Goal: Task Accomplishment & Management: Use online tool/utility

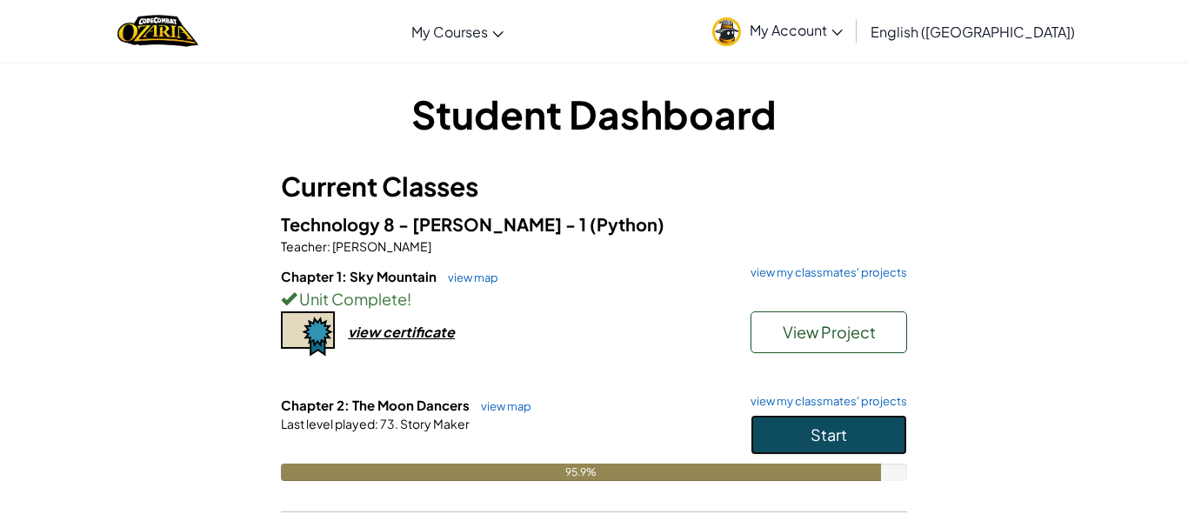
click at [757, 447] on button "Start" at bounding box center [828, 435] width 157 height 40
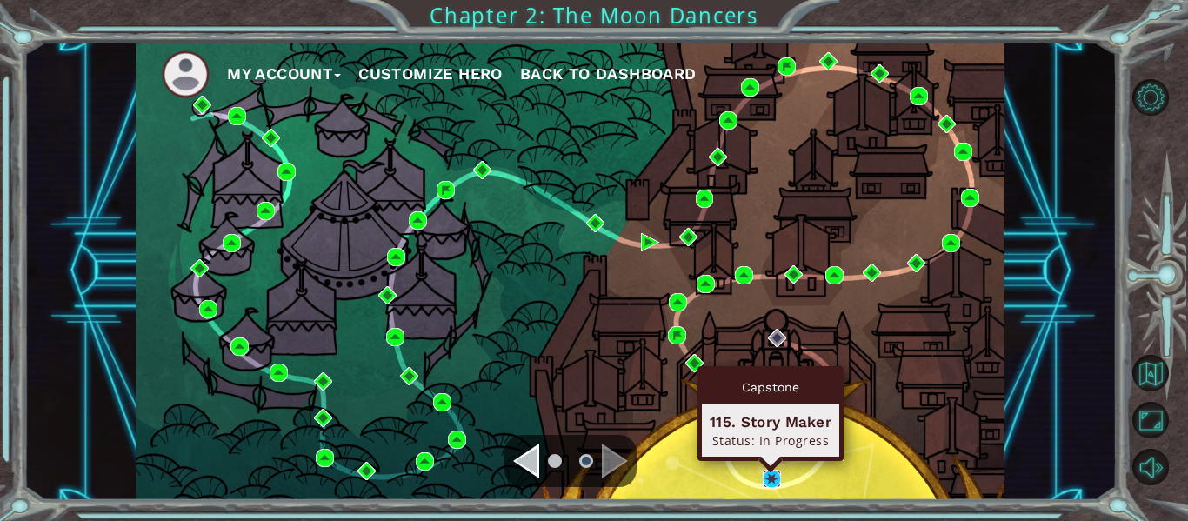
click at [765, 479] on img at bounding box center [772, 479] width 18 height 18
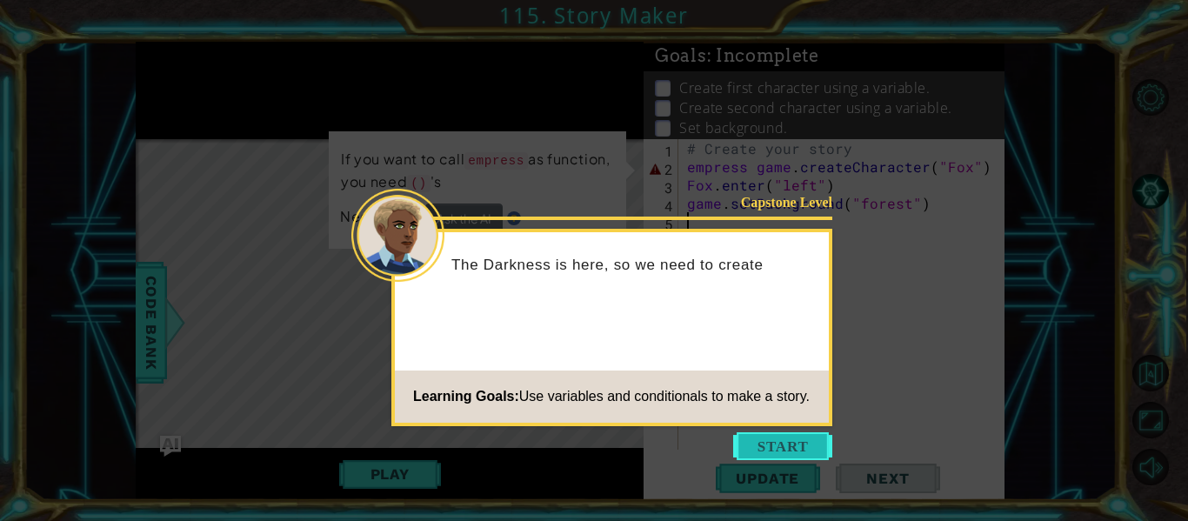
click at [765, 449] on button "Start" at bounding box center [782, 446] width 99 height 28
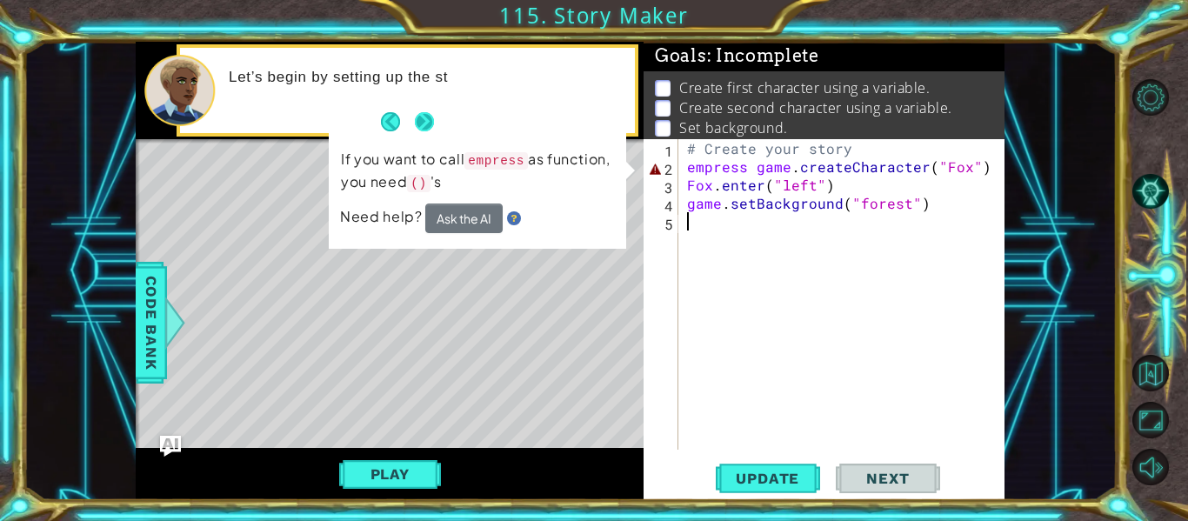
click at [431, 119] on button "Next" at bounding box center [424, 120] width 19 height 19
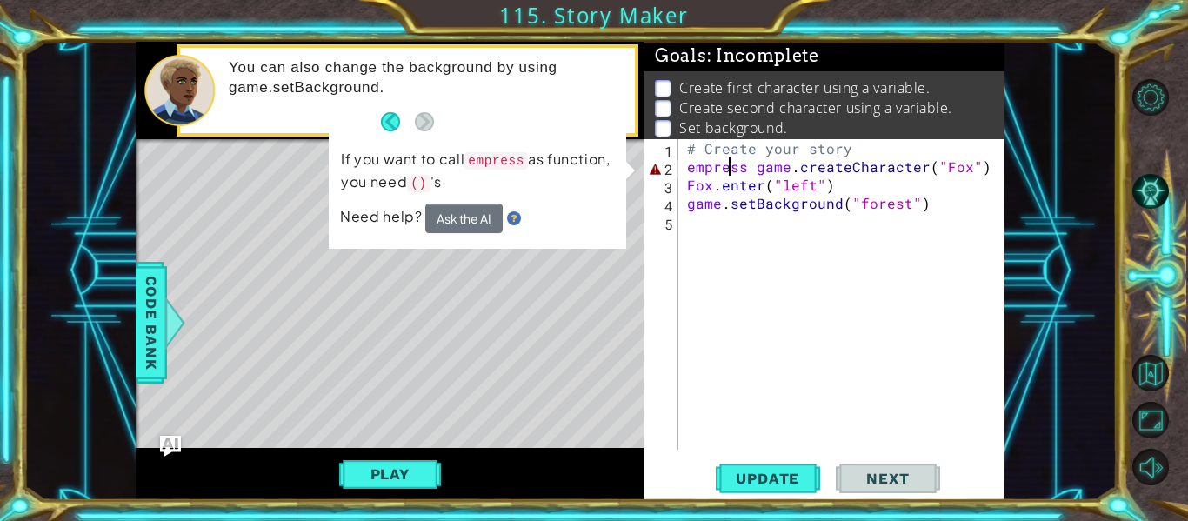
click at [730, 167] on div "# Create your story empress game . createCharacter ( "Fox" ) Fox . enter ( "lef…" at bounding box center [846, 312] width 326 height 347
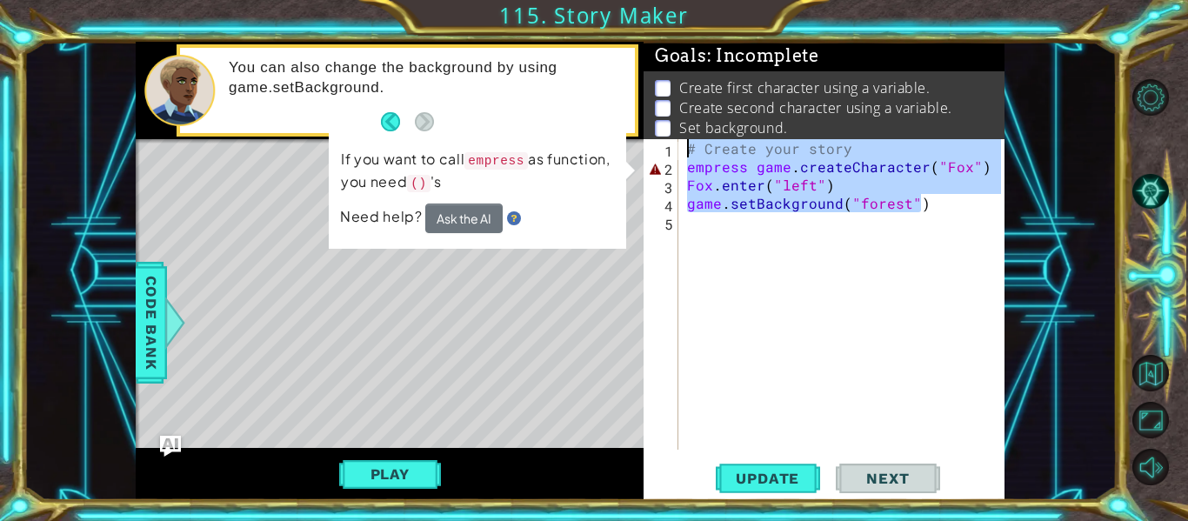
drag, startPoint x: 921, startPoint y: 204, endPoint x: 614, endPoint y: 121, distance: 318.1
click at [614, 121] on div "1 ההההההההההההההההההההההההההההההההההההההההההההההההההההההההההההההההההההההההההההה…" at bounding box center [570, 271] width 869 height 458
type textarea "# Create your story empress game.createCharacter("Fox")"
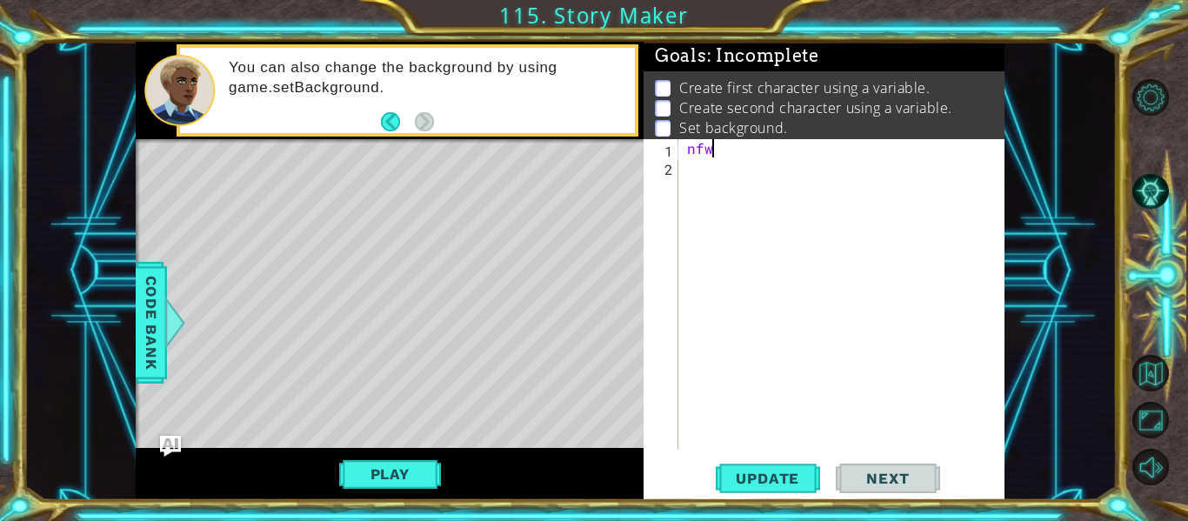
type textarea "n"
click at [385, 133] on footer at bounding box center [407, 122] width 53 height 26
click at [384, 130] on footer at bounding box center [407, 122] width 53 height 26
click at [390, 129] on button "Back" at bounding box center [398, 121] width 34 height 19
click at [381, 124] on button "Back" at bounding box center [398, 121] width 34 height 19
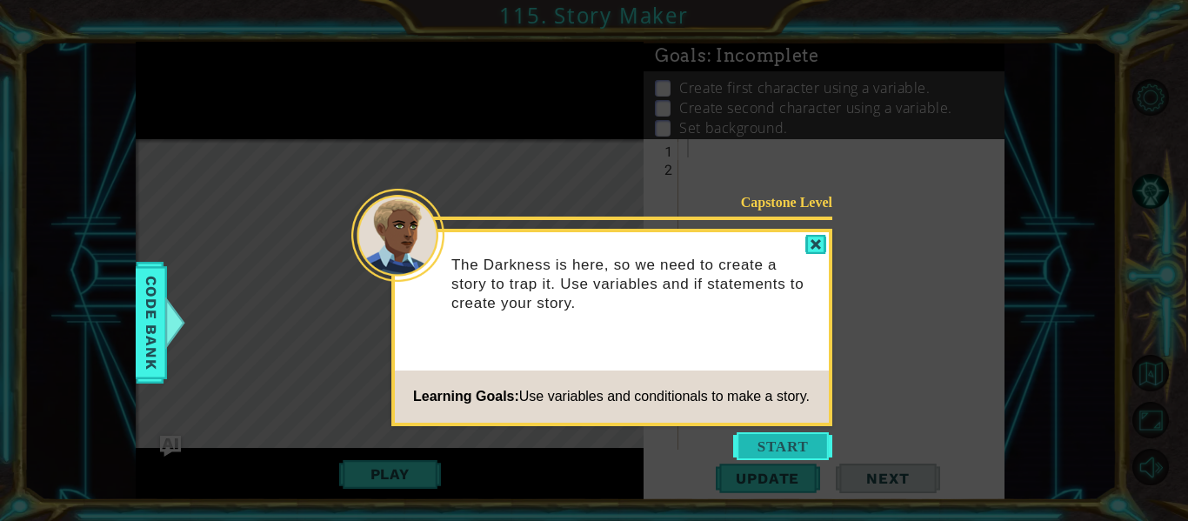
click at [793, 448] on button "Start" at bounding box center [782, 446] width 99 height 28
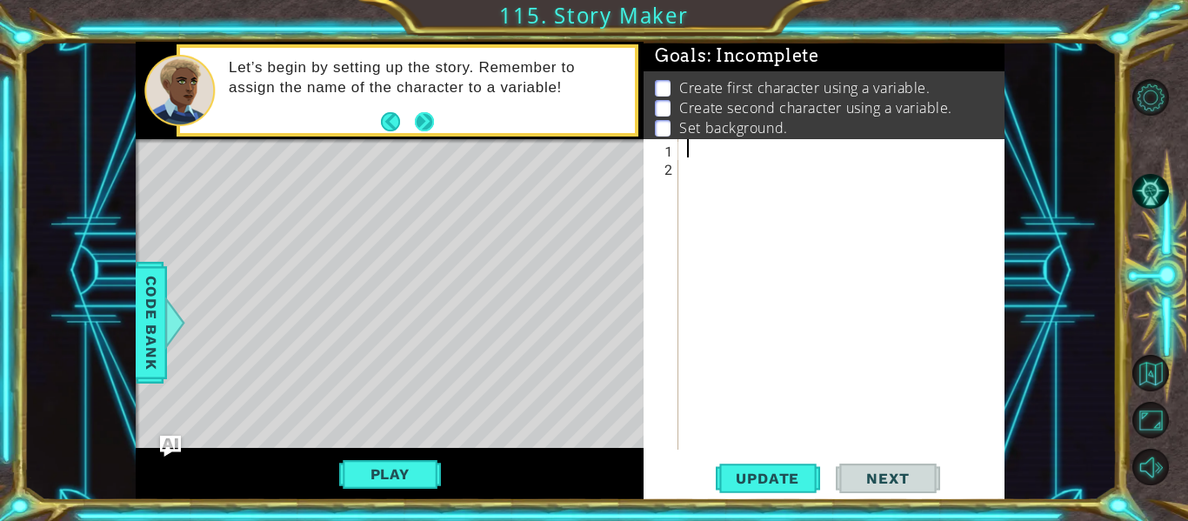
click at [428, 113] on button "Next" at bounding box center [424, 120] width 19 height 19
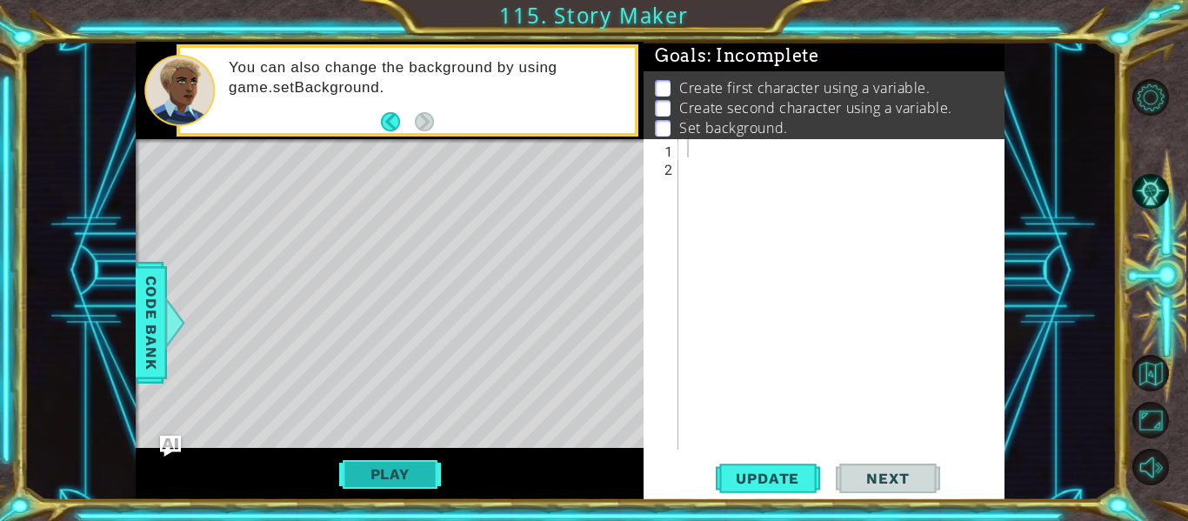
click at [365, 477] on button "Play" at bounding box center [390, 473] width 102 height 33
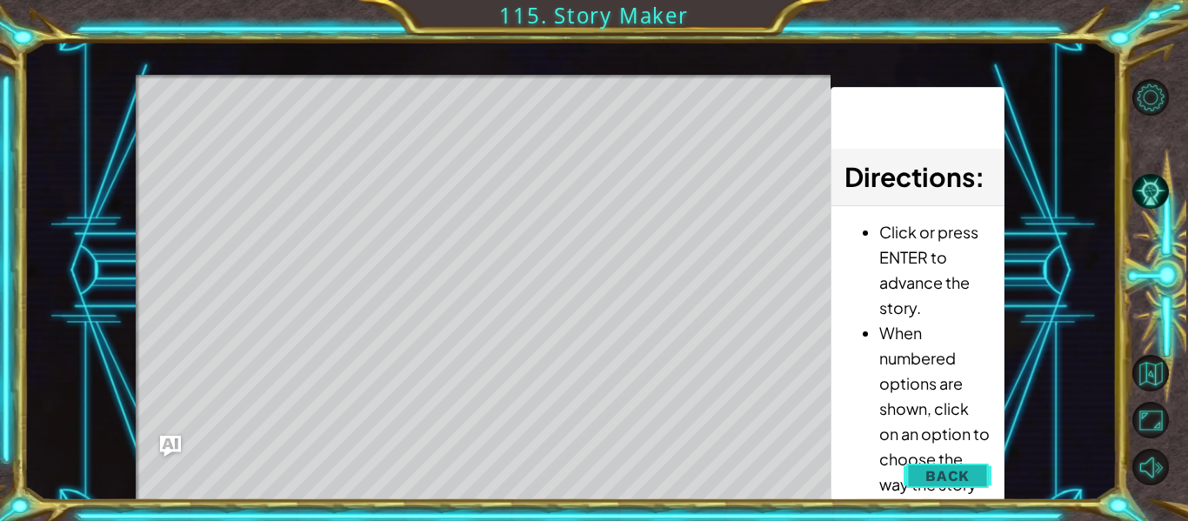
click at [922, 474] on button "Back" at bounding box center [947, 475] width 88 height 35
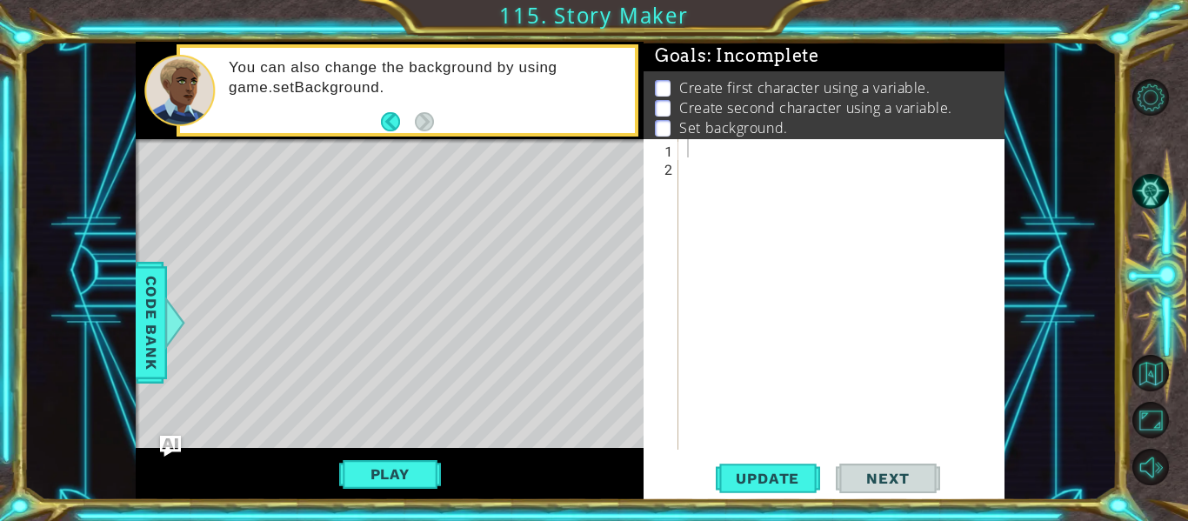
click at [701, 143] on div at bounding box center [846, 312] width 326 height 347
click at [151, 336] on span "Code Bank" at bounding box center [151, 323] width 28 height 106
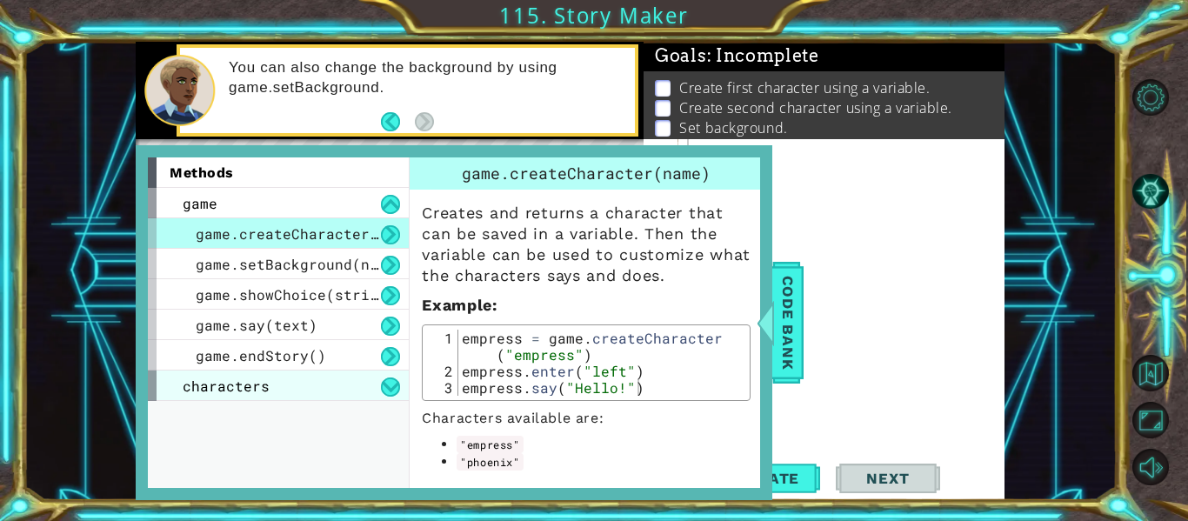
click at [250, 385] on span "characters" at bounding box center [226, 385] width 87 height 18
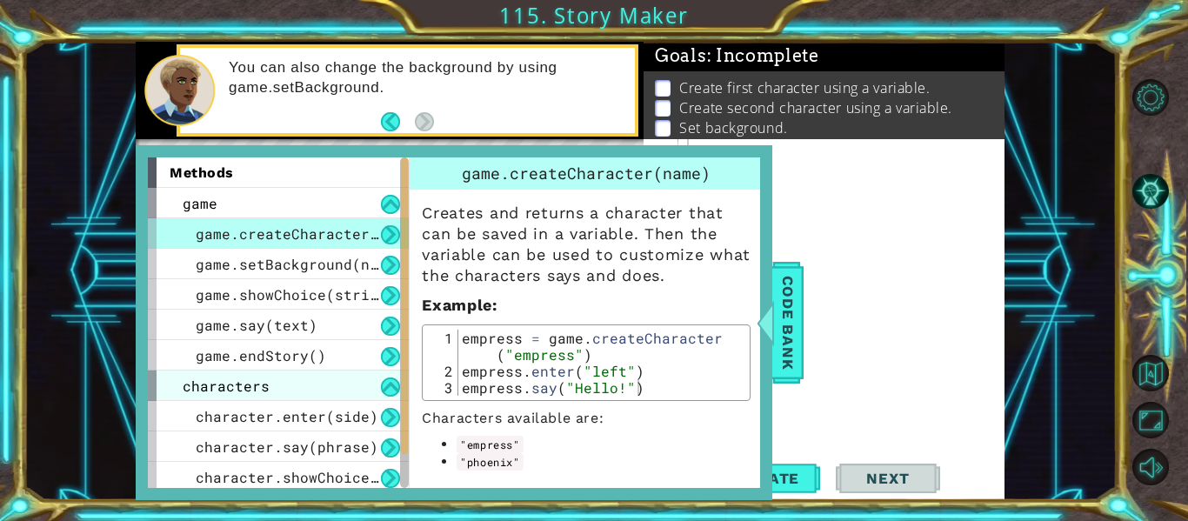
scroll to position [65, 0]
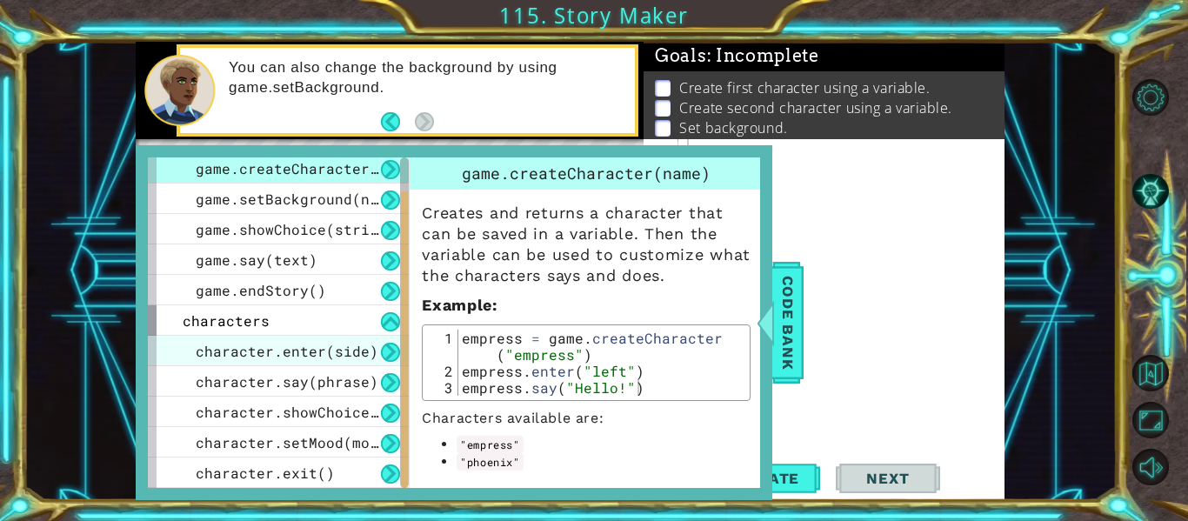
click at [336, 348] on span "character.enter(side)" at bounding box center [287, 351] width 183 height 18
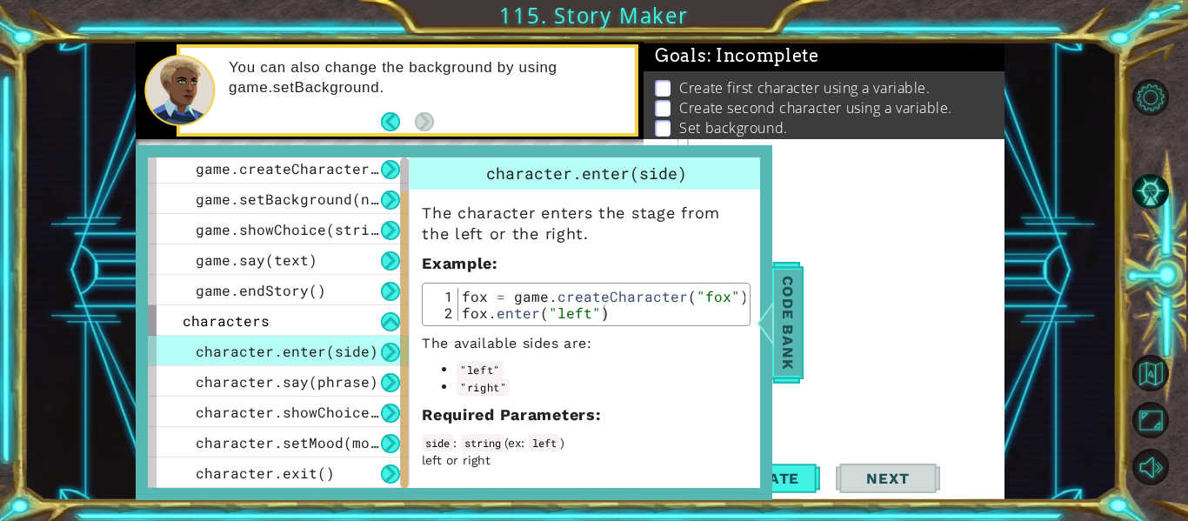
click at [780, 322] on span "Code Bank" at bounding box center [788, 323] width 28 height 106
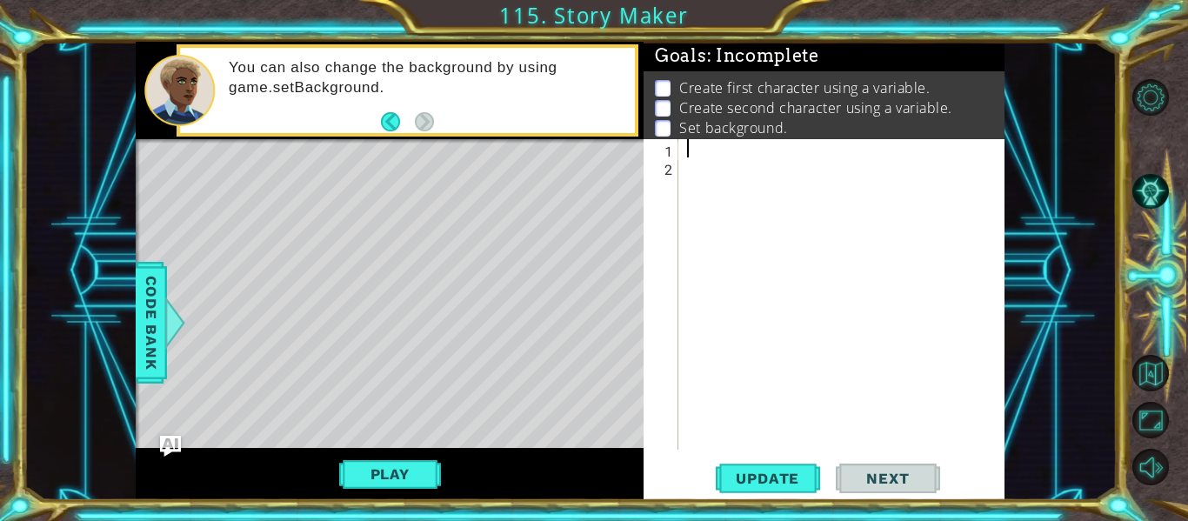
click at [696, 143] on div at bounding box center [846, 312] width 326 height 347
click at [146, 309] on span "Code Bank" at bounding box center [151, 323] width 28 height 106
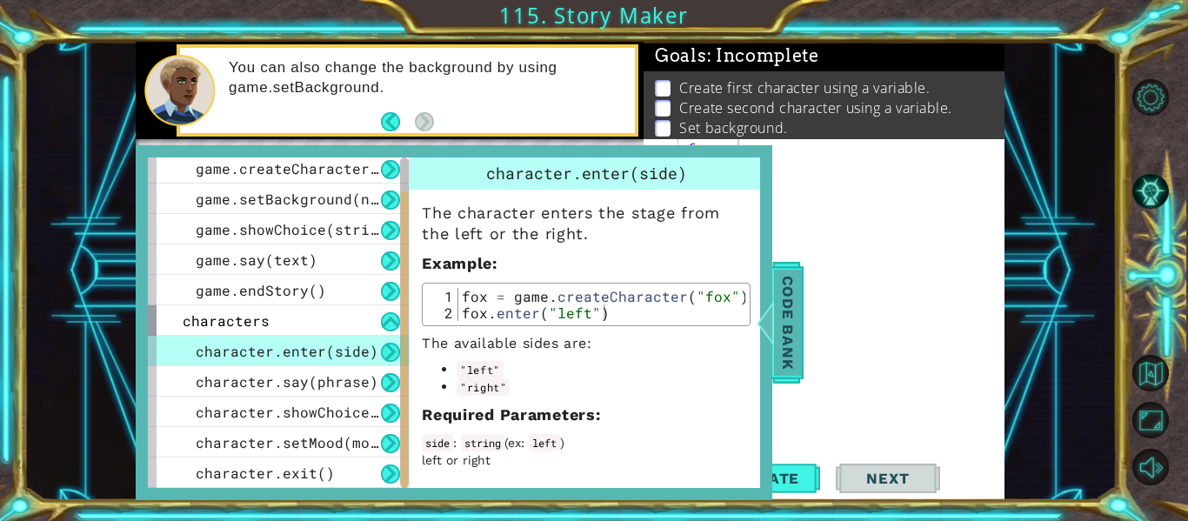
click at [774, 294] on span "Code Bank" at bounding box center [788, 323] width 28 height 106
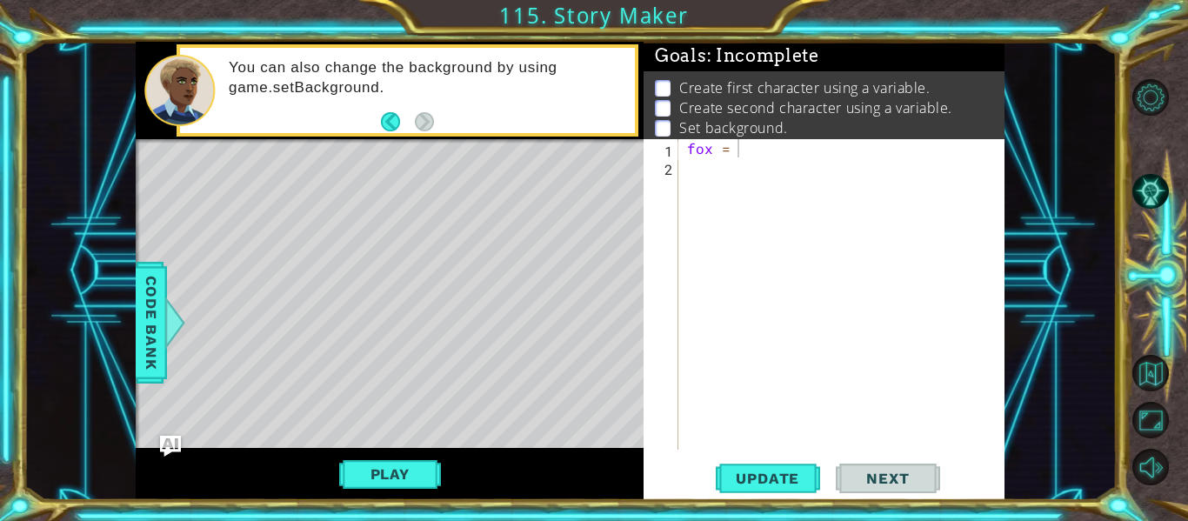
click at [750, 150] on div "fox =" at bounding box center [846, 312] width 326 height 347
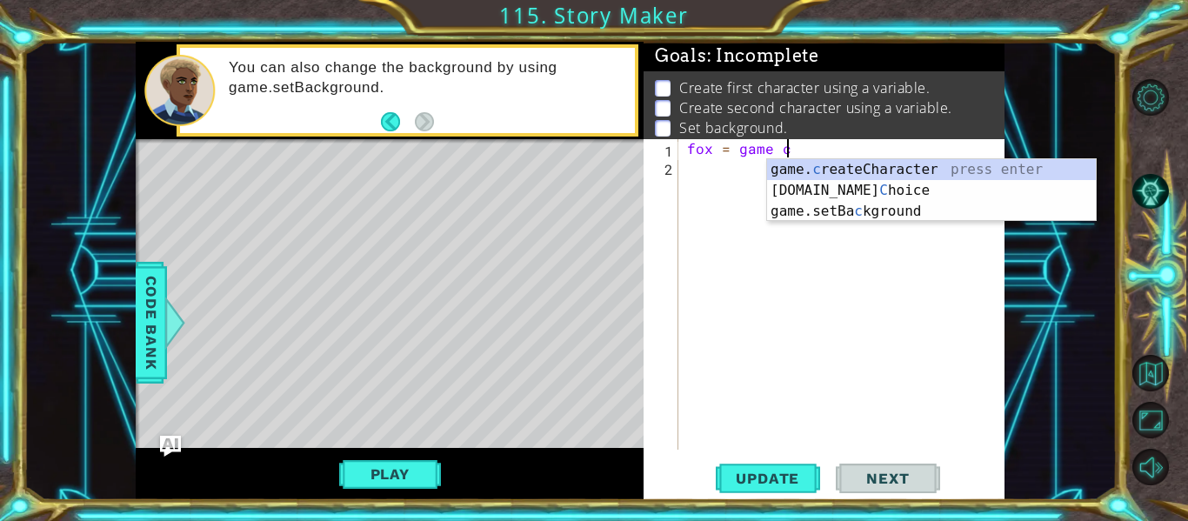
scroll to position [0, 5]
click at [841, 174] on div "game. c reateCharacter press enter [DOMAIN_NAME] C hoice press enter game.setBa…" at bounding box center [931, 211] width 329 height 104
type textarea "fox = game.createCharacter("fox")"
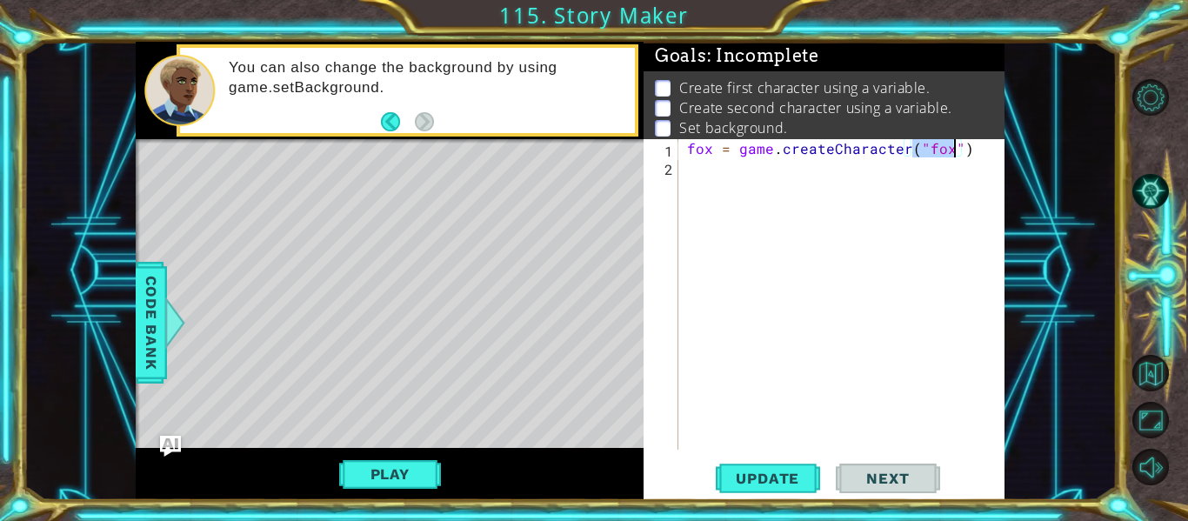
click at [841, 179] on div "fox = game . createCharacter ( "fox" )" at bounding box center [846, 312] width 326 height 347
click at [784, 470] on span "Update" at bounding box center [767, 478] width 98 height 17
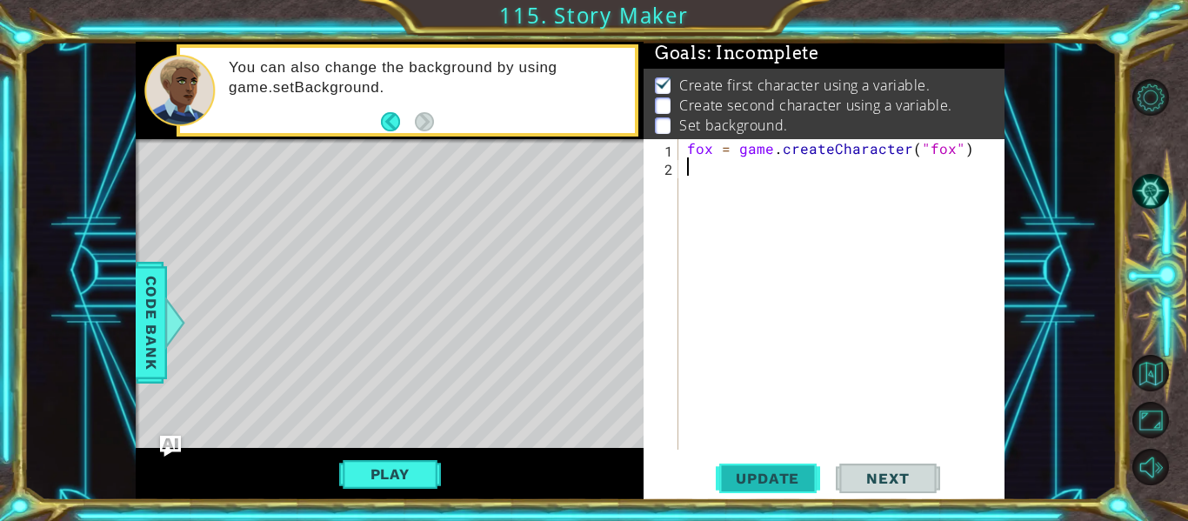
scroll to position [3, 0]
click at [147, 323] on span "Code Bank" at bounding box center [151, 323] width 28 height 106
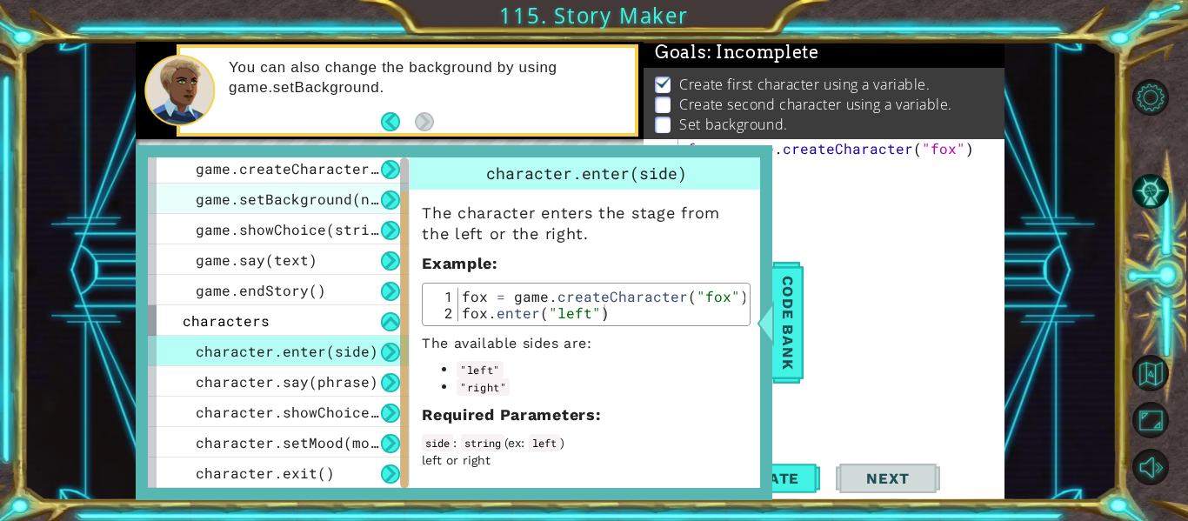
click at [319, 203] on span "game.setBackground(name)" at bounding box center [300, 199] width 209 height 18
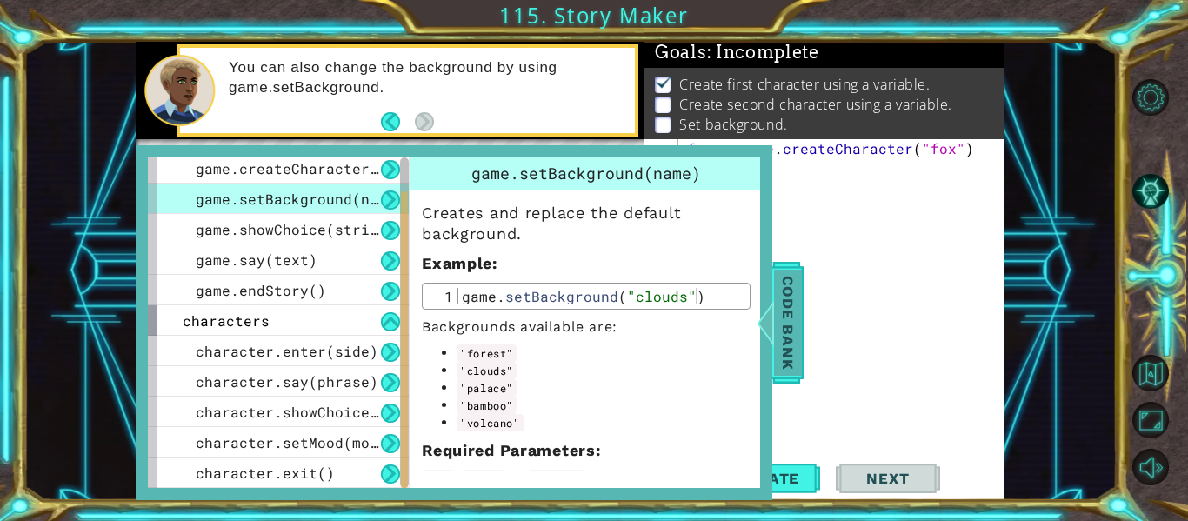
click at [776, 299] on span "Code Bank" at bounding box center [788, 323] width 28 height 106
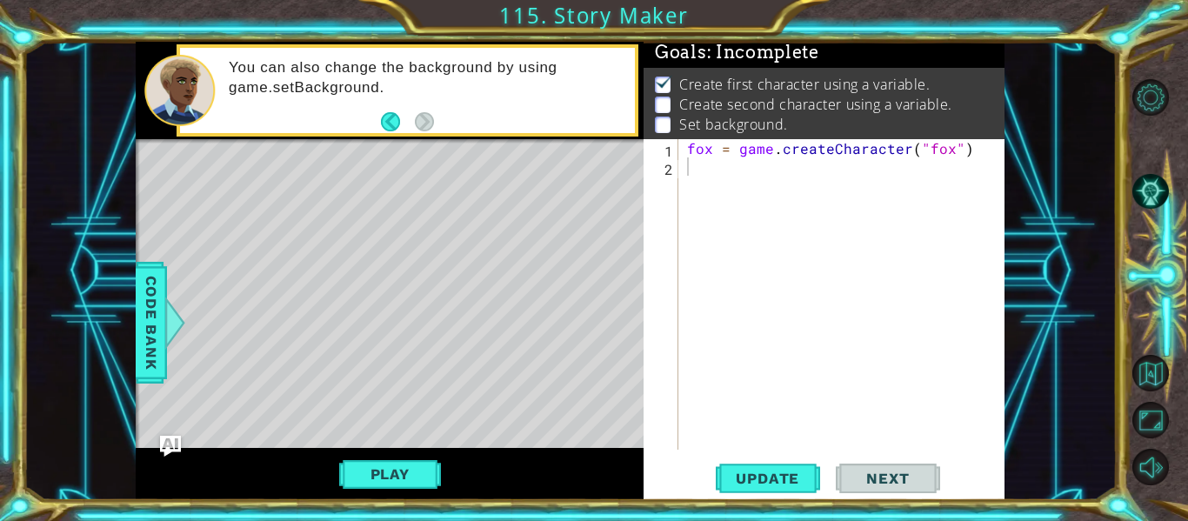
click at [702, 169] on div "fox = game . createCharacter ( "fox" )" at bounding box center [846, 312] width 326 height 347
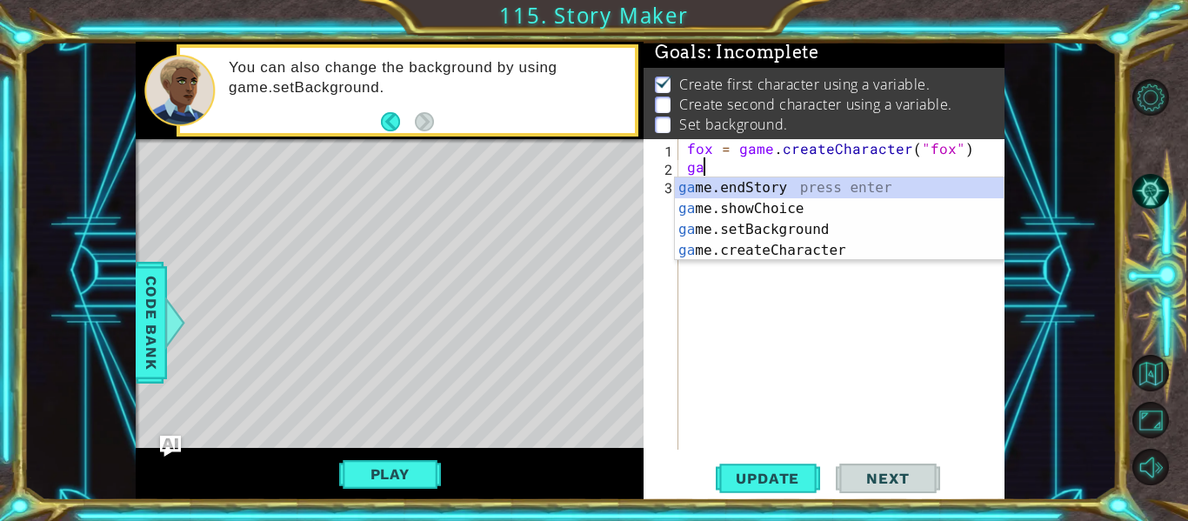
scroll to position [0, 1]
click at [730, 211] on div "game .endStory press enter game .setBackground press enter game .createCharacte…" at bounding box center [839, 239] width 329 height 125
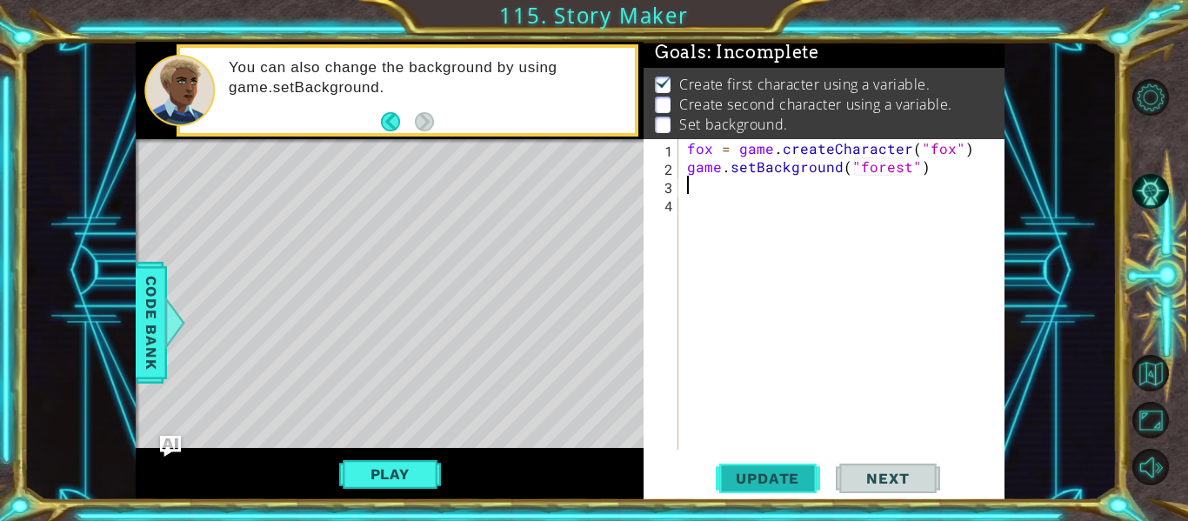
type textarea "game.setBackground("forest")"
click at [799, 483] on span "Update" at bounding box center [767, 478] width 98 height 17
click at [983, 159] on div "fox = game . createCharacter ( "fox" ) game . setBackground ( "forest" )" at bounding box center [846, 312] width 326 height 347
type textarea "game.setBackground("forest")"
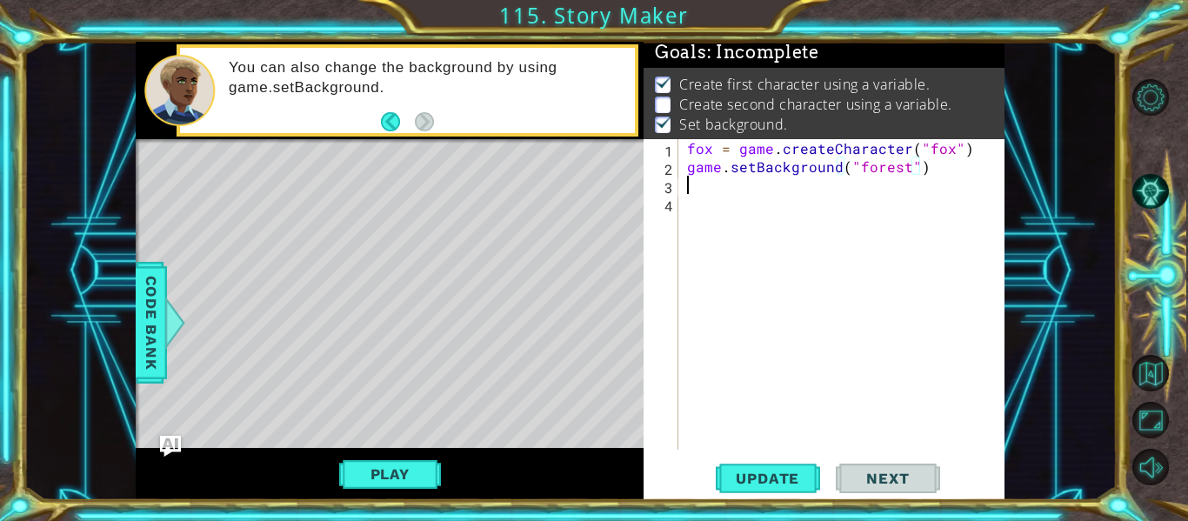
click at [816, 190] on div "fox = game . createCharacter ( "fox" ) game . setBackground ( "forest" )" at bounding box center [846, 312] width 326 height 347
click at [142, 335] on span "Code Bank" at bounding box center [151, 323] width 28 height 106
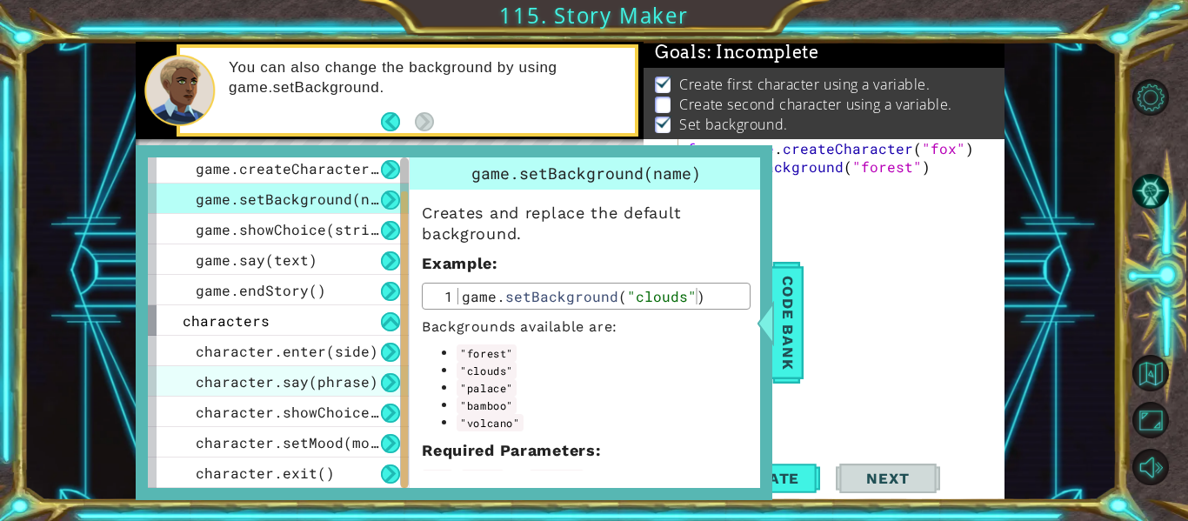
click at [353, 375] on span "character.say(phrase)" at bounding box center [287, 381] width 183 height 18
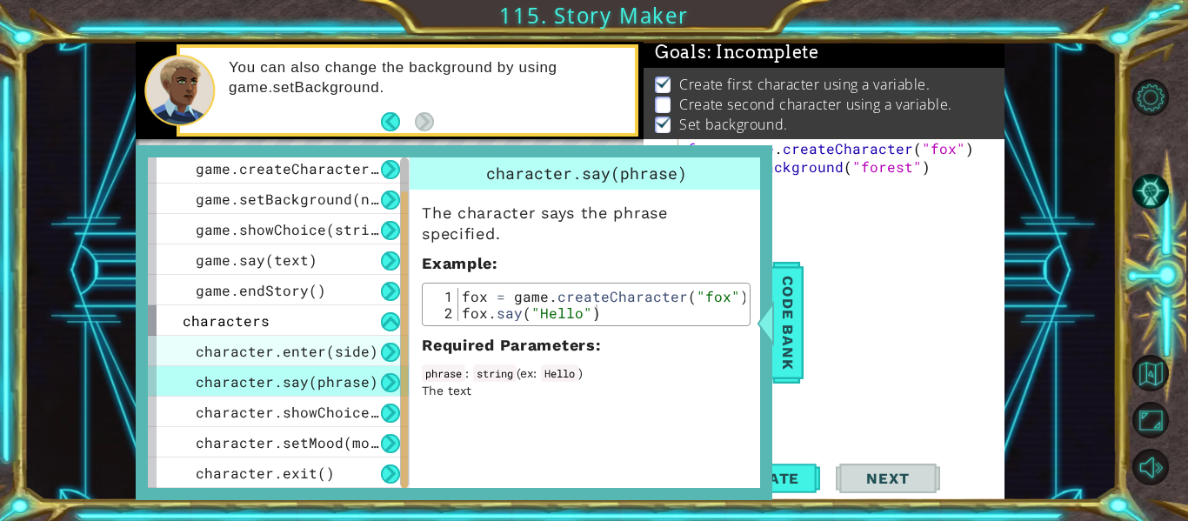
click at [376, 346] on div "character.enter(side)" at bounding box center [278, 351] width 261 height 30
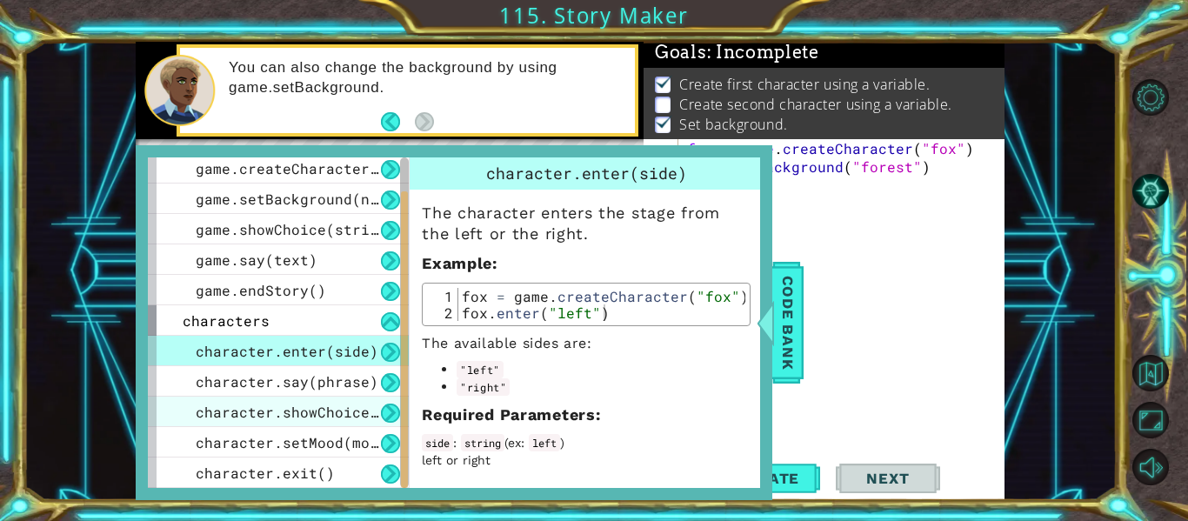
click at [285, 403] on span "character.showChoice(string1, string2)" at bounding box center [361, 412] width 330 height 18
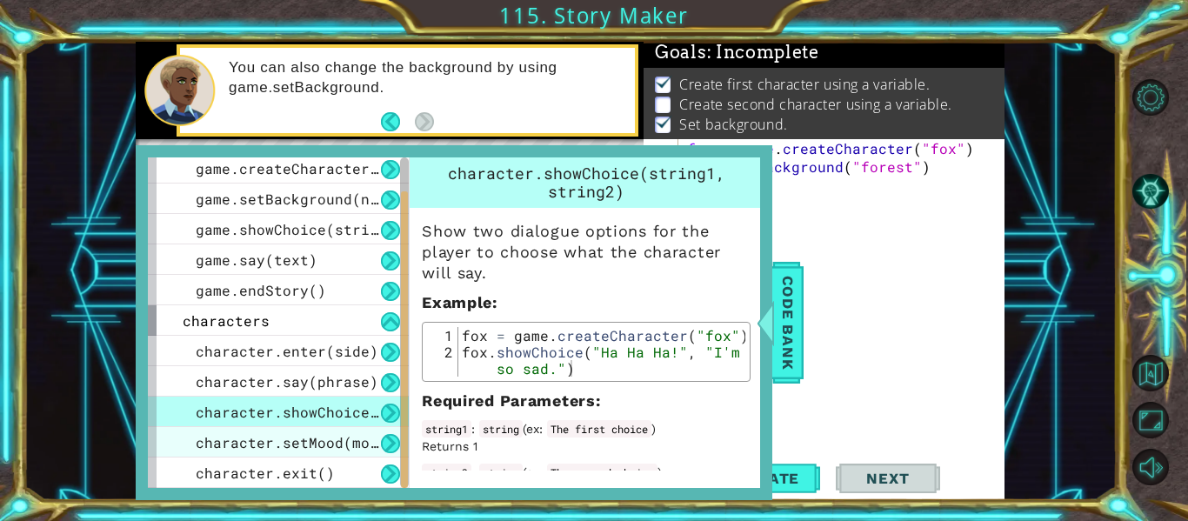
click at [342, 439] on span "character.setMood(mood)" at bounding box center [296, 442] width 200 height 18
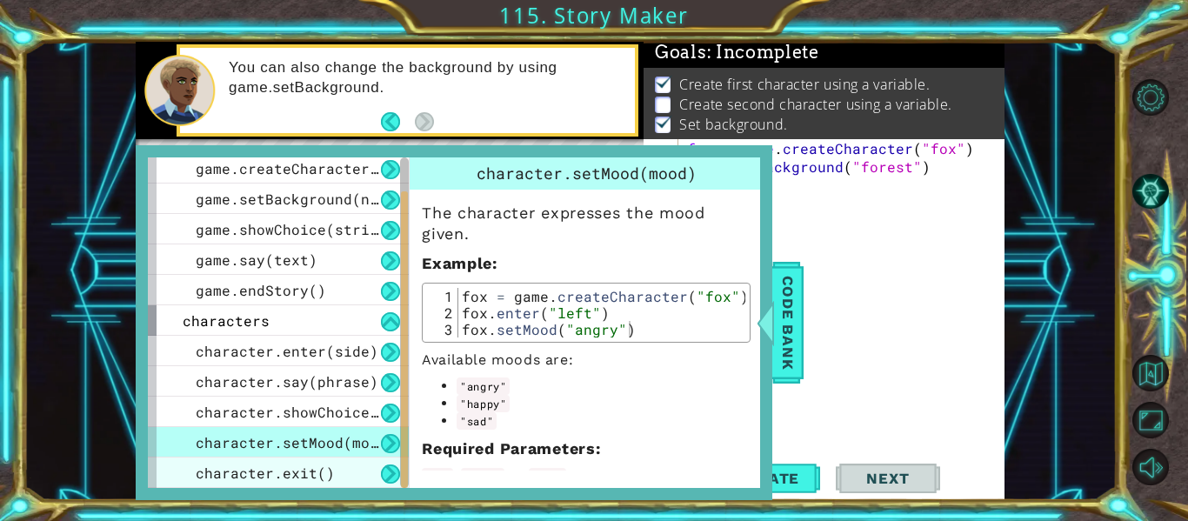
click at [339, 463] on div "character.exit()" at bounding box center [278, 472] width 261 height 30
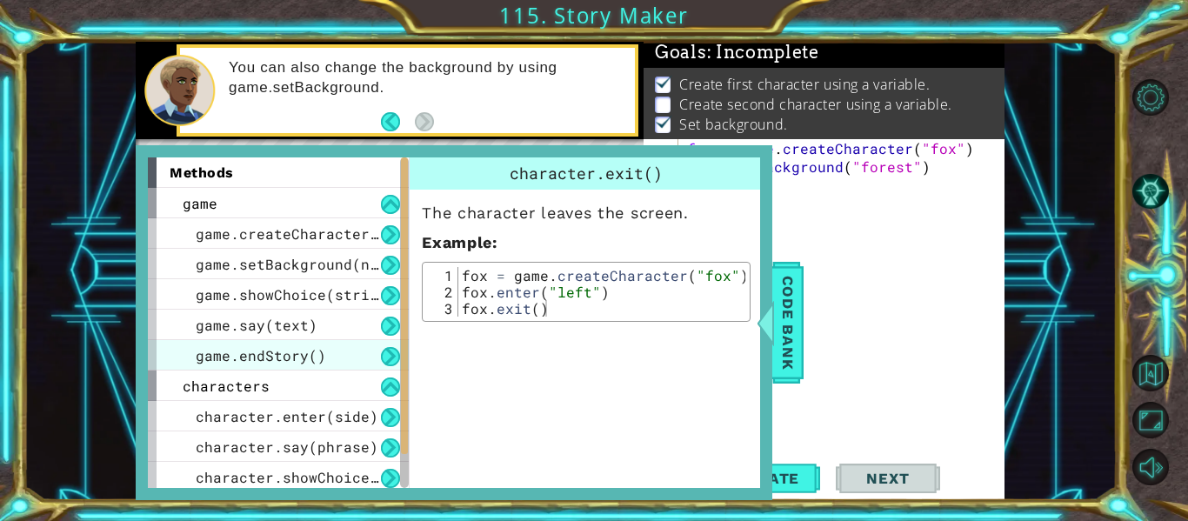
click at [333, 363] on div "game.endStory()" at bounding box center [278, 355] width 261 height 30
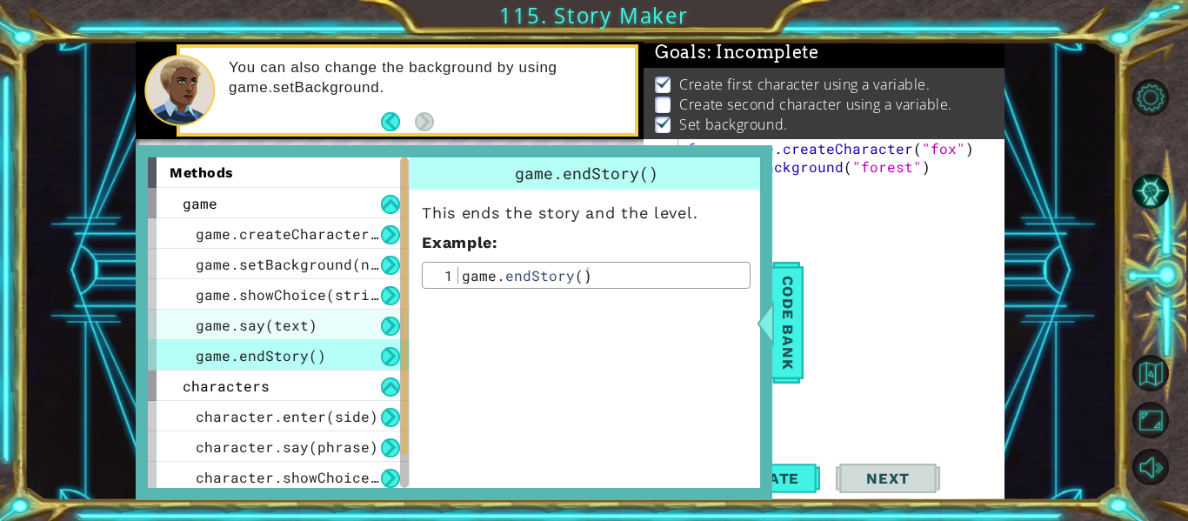
click at [305, 326] on span "game.say(text)" at bounding box center [257, 325] width 122 height 18
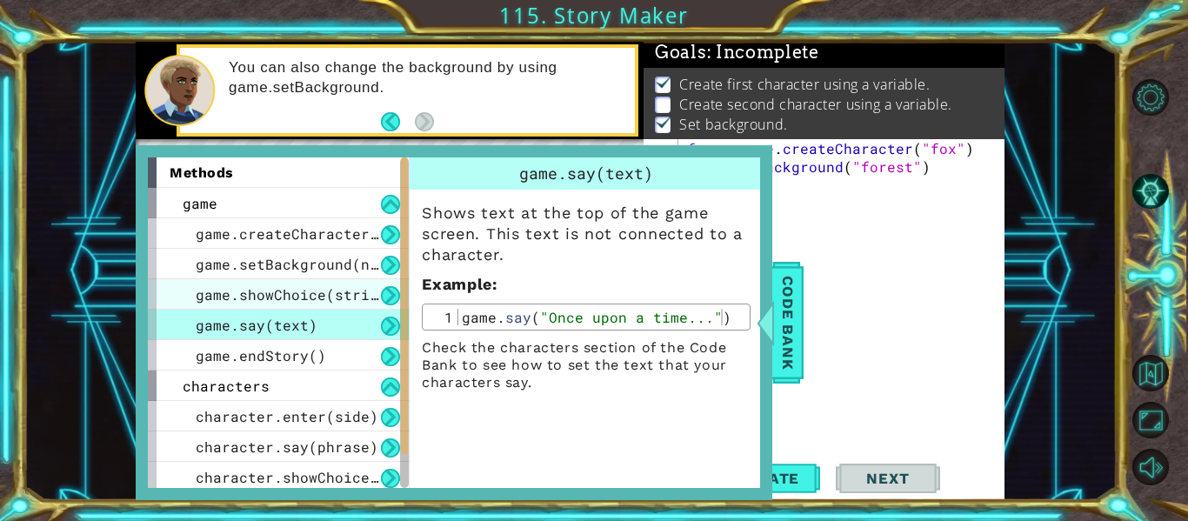
click at [280, 287] on span "game.showChoice(string1, string2)" at bounding box center [339, 294] width 287 height 18
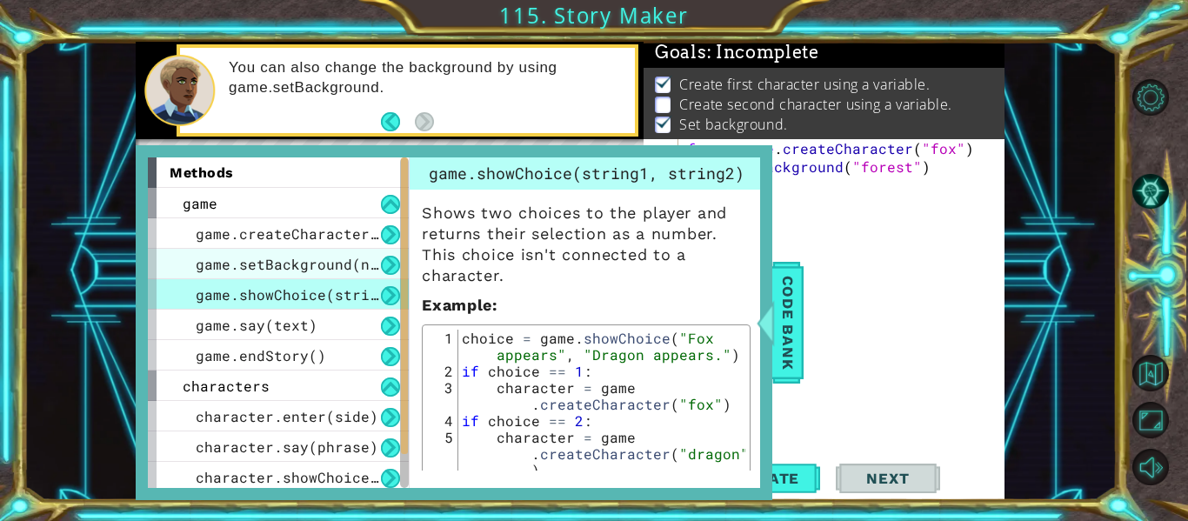
click at [310, 273] on span "game.setBackground(name)" at bounding box center [300, 264] width 209 height 18
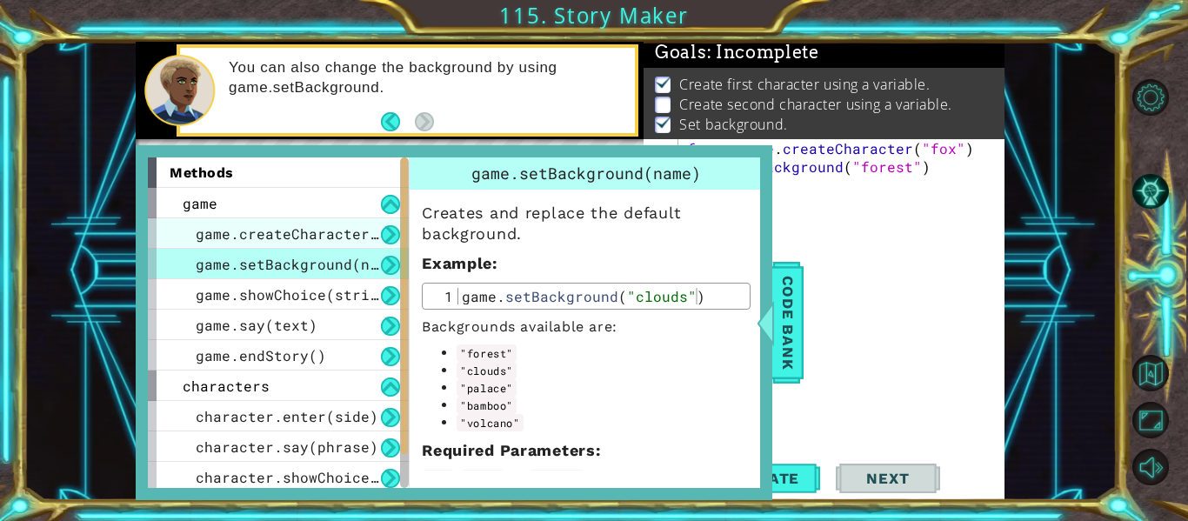
click at [270, 230] on span "game.createCharacter(name)" at bounding box center [309, 233] width 226 height 18
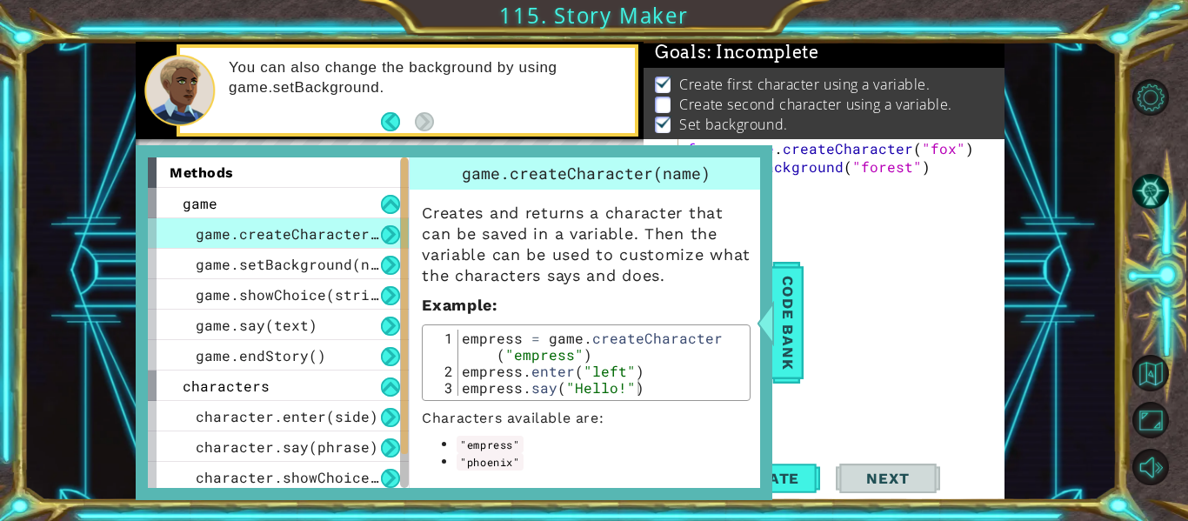
scroll to position [61, 0]
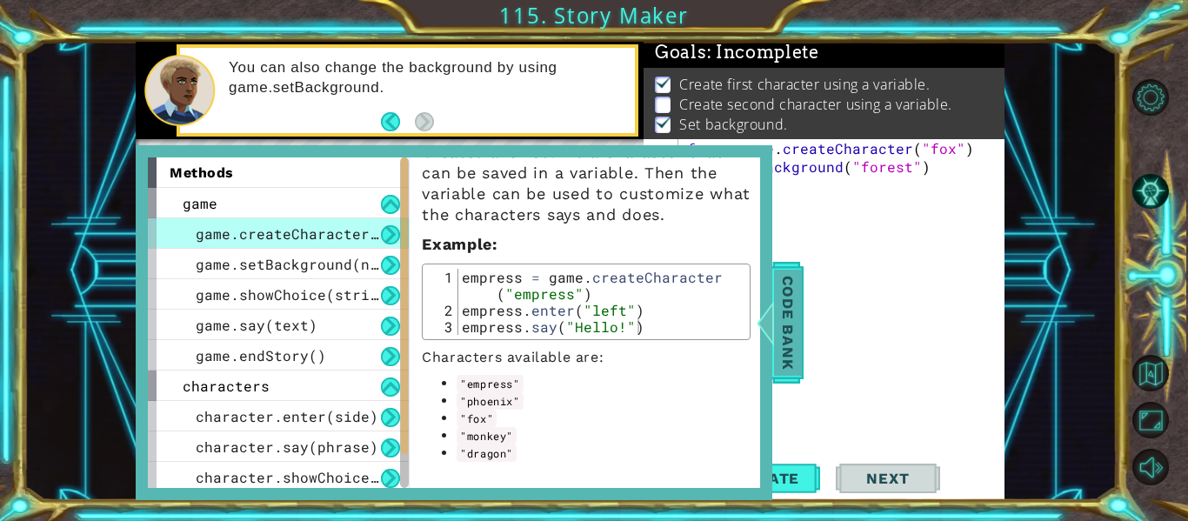
click at [791, 336] on span "Code Bank" at bounding box center [788, 323] width 28 height 106
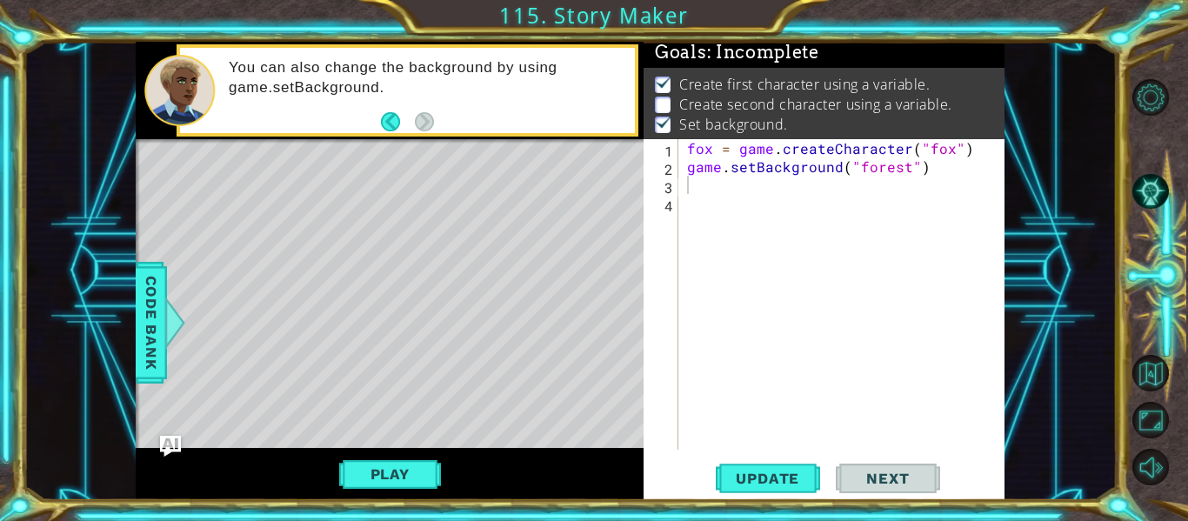
click at [705, 185] on div "fox = game . createCharacter ( "fox" ) game . setBackground ( "forest" )" at bounding box center [846, 312] width 326 height 347
click at [153, 340] on span "Code Bank" at bounding box center [151, 323] width 28 height 106
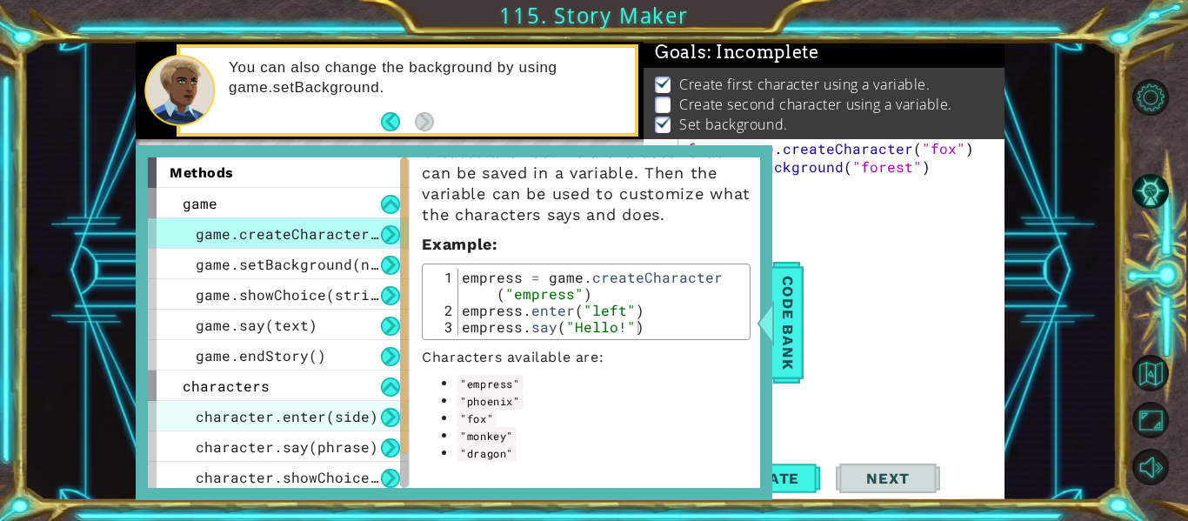
scroll to position [4, 0]
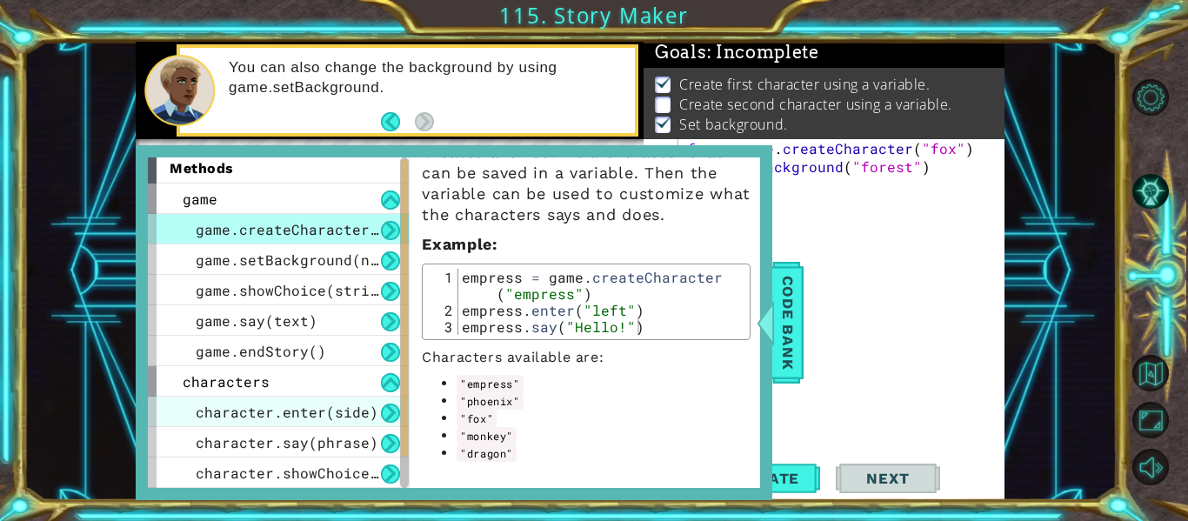
click at [251, 397] on div "character.enter(side)" at bounding box center [278, 411] width 261 height 30
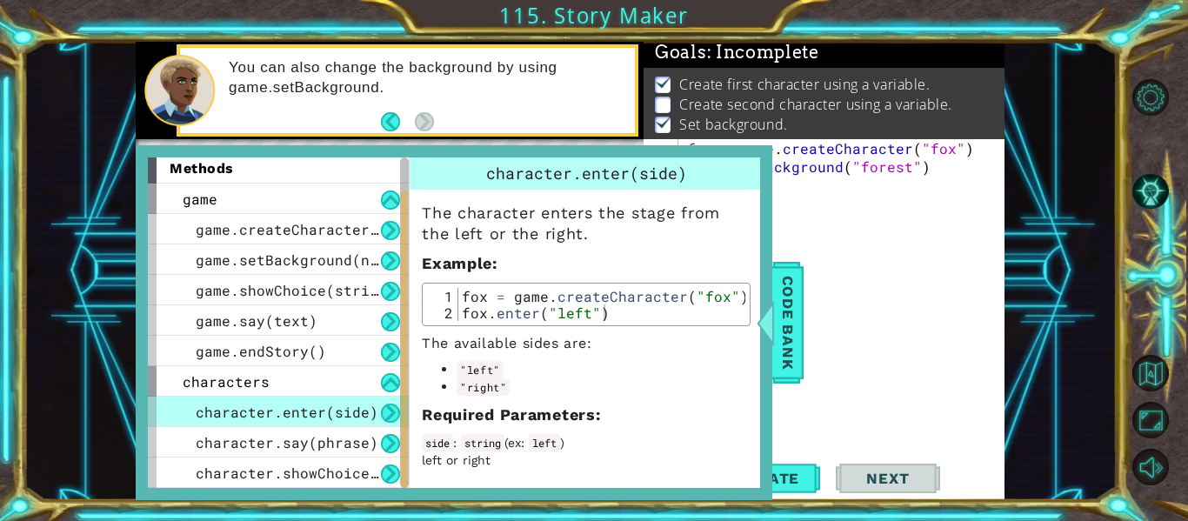
scroll to position [65, 0]
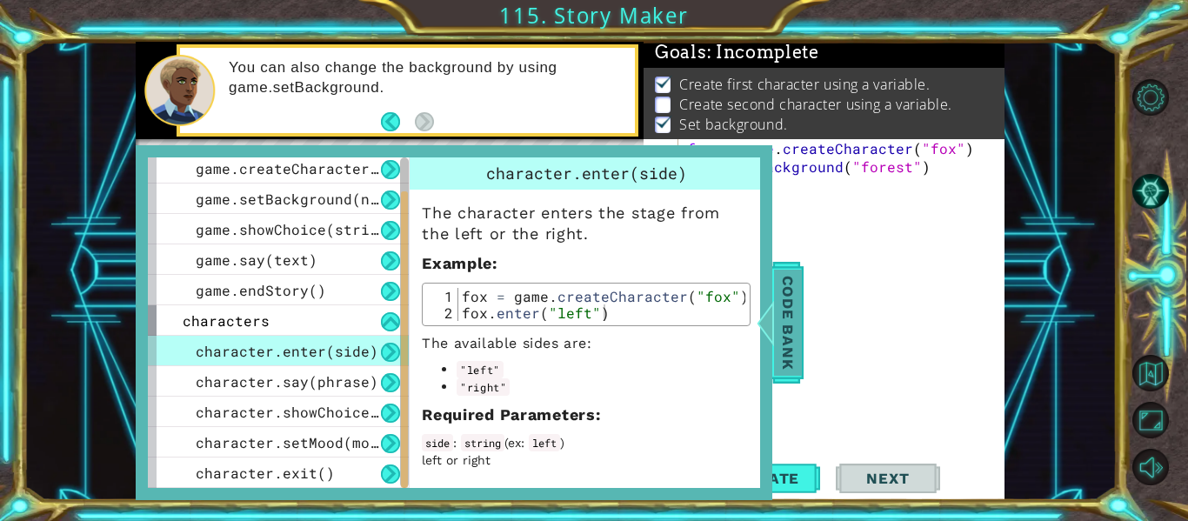
click at [777, 310] on span "Code Bank" at bounding box center [788, 323] width 28 height 106
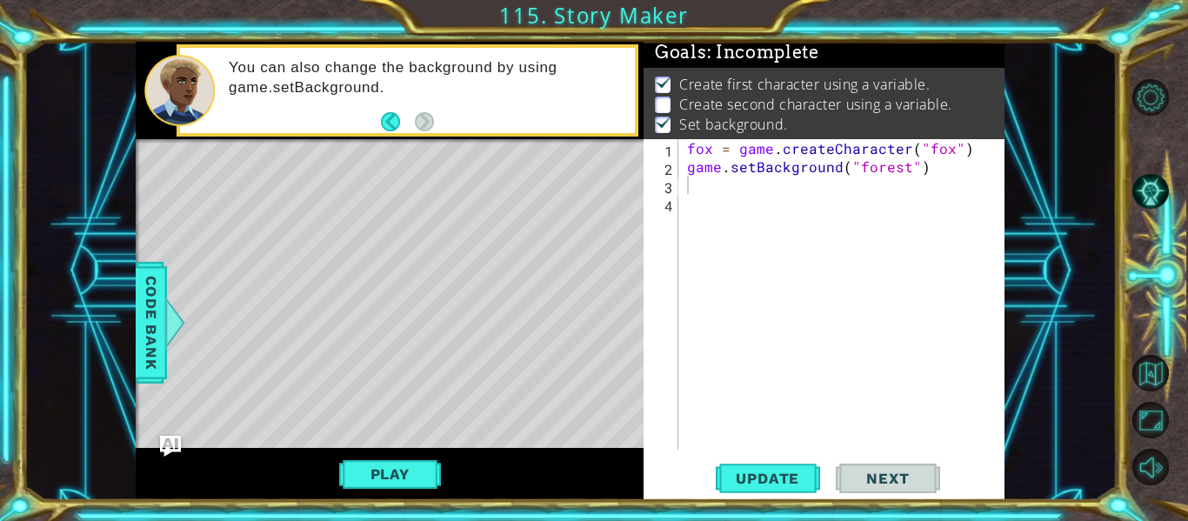
type textarea "fox = game.createCharacter("fox")"
click at [962, 150] on div "fox = game . createCharacter ( "fox" ) game . setBackground ( "forest" )" at bounding box center [846, 312] width 326 height 347
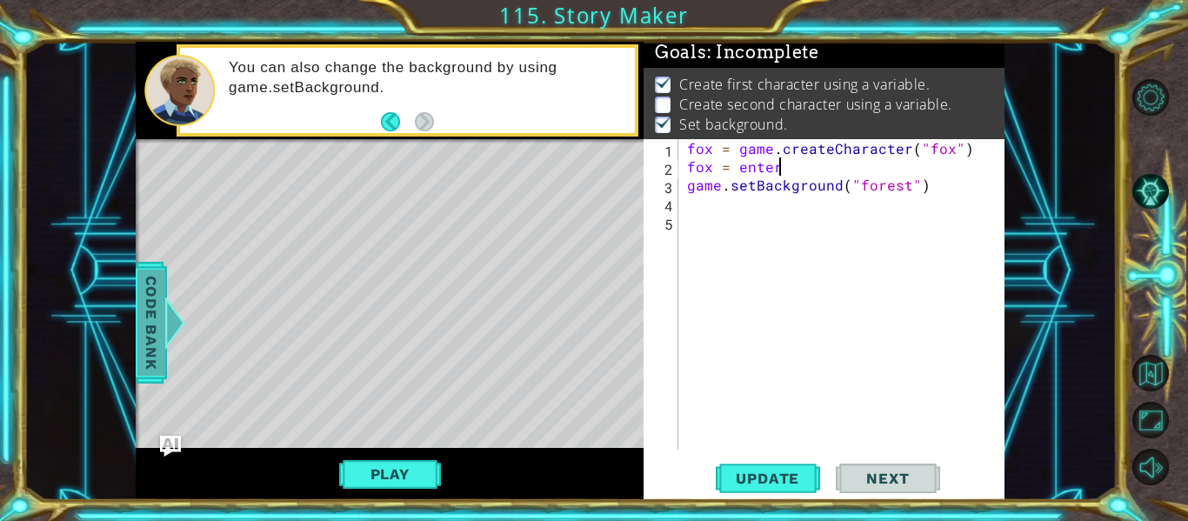
click at [147, 330] on span "Code Bank" at bounding box center [151, 323] width 28 height 106
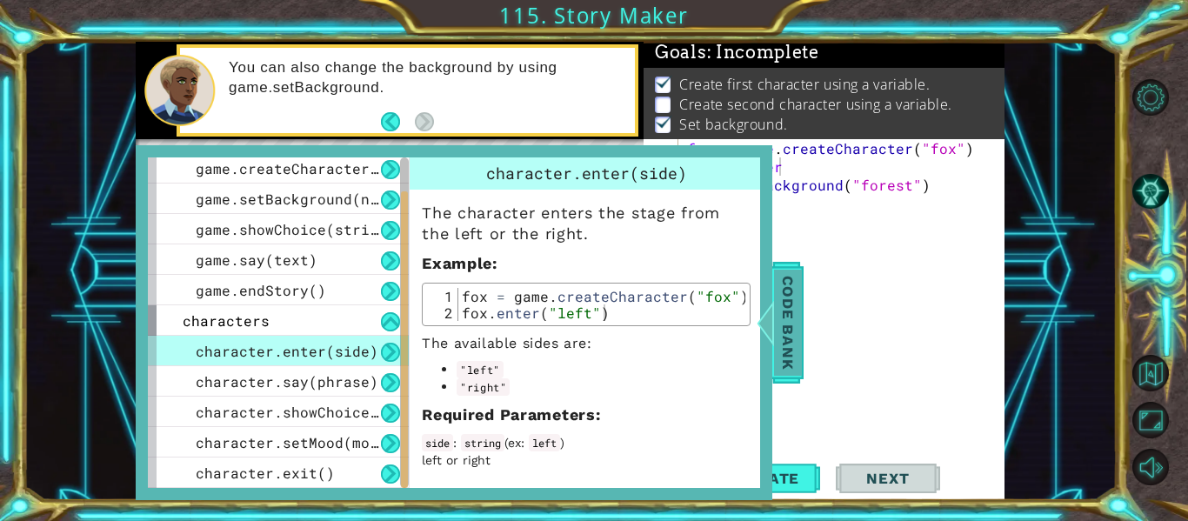
click at [768, 307] on div at bounding box center [766, 322] width 22 height 52
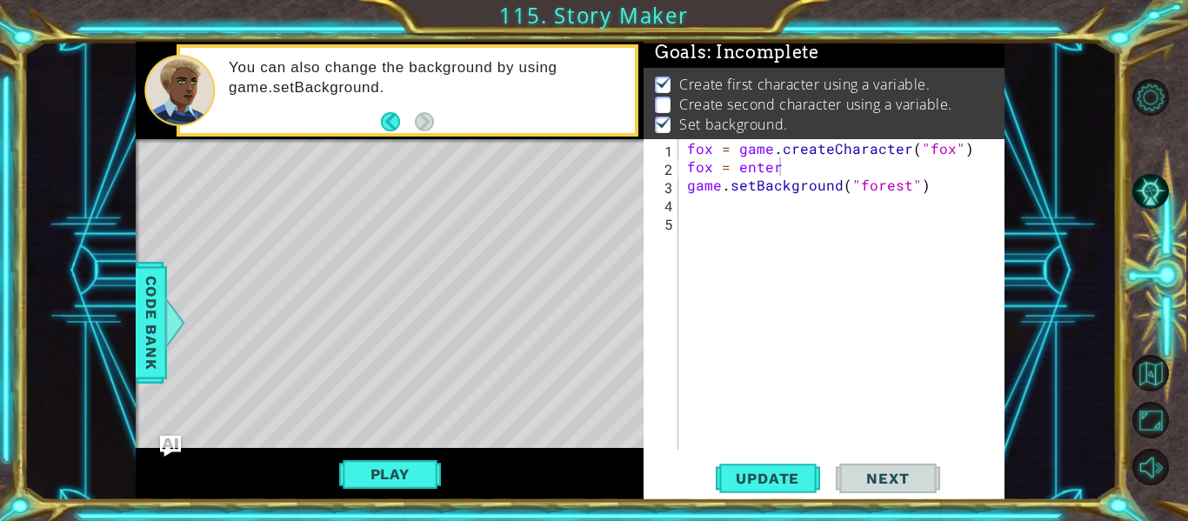
click at [797, 166] on div "fox = game . createCharacter ( "fox" ) fox = enter game . setBackground ( "fore…" at bounding box center [846, 312] width 326 height 347
type textarea "fox = enter("left")"
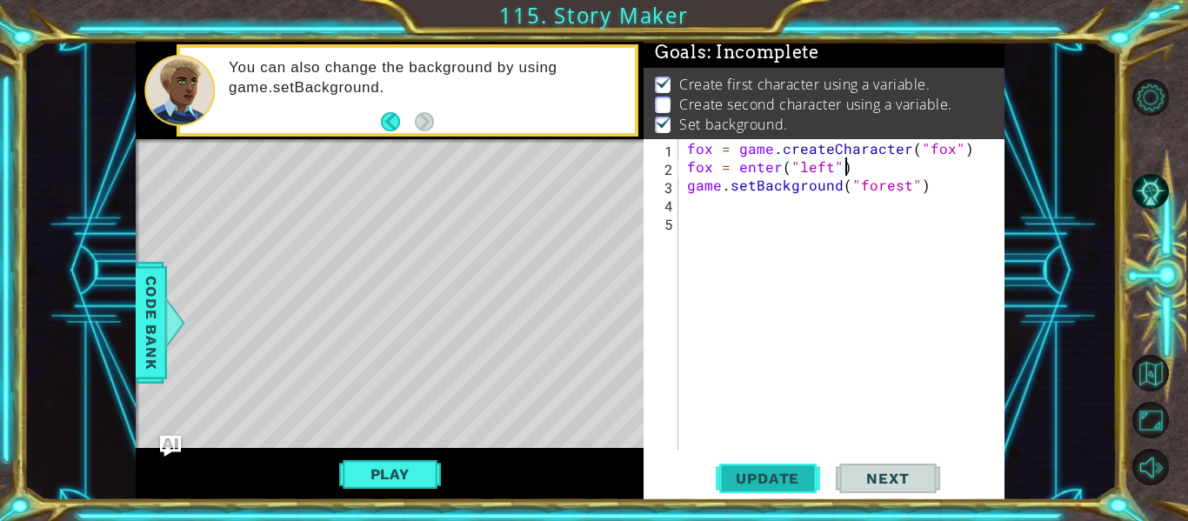
click at [777, 479] on span "Update" at bounding box center [767, 478] width 98 height 17
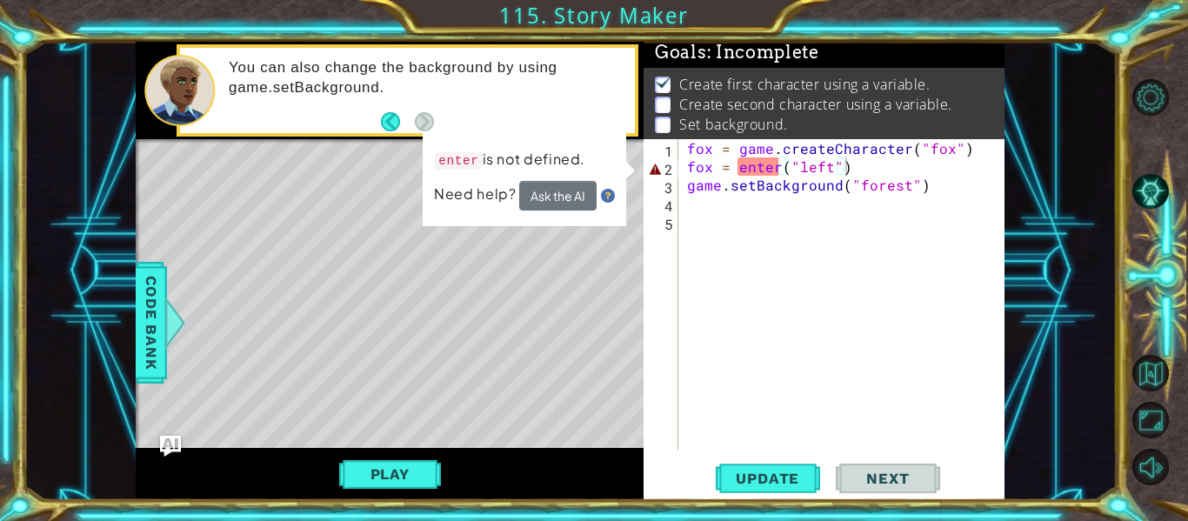
drag, startPoint x: 777, startPoint y: 479, endPoint x: 805, endPoint y: 201, distance: 279.6
click at [805, 201] on div "fox = enter("left") 1 2 3 4 5 fox = game . createCharacter ( "fox" ) fox = ente…" at bounding box center [823, 319] width 361 height 361
drag, startPoint x: 849, startPoint y: 169, endPoint x: 676, endPoint y: 170, distance: 172.2
click at [676, 170] on div "fox = enter("left") 1 2 3 4 5 fox = game . createCharacter ( "fox" ) fox = ente…" at bounding box center [821, 294] width 357 height 310
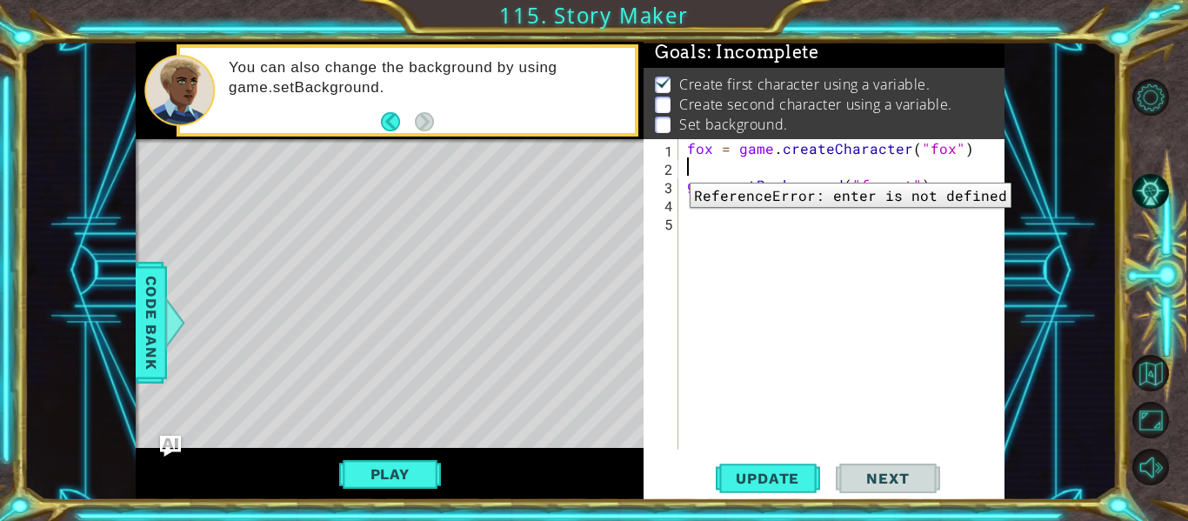
type textarea "fox = game.createCharacter("fox")"
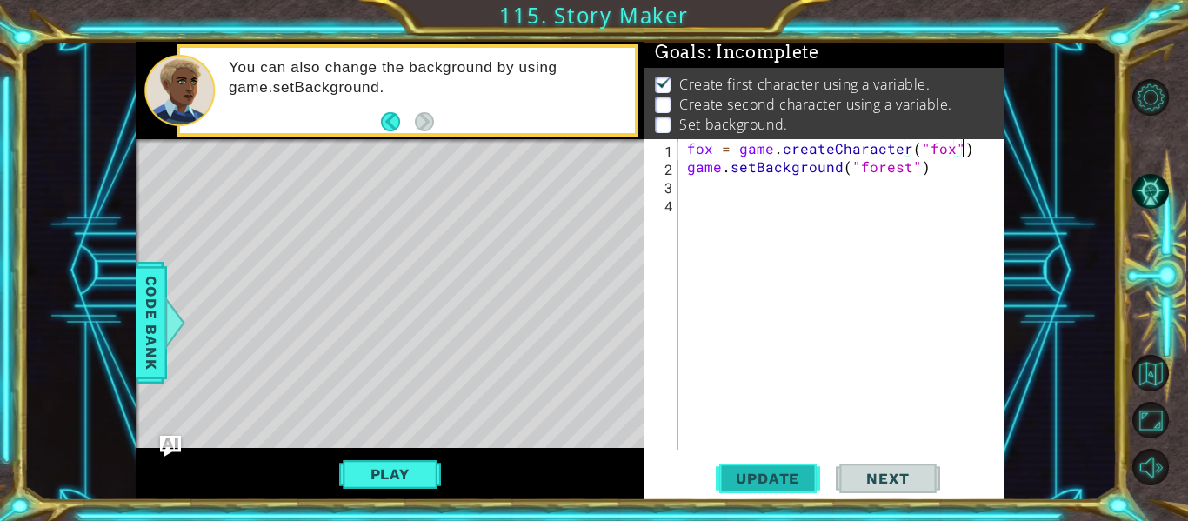
click at [756, 463] on button "Update" at bounding box center [768, 479] width 104 height 36
click at [764, 107] on p "Create second character using a variable." at bounding box center [815, 104] width 273 height 19
click at [147, 350] on span "Code Bank" at bounding box center [151, 323] width 28 height 106
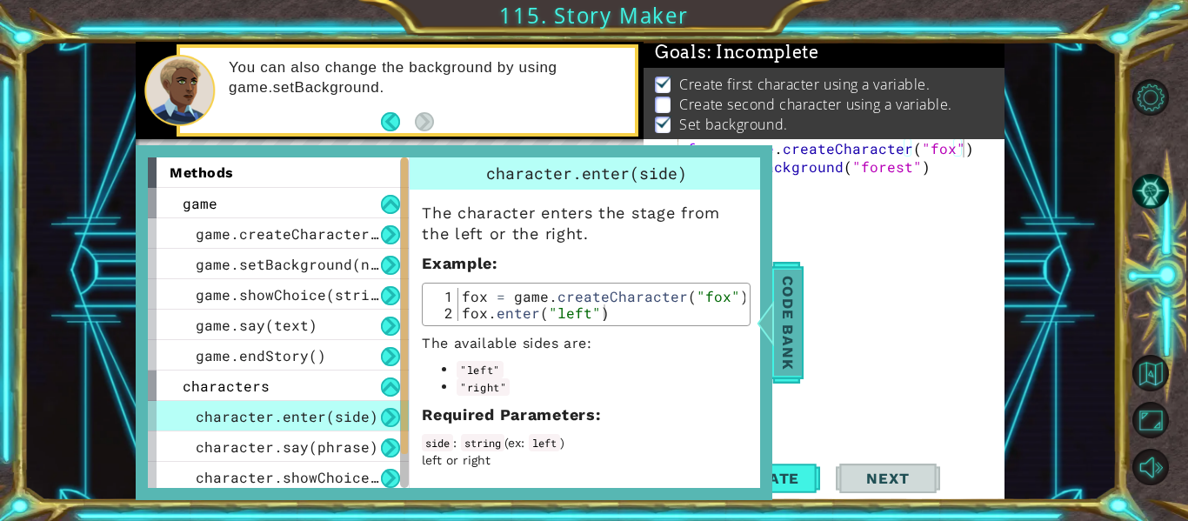
click at [782, 320] on span "Code Bank" at bounding box center [788, 323] width 28 height 106
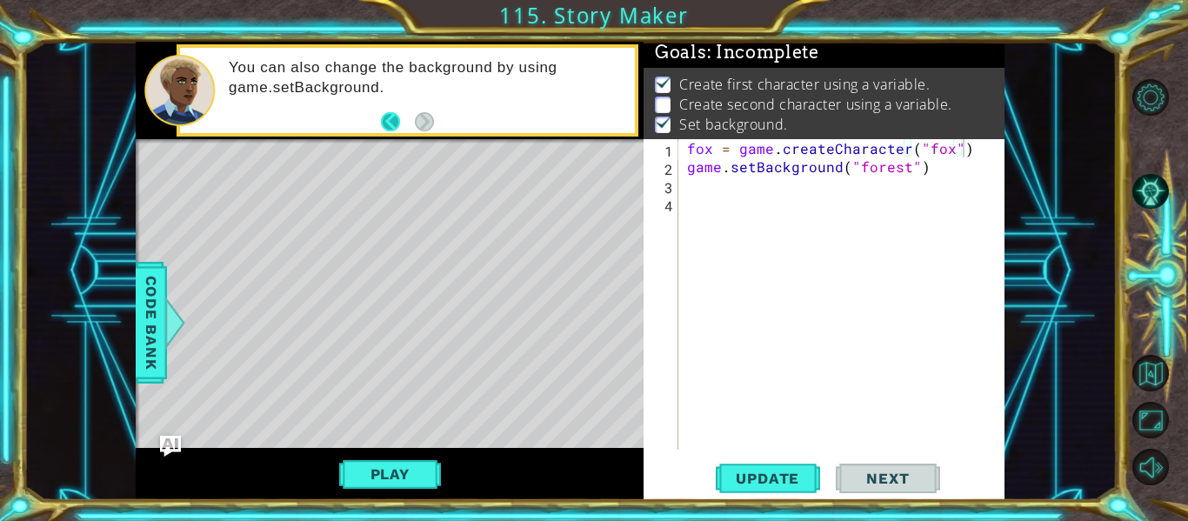
click at [390, 121] on button "Back" at bounding box center [398, 121] width 34 height 19
click at [755, 194] on div "fox = game . createCharacter ( "fox" ) game . setBackground ( "forest" )" at bounding box center [846, 312] width 326 height 347
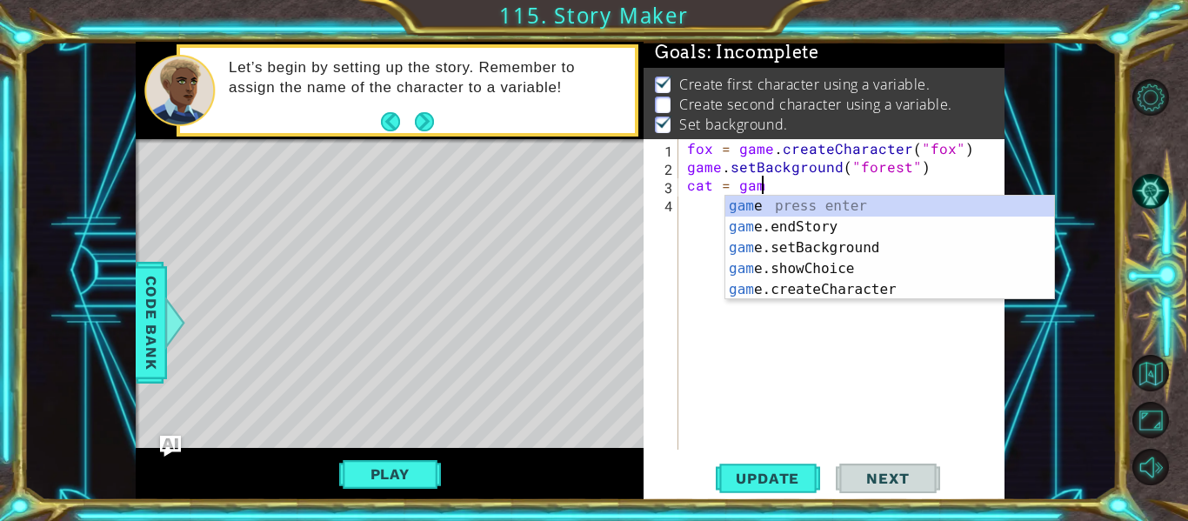
scroll to position [0, 4]
click at [826, 268] on div "game press enter game .endStory press enter game .setBackground press enter gam…" at bounding box center [889, 269] width 329 height 146
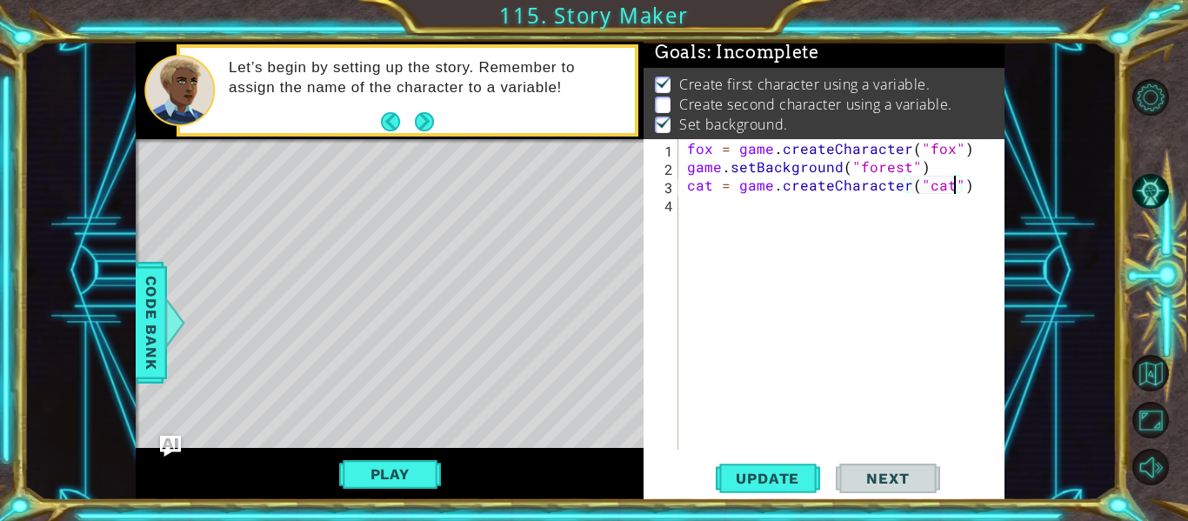
scroll to position [0, 17]
click at [786, 464] on button "Update" at bounding box center [768, 479] width 104 height 36
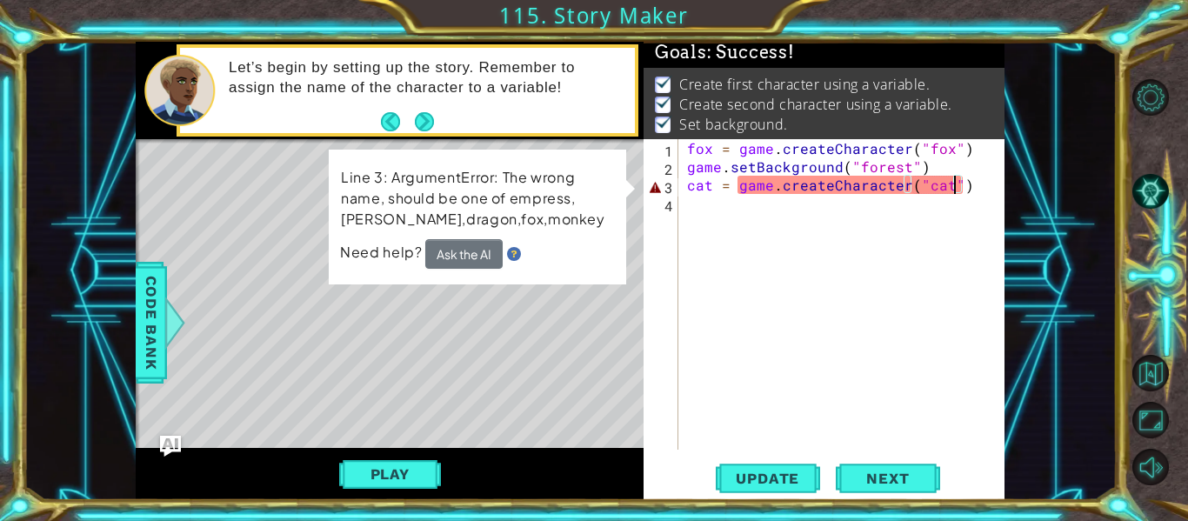
click at [946, 189] on div "fox = game . createCharacter ( "fox" ) game . setBackground ( "forest" ) cat = …" at bounding box center [846, 312] width 326 height 347
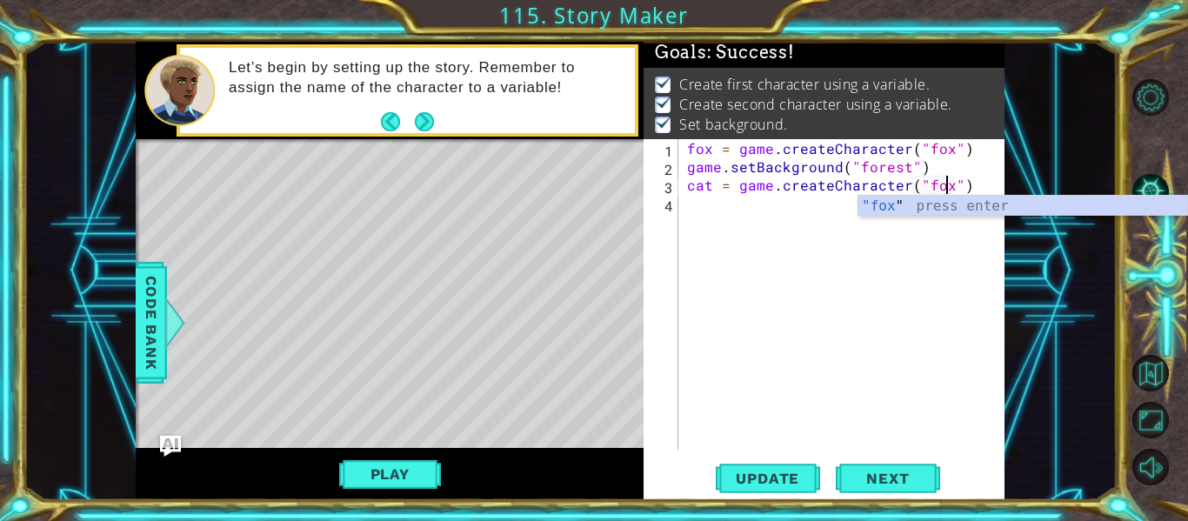
click at [710, 191] on div "fox = game . createCharacter ( "fox" ) game . setBackground ( "forest" ) cat = …" at bounding box center [846, 312] width 326 height 347
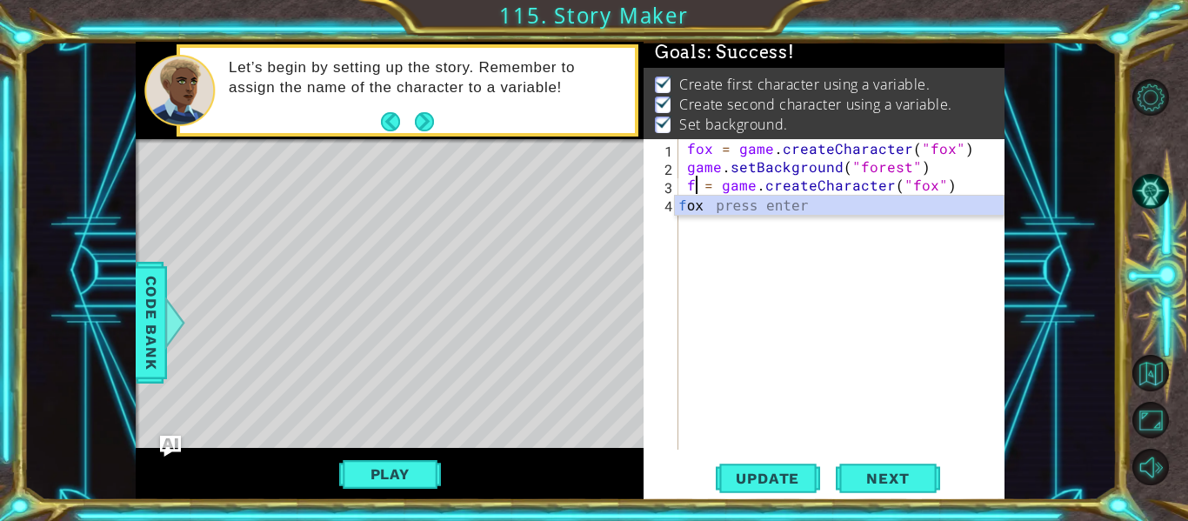
scroll to position [0, 2]
type textarea "fox = game.createCharacter("fox")"
click at [778, 479] on span "Update" at bounding box center [767, 478] width 98 height 17
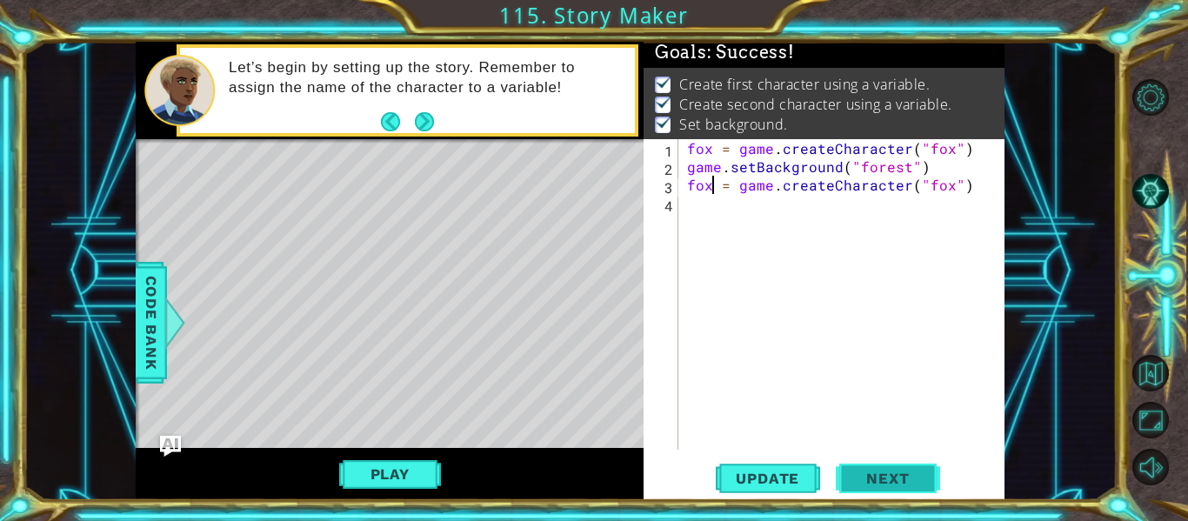
click at [892, 477] on span "Next" at bounding box center [887, 480] width 77 height 17
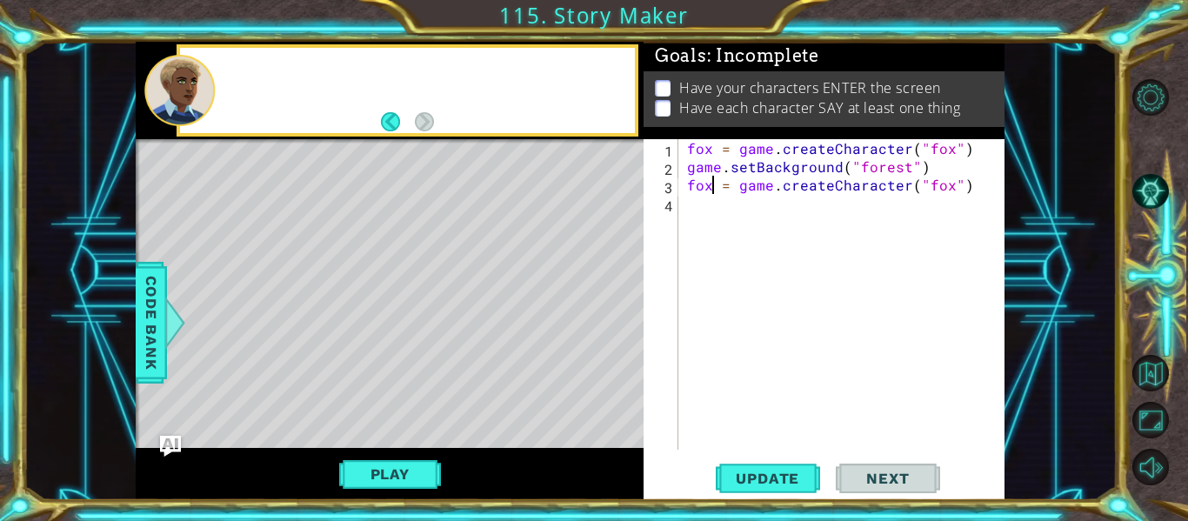
scroll to position [0, 0]
click at [960, 149] on div "fox = game . createCharacter ( "fox" ) game . setBackground ( "forest" ) fox = …" at bounding box center [846, 312] width 326 height 347
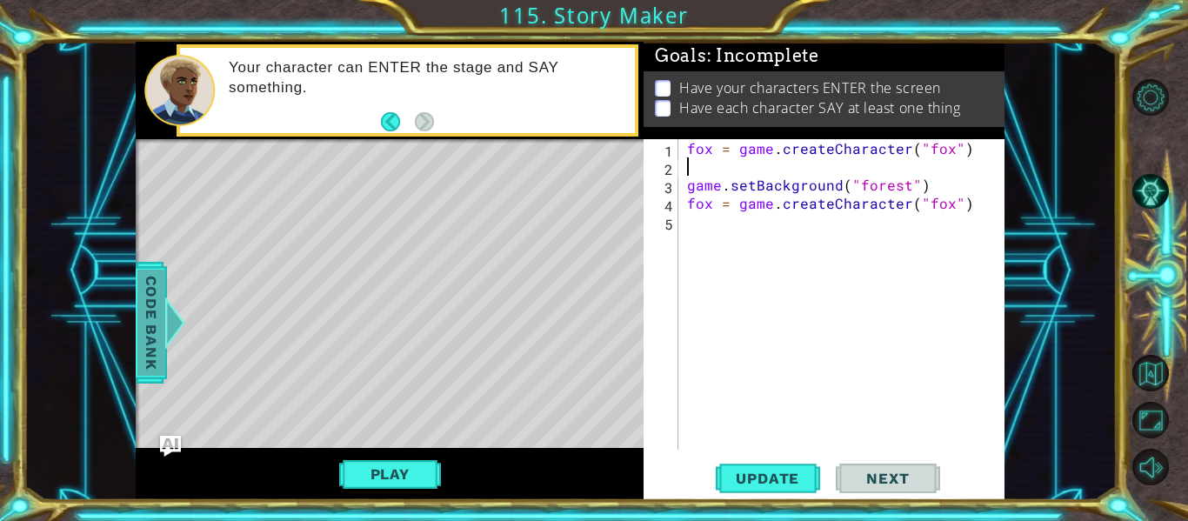
click at [151, 301] on span "Code Bank" at bounding box center [151, 323] width 28 height 106
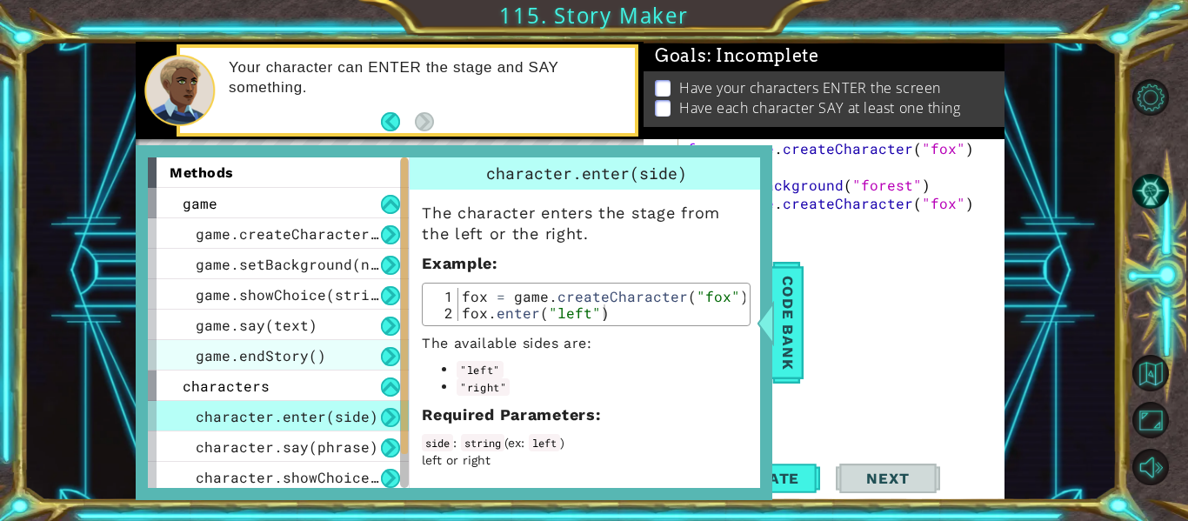
scroll to position [57, 0]
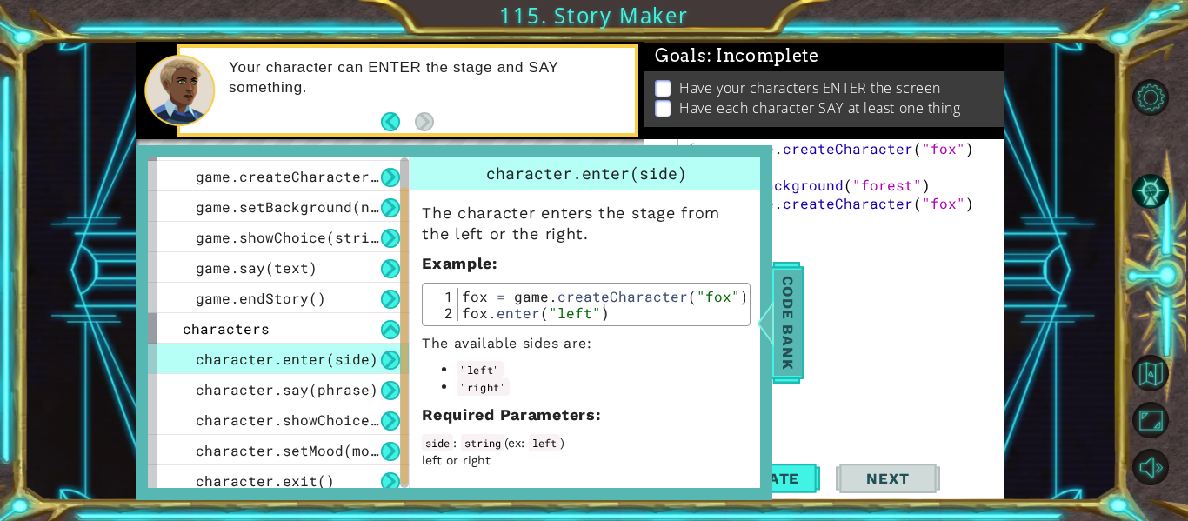
click at [781, 334] on span "Code Bank" at bounding box center [788, 323] width 28 height 106
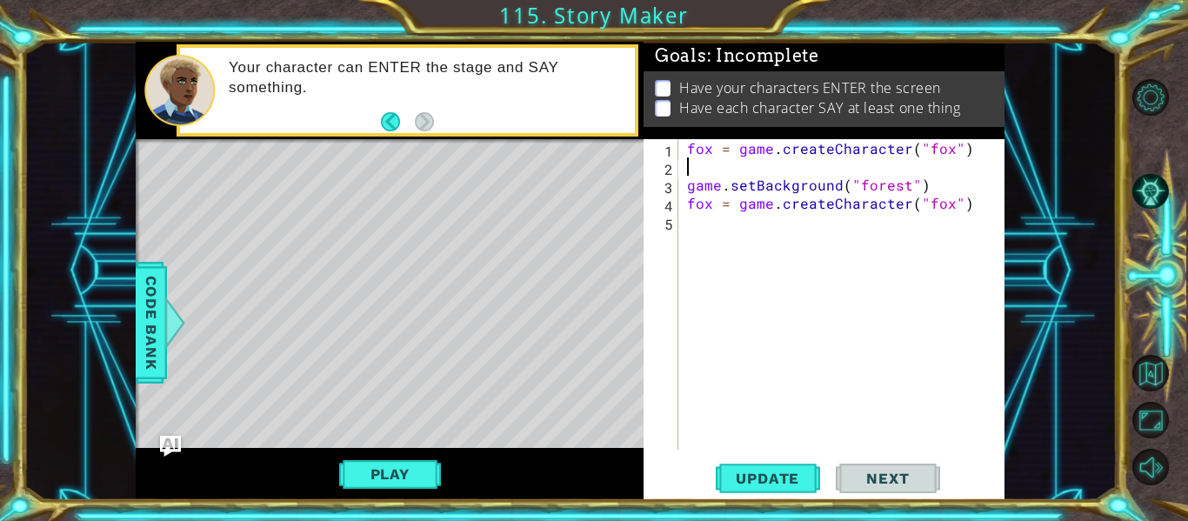
click at [692, 164] on div "fox = game . createCharacter ( "fox" ) game . setBackground ( "forest" ) fox = …" at bounding box center [846, 312] width 326 height 347
click at [776, 472] on span "Update" at bounding box center [767, 478] width 98 height 17
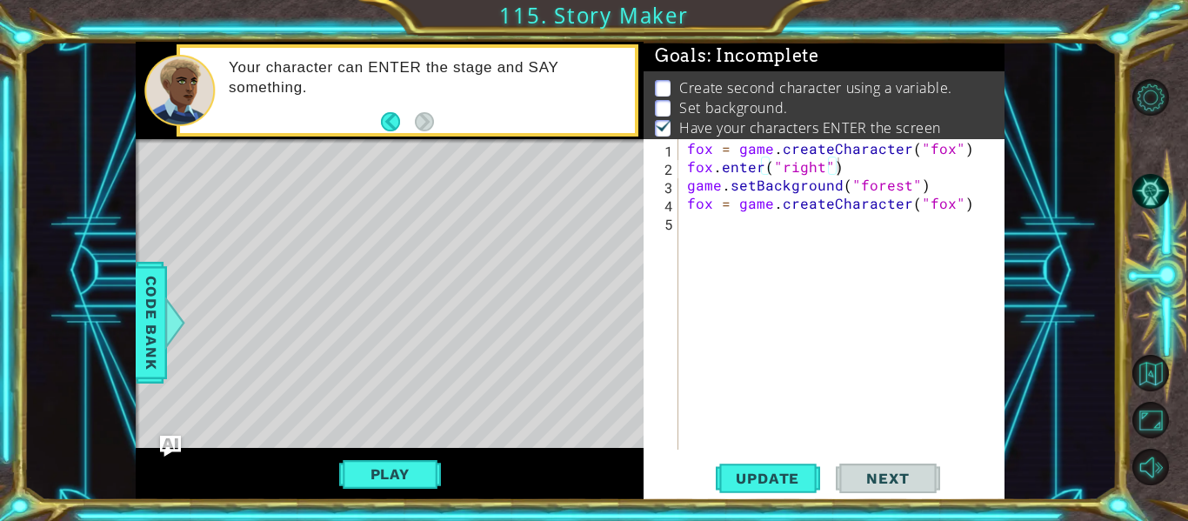
drag, startPoint x: 480, startPoint y: 263, endPoint x: 565, endPoint y: 358, distance: 128.1
click at [565, 358] on div "Level Map" at bounding box center [537, 395] width 803 height 512
click at [909, 192] on div "fox = game . createCharacter ( "fox" ) fox . enter ( "right" ) game . setBackgr…" at bounding box center [846, 312] width 326 height 347
click at [887, 170] on div "fox = game . createCharacter ( "fox" ) fox . enter ( "right" ) game . setBackgr…" at bounding box center [846, 312] width 326 height 347
type textarea "fox.enter("right")"
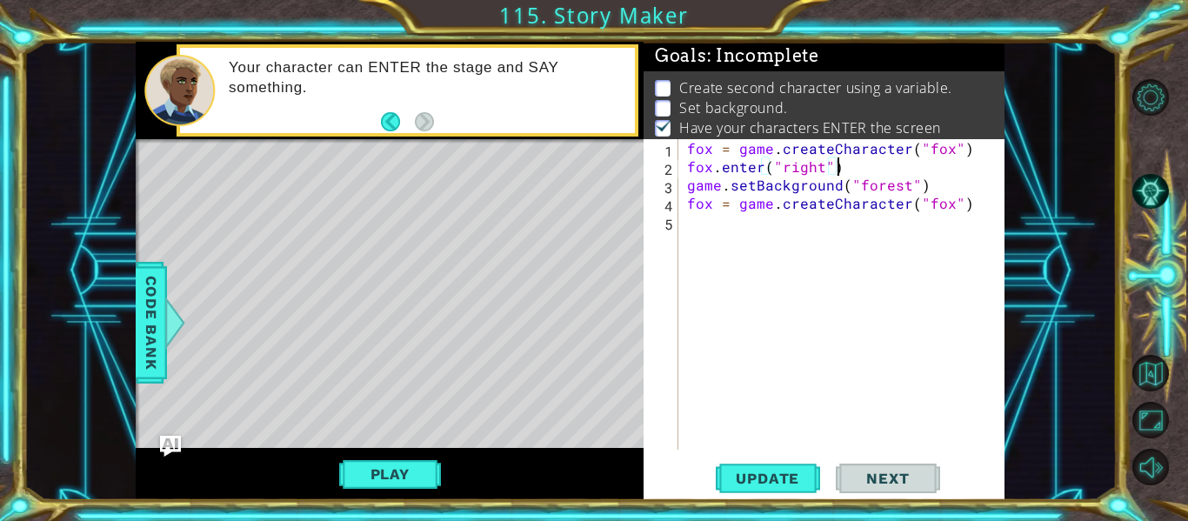
scroll to position [0, 0]
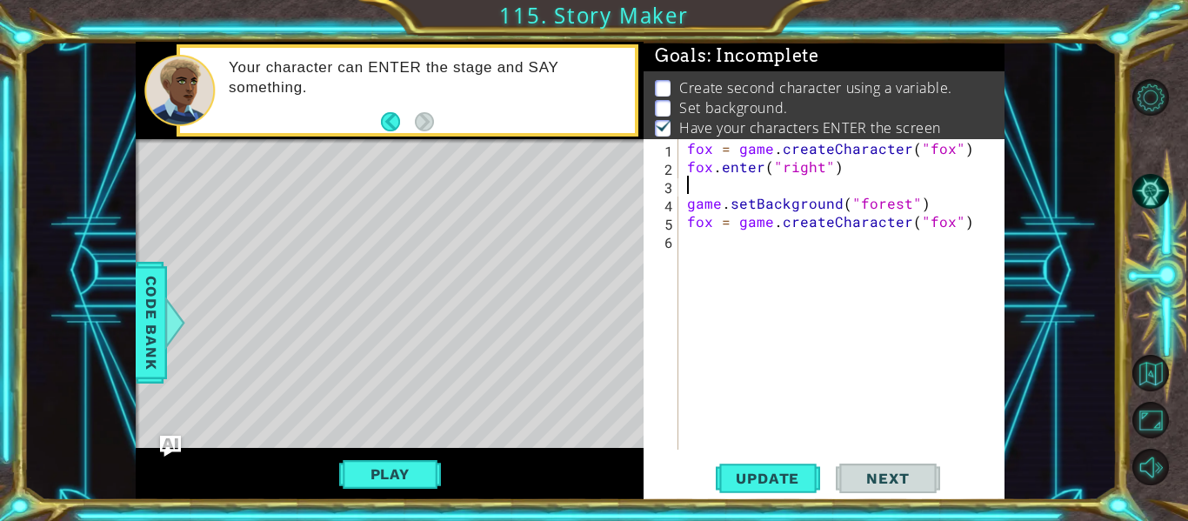
click at [920, 207] on div "fox = game . createCharacter ( "fox" ) fox . enter ( "right" ) game . setBackgr…" at bounding box center [846, 312] width 326 height 347
type textarea "game.setBackground("forest")"
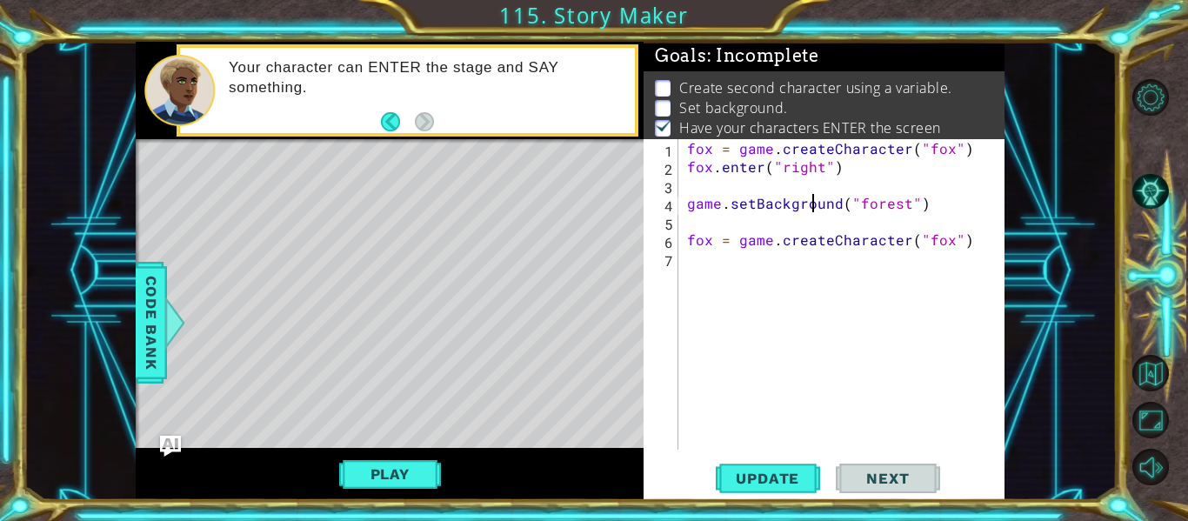
click at [809, 207] on div "fox = game . createCharacter ( "fox" ) fox . enter ( "right" ) game . setBackgr…" at bounding box center [846, 312] width 326 height 347
type textarea "game.setBackground("forest")"
click at [748, 475] on span "Update" at bounding box center [767, 478] width 98 height 17
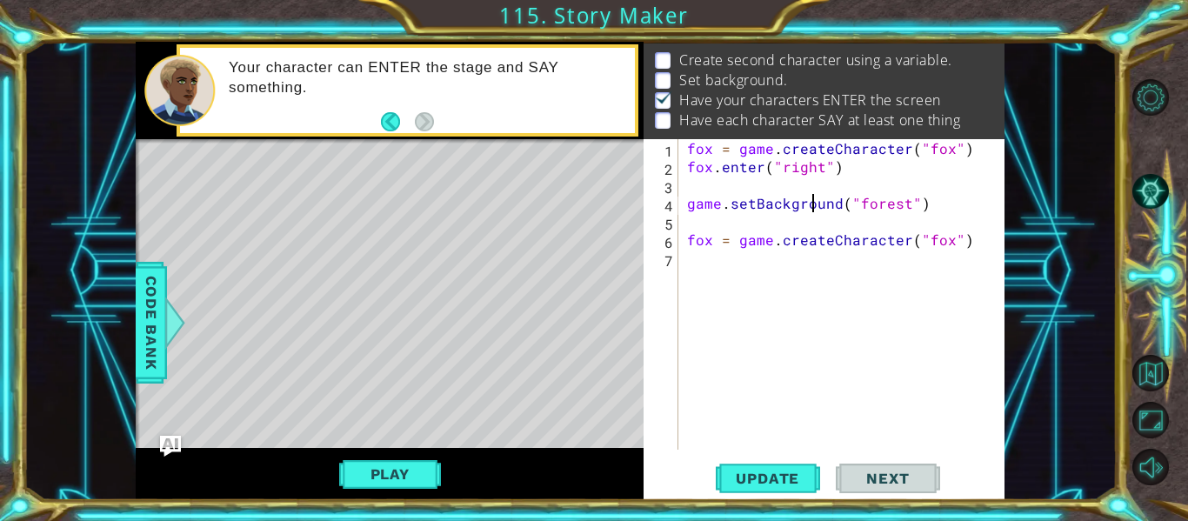
click at [770, 270] on div "fox = game . createCharacter ( "fox" ) fox . enter ( "right" ) game . setBackgr…" at bounding box center [846, 312] width 326 height 347
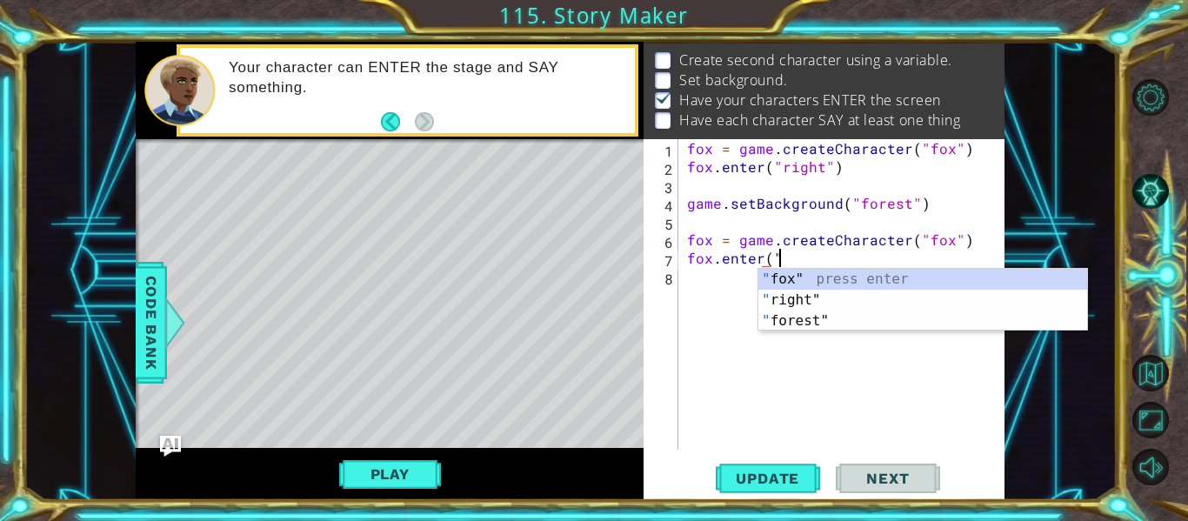
scroll to position [0, 5]
click at [782, 296] on div "" fox" press enter " right" press enter " forest" press enter" at bounding box center [922, 321] width 329 height 104
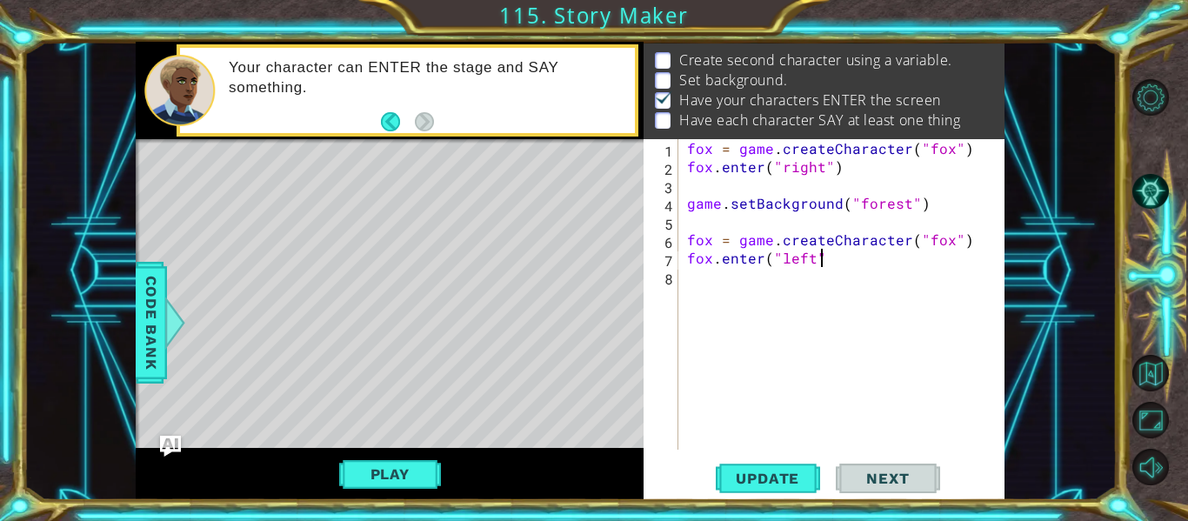
scroll to position [0, 8]
type textarea "fox.enter("left")"
click at [729, 471] on span "Update" at bounding box center [767, 478] width 98 height 17
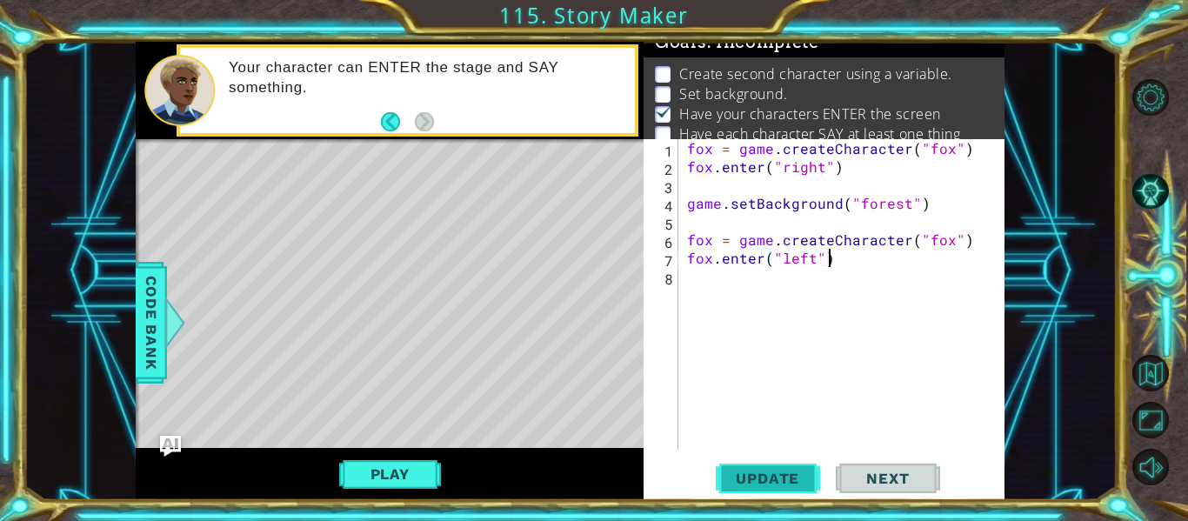
click at [763, 477] on span "Update" at bounding box center [767, 478] width 98 height 17
click at [161, 323] on span "Code Bank" at bounding box center [151, 323] width 28 height 106
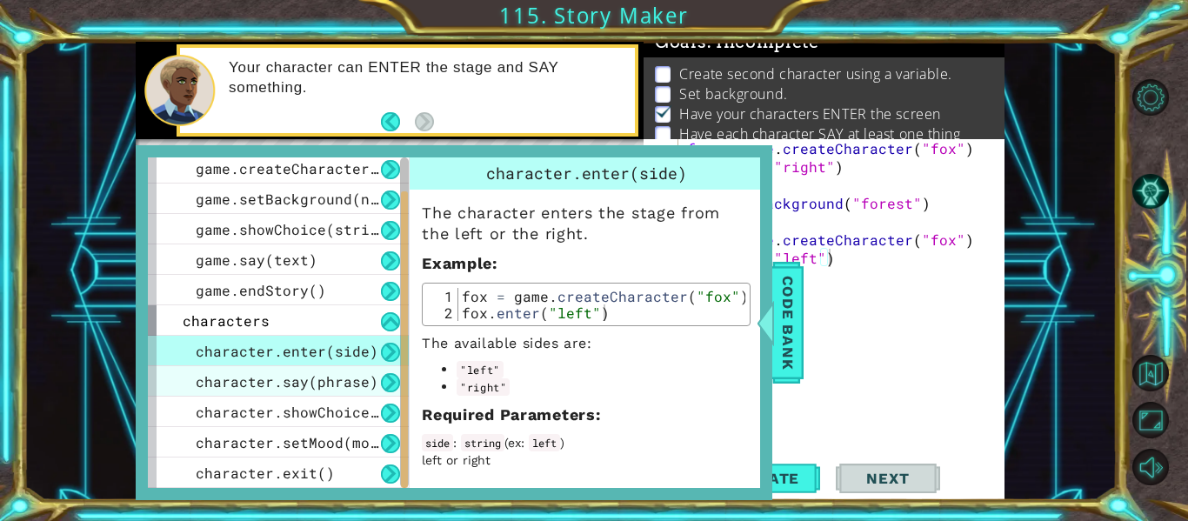
scroll to position [0, 0]
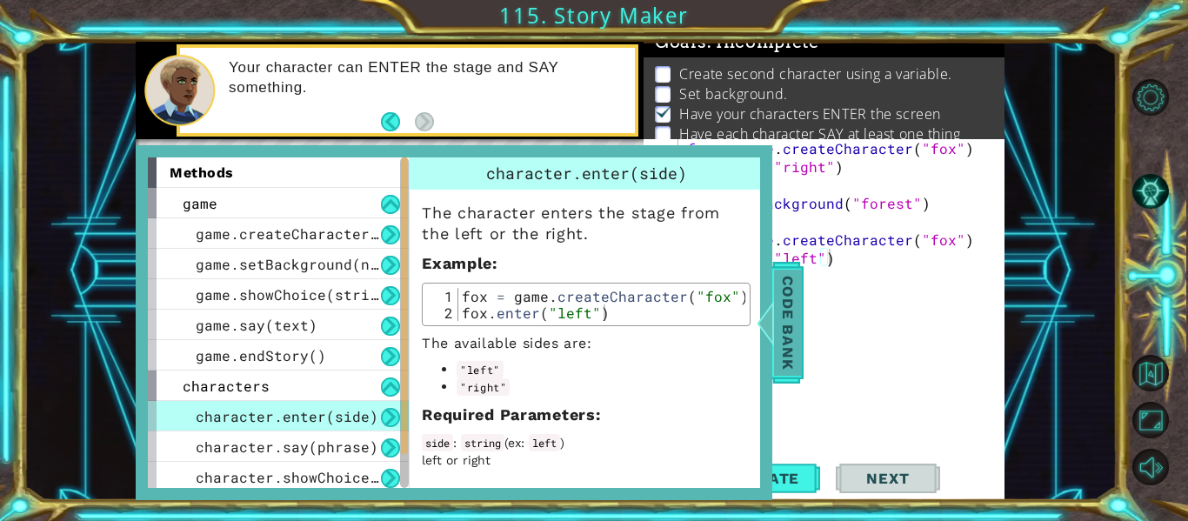
click at [775, 320] on div at bounding box center [766, 322] width 22 height 52
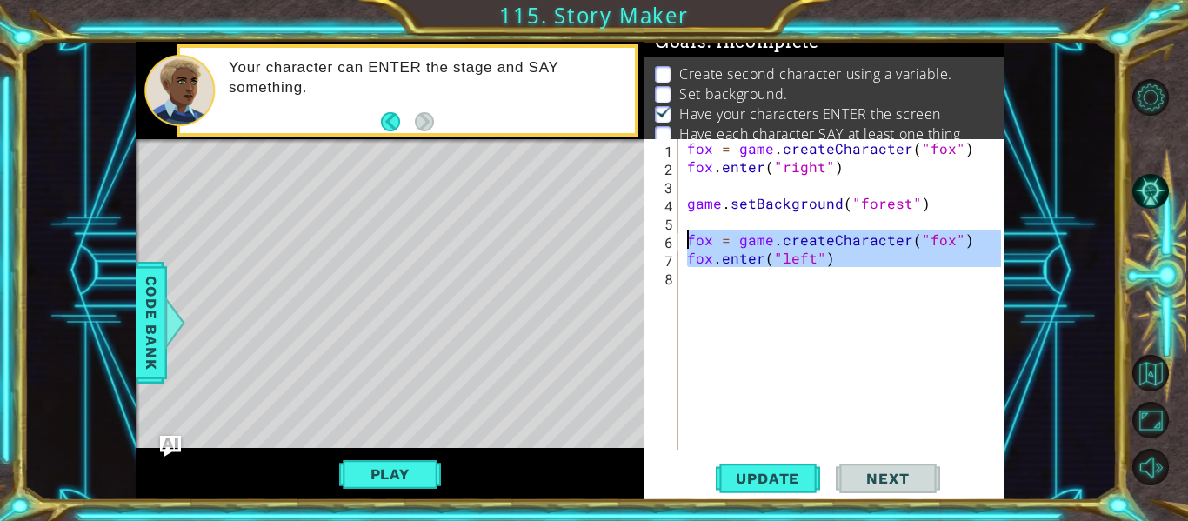
drag, startPoint x: 841, startPoint y: 273, endPoint x: 644, endPoint y: 241, distance: 199.1
click at [644, 241] on div "1 2 3 4 5 6 7 8 fox = game . createCharacter ( "fox" ) fox . enter ( "right" ) …" at bounding box center [821, 294] width 357 height 310
type textarea "fox = game.createCharacter("fox") fox.enter("left")"
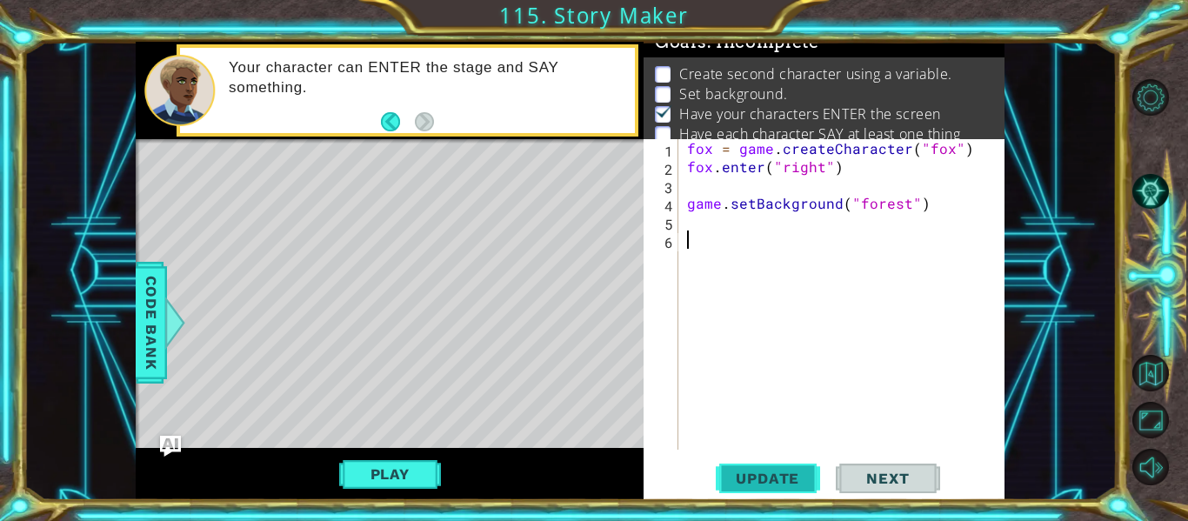
click at [774, 474] on span "Update" at bounding box center [767, 478] width 98 height 17
drag, startPoint x: 841, startPoint y: 98, endPoint x: 851, endPoint y: 70, distance: 29.7
click at [851, 70] on ul "Create second character using a variable. Set background. Have your characters …" at bounding box center [823, 104] width 347 height 80
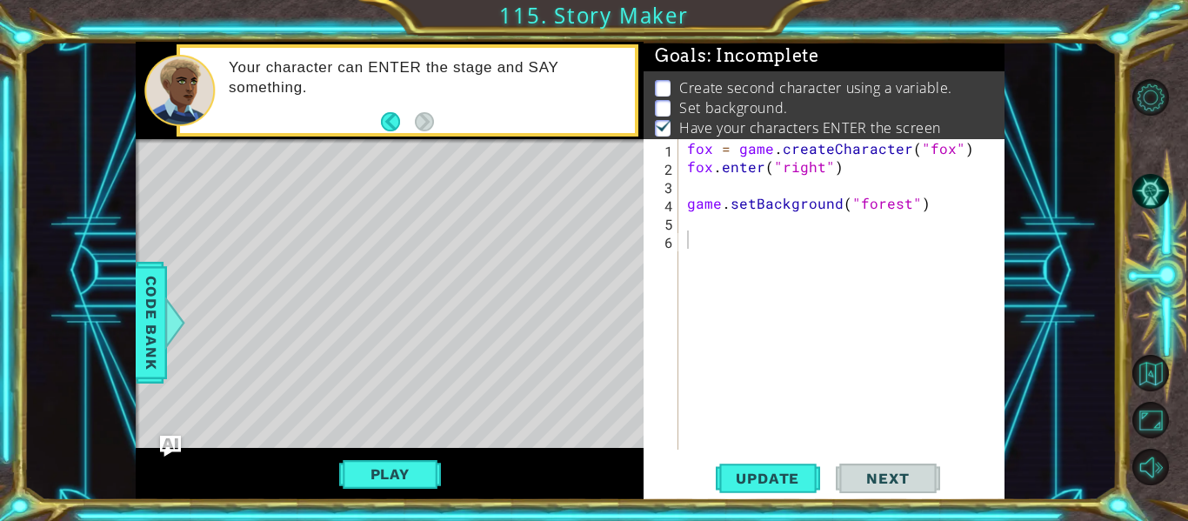
scroll to position [28, 0]
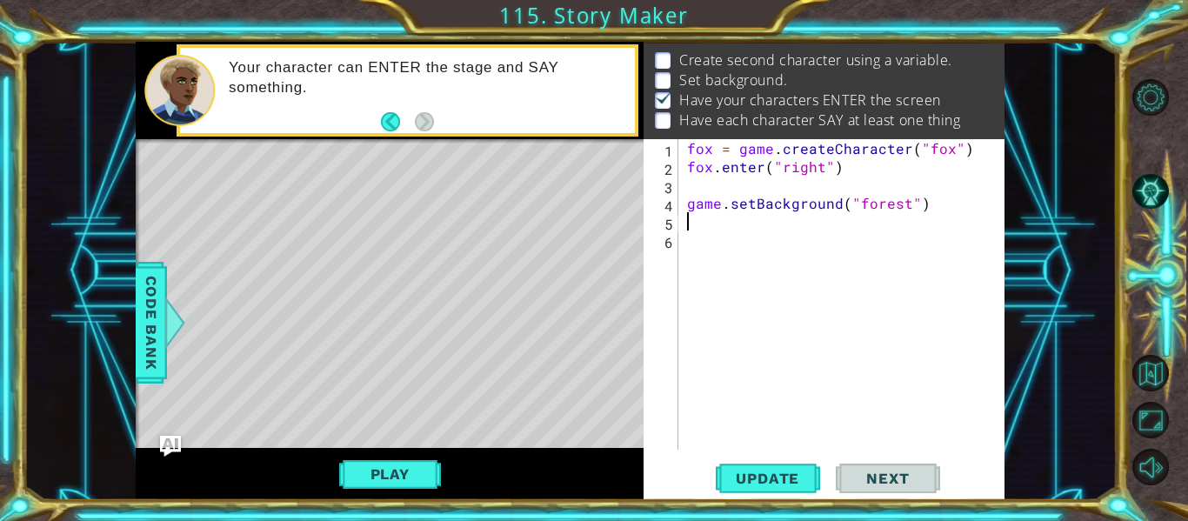
click at [711, 230] on div "fox = game . createCharacter ( "fox" ) fox . enter ( "right" ) game . setBackgr…" at bounding box center [846, 312] width 326 height 347
click at [818, 179] on div "fox = game . createCharacter ( "fox" ) fox . enter ( "right" ) game . setBackgr…" at bounding box center [846, 312] width 326 height 347
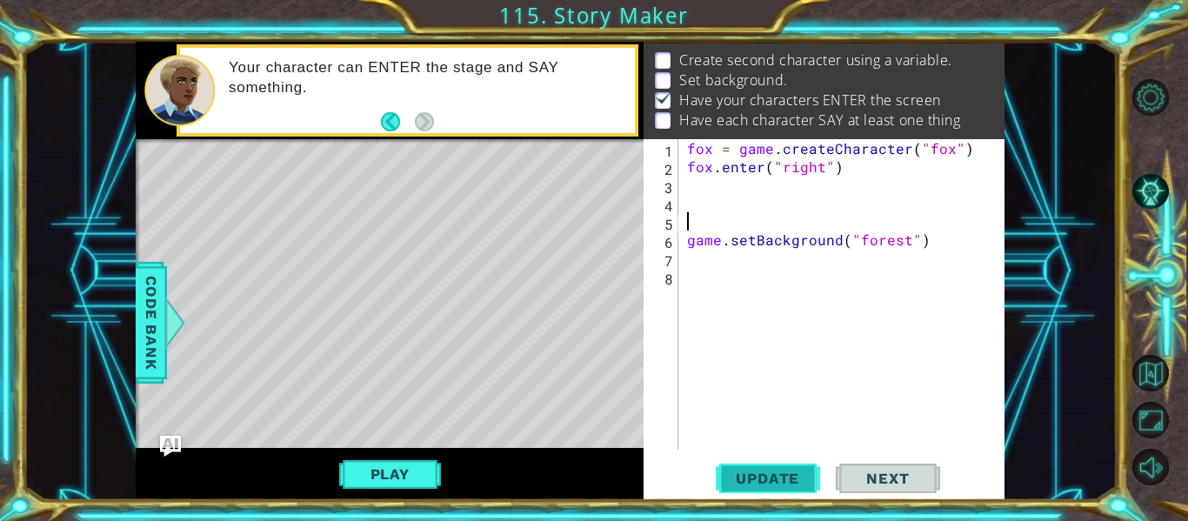
click at [763, 485] on span "Update" at bounding box center [767, 478] width 98 height 17
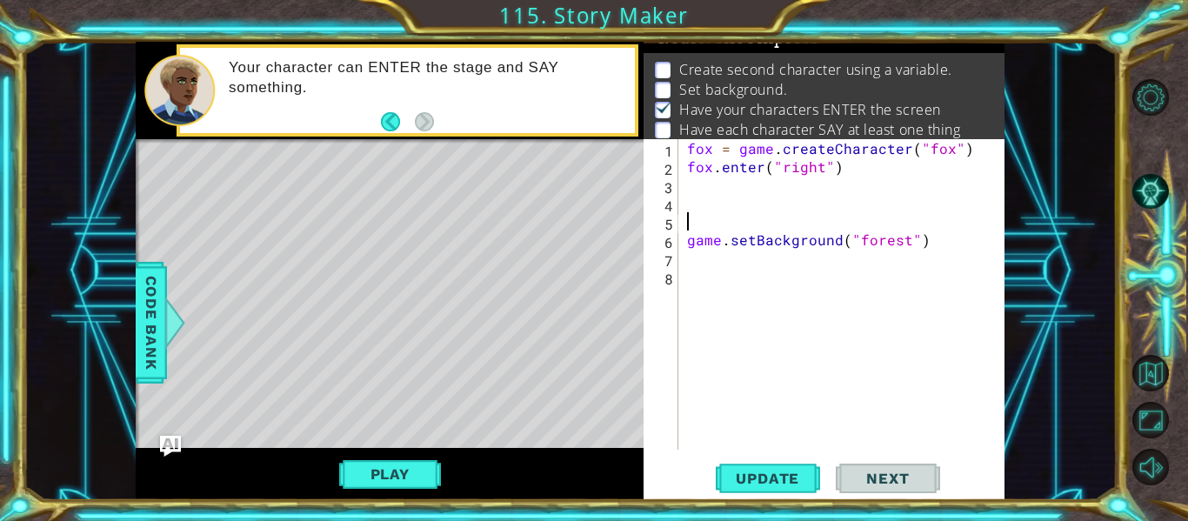
scroll to position [14, 0]
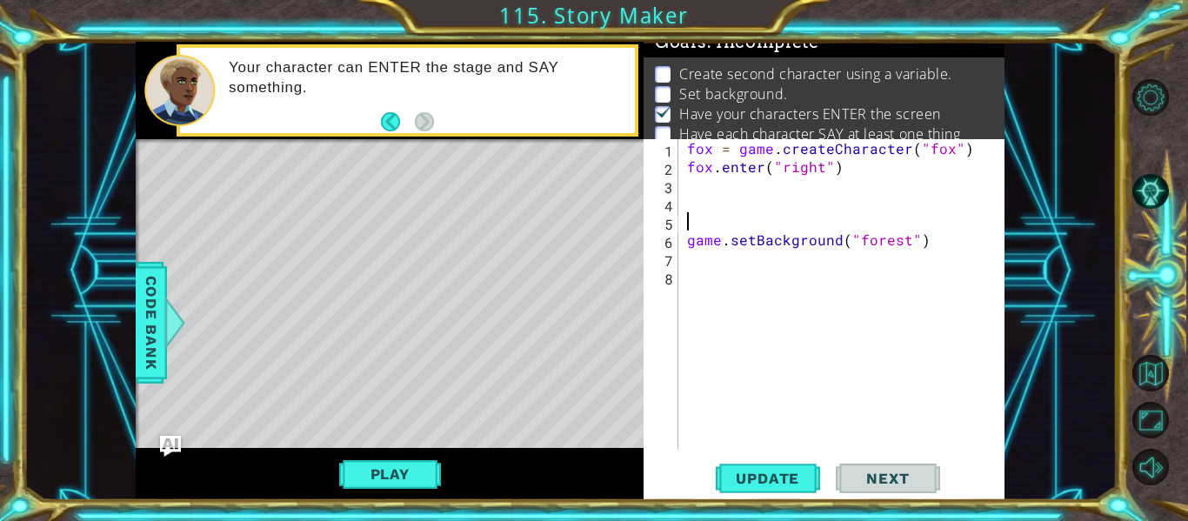
click at [693, 240] on div "fox = game . createCharacter ( "fox" ) fox . enter ( "right" ) game . setBackgr…" at bounding box center [846, 312] width 326 height 347
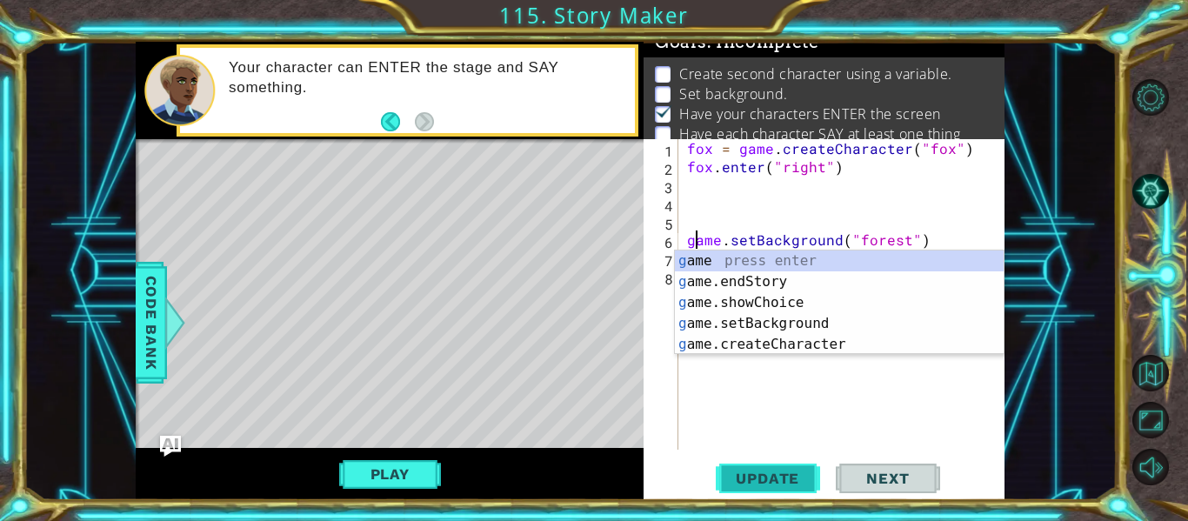
type textarea "game.setBackground("forest")"
click at [755, 482] on span "Update" at bounding box center [767, 478] width 98 height 17
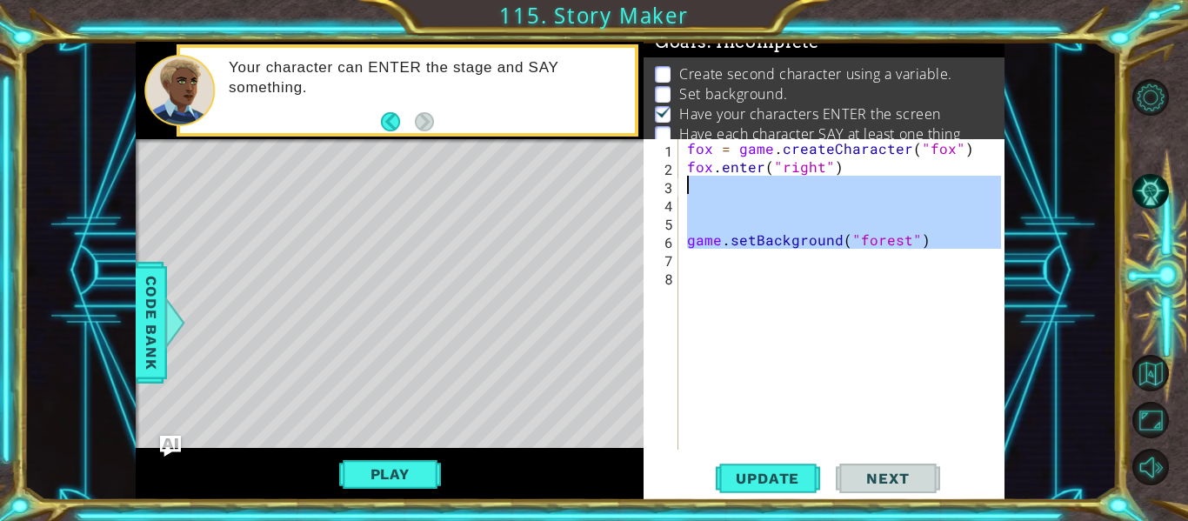
drag, startPoint x: 927, startPoint y: 257, endPoint x: 650, endPoint y: 190, distance: 285.5
click at [650, 190] on div "game.setBackground("forest") 1 2 3 4 5 6 7 8 fox = game . createCharacter ( "fo…" at bounding box center [821, 294] width 357 height 310
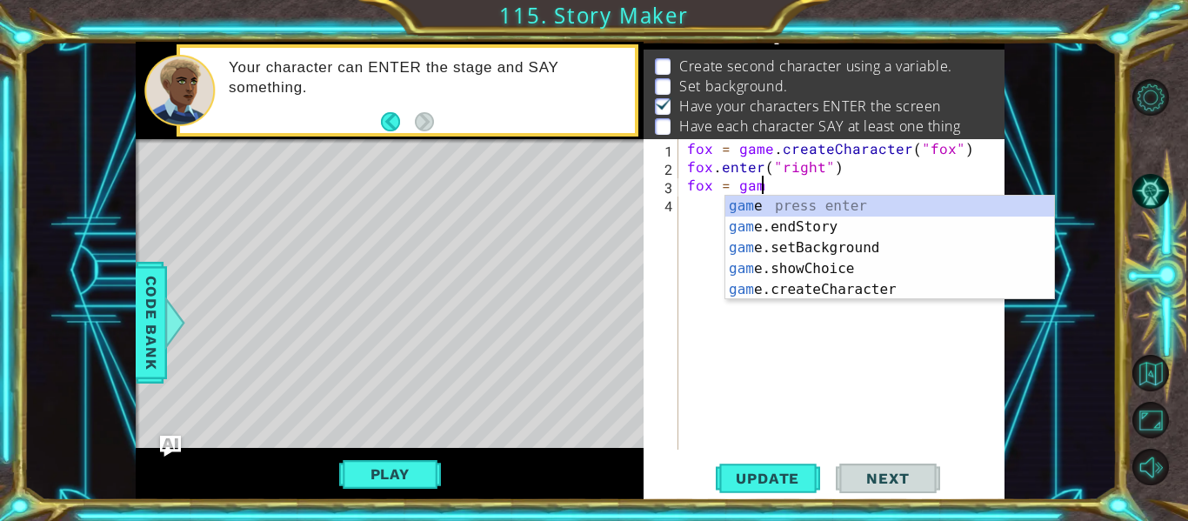
scroll to position [0, 4]
click at [828, 271] on div "game press enter game .endStory press enter game .setBackground press enter gam…" at bounding box center [889, 269] width 329 height 146
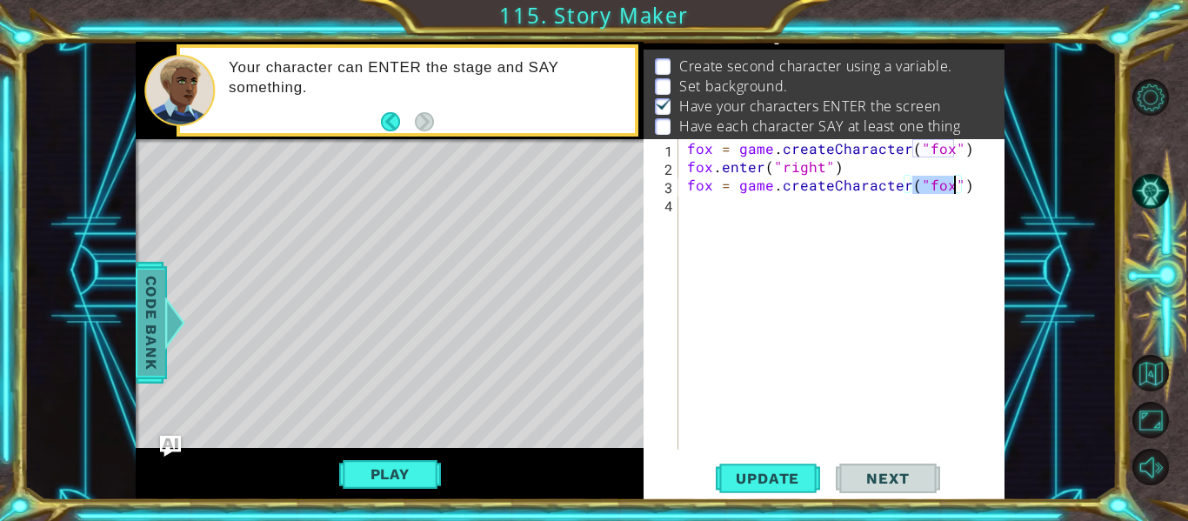
type textarea "fox = game.createCharacter("fox")"
click at [163, 354] on span "Code Bank" at bounding box center [151, 323] width 28 height 106
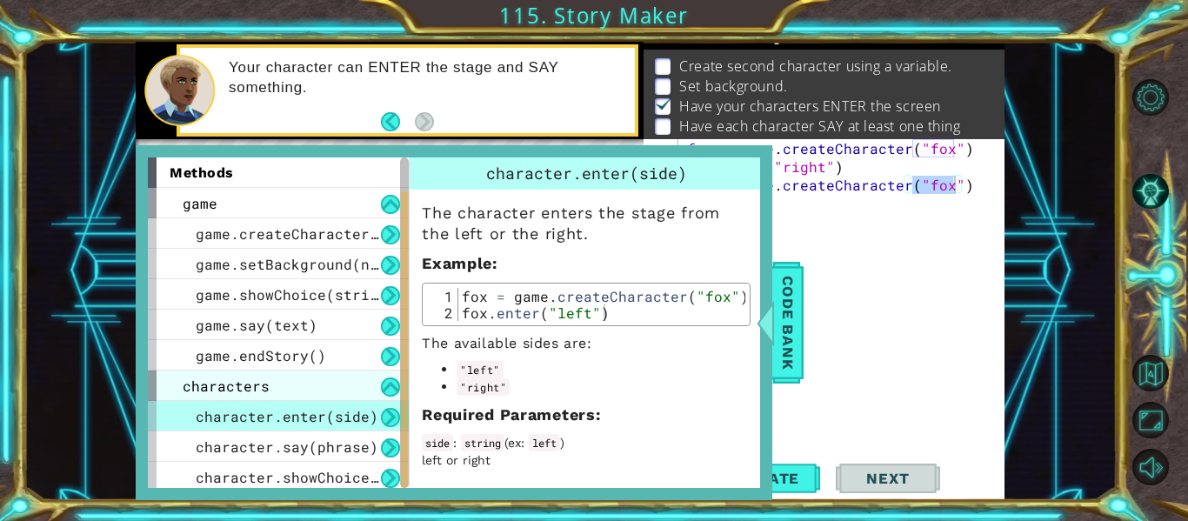
scroll to position [65, 0]
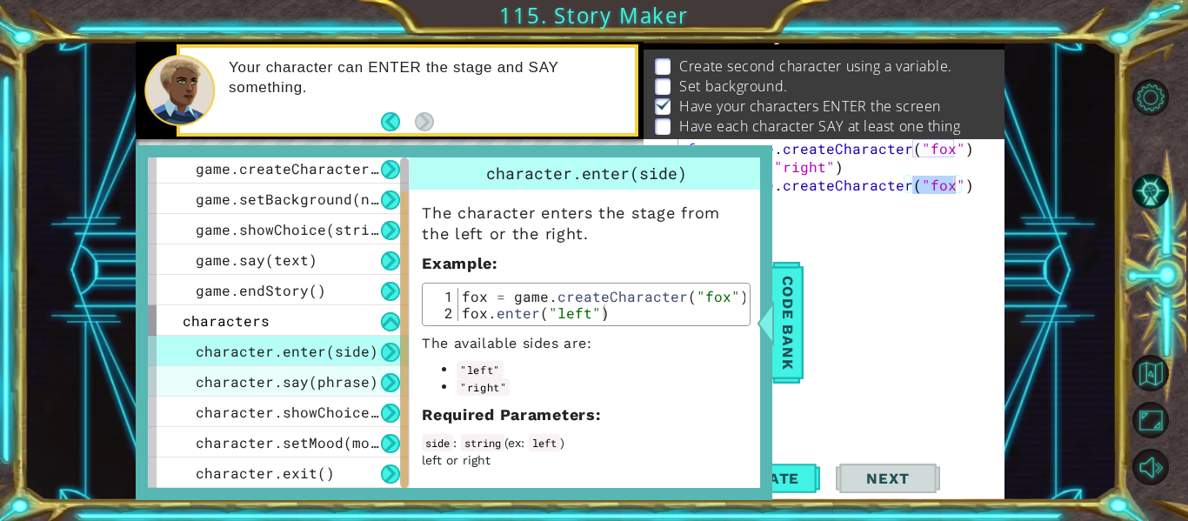
click at [264, 375] on span "character.say(phrase)" at bounding box center [287, 381] width 183 height 18
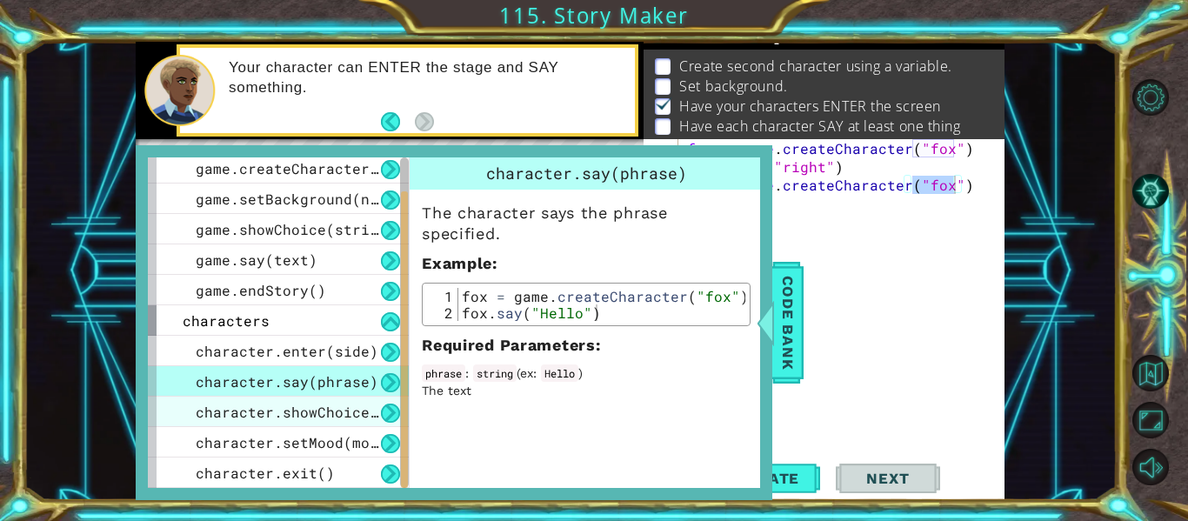
click at [335, 419] on span "character.showChoice(string1, string2)" at bounding box center [361, 412] width 330 height 18
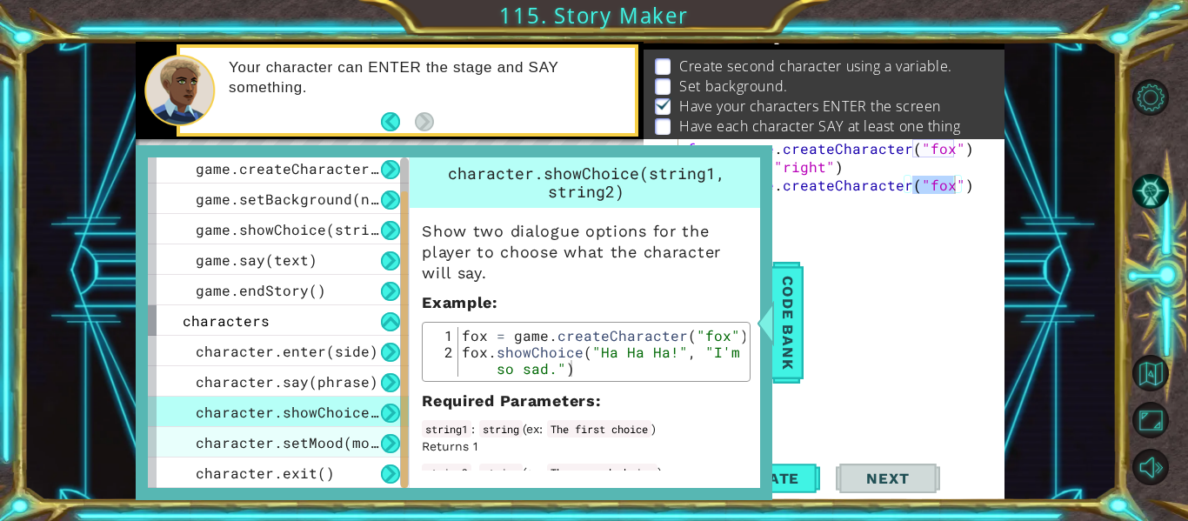
click at [311, 447] on span "character.setMood(mood)" at bounding box center [296, 442] width 200 height 18
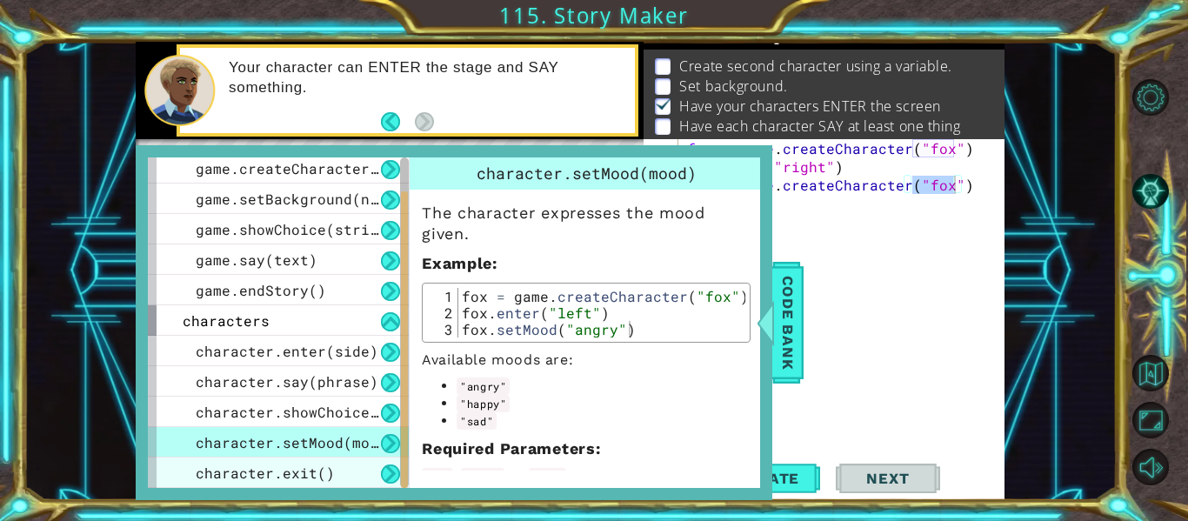
click at [303, 487] on div "character.exit()" at bounding box center [278, 472] width 261 height 30
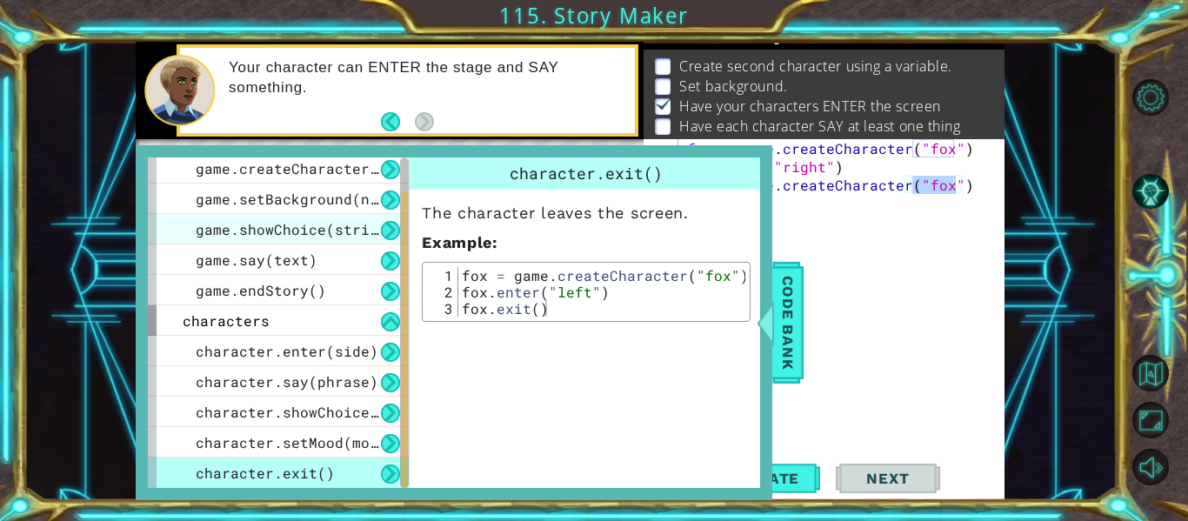
click at [326, 217] on div "game.showChoice(string1, string2)" at bounding box center [278, 229] width 261 height 30
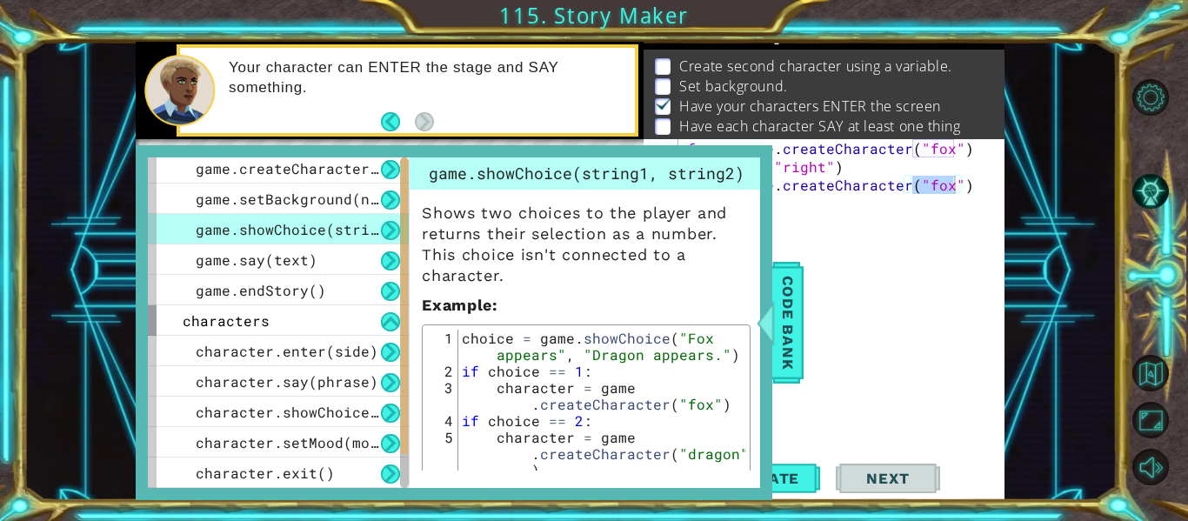
scroll to position [0, 0]
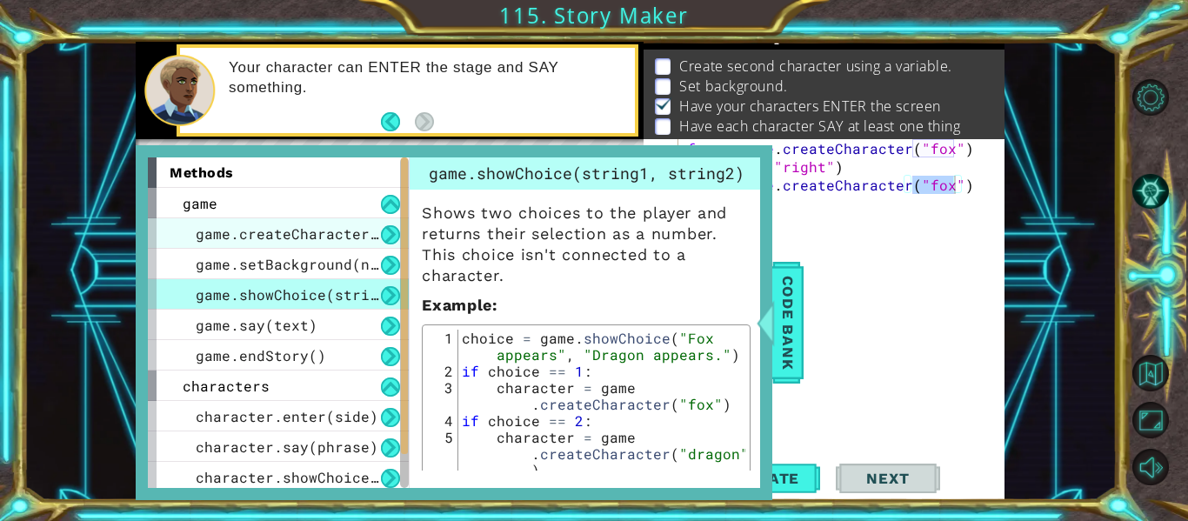
click at [313, 233] on span "game.createCharacter(name)" at bounding box center [309, 233] width 226 height 18
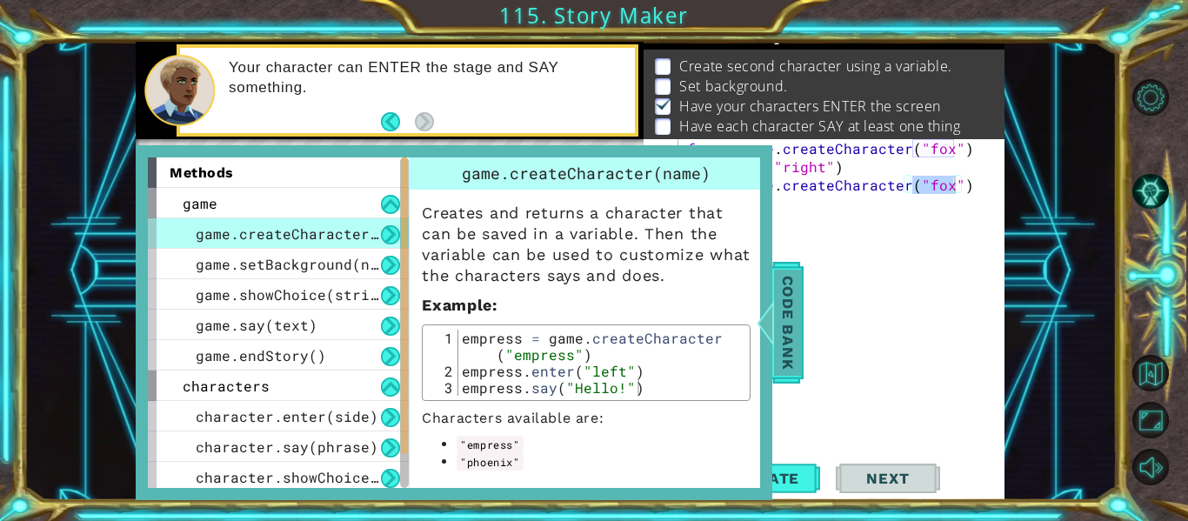
click at [790, 327] on span "Code Bank" at bounding box center [788, 323] width 28 height 106
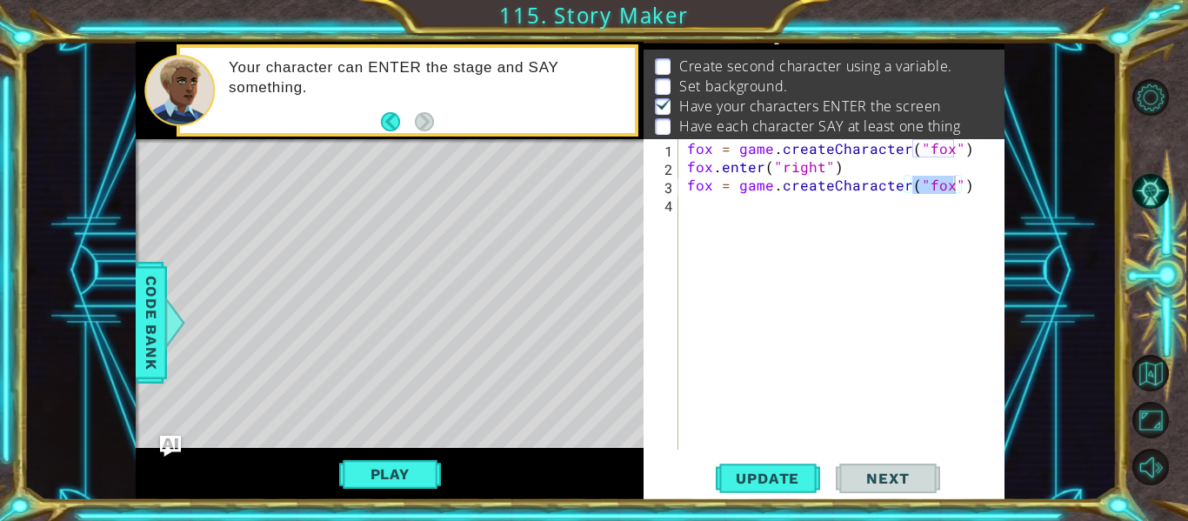
click at [943, 197] on div "fox = game . createCharacter ( "fox" ) fox . enter ( "right" ) fox = game . cre…" at bounding box center [846, 312] width 326 height 347
click at [946, 190] on div "fox = game . createCharacter ( "fox" ) fox . enter ( "right" ) fox = game . cre…" at bounding box center [846, 312] width 326 height 347
click at [183, 305] on div at bounding box center [175, 322] width 22 height 52
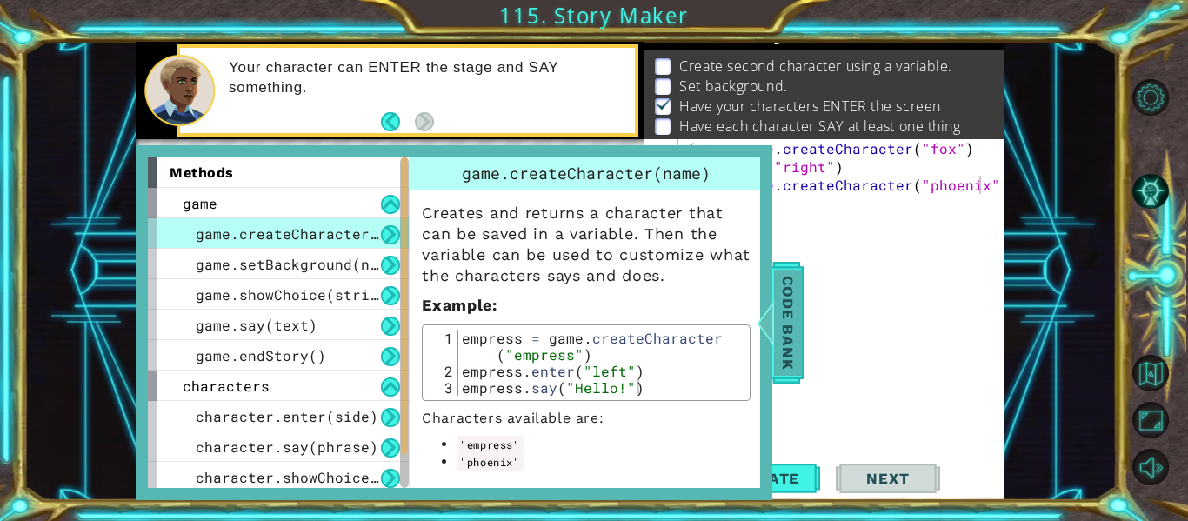
click at [783, 323] on span "Code Bank" at bounding box center [788, 323] width 28 height 106
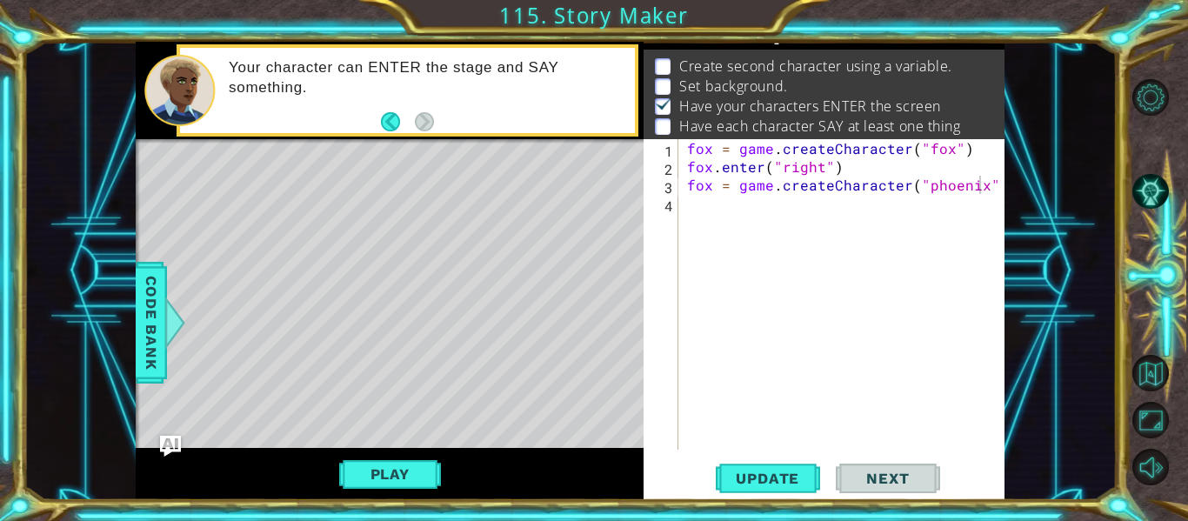
click at [720, 190] on div "fox = game . createCharacter ( "fox" ) fox . enter ( "right" ) fox = game . cre…" at bounding box center [846, 312] width 326 height 347
click at [711, 189] on div "fox = game . createCharacter ( "fox" ) fox . enter ( "right" ) fox = game . cre…" at bounding box center [846, 312] width 326 height 347
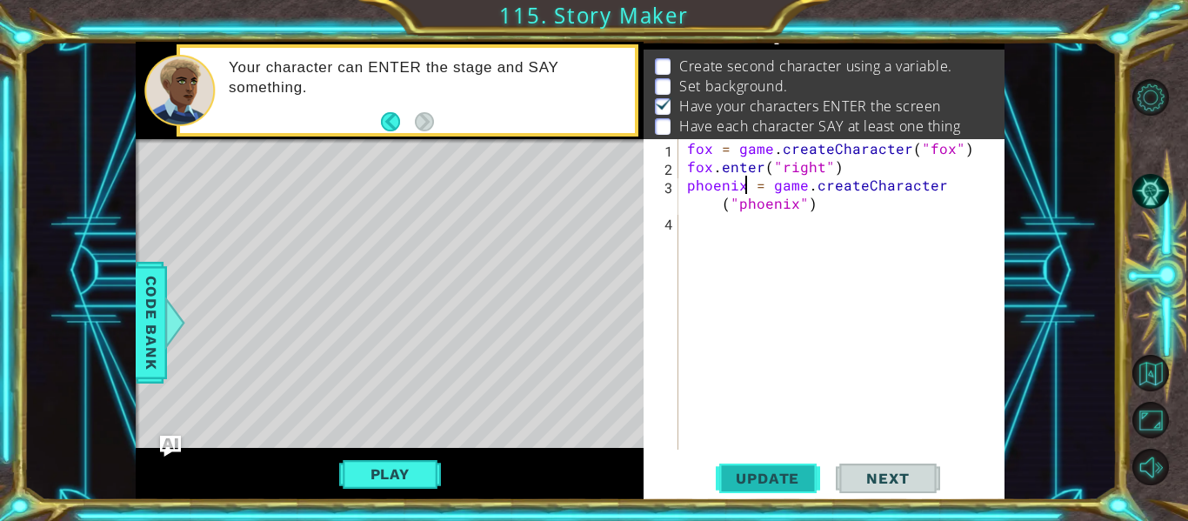
type textarea "phoenix = game.createCharacter("phoenix")"
click at [786, 465] on button "Update" at bounding box center [768, 479] width 104 height 36
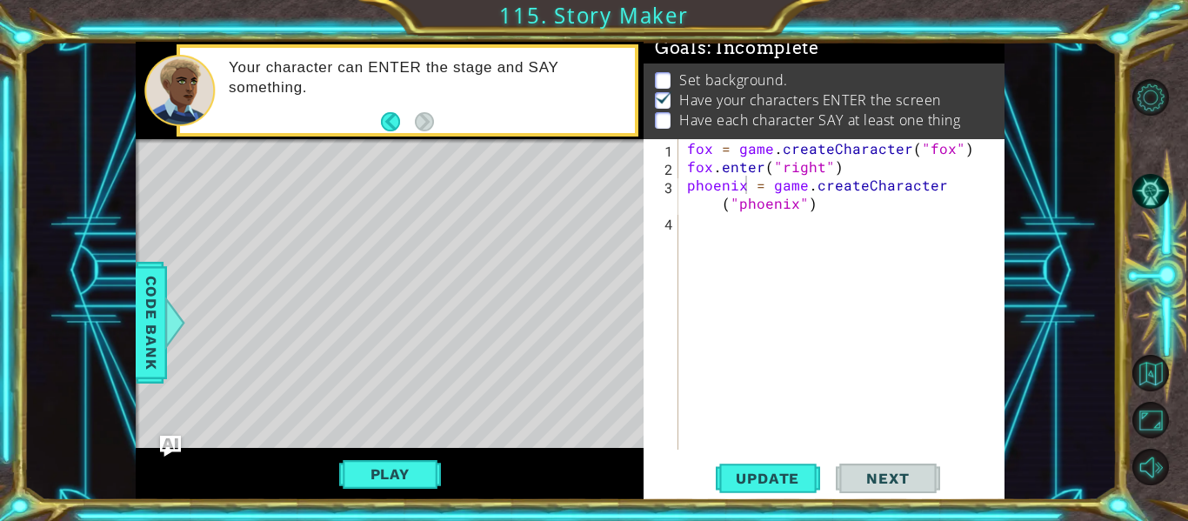
drag, startPoint x: 784, startPoint y: 96, endPoint x: 805, endPoint y: 56, distance: 45.1
click at [805, 34] on div "Goals : Incomplete Set background. Have your characters ENTER the screen Have e…" at bounding box center [823, 34] width 361 height 0
click at [728, 230] on div "fox = game . createCharacter ( "fox" ) fox . enter ( "right" ) phoenix = game .…" at bounding box center [846, 312] width 326 height 347
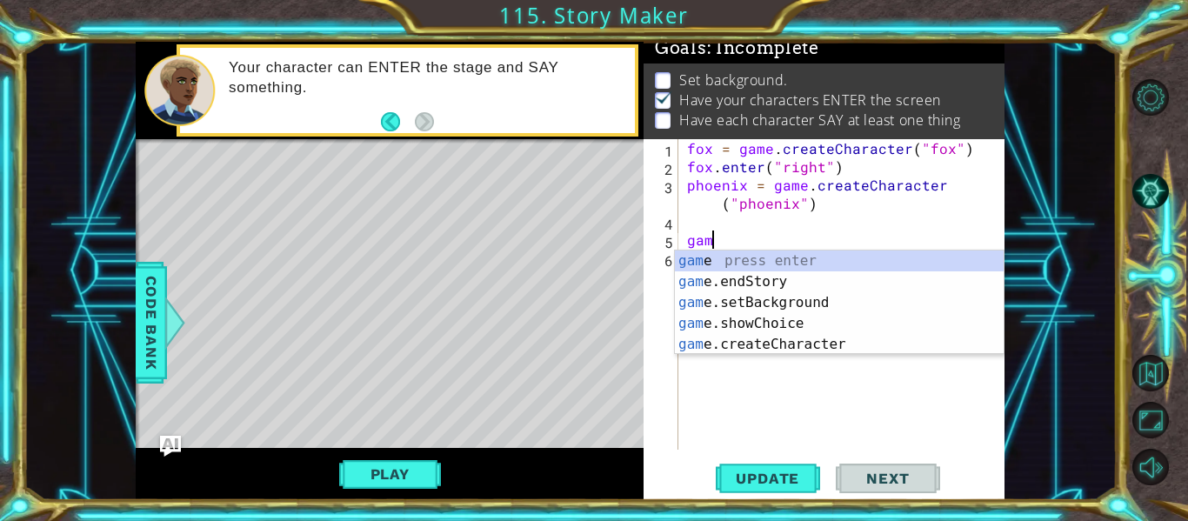
scroll to position [0, 1]
click at [763, 297] on div "game press enter game .endStory press enter game .setBackground press enter gam…" at bounding box center [839, 323] width 329 height 146
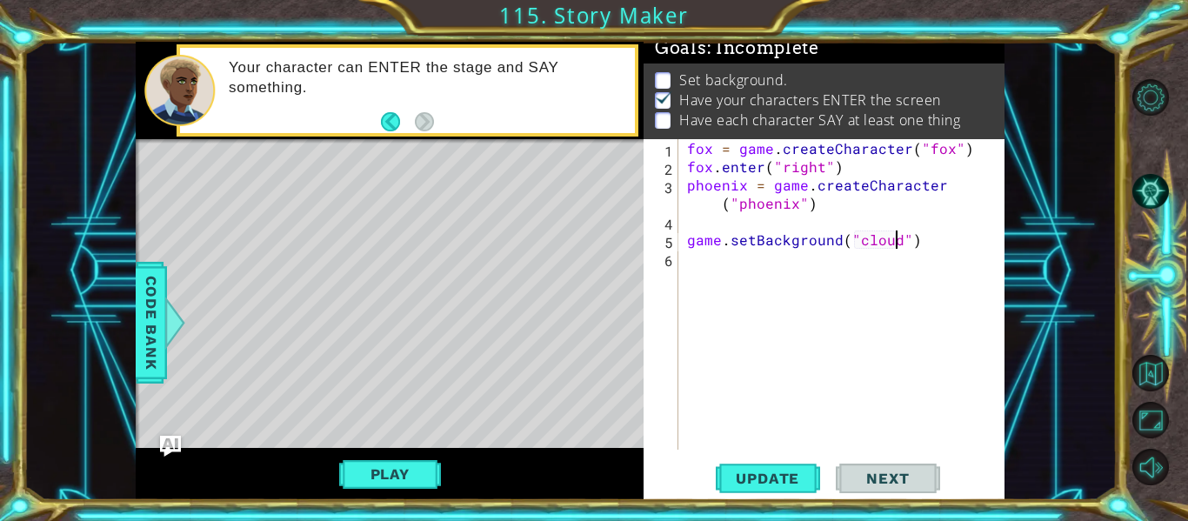
scroll to position [0, 14]
type textarea "game.setBackground("clouds")"
click at [770, 484] on span "Update" at bounding box center [767, 478] width 98 height 17
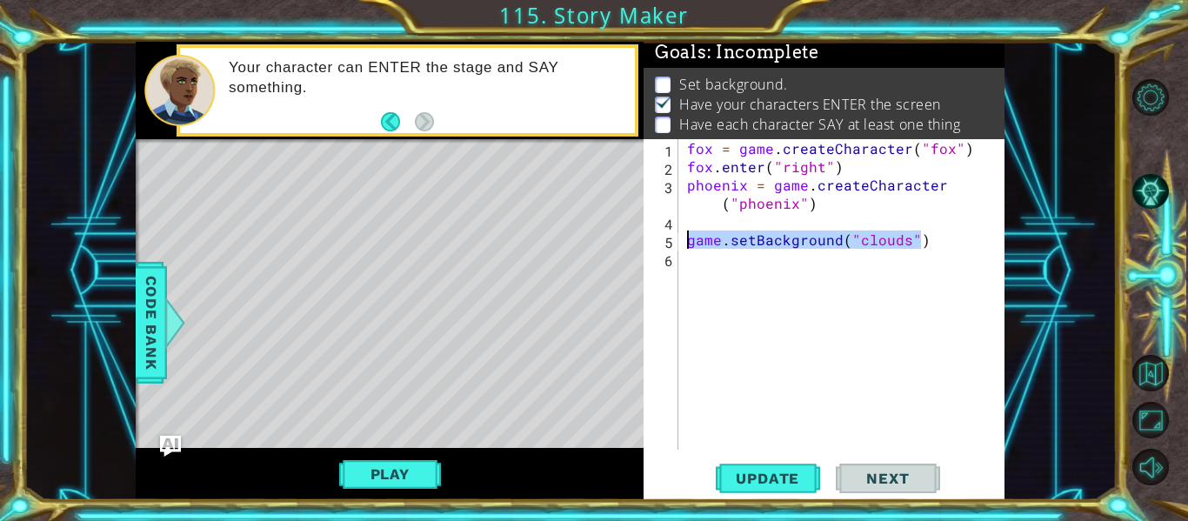
drag, startPoint x: 941, startPoint y: 239, endPoint x: 666, endPoint y: 237, distance: 274.8
click at [666, 237] on div "game.setBackground("clouds") 1 2 3 4 5 6 fox = game . createCharacter ( "fox" )…" at bounding box center [821, 294] width 357 height 310
click at [707, 233] on div "fox = game . createCharacter ( "fox" ) fox . enter ( "right" ) phoenix = game .…" at bounding box center [846, 312] width 326 height 347
click at [703, 226] on div "fox = game . createCharacter ( "fox" ) fox . enter ( "right" ) phoenix = game .…" at bounding box center [846, 312] width 326 height 347
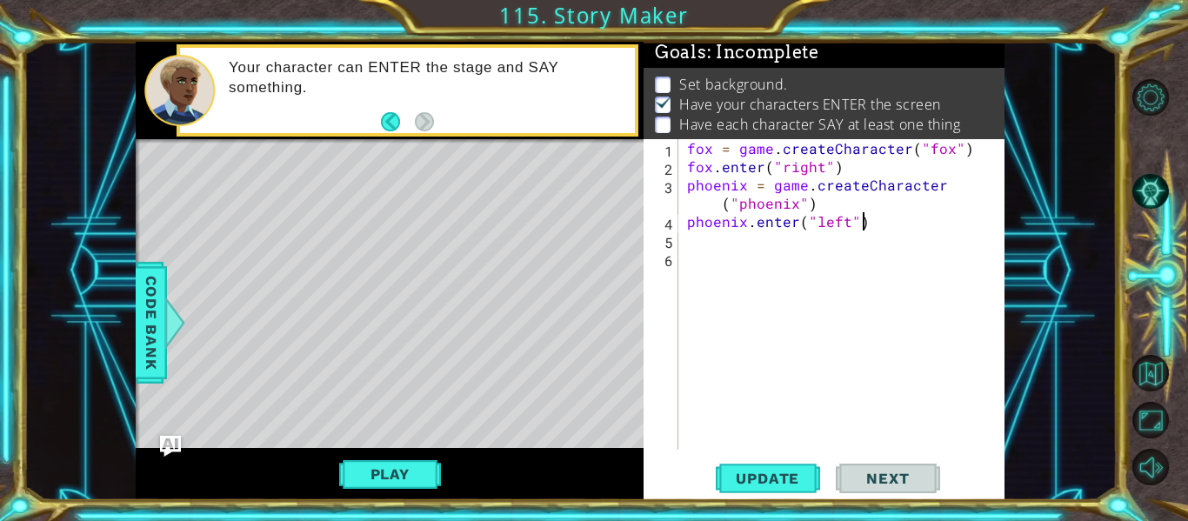
scroll to position [0, 10]
type textarea "phoenix.enter("left")"
click at [756, 471] on span "Update" at bounding box center [767, 478] width 98 height 17
click at [171, 314] on div at bounding box center [175, 322] width 22 height 52
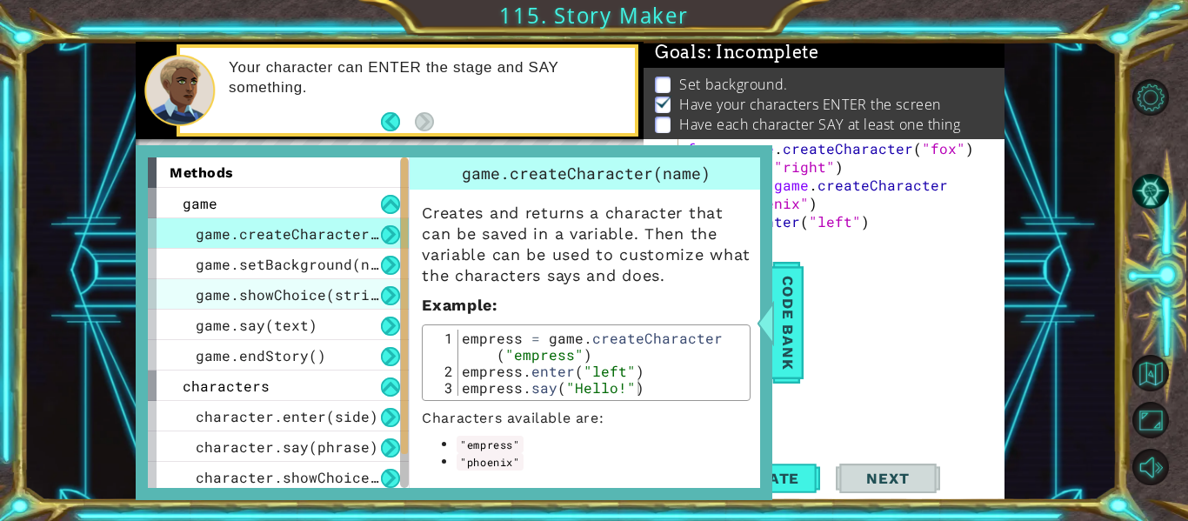
scroll to position [65, 0]
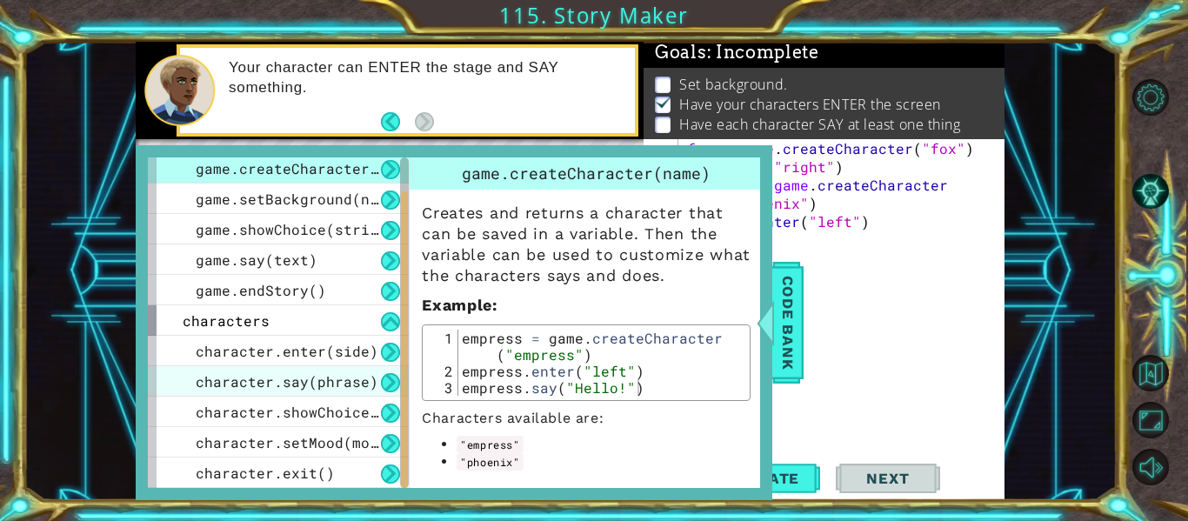
click at [343, 381] on span "character.say(phrase)" at bounding box center [287, 381] width 183 height 18
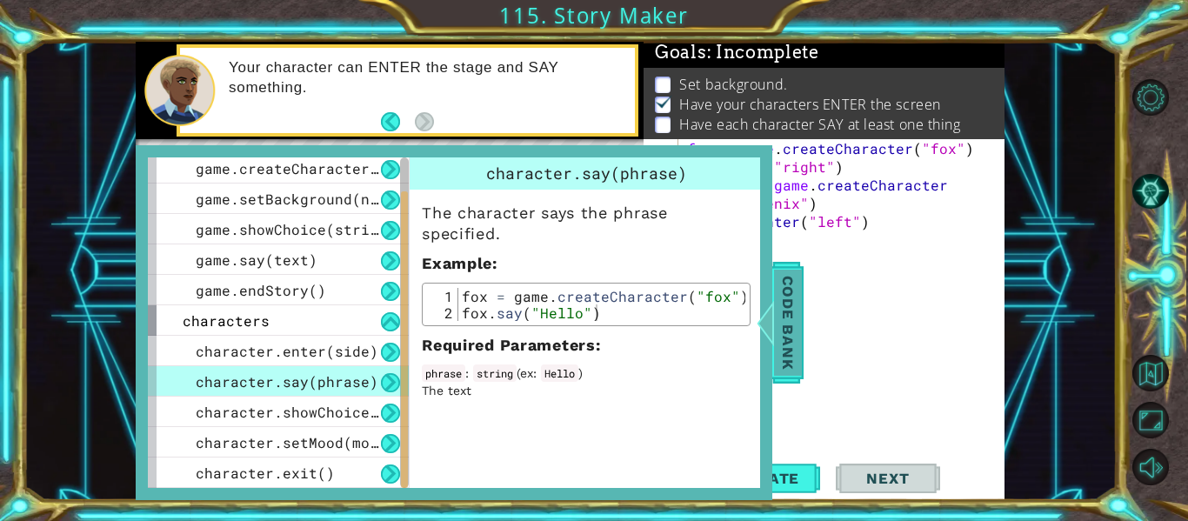
click at [774, 345] on div at bounding box center [766, 322] width 22 height 52
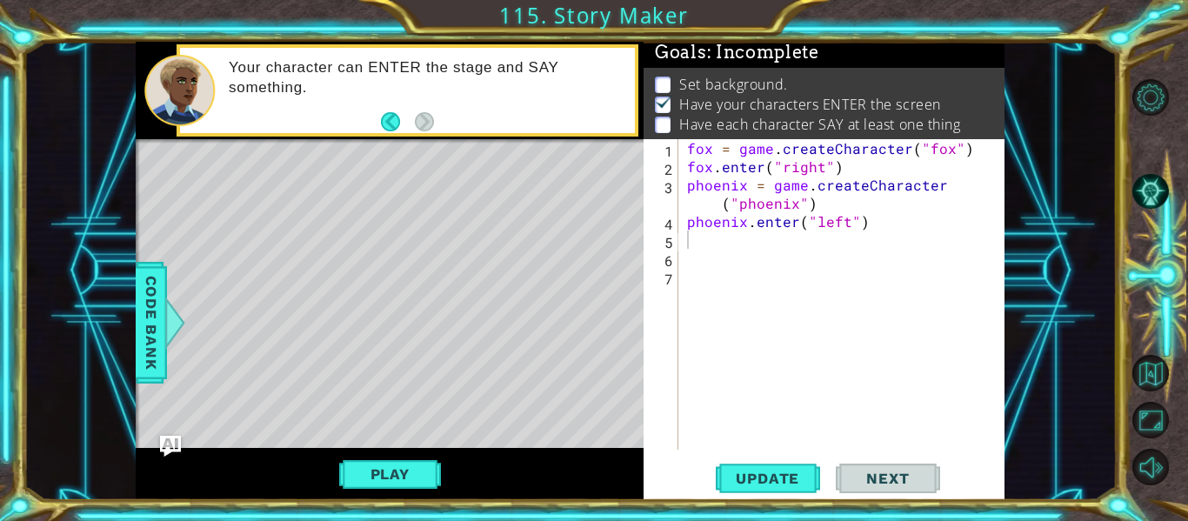
click at [813, 190] on div "fox = game . createCharacter ( "fox" ) fox . enter ( "right" ) phoenix = game .…" at bounding box center [846, 312] width 326 height 347
click at [838, 175] on div "fox = game . createCharacter ( "fox" ) fox . enter ( "right" ) phoenix = game .…" at bounding box center [846, 312] width 326 height 347
type textarea "fox.enter("right")"
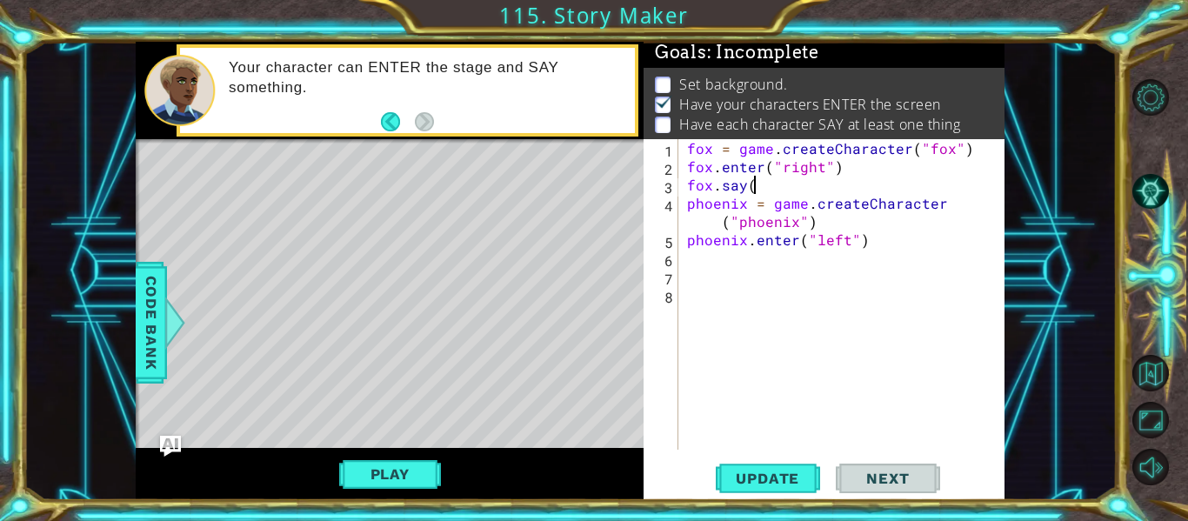
scroll to position [0, 3]
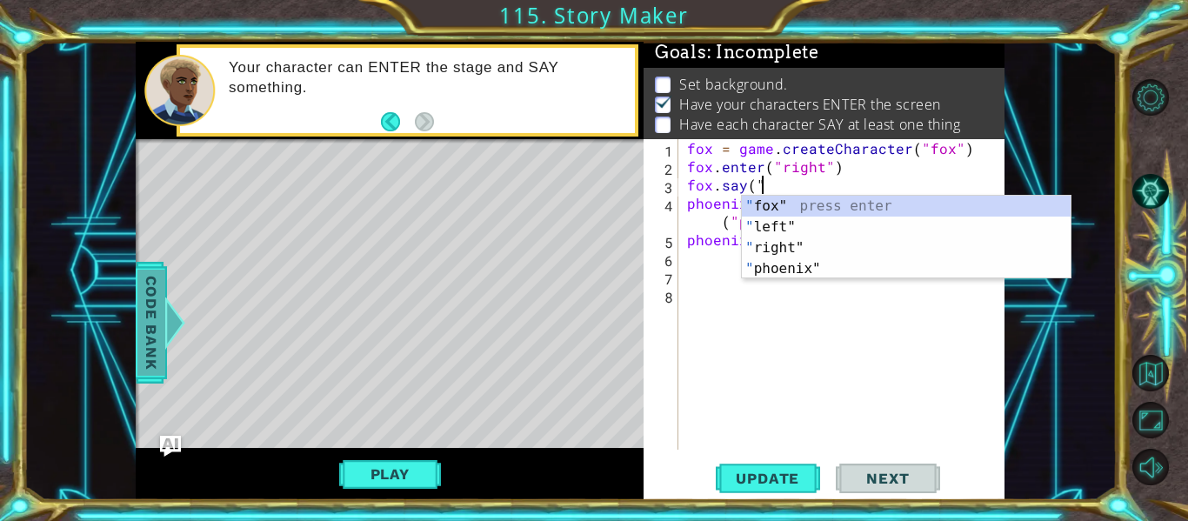
click at [139, 348] on span "Code Bank" at bounding box center [151, 323] width 28 height 106
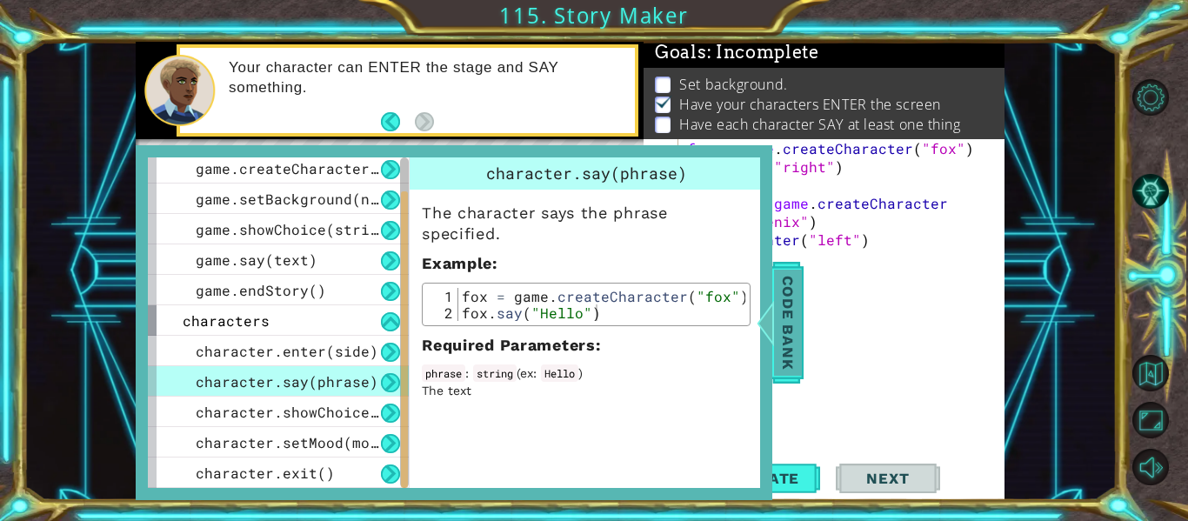
click at [790, 293] on span "Code Bank" at bounding box center [788, 323] width 28 height 106
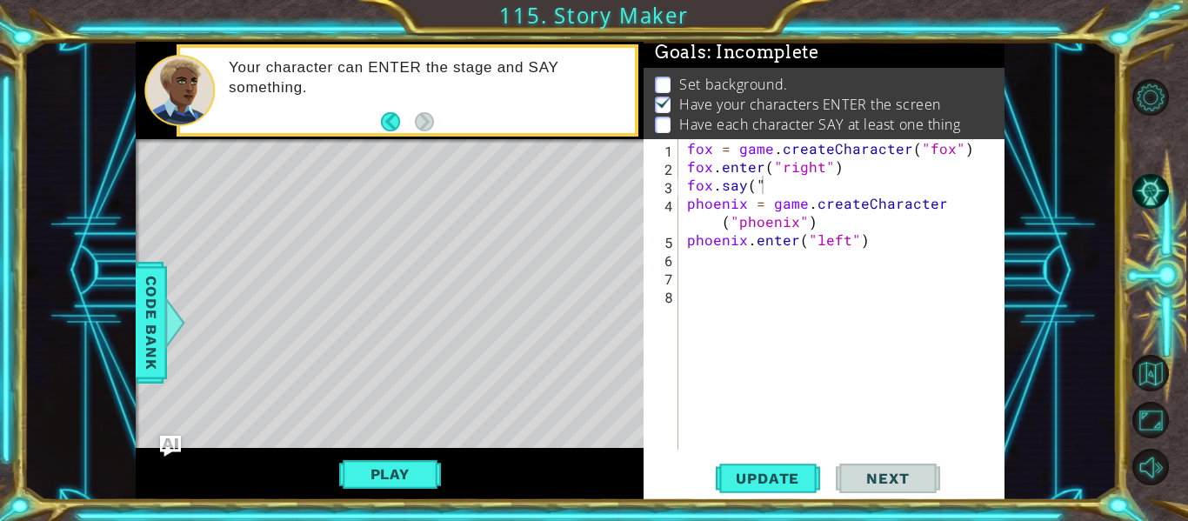
click at [786, 184] on div "fox = game . createCharacter ( "fox" ) fox . enter ( "right" ) fox . say ( " ph…" at bounding box center [846, 312] width 326 height 347
type textarea "fox.say("hello")"
click at [732, 485] on span "Update" at bounding box center [767, 478] width 98 height 17
click at [696, 250] on div "fox = game . createCharacter ( "fox" ) fox . enter ( "right" ) fox . say ( "hel…" at bounding box center [846, 312] width 326 height 347
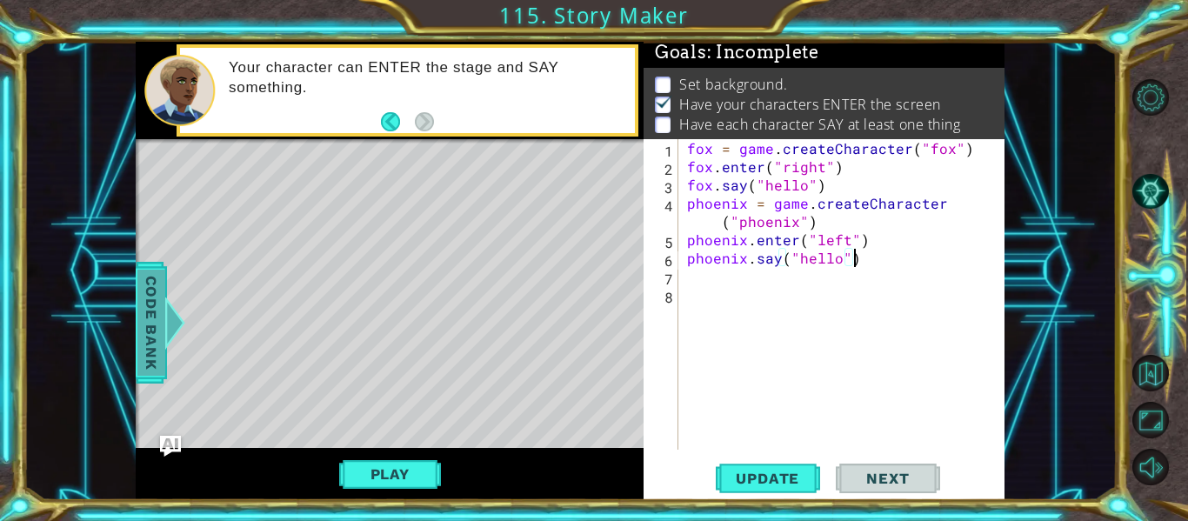
scroll to position [0, 10]
type textarea "phoenix.say("hello")"
click at [750, 478] on span "Update" at bounding box center [767, 478] width 98 height 17
click at [695, 346] on div "fox = game . createCharacter ( "fox" ) fox . enter ( "right" ) fox . say ( "hel…" at bounding box center [846, 312] width 326 height 347
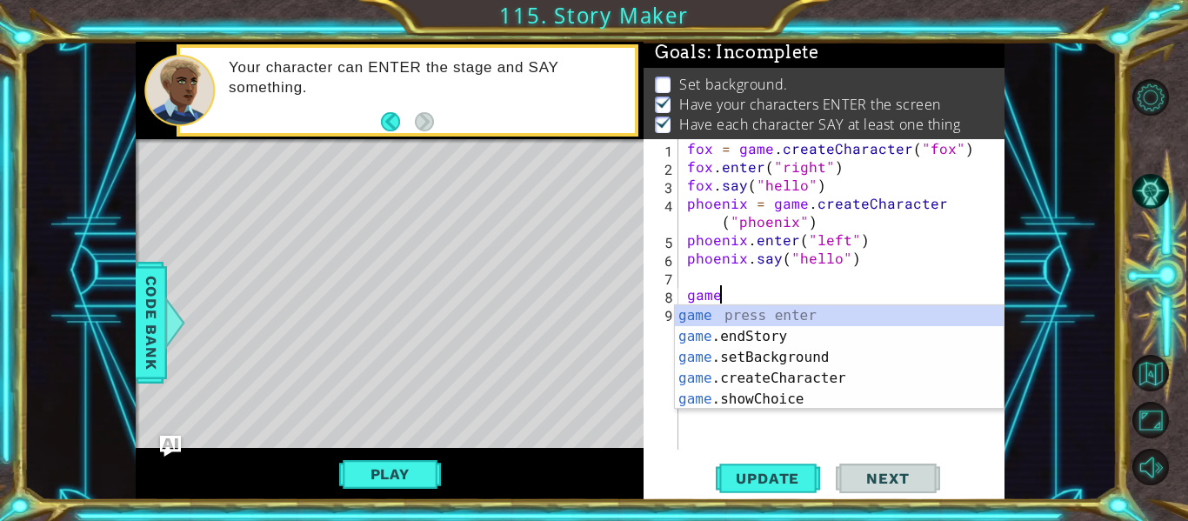
scroll to position [0, 1]
click at [748, 364] on div "game press enter game .endStory press enter game .setBackground press enter gam…" at bounding box center [839, 378] width 329 height 146
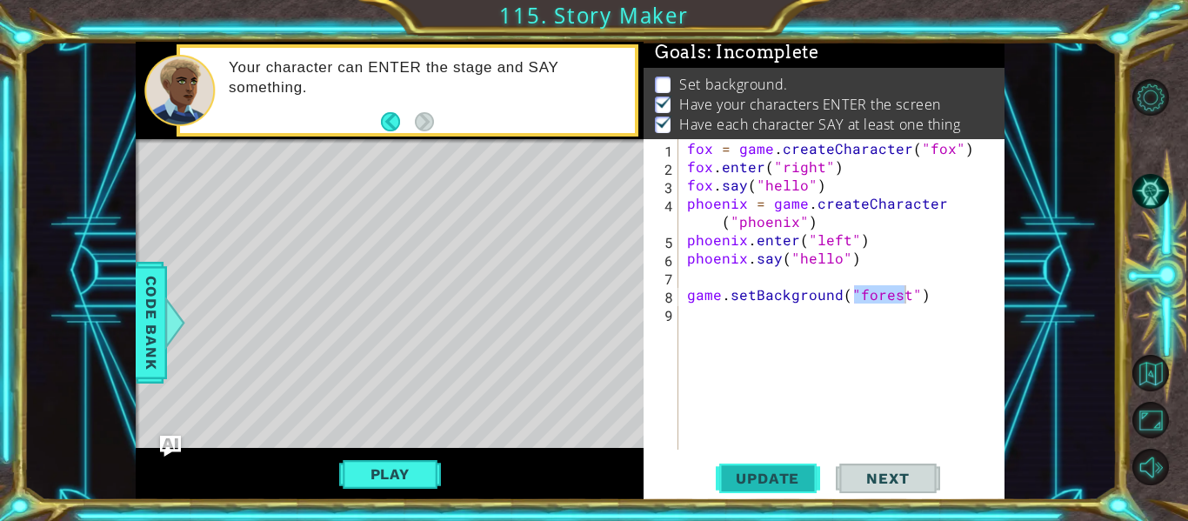
click at [784, 476] on span "Update" at bounding box center [767, 478] width 98 height 17
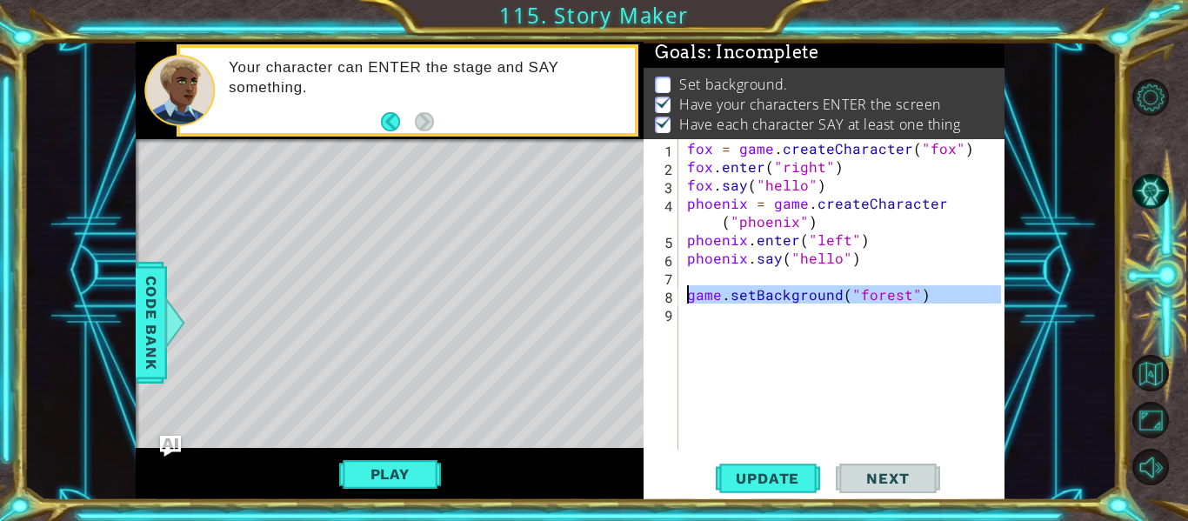
drag, startPoint x: 938, startPoint y: 317, endPoint x: 650, endPoint y: 299, distance: 288.4
click at [650, 299] on div "game.setBackground("forest") 1 2 3 4 5 6 7 8 9 fox = game . createCharacter ( "…" at bounding box center [821, 294] width 357 height 310
type textarea "game.setBackground("forest")"
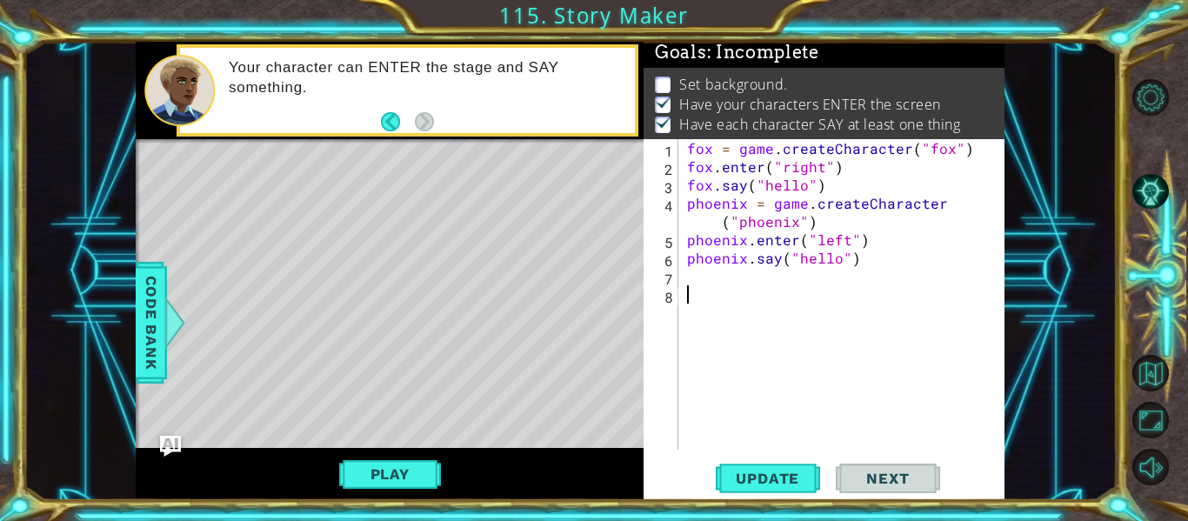
scroll to position [0, 0]
click at [686, 142] on div "fox = game . createCharacter ( "fox" ) fox . enter ( "right" ) fox . say ( "hel…" at bounding box center [846, 312] width 326 height 347
type textarea "fox = game.createCharacter("fox")"
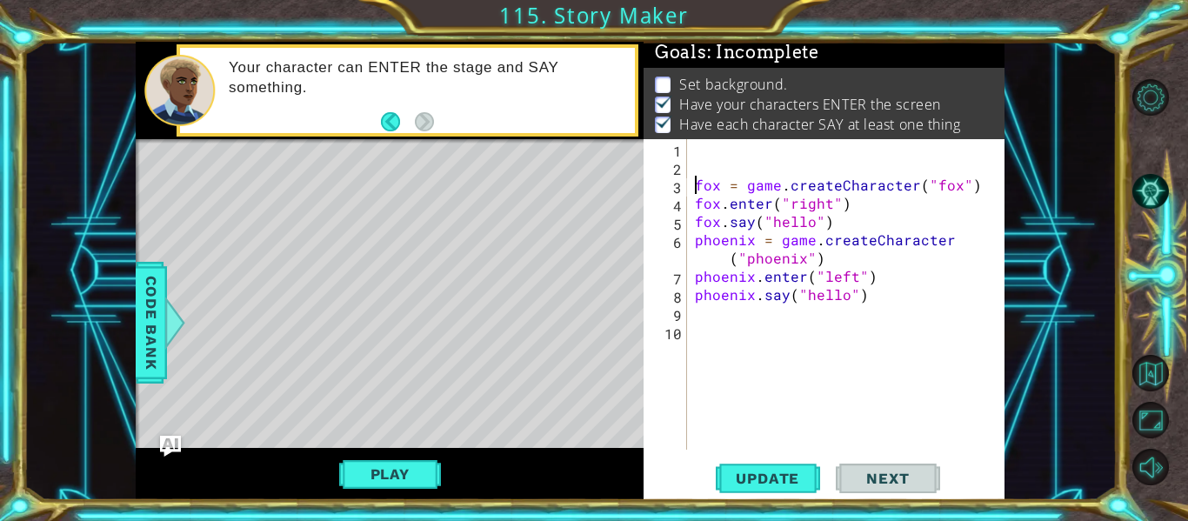
click at [691, 146] on div "fox = game . createCharacter ( "fox" ) fox . enter ( "right" ) fox . say ( "hel…" at bounding box center [850, 312] width 318 height 347
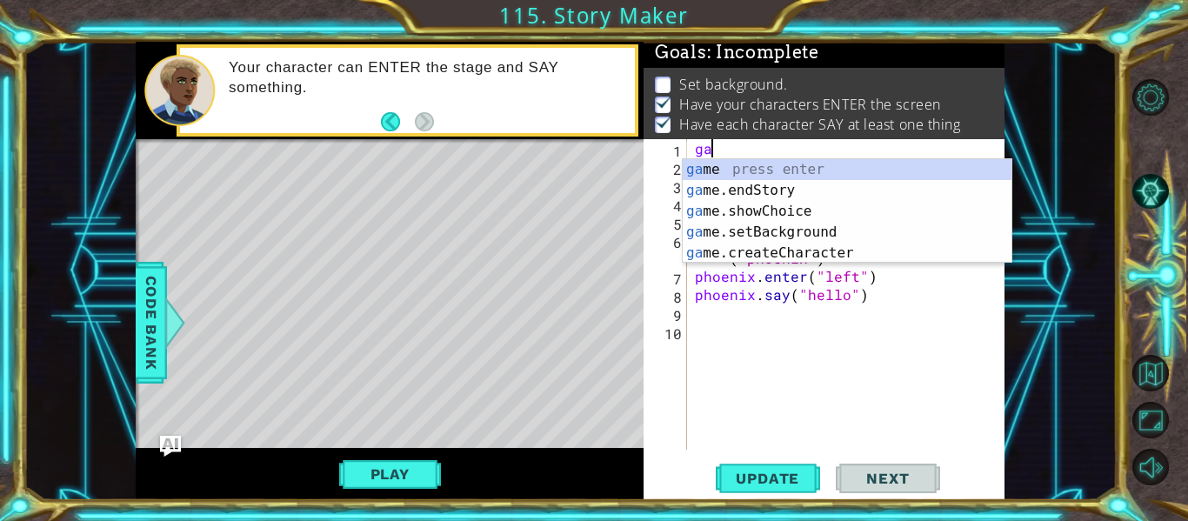
scroll to position [0, 1]
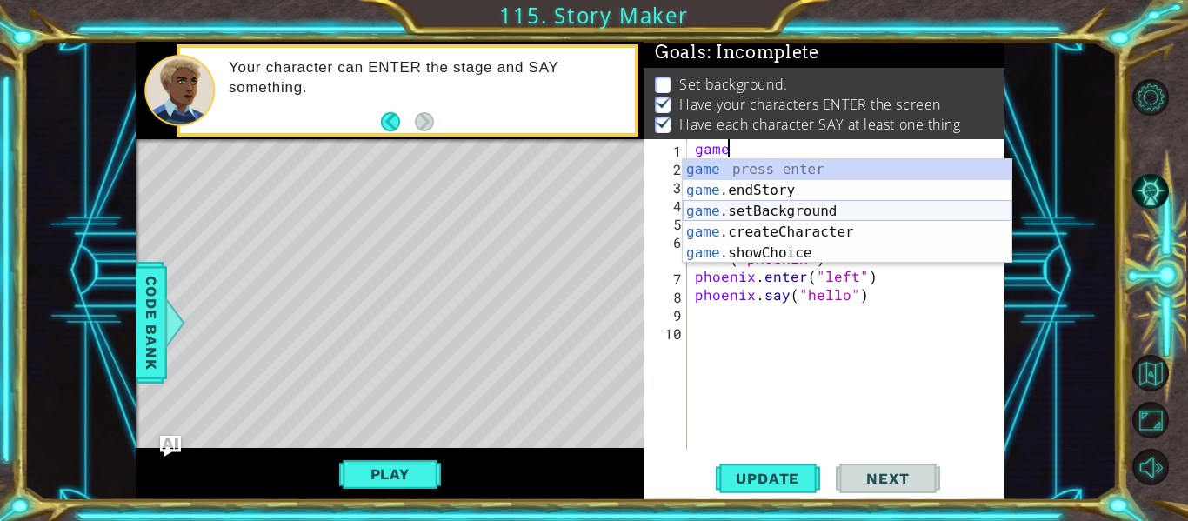
click at [793, 212] on div "game press enter game .endStory press enter game .setBackground press enter gam…" at bounding box center [847, 232] width 329 height 146
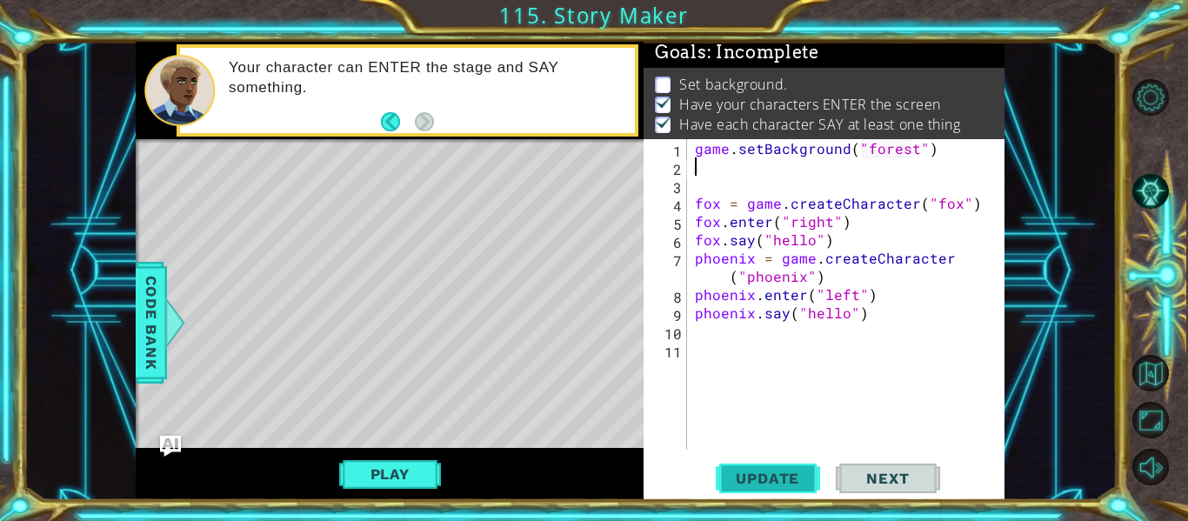
type textarea "game.setBackground("forest")"
click at [800, 464] on button "Update" at bounding box center [768, 479] width 104 height 36
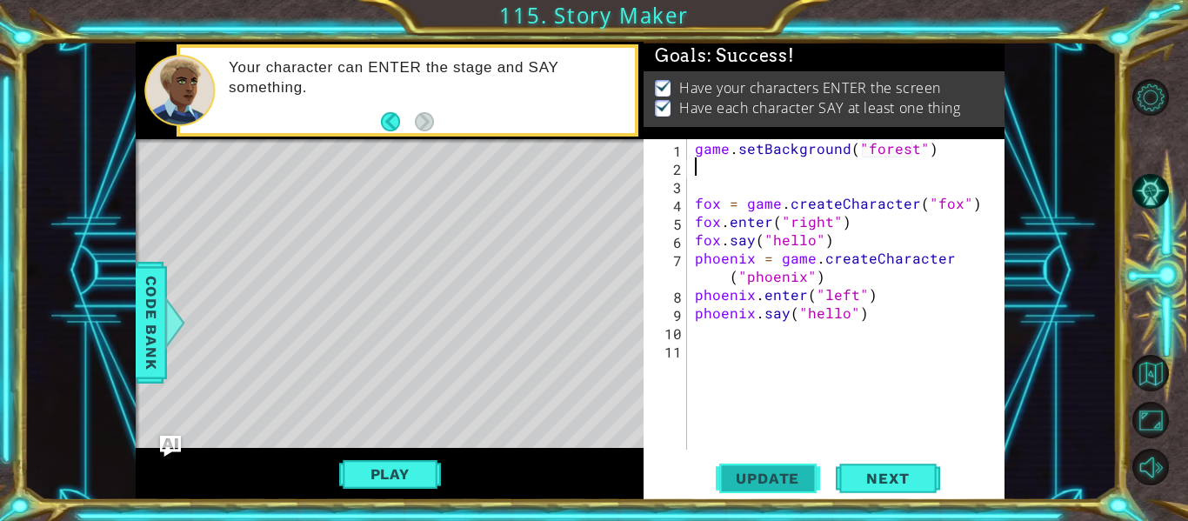
scroll to position [0, 0]
click at [884, 470] on span "Next" at bounding box center [887, 478] width 77 height 17
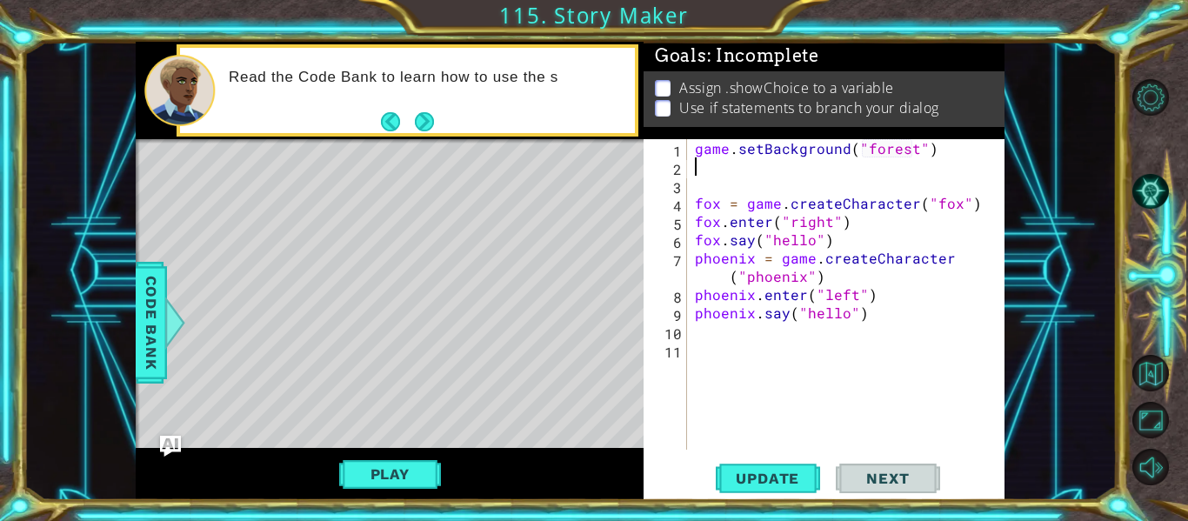
click at [704, 183] on div "game . setBackground ( "forest" ) fox = game . createCharacter ( "fox" ) fox . …" at bounding box center [850, 312] width 318 height 347
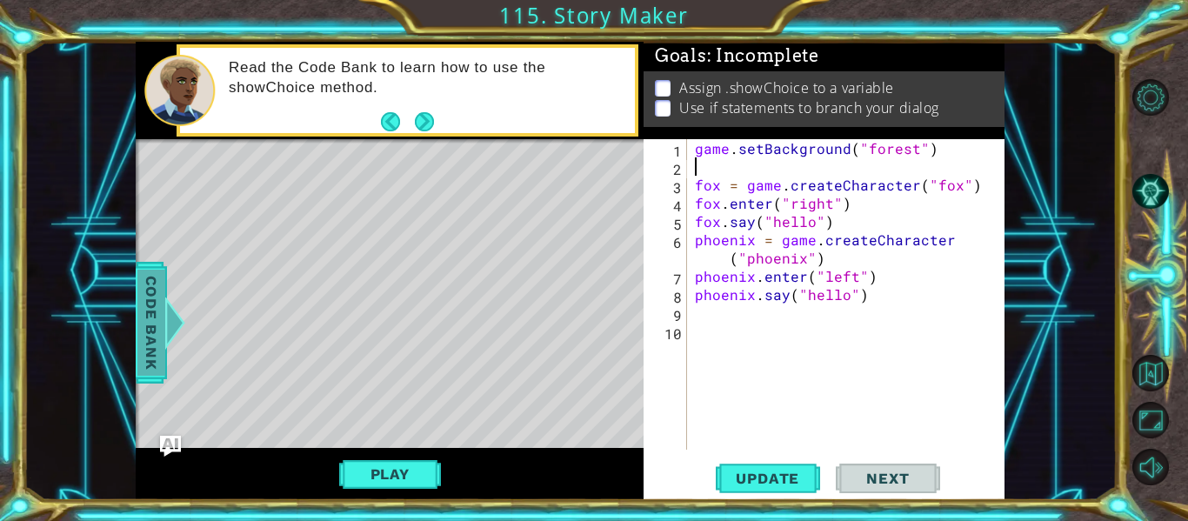
click at [154, 306] on span "Code Bank" at bounding box center [151, 323] width 28 height 106
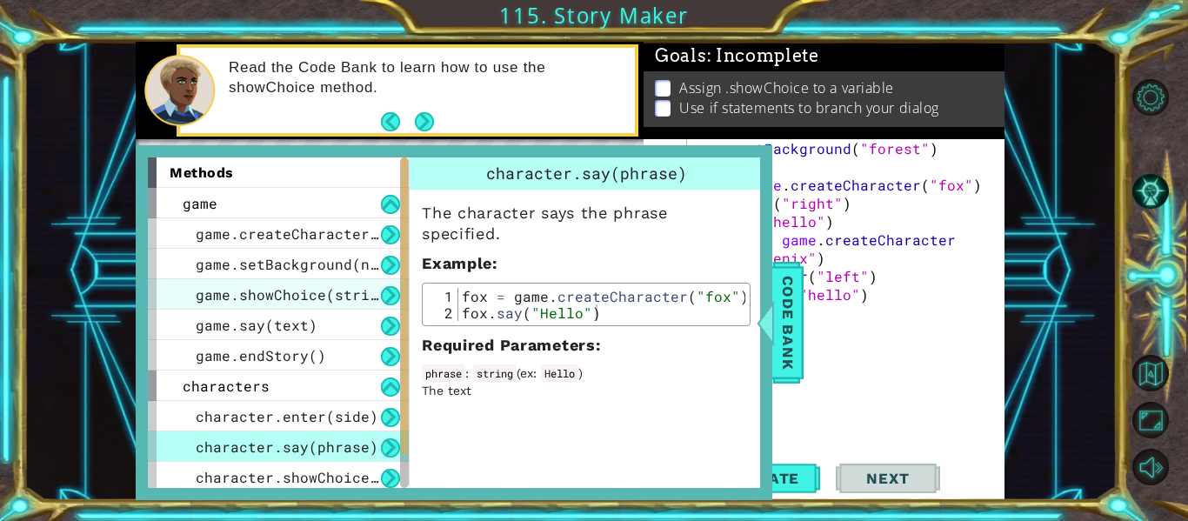
click at [325, 303] on span "game.showChoice(string1, string2)" at bounding box center [339, 294] width 287 height 18
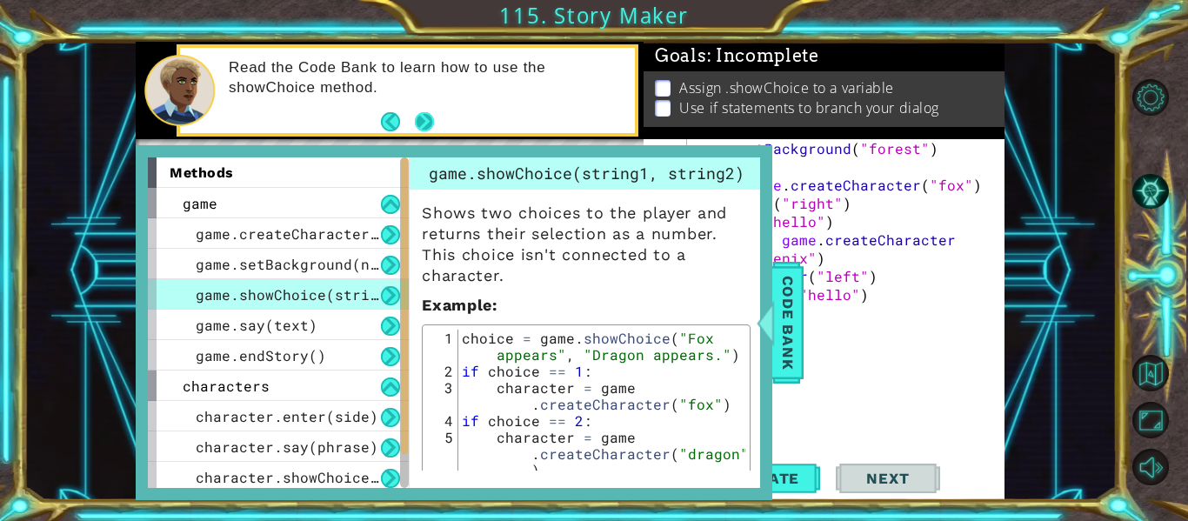
click at [430, 117] on button "Next" at bounding box center [424, 120] width 19 height 19
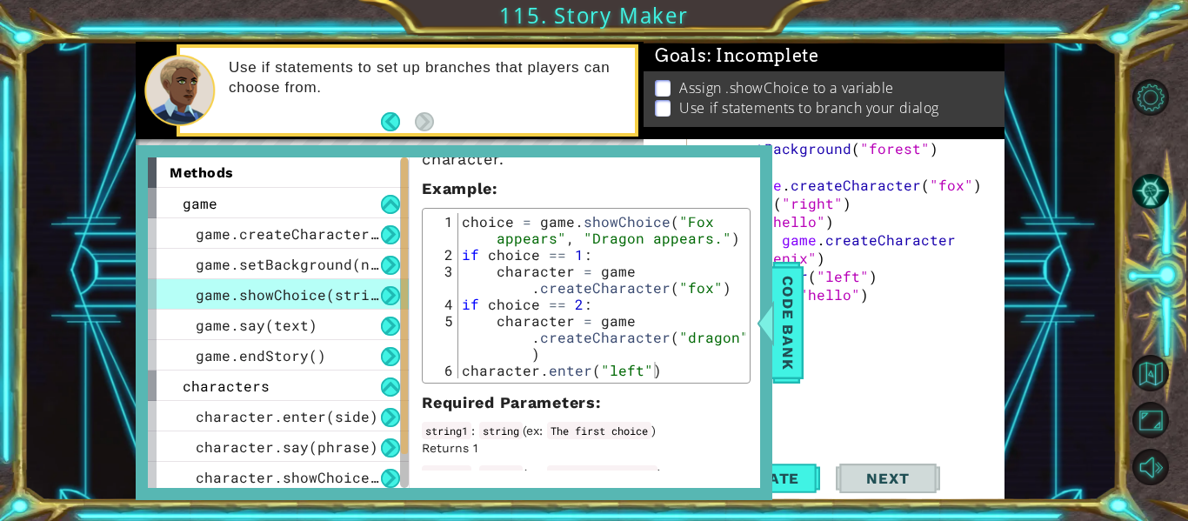
scroll to position [131, 0]
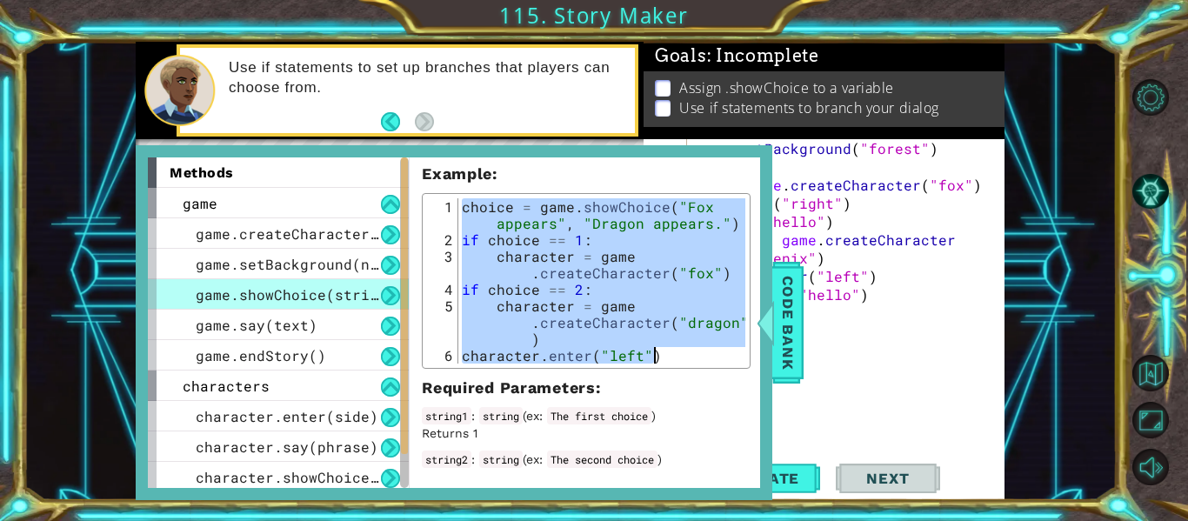
drag, startPoint x: 461, startPoint y: 204, endPoint x: 672, endPoint y: 354, distance: 258.9
click at [672, 354] on div "choice = game . showChoice ( "Fox appears" , "Dragon appears." ) if choice == 1…" at bounding box center [601, 305] width 287 height 215
type textarea "character = game.createCharacter("dragon") character.enter("left")"
click at [796, 316] on span "Code Bank" at bounding box center [788, 323] width 28 height 106
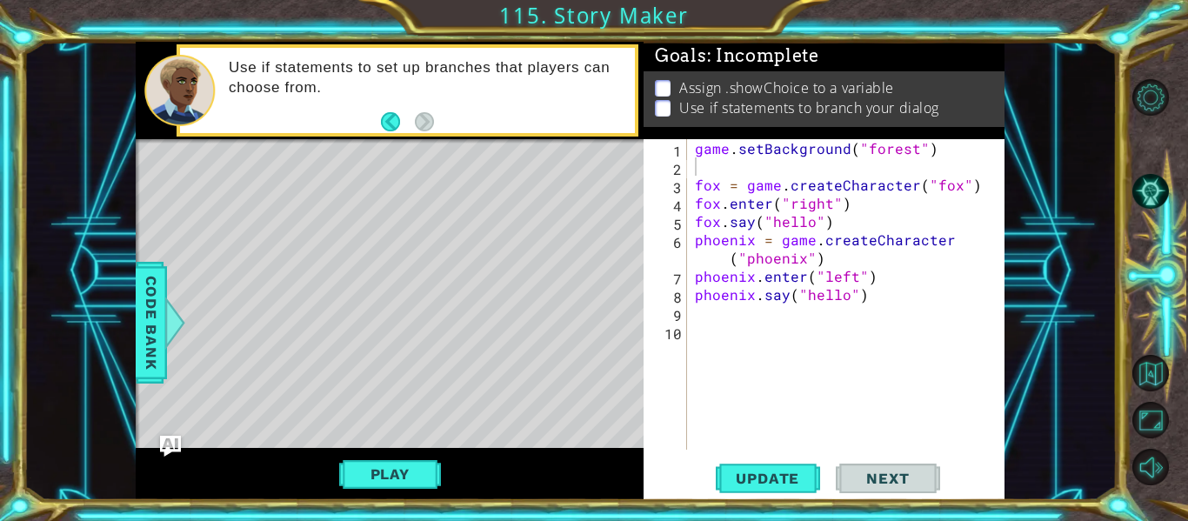
click at [698, 316] on div "game . setBackground ( "forest" ) fox = game . createCharacter ( "fox" ) fox . …" at bounding box center [850, 312] width 318 height 347
paste textarea "character.enter("left")"
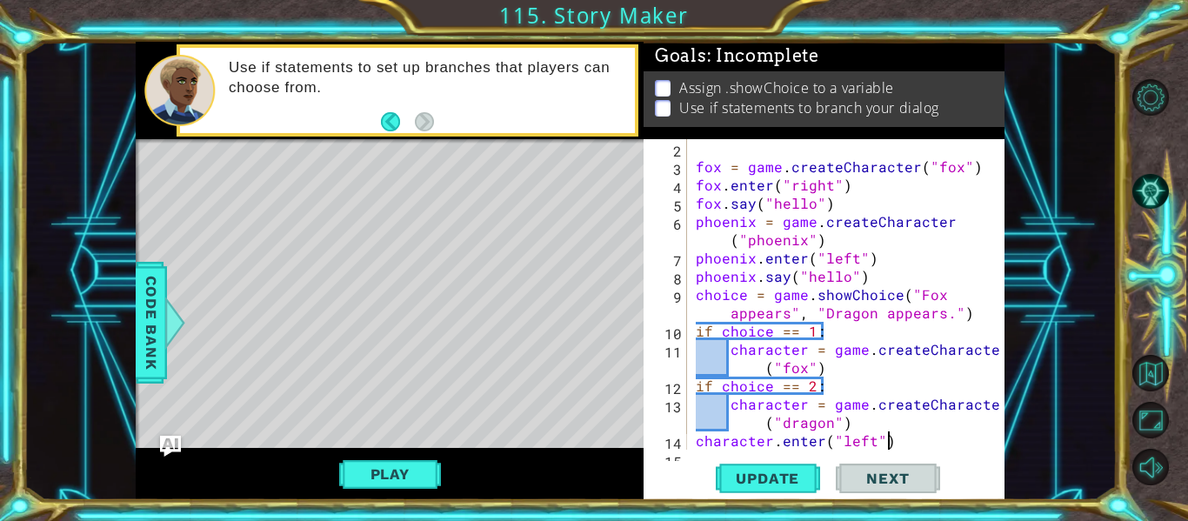
scroll to position [37, 0]
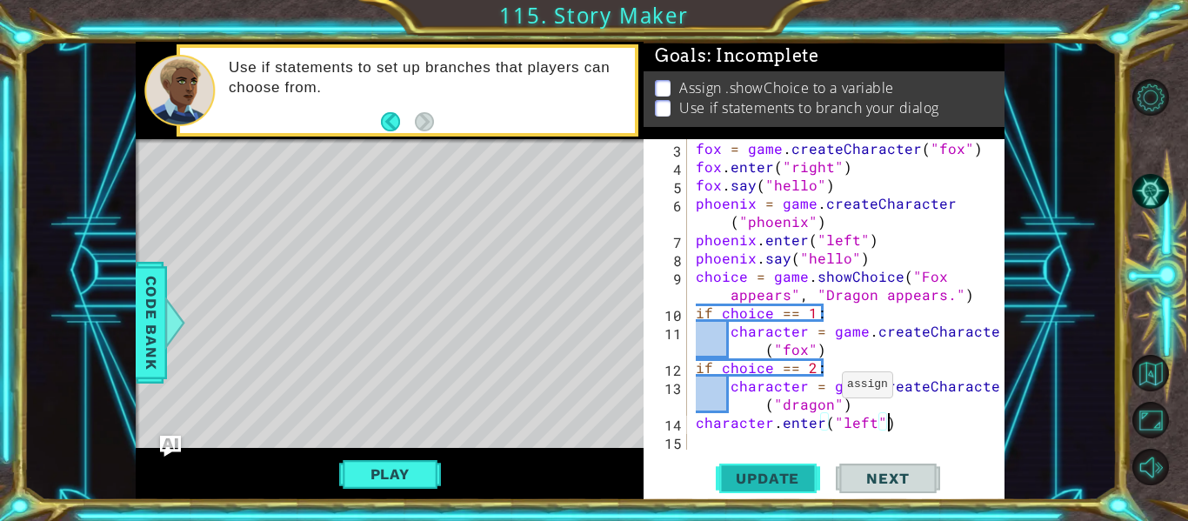
click at [811, 493] on button "Update" at bounding box center [768, 479] width 104 height 36
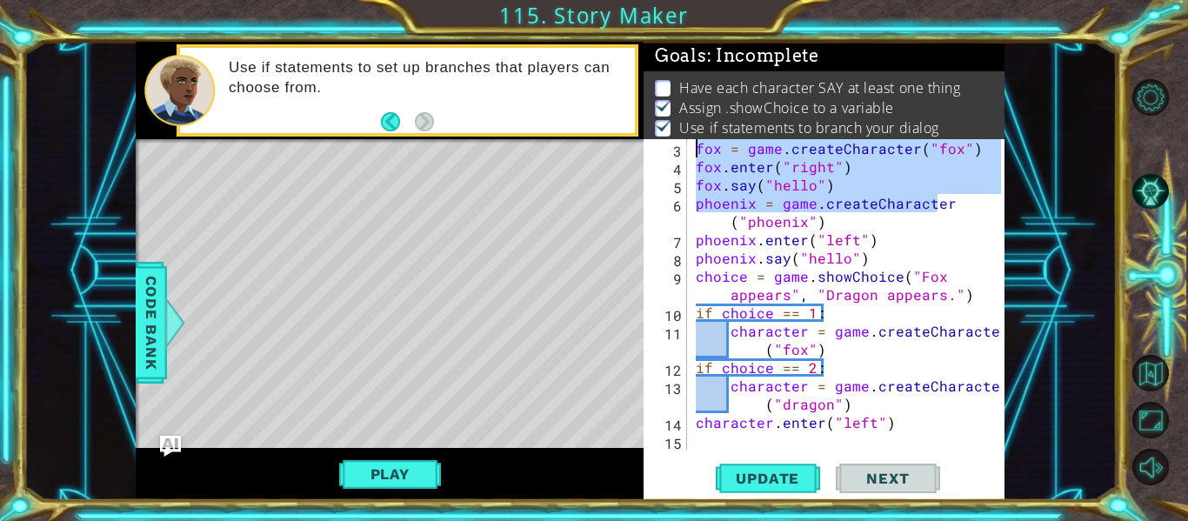
drag, startPoint x: 967, startPoint y: 204, endPoint x: 690, endPoint y: 149, distance: 282.0
click at [690, 149] on div "character.enter("left") 3 4 5 6 7 8 9 10 11 12 13 14 15 fox = game . createChar…" at bounding box center [821, 294] width 357 height 310
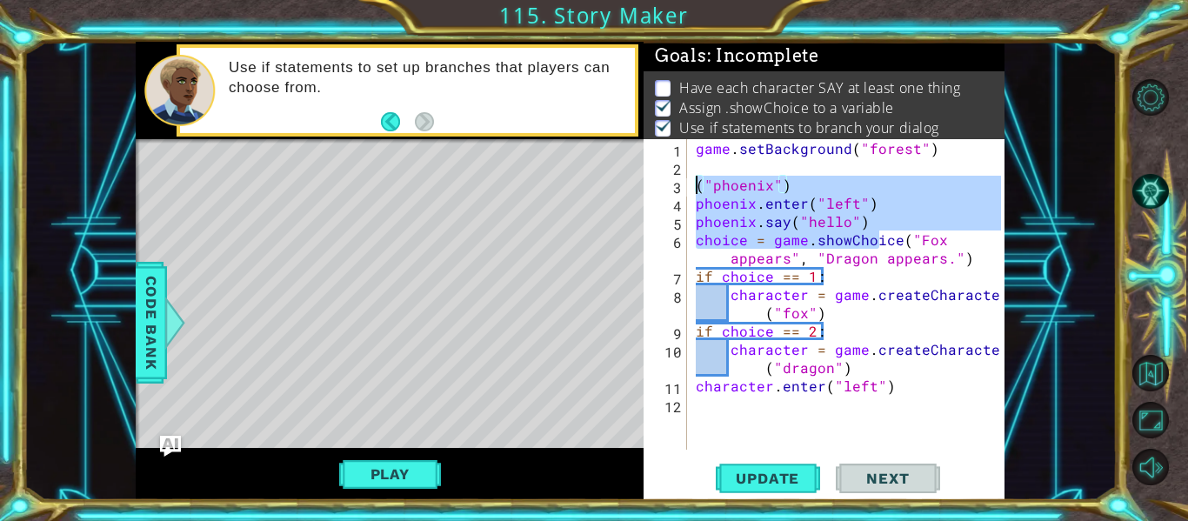
drag, startPoint x: 876, startPoint y: 234, endPoint x: 687, endPoint y: 186, distance: 195.5
click at [687, 186] on div "("phoenix") 1 2 3 4 5 6 7 8 9 10 11 12 game . setBackground ( "forest" ) ( "pho…" at bounding box center [821, 294] width 357 height 310
type textarea "ce("Fox appears", "Dragon appears.")"
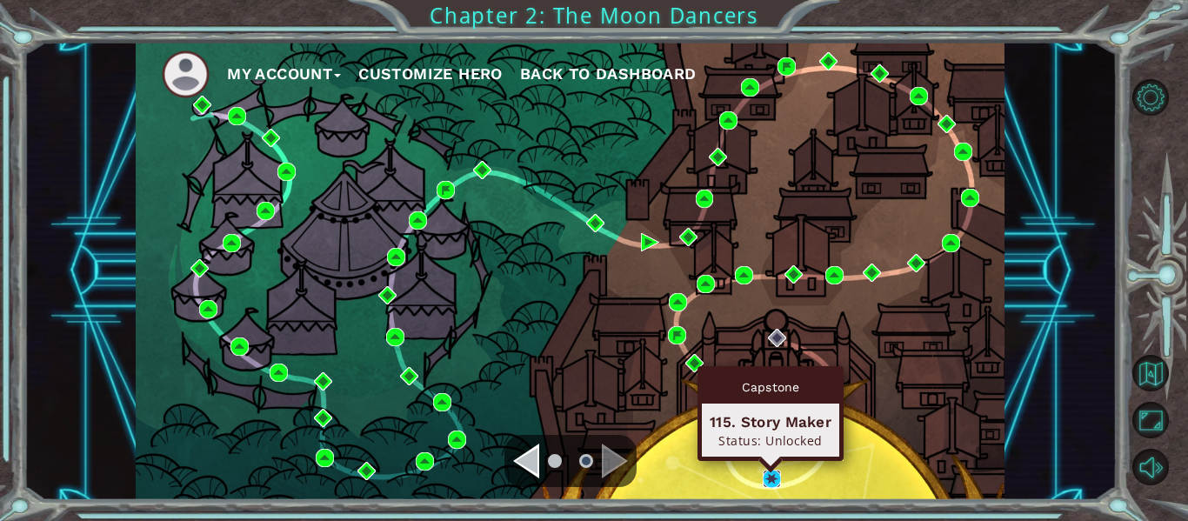
click at [770, 472] on img at bounding box center [772, 479] width 18 height 18
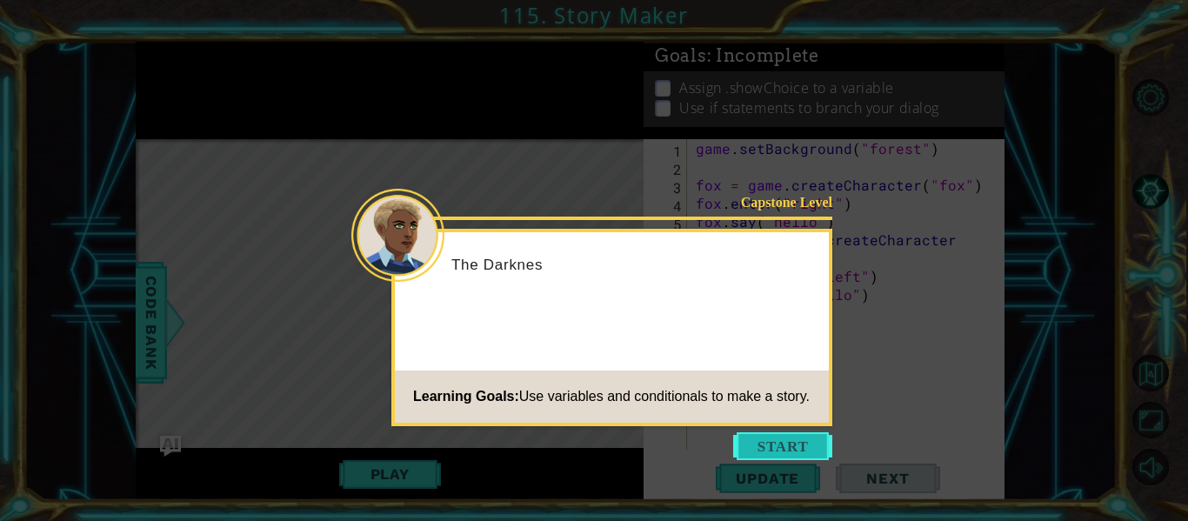
click at [744, 434] on button "Start" at bounding box center [782, 446] width 99 height 28
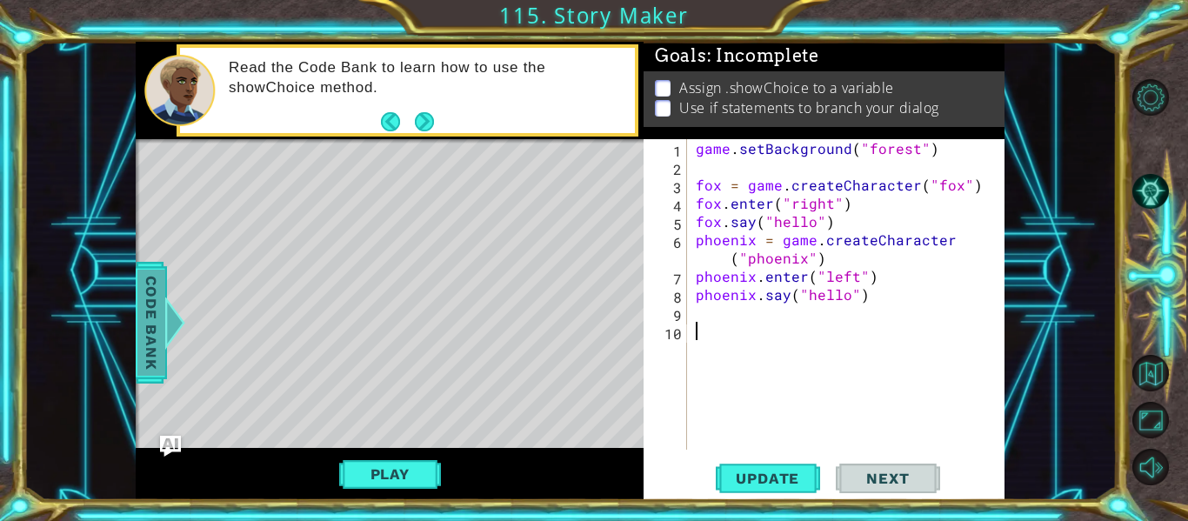
click at [157, 318] on span "Code Bank" at bounding box center [151, 323] width 28 height 106
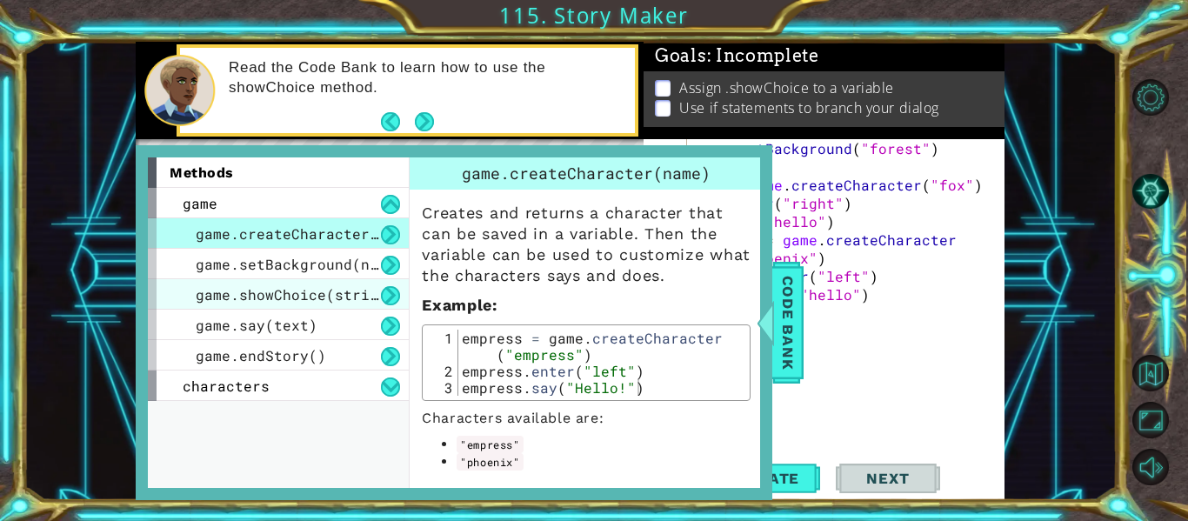
click at [356, 281] on div "game.showChoice(string1, string2)" at bounding box center [278, 294] width 261 height 30
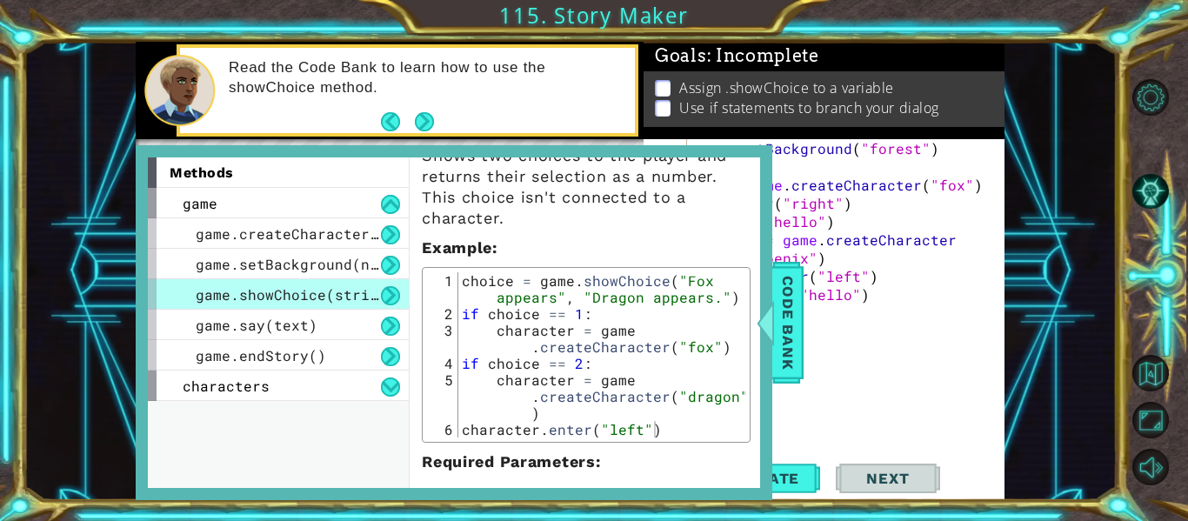
scroll to position [79, 0]
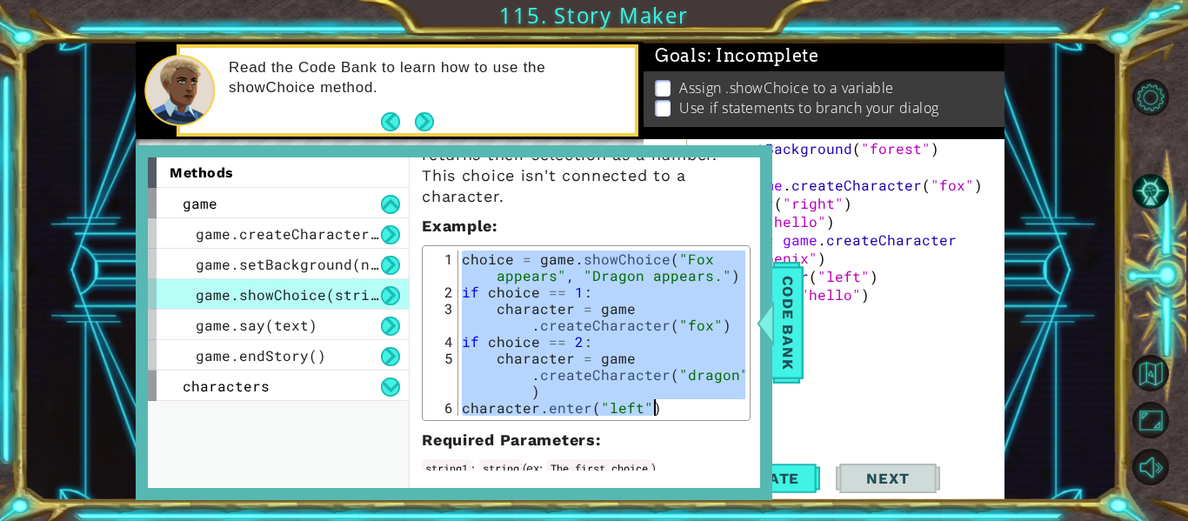
drag, startPoint x: 461, startPoint y: 263, endPoint x: 663, endPoint y: 413, distance: 251.8
click at [663, 413] on div "choice = game . showChoice ( "Fox appears" , "Dragon appears." ) if choice == 1…" at bounding box center [601, 357] width 287 height 215
type textarea "character = game.createCharacter("dragon") character.enter("left")"
click at [803, 362] on div "game . setBackground ( "forest" ) fox = game . createCharacter ( "fox" ) fox . …" at bounding box center [850, 312] width 317 height 347
click at [790, 358] on span "Code Bank" at bounding box center [788, 323] width 28 height 106
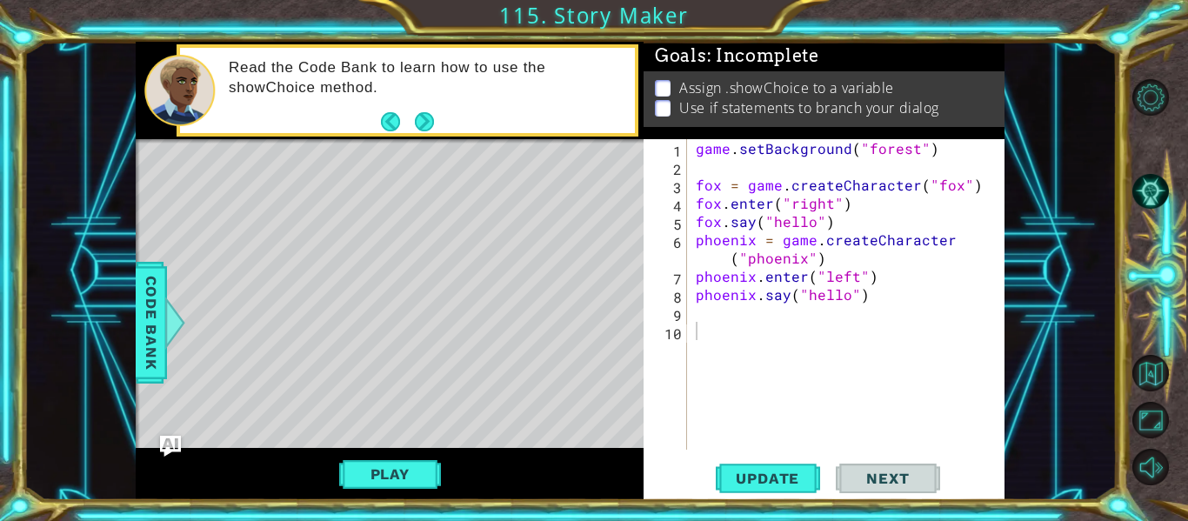
click at [697, 340] on div "game . setBackground ( "forest" ) fox = game . createCharacter ( "fox" ) fox . …" at bounding box center [850, 312] width 317 height 347
paste textarea "character.enter("left")"
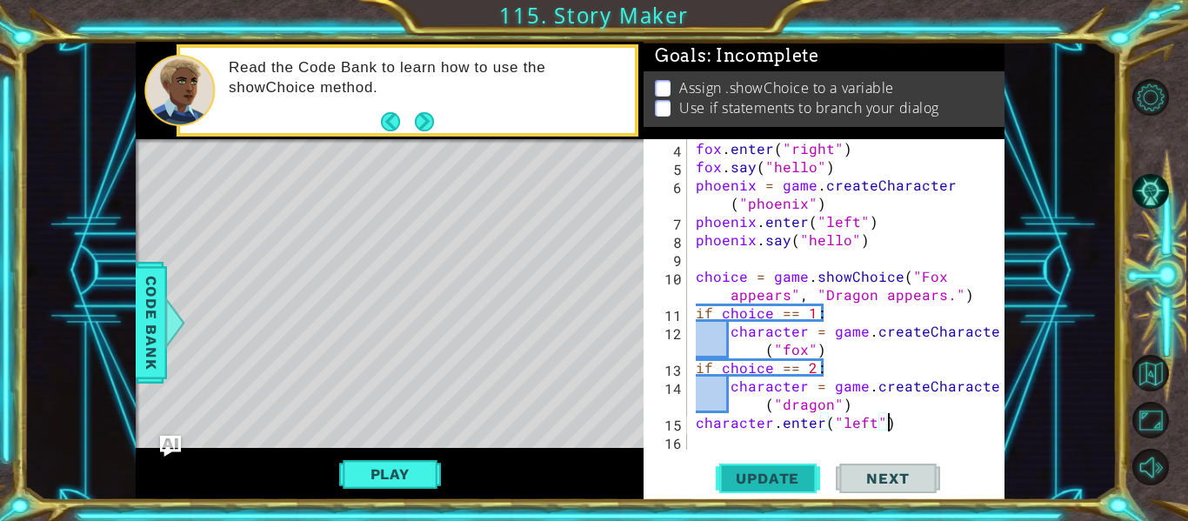
click at [750, 484] on span "Update" at bounding box center [767, 478] width 98 height 17
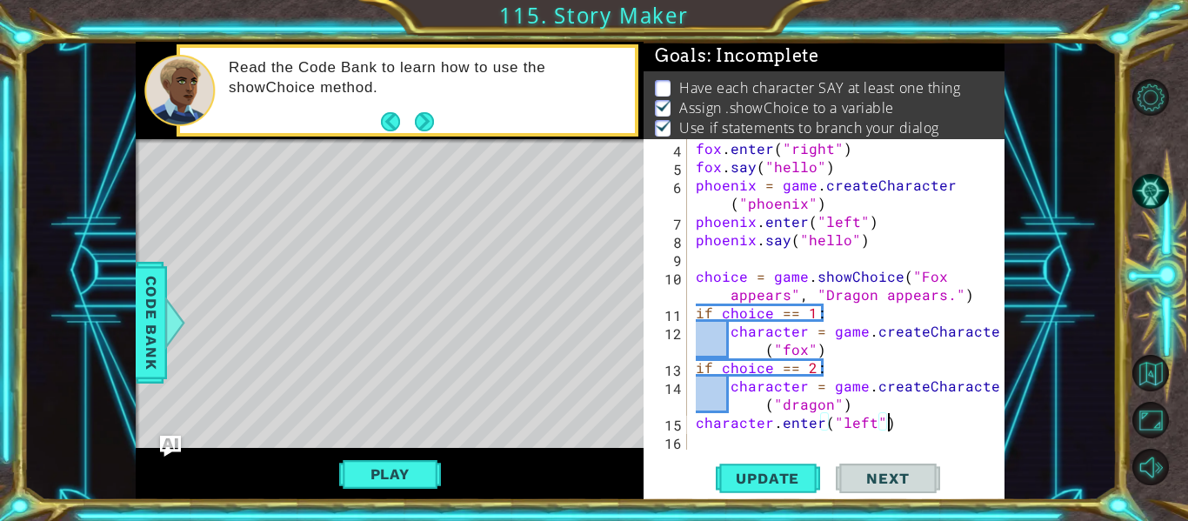
click at [770, 423] on div "fox . enter ( "right" ) fox . say ( "hello" ) phoenix = game . createCharacter …" at bounding box center [850, 312] width 317 height 347
click at [725, 483] on span "Update" at bounding box center [767, 478] width 98 height 17
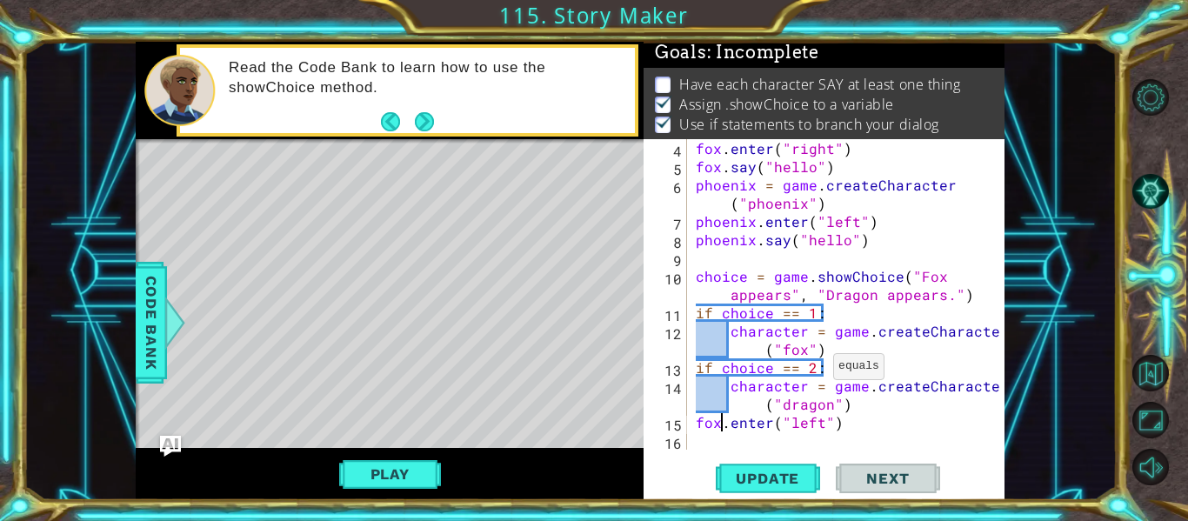
scroll to position [0, 0]
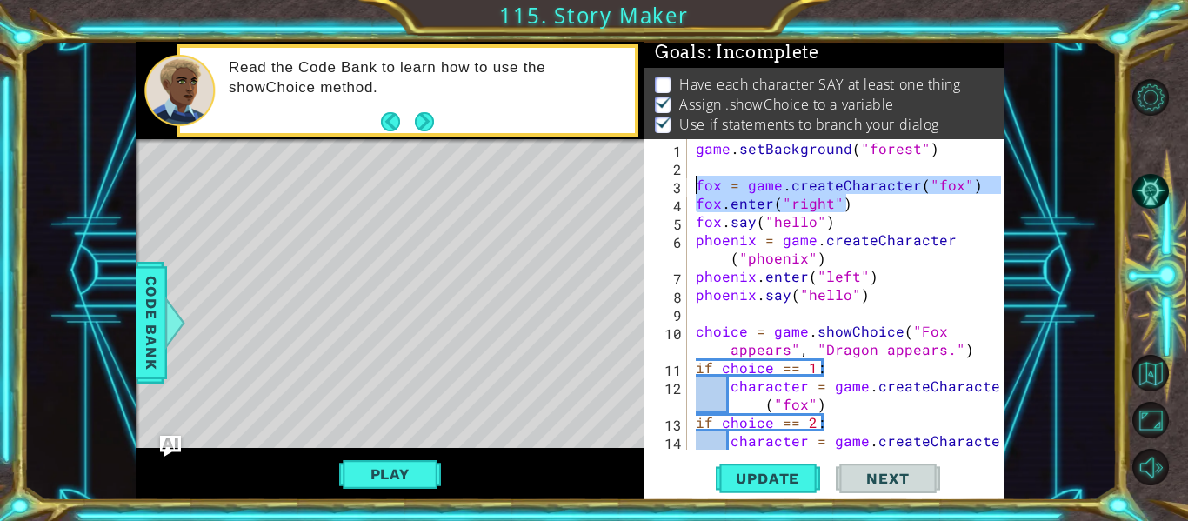
drag, startPoint x: 858, startPoint y: 204, endPoint x: 687, endPoint y: 189, distance: 172.0
click at [687, 189] on div "fox.enter("left") 1 2 3 4 5 6 7 8 9 10 11 12 13 14 game . setBackground ( "fore…" at bounding box center [821, 294] width 357 height 310
type textarea "fox = game.createCharacter("fox") fox.enter("right")"
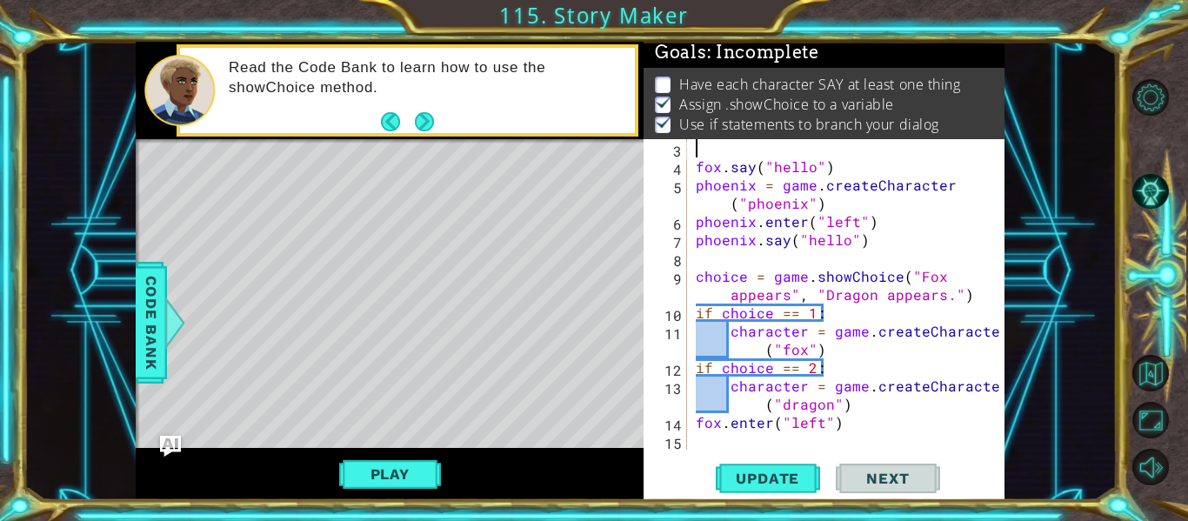
scroll to position [18, 0]
click at [821, 430] on div "fox . say ( "hello" ) phoenix = game . createCharacter ( "phoenix" ) phoenix . …" at bounding box center [850, 312] width 317 height 347
click at [852, 410] on div "fox . say ( "hello" ) phoenix = game . createCharacter ( "phoenix" ) phoenix . …" at bounding box center [850, 312] width 317 height 347
click at [856, 426] on div "fox . say ( "hello" ) phoenix = game . createCharacter ( "phoenix" ) phoenix . …" at bounding box center [850, 312] width 317 height 347
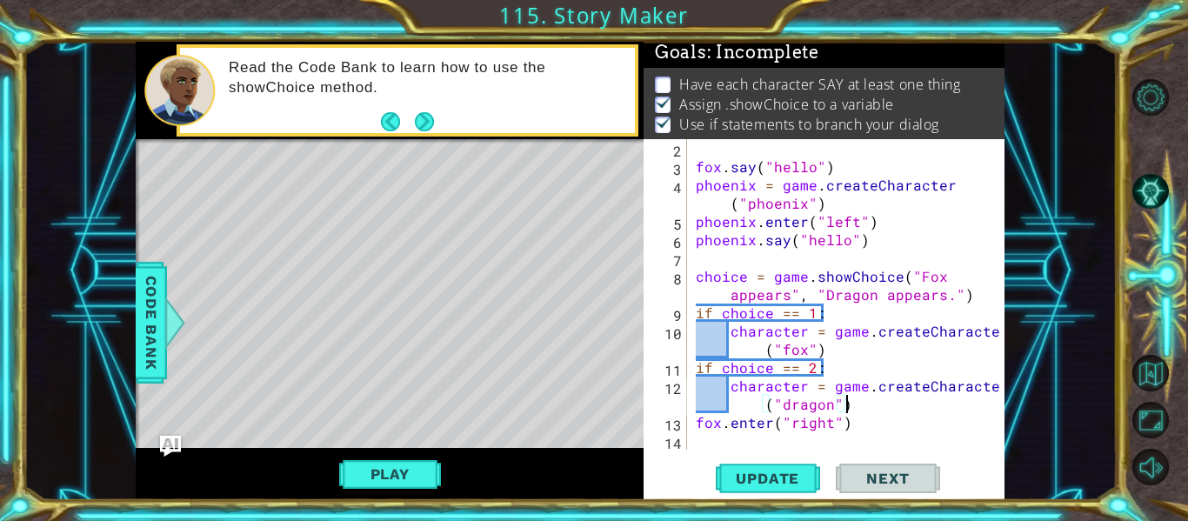
type textarea "fox.enter("right")"
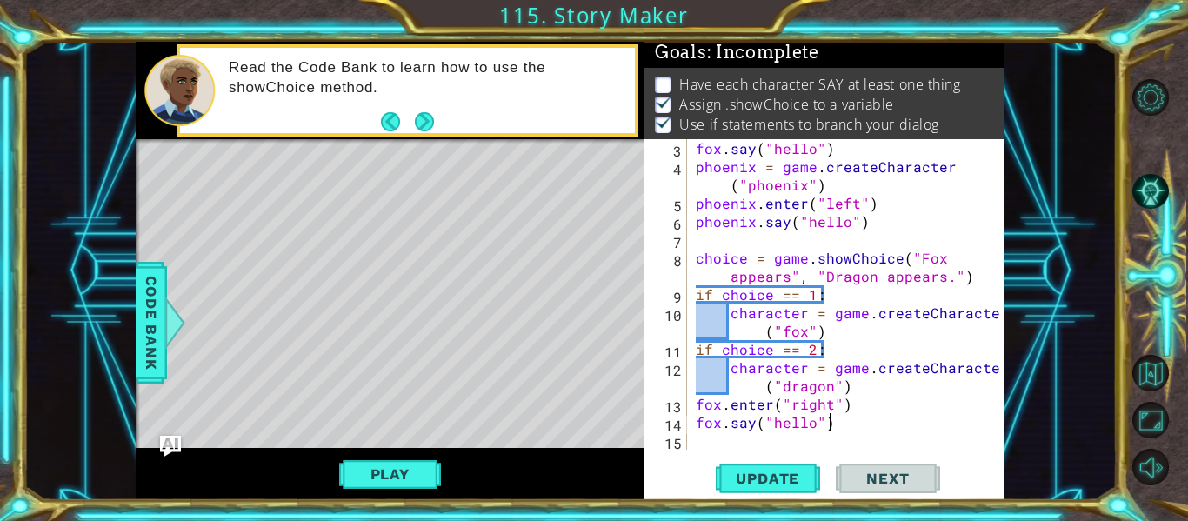
scroll to position [0, 8]
click at [766, 486] on span "Update" at bounding box center [767, 478] width 98 height 17
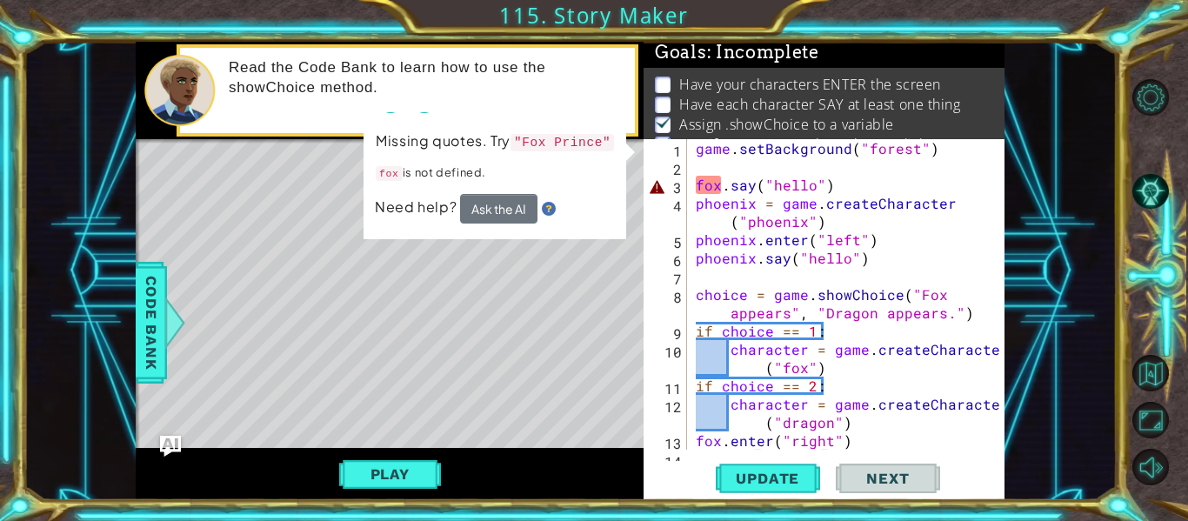
scroll to position [0, 0]
click at [826, 186] on div "game . setBackground ( "forest" ) fox . say ( "hello" ) phoenix = game . create…" at bounding box center [850, 312] width 317 height 347
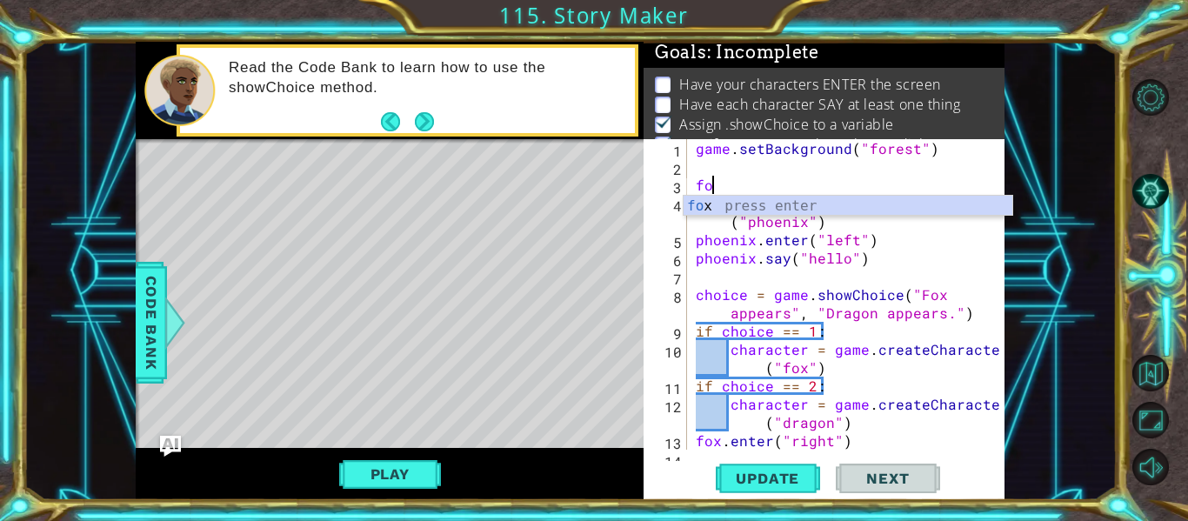
type textarea "f"
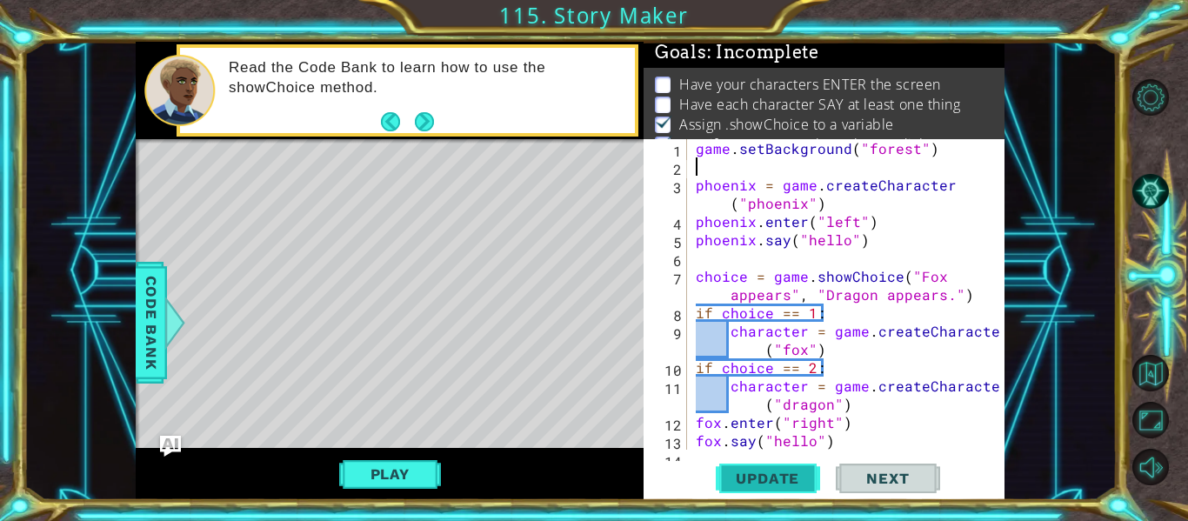
click at [765, 487] on button "Update" at bounding box center [768, 479] width 104 height 36
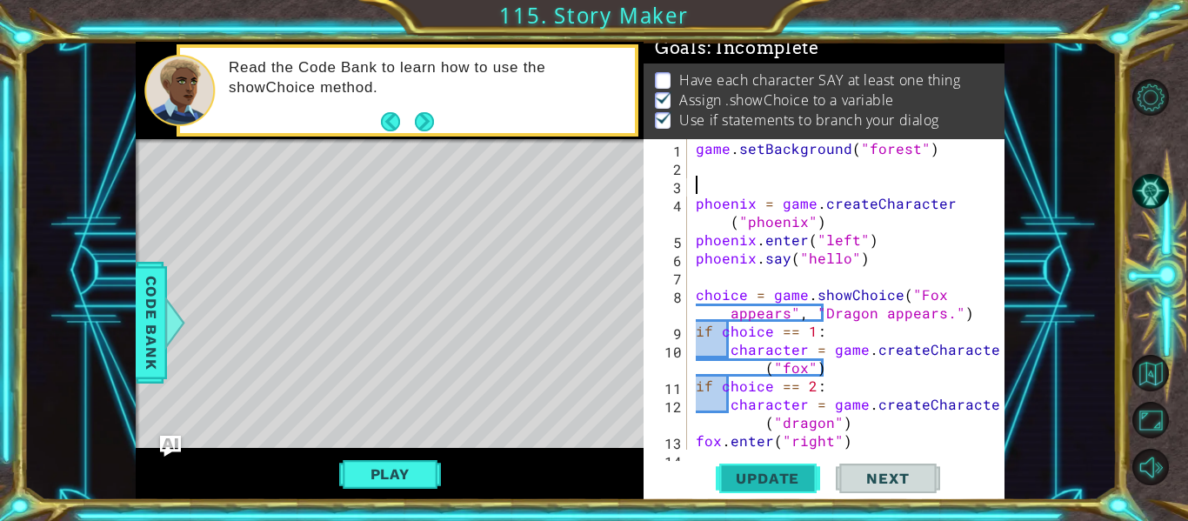
click at [747, 490] on button "Update" at bounding box center [768, 479] width 104 height 36
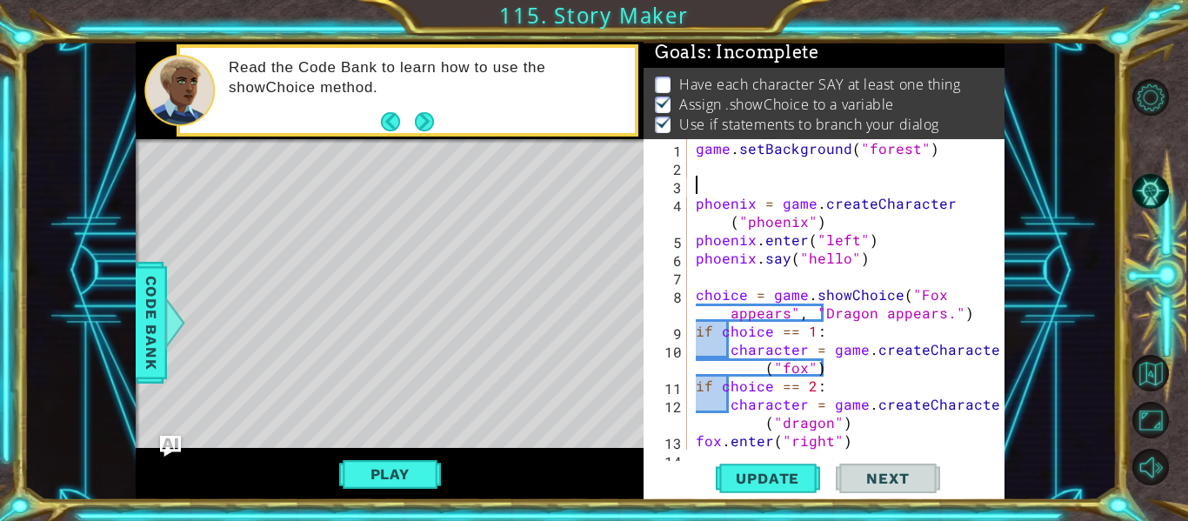
click at [784, 375] on div "game . setBackground ( "forest" ) phoenix = game . createCharacter ( "phoenix" …" at bounding box center [850, 312] width 317 height 347
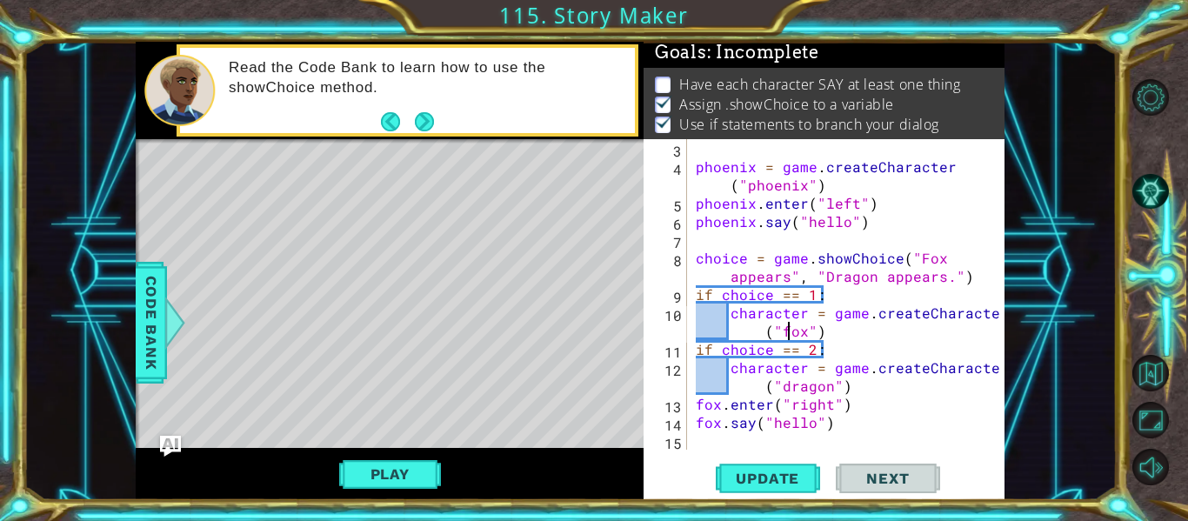
scroll to position [37, 0]
click at [842, 430] on div "phoenix = game . createCharacter ( "phoenix" ) phoenix . enter ( "left" ) phoen…" at bounding box center [850, 312] width 317 height 347
type textarea "fox.say("hello")"
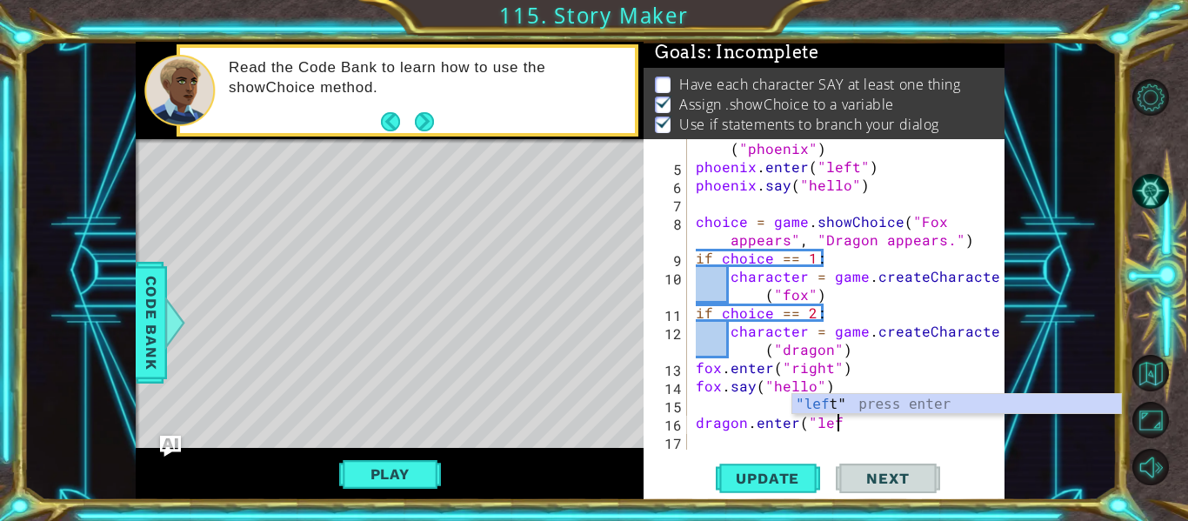
scroll to position [0, 9]
type textarea "dragon.enter("left")"
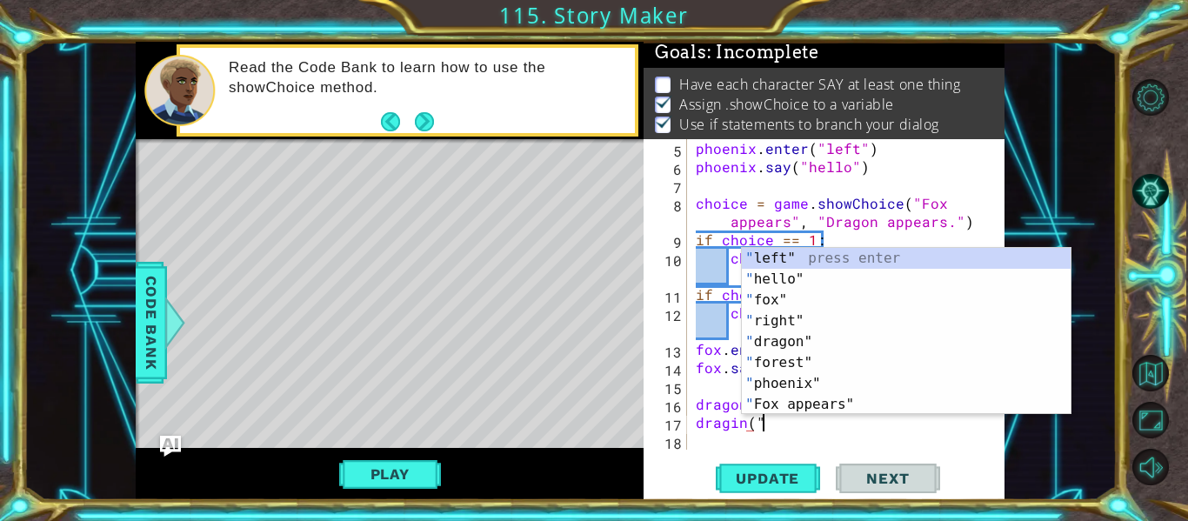
scroll to position [0, 3]
click at [762, 287] on div "" left" press enter " hello" press enter " fox" press enter " right" press ente…" at bounding box center [906, 352] width 329 height 209
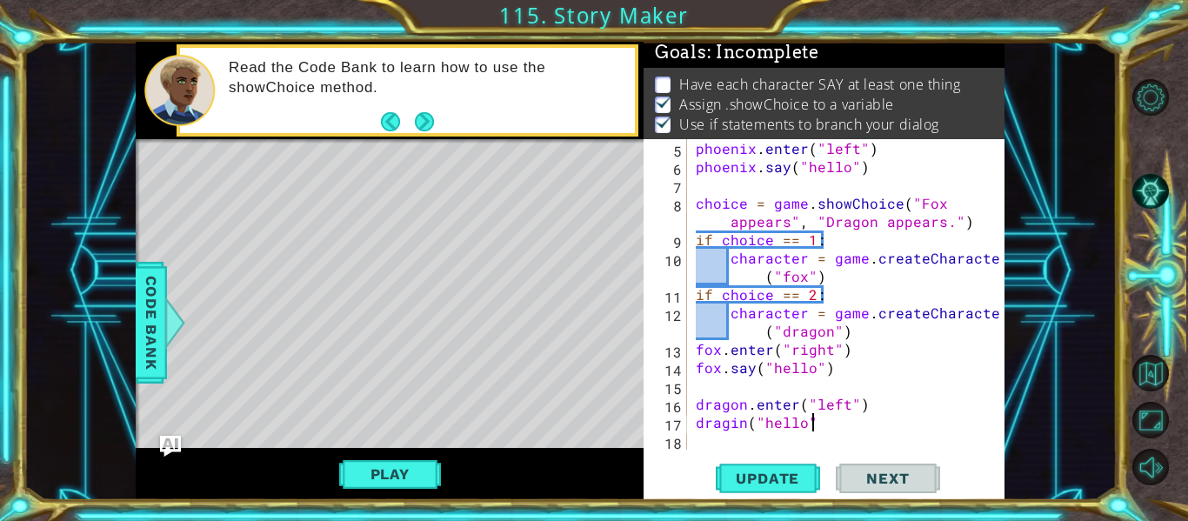
type textarea "dragin("hello")"
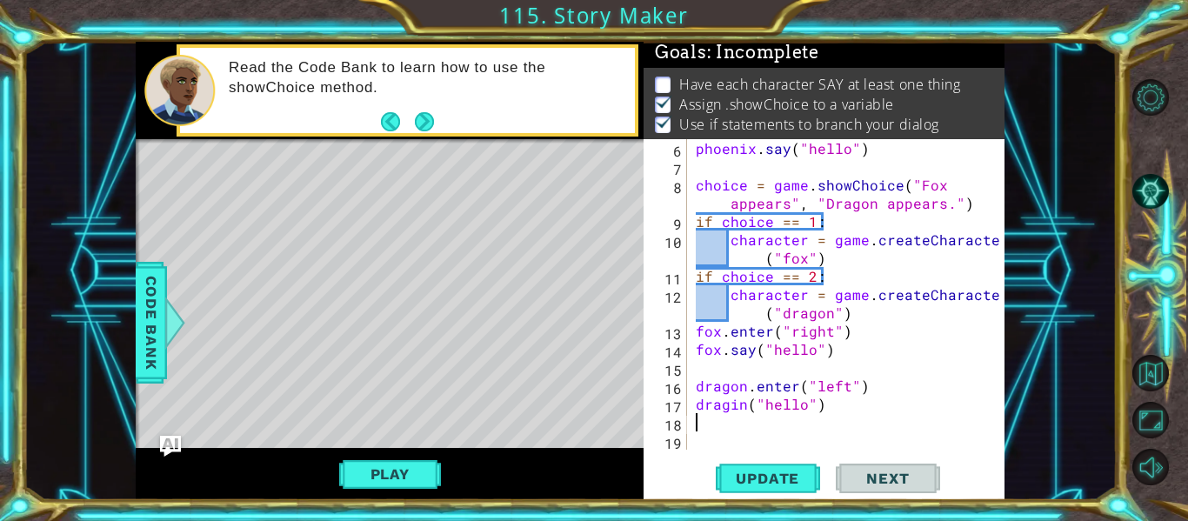
scroll to position [110, 0]
click at [736, 413] on div "phoenix . say ( "hello" ) choice = game . showChoice ( "Fox appears" , "Dragon …" at bounding box center [850, 312] width 317 height 347
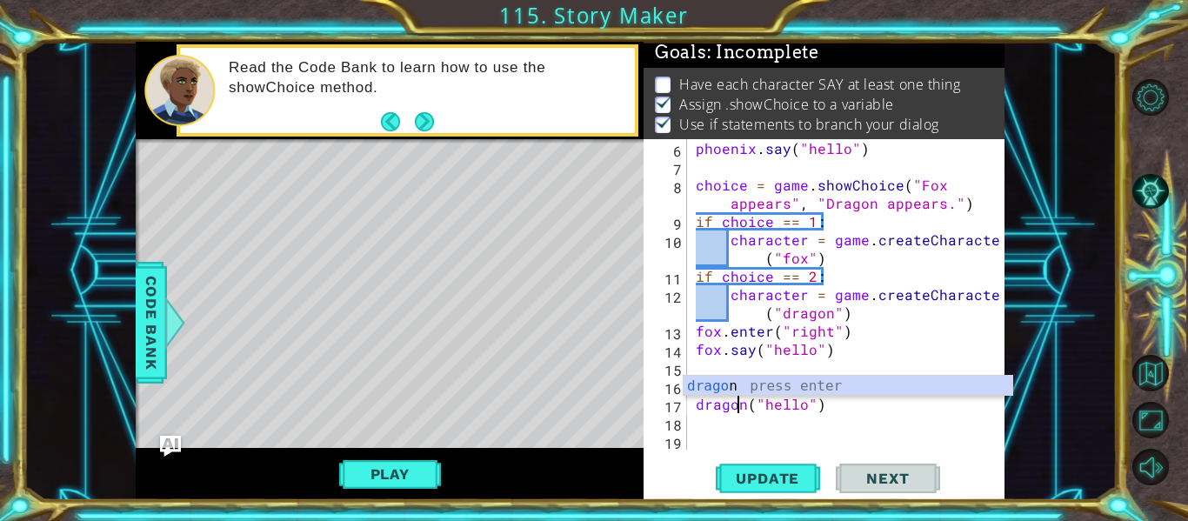
scroll to position [0, 0]
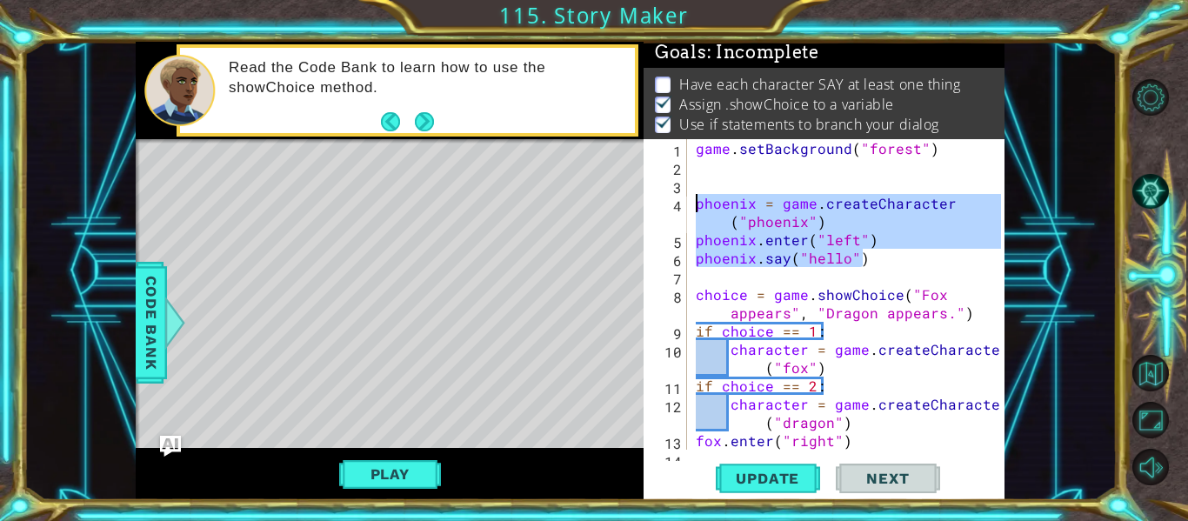
drag, startPoint x: 871, startPoint y: 267, endPoint x: 660, endPoint y: 198, distance: 222.2
click at [660, 198] on div "dragon("hello") 1 2 3 4 5 6 7 8 9 10 11 12 13 14 game . setBackground ( "forest…" at bounding box center [821, 294] width 357 height 310
type textarea "phoenix = game.createCharacter("phoenix") phoenix.enter("left")"
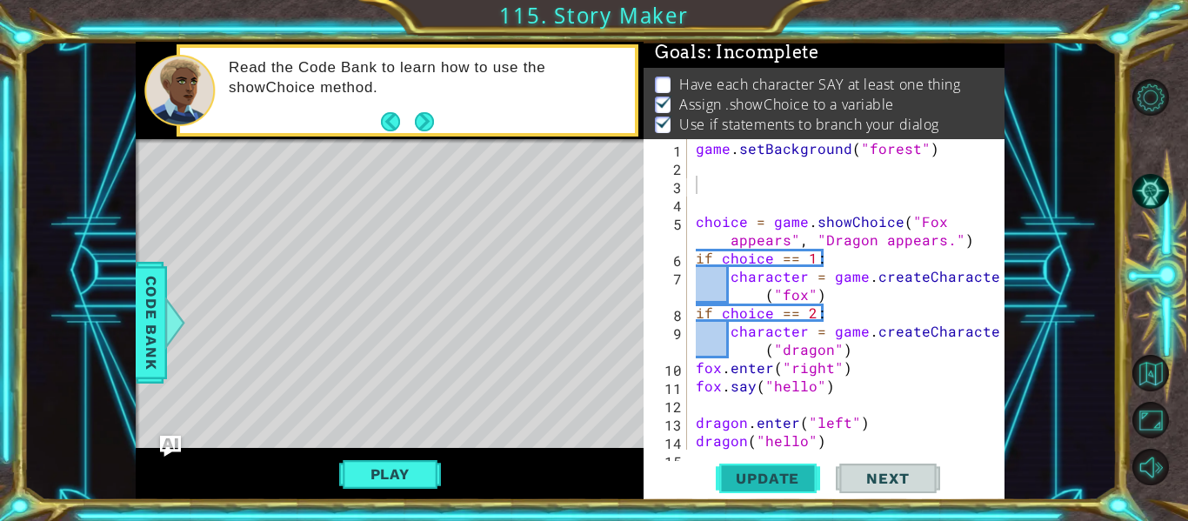
click at [728, 466] on button "Update" at bounding box center [768, 479] width 104 height 36
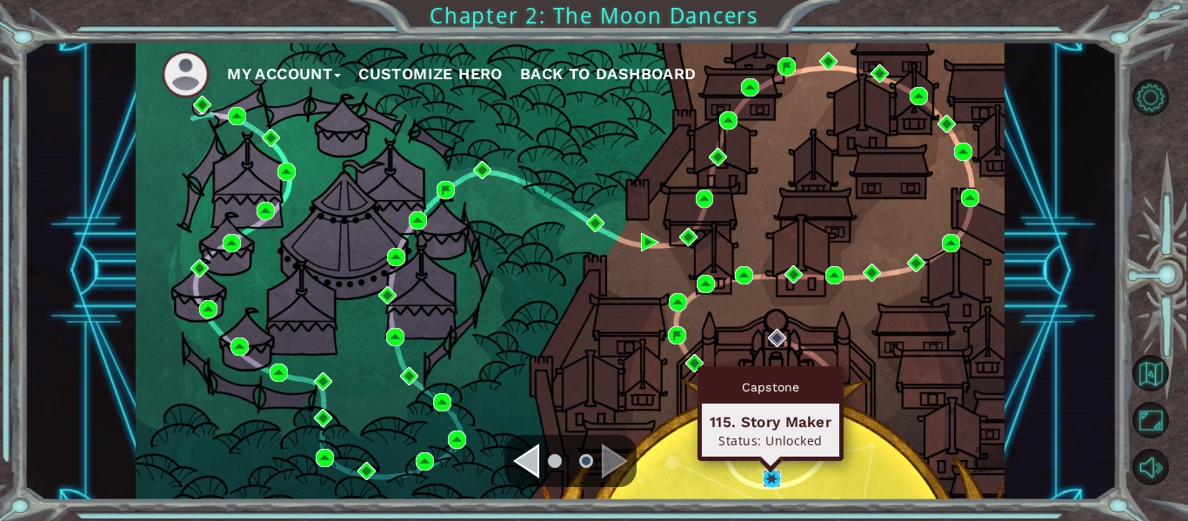
click at [776, 483] on img at bounding box center [772, 479] width 18 height 18
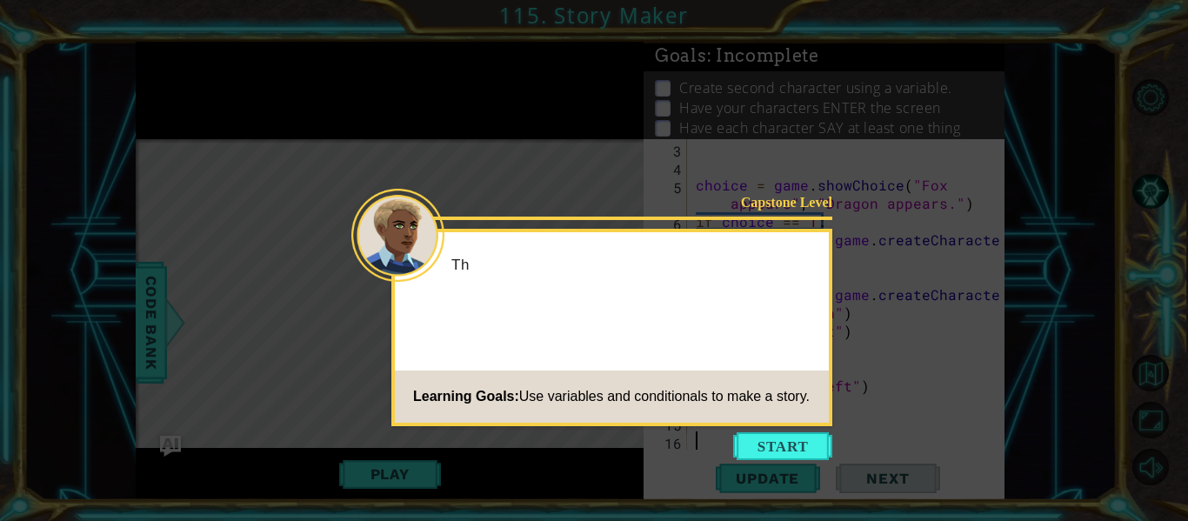
scroll to position [37, 0]
click at [787, 456] on button "Start" at bounding box center [782, 446] width 99 height 28
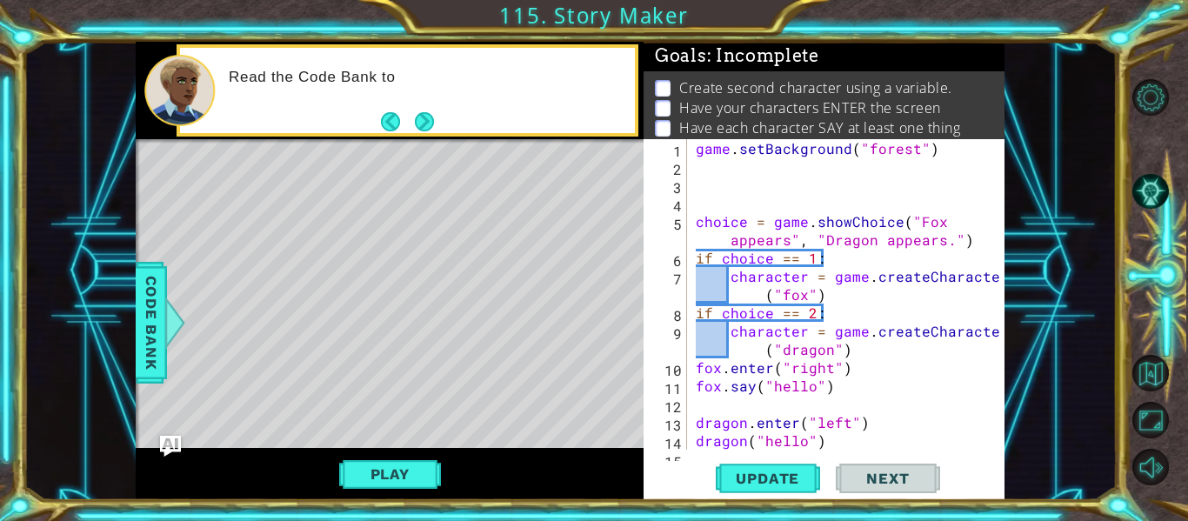
scroll to position [0, 0]
click at [879, 95] on p "Create second character using a variable." at bounding box center [815, 87] width 273 height 19
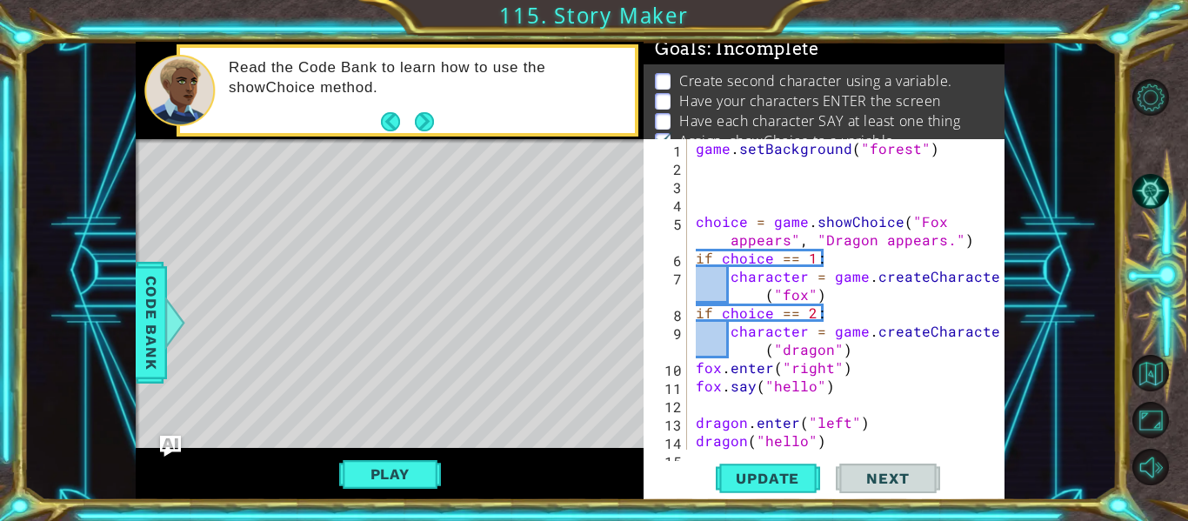
scroll to position [3, 0]
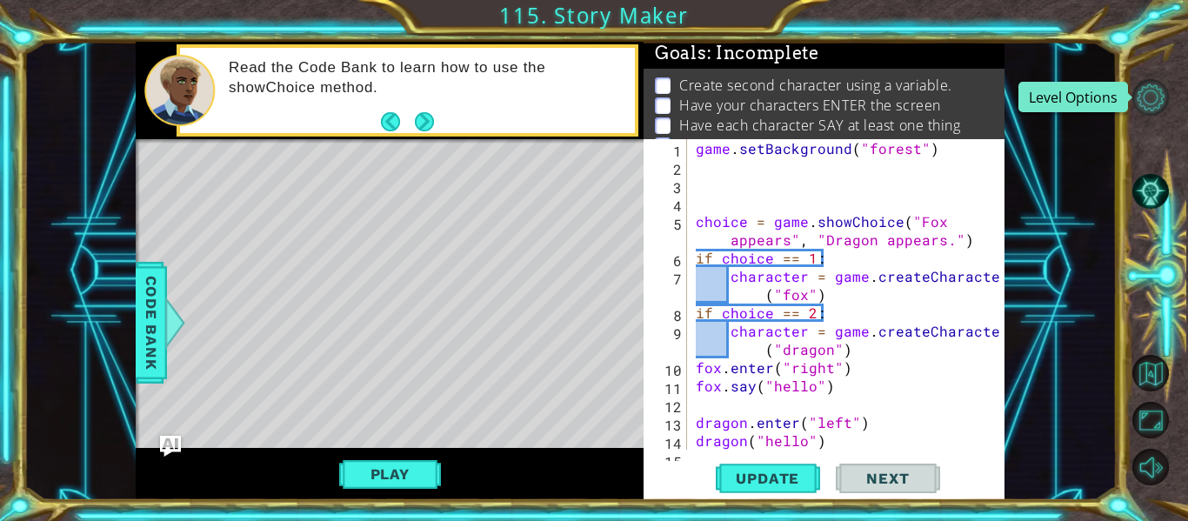
click at [1149, 92] on button "Level Options" at bounding box center [1150, 97] width 37 height 37
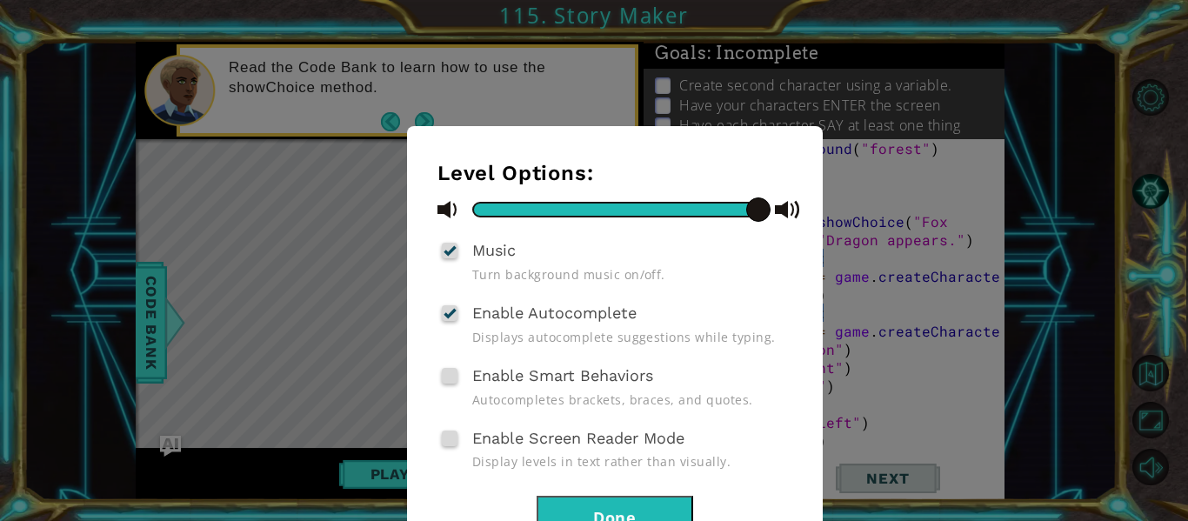
click at [664, 501] on button "Done" at bounding box center [614, 515] width 157 height 39
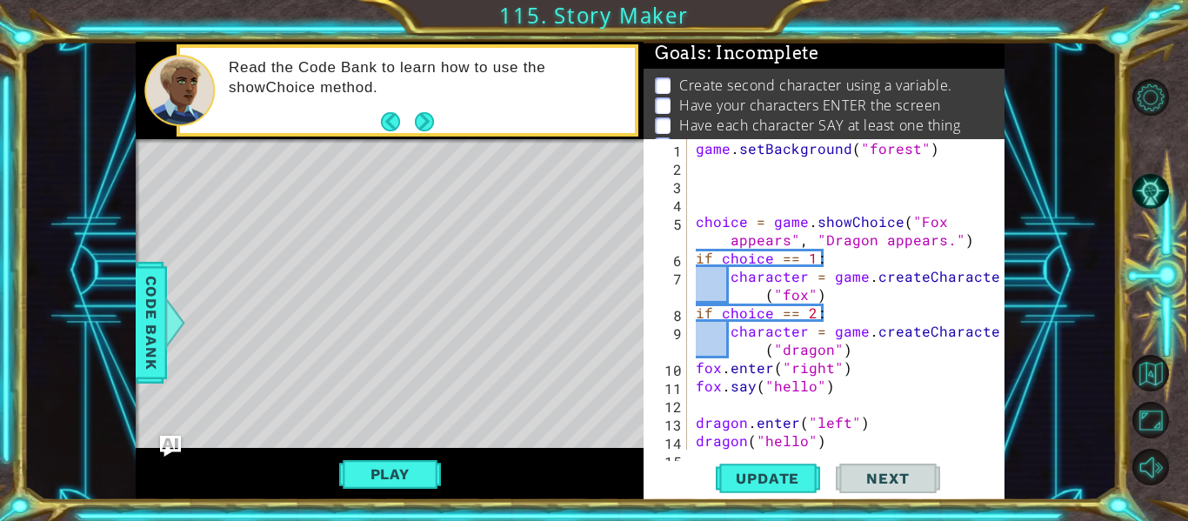
click at [743, 176] on div "game . setBackground ( "forest" ) choice = game . showChoice ( "Fox appears" , …" at bounding box center [850, 312] width 317 height 347
click at [737, 182] on div "game . setBackground ( "forest" ) choice = game . showChoice ( "Fox appears" , …" at bounding box center [850, 312] width 317 height 347
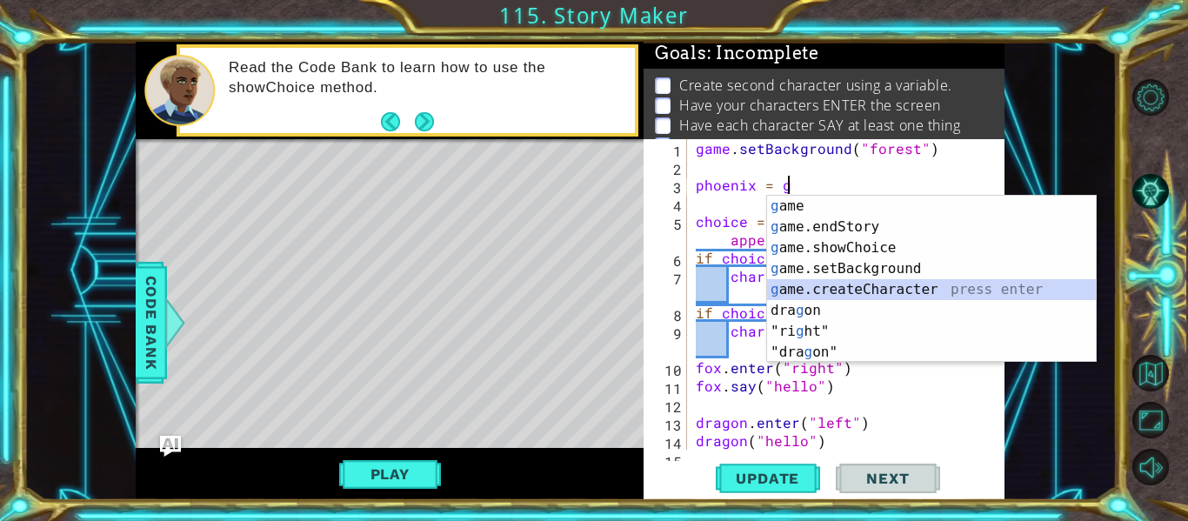
click at [869, 288] on div "g ame press enter g ame.endStory press enter g ame.showChoice press enter g ame…" at bounding box center [931, 300] width 329 height 209
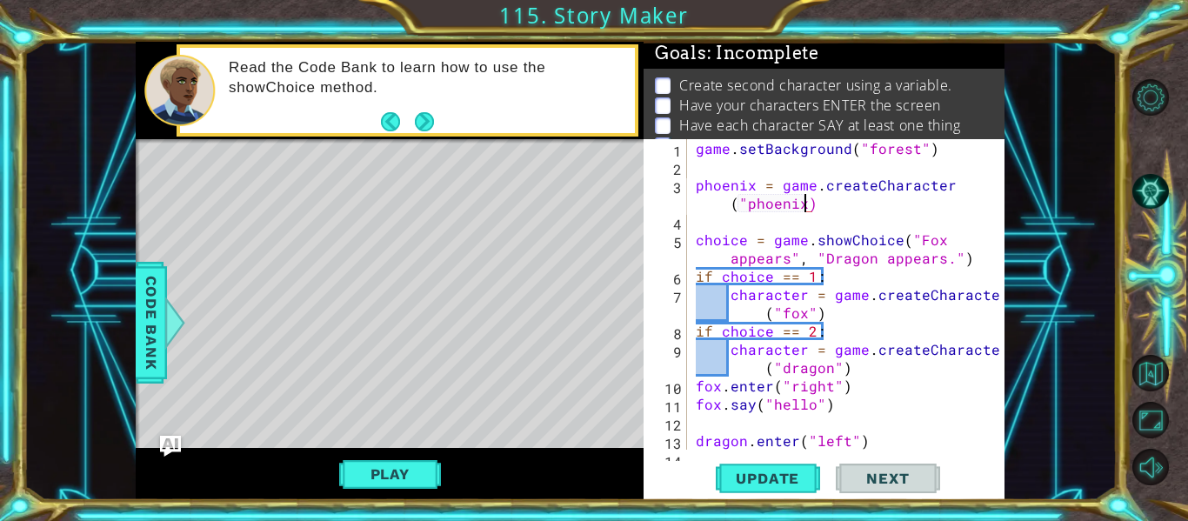
scroll to position [0, 21]
click at [786, 485] on span "Update" at bounding box center [767, 478] width 98 height 17
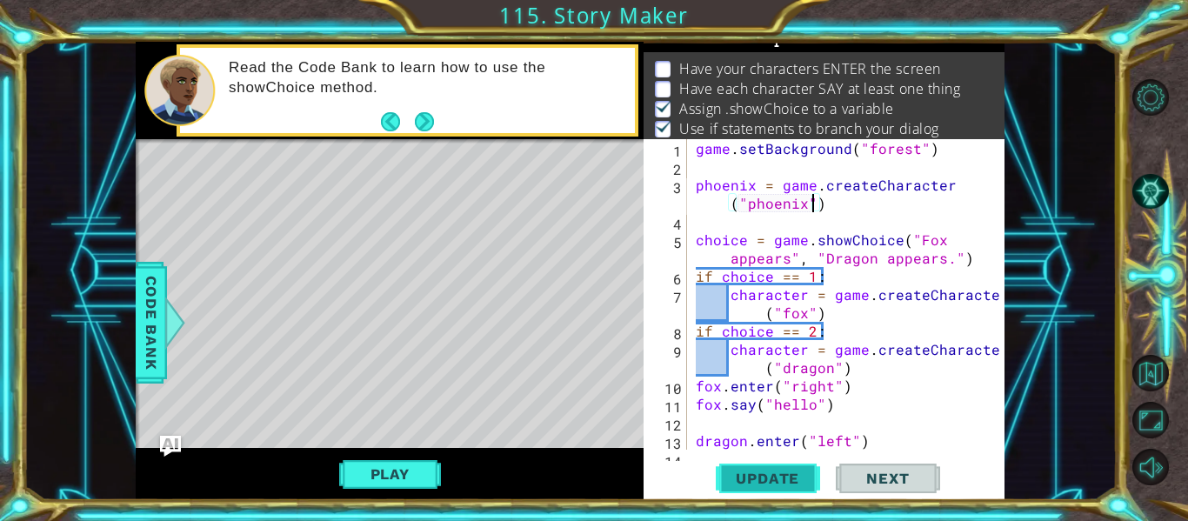
scroll to position [23, 0]
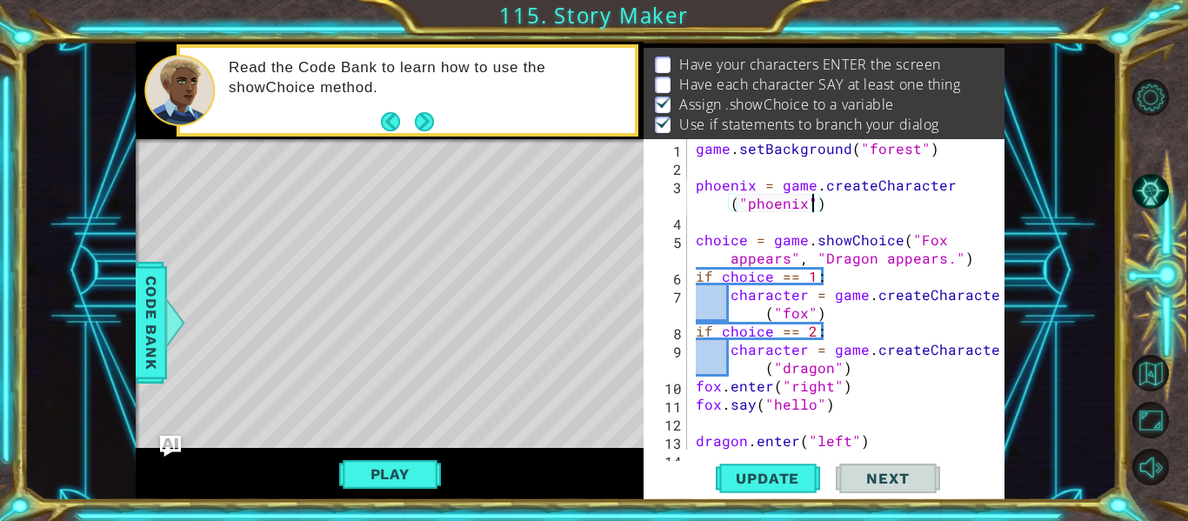
click at [826, 210] on div "game . setBackground ( "forest" ) phoenix = game . createCharacter ( "phoenix" …" at bounding box center [850, 312] width 317 height 347
click at [766, 232] on div "game . setBackground ( "forest" ) phoenix = game . createCharacter ( "phoenix" …" at bounding box center [850, 312] width 317 height 347
type textarea "choice = game.showChoice("Fox appears", "Dragon appears.")"
click at [741, 217] on div "game . setBackground ( "forest" ) phoenix = game . createCharacter ( "phoenix" …" at bounding box center [850, 312] width 317 height 347
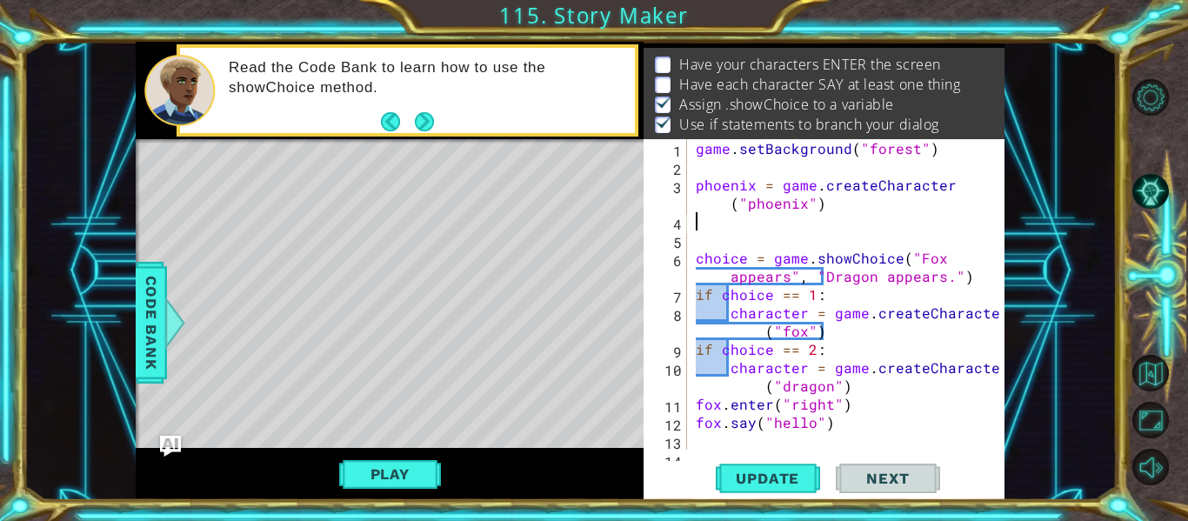
click at [739, 217] on div "game . setBackground ( "forest" ) phoenix = game . createCharacter ( "phoenix" …" at bounding box center [850, 312] width 317 height 347
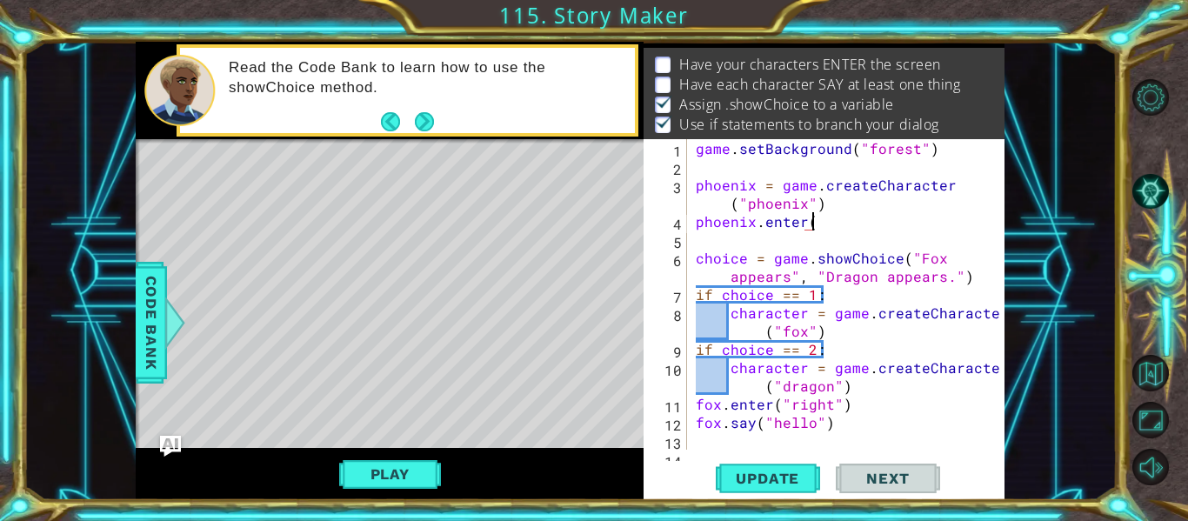
scroll to position [0, 7]
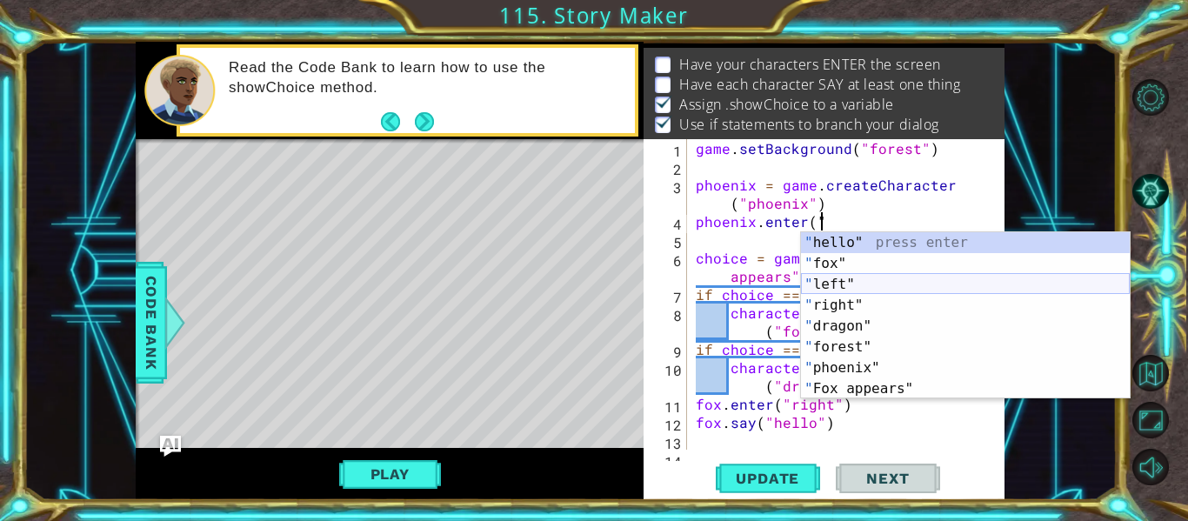
click at [826, 283] on div "" hello" press enter " fox" press enter " left" press enter " right" press ente…" at bounding box center [965, 336] width 329 height 209
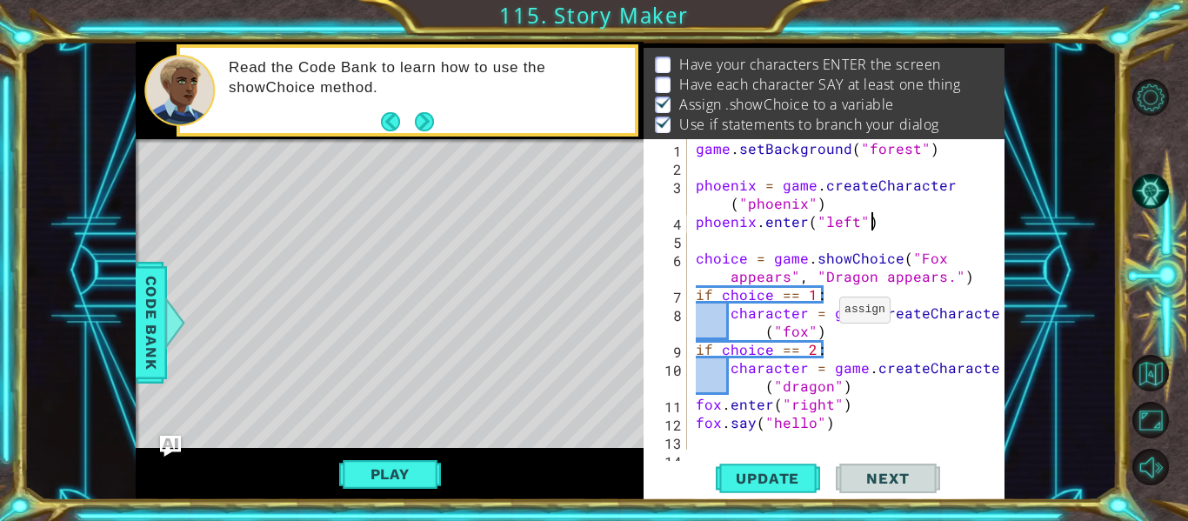
scroll to position [0, 10]
type textarea "phoenix.enter("left")"
click at [771, 483] on span "Update" at bounding box center [767, 478] width 98 height 17
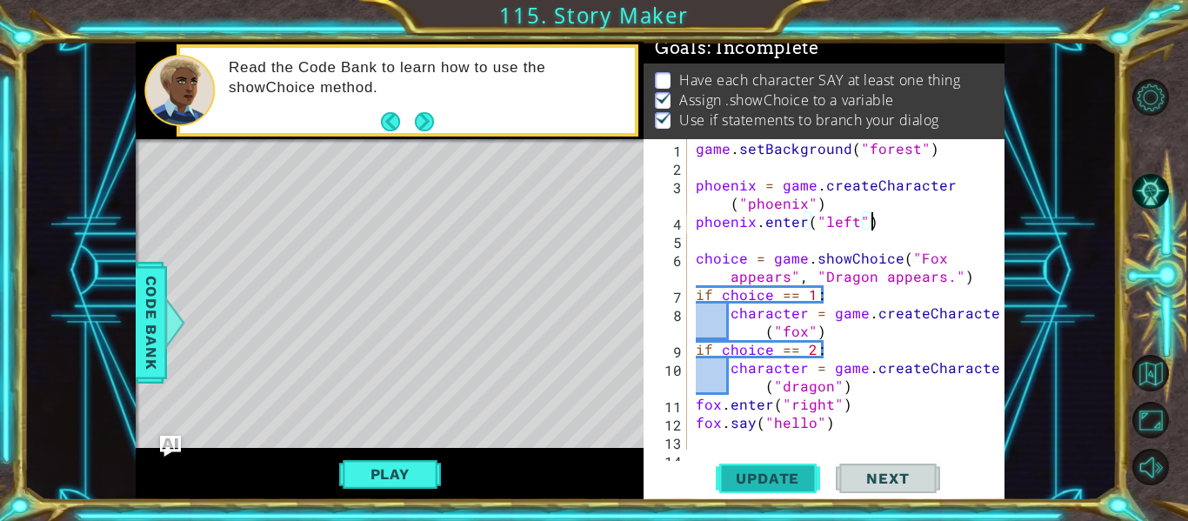
scroll to position [8, 0]
click at [840, 236] on div "game . setBackground ( "forest" ) phoenix = game . createCharacter ( "phoenix" …" at bounding box center [850, 312] width 317 height 347
click at [802, 482] on span "Update" at bounding box center [767, 478] width 98 height 17
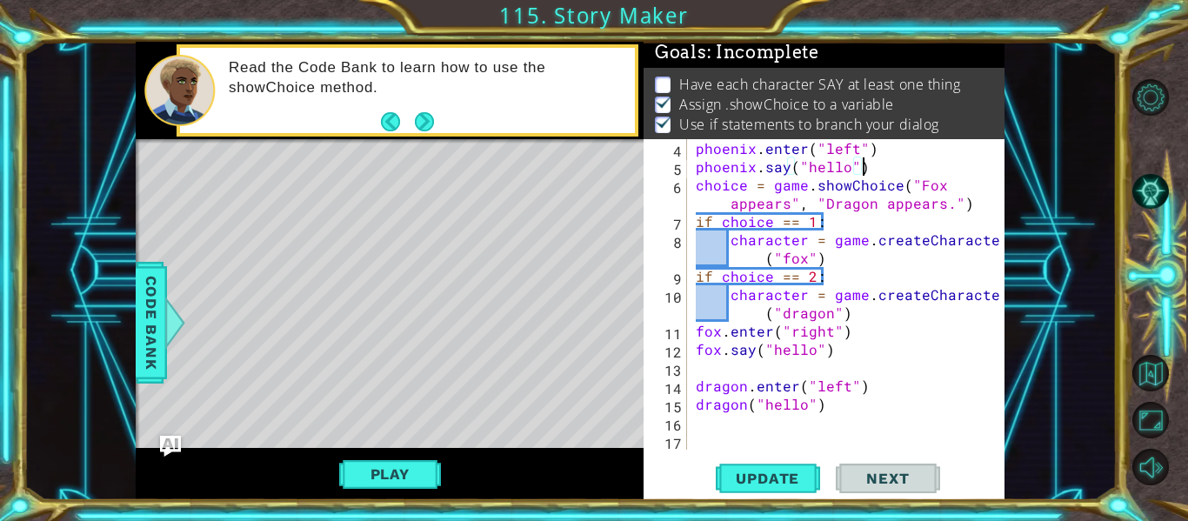
scroll to position [73, 0]
click at [774, 470] on span "Update" at bounding box center [767, 478] width 98 height 17
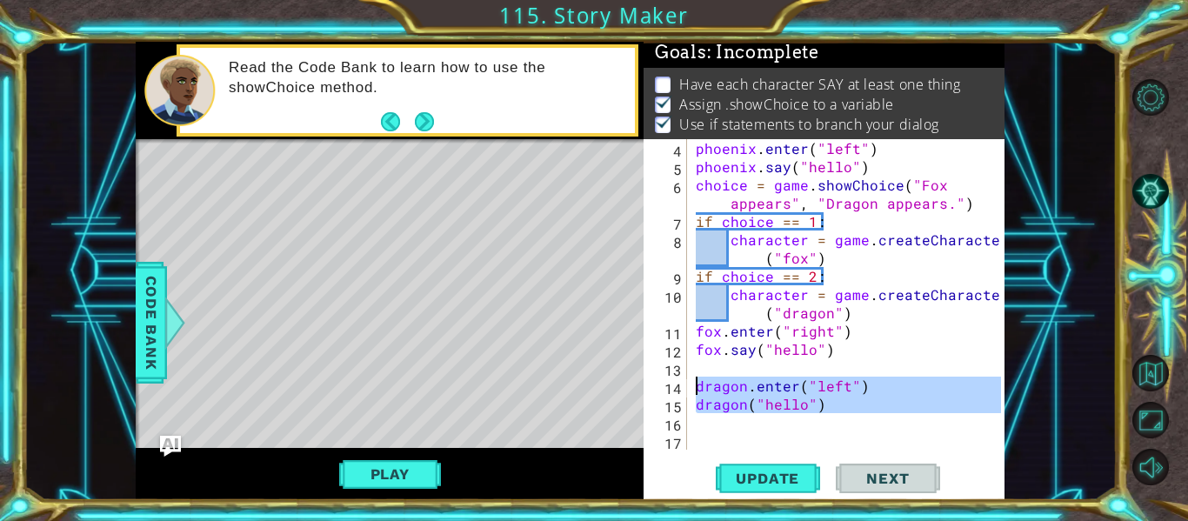
drag, startPoint x: 825, startPoint y: 418, endPoint x: 694, endPoint y: 390, distance: 134.4
click at [694, 390] on div "phoenix . enter ( "left" ) phoenix . say ( "hello" ) choice = game . showChoice…" at bounding box center [850, 312] width 317 height 347
type textarea "dragon.enter("left") dragon("hello")"
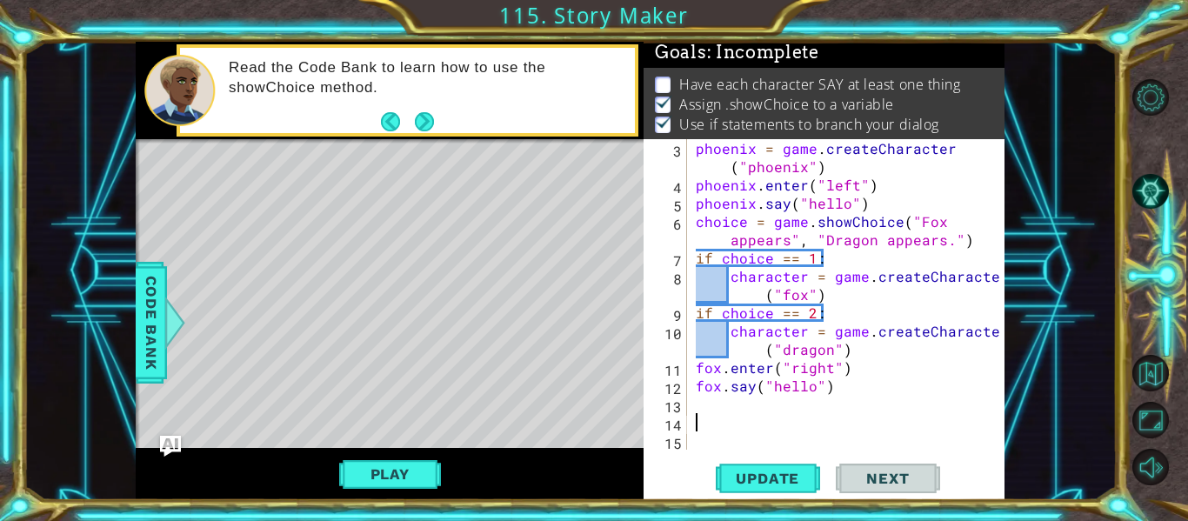
scroll to position [37, 0]
click at [833, 355] on div "phoenix = game . createCharacter ( "phoenix" ) phoenix . enter ( "left" ) phoen…" at bounding box center [850, 321] width 317 height 365
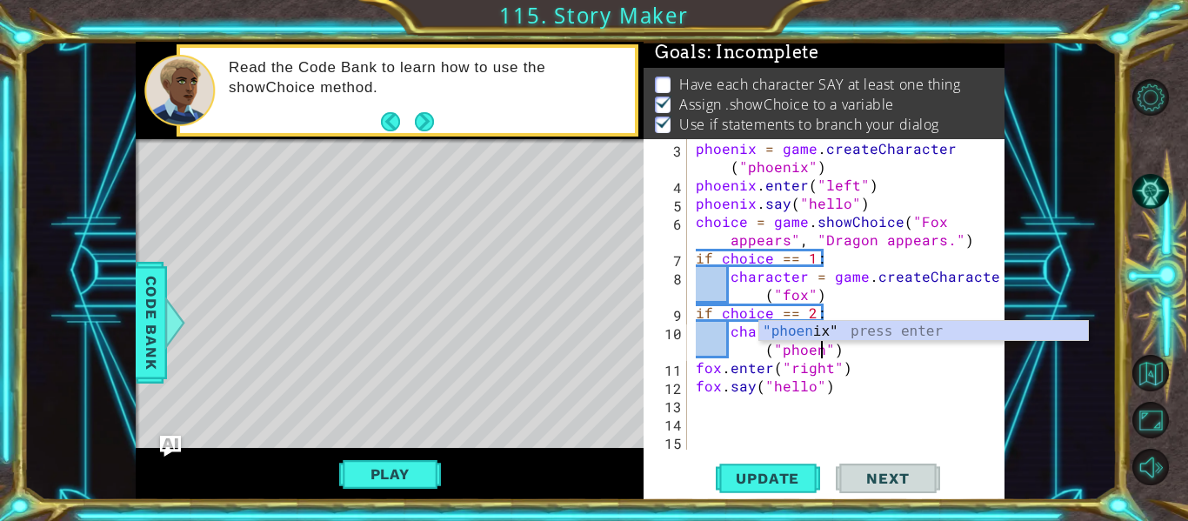
scroll to position [0, 23]
click at [772, 469] on button "Update" at bounding box center [768, 479] width 104 height 36
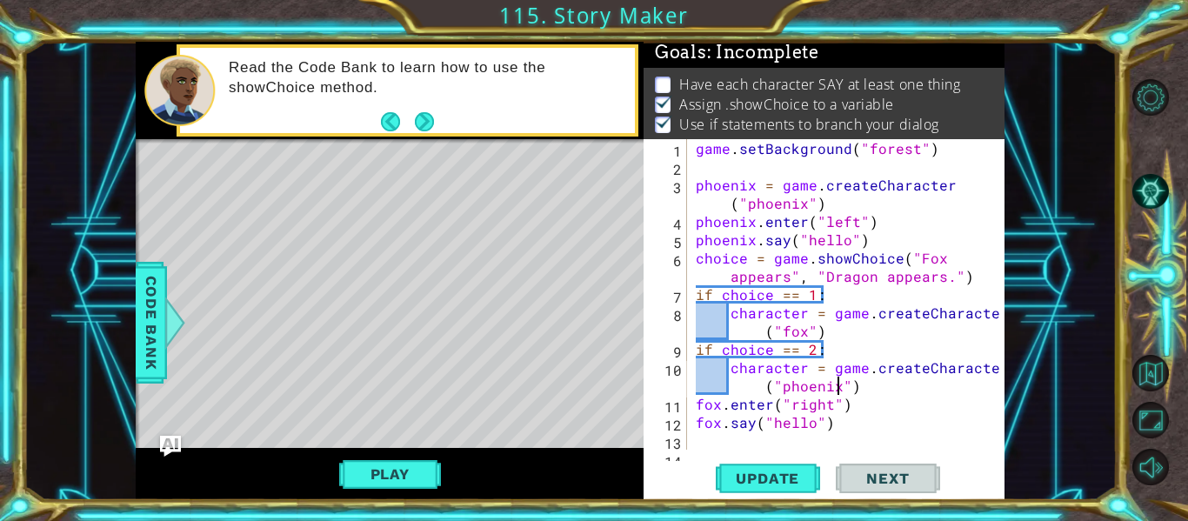
scroll to position [0, 0]
click at [802, 369] on div "game . setBackground ( "forest" ) phoenix = game . createCharacter ( "phoenix" …" at bounding box center [850, 312] width 317 height 347
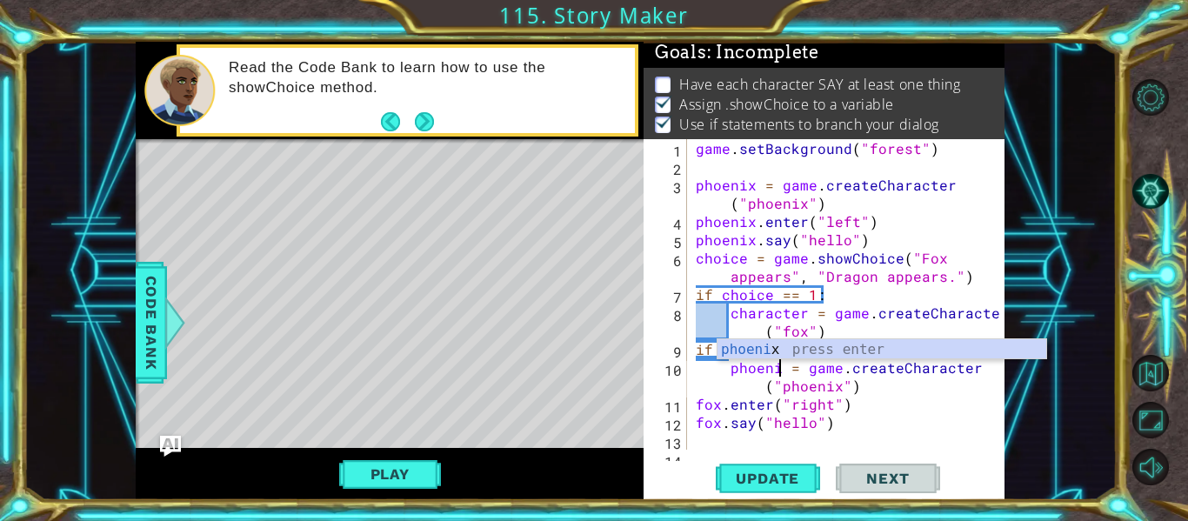
scroll to position [0, 6]
click at [780, 483] on span "Update" at bounding box center [767, 478] width 98 height 17
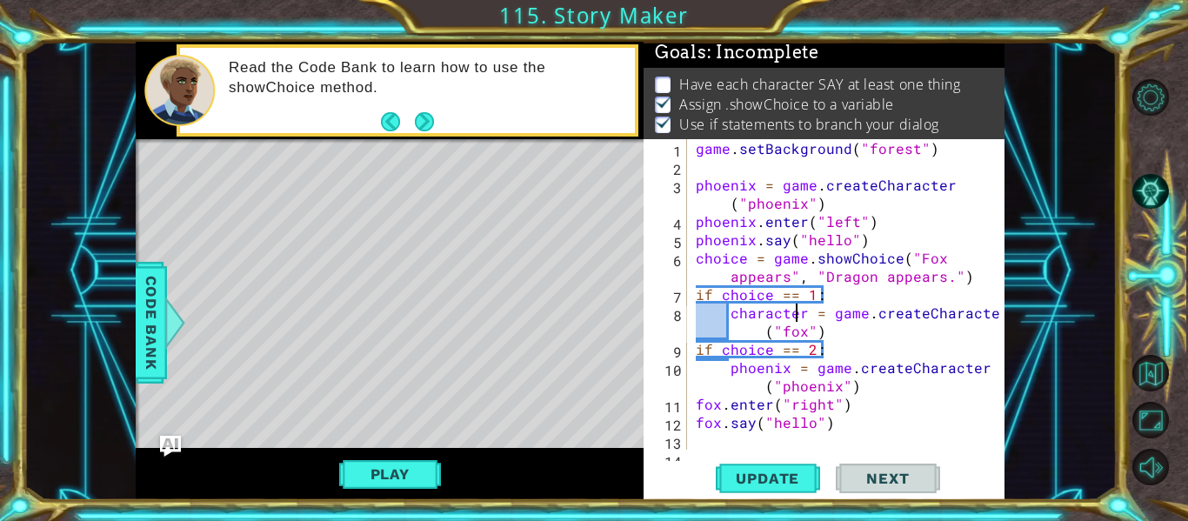
click at [799, 316] on div "game . setBackground ( "forest" ) phoenix = game . createCharacter ( "phoenix" …" at bounding box center [850, 312] width 317 height 347
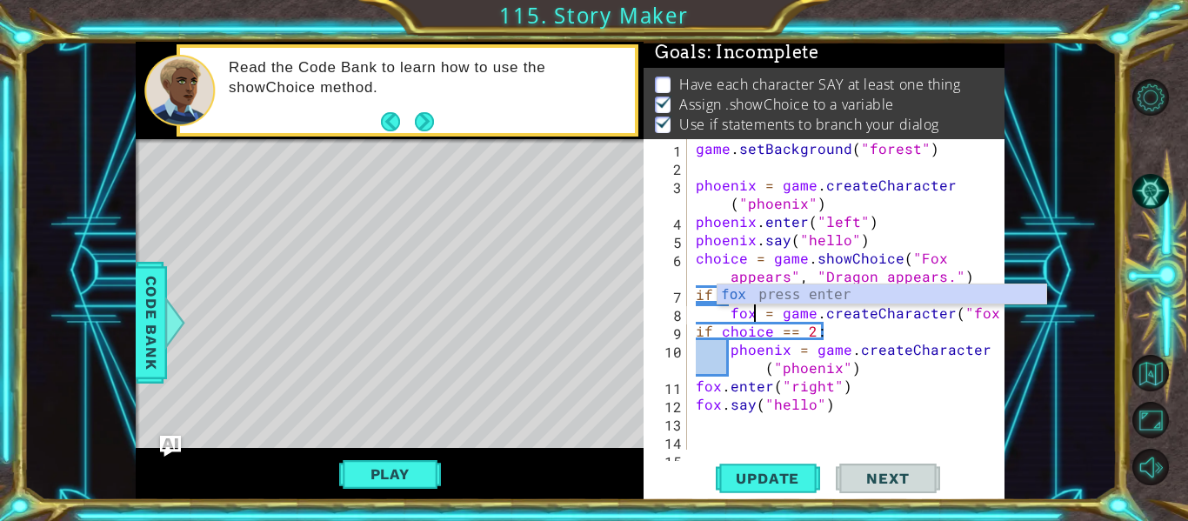
scroll to position [0, 4]
click at [901, 336] on div "game . setBackground ( "forest" ) phoenix = game . createCharacter ( "phoenix" …" at bounding box center [850, 312] width 317 height 347
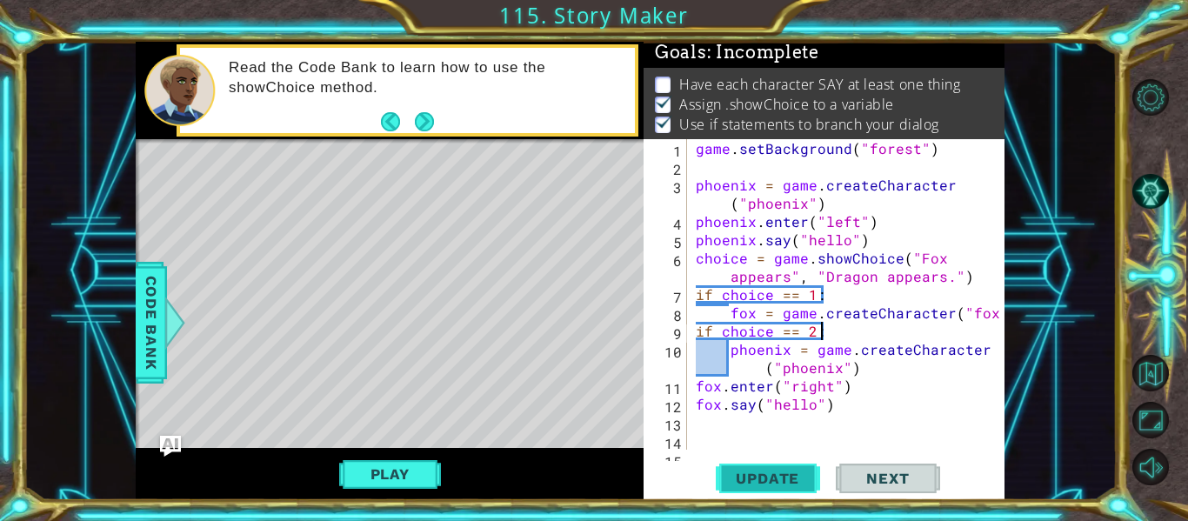
click at [737, 473] on span "Update" at bounding box center [767, 478] width 98 height 17
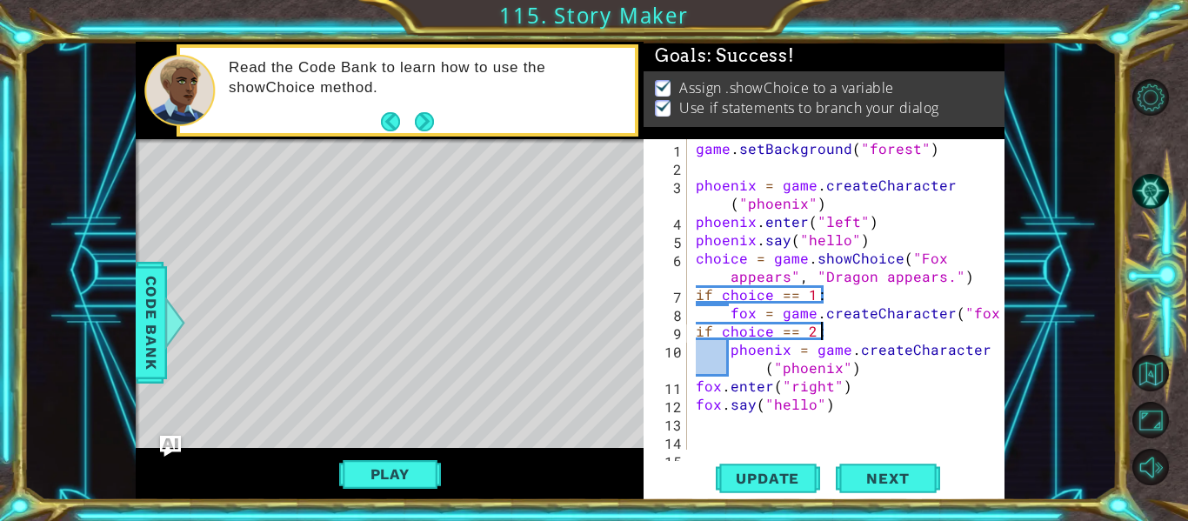
click at [869, 283] on div "game . setBackground ( "forest" ) phoenix = game . createCharacter ( "phoenix" …" at bounding box center [850, 312] width 317 height 347
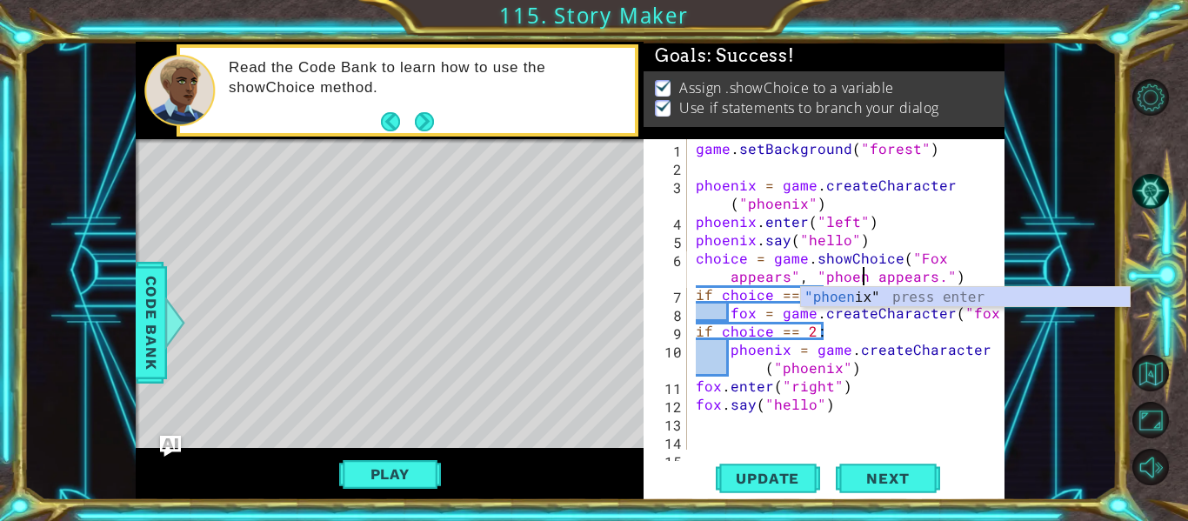
scroll to position [0, 25]
type textarea "choice = game.showChoice("Fox appears", "phoenix appears.")"
click at [770, 475] on span "Update" at bounding box center [767, 478] width 98 height 17
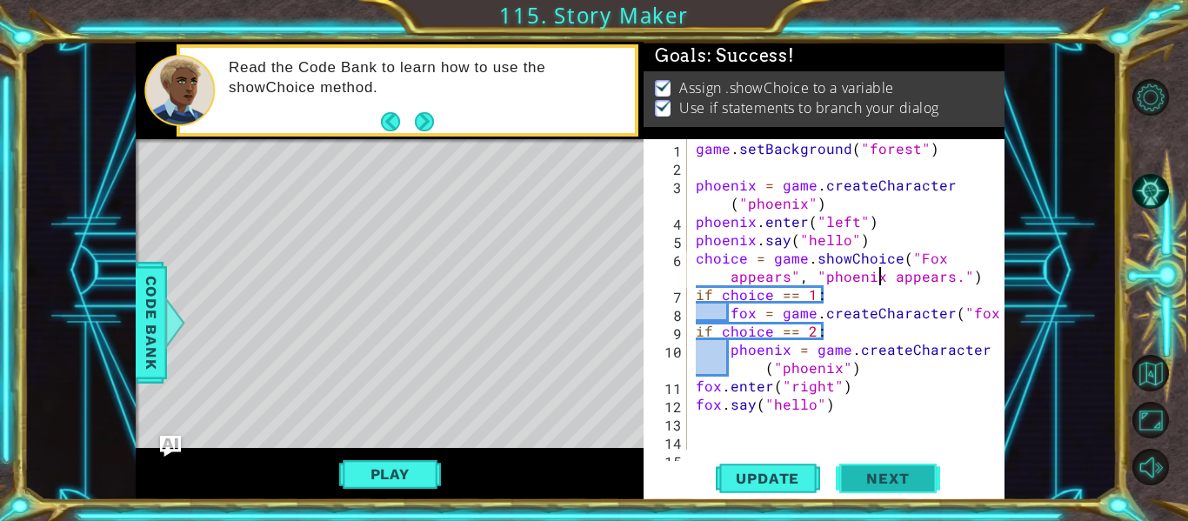
click at [880, 482] on span "Next" at bounding box center [887, 478] width 77 height 17
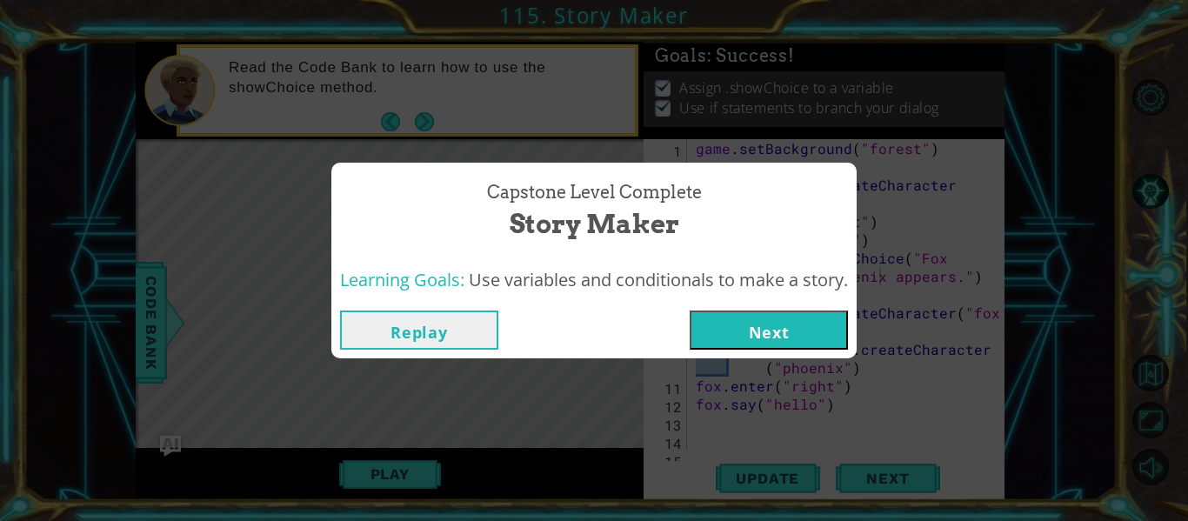
click at [764, 330] on button "Next" at bounding box center [769, 329] width 158 height 39
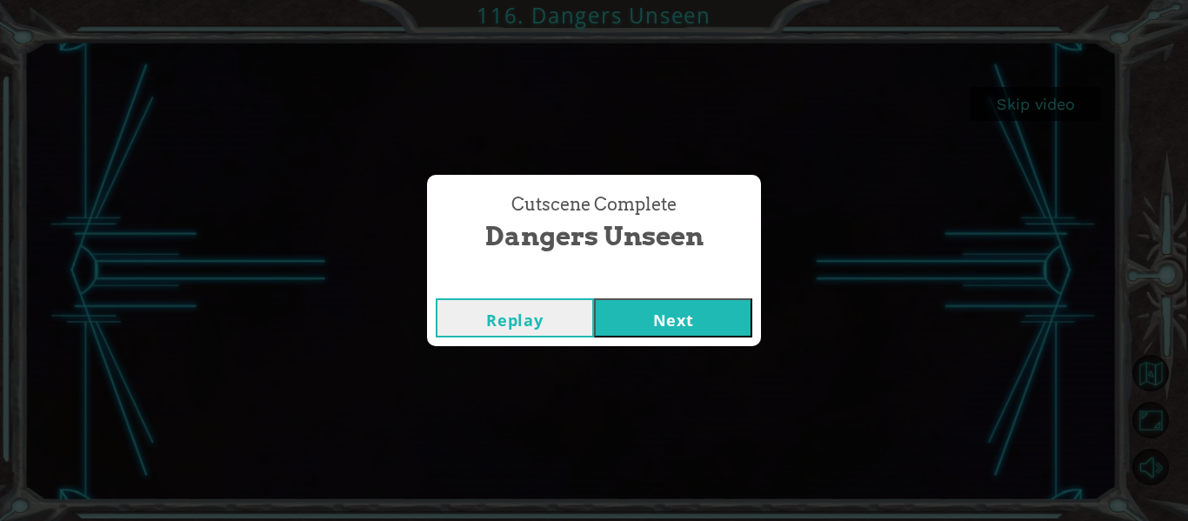
click at [613, 309] on button "Next" at bounding box center [673, 317] width 158 height 39
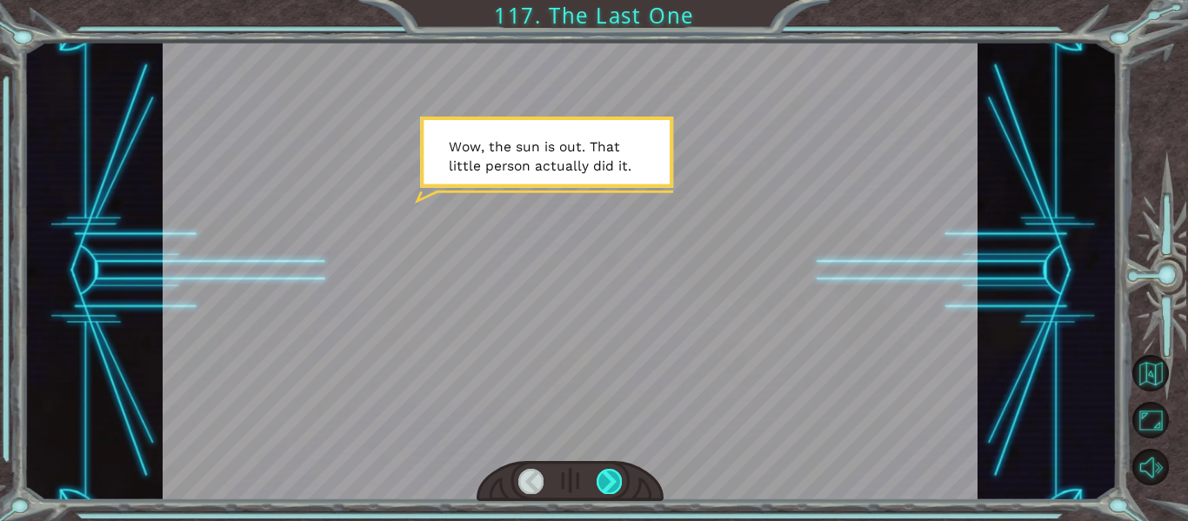
click at [619, 478] on div at bounding box center [608, 481] width 25 height 24
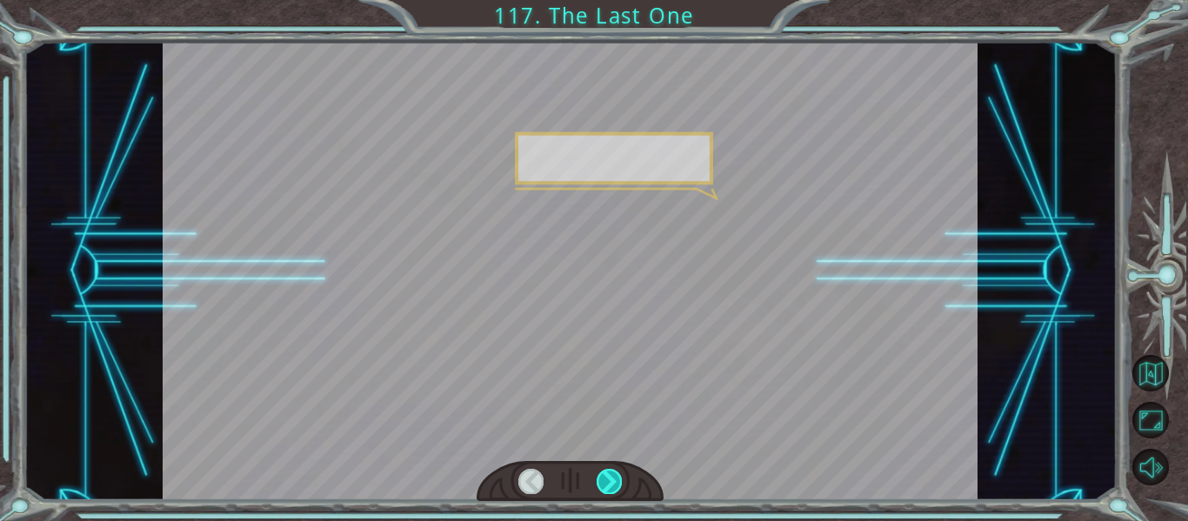
click at [619, 478] on div at bounding box center [608, 481] width 25 height 24
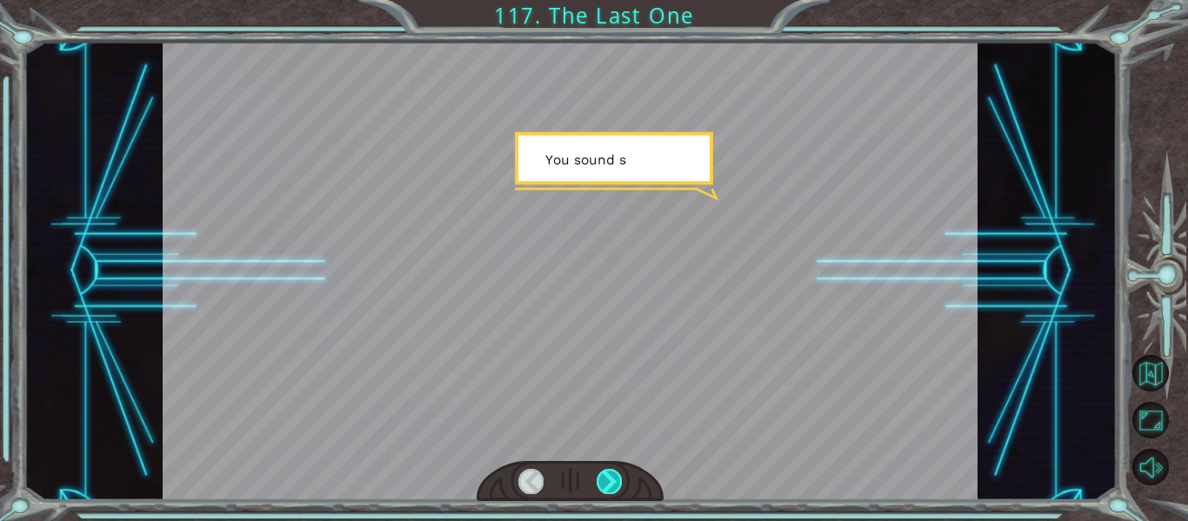
click at [619, 478] on div at bounding box center [608, 481] width 25 height 24
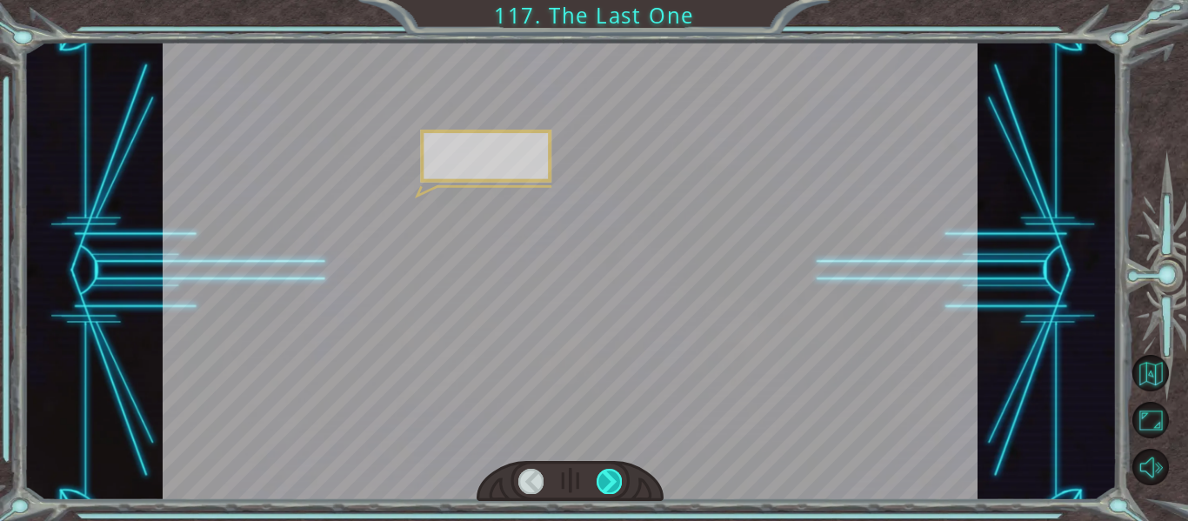
click at [619, 478] on div at bounding box center [608, 481] width 25 height 24
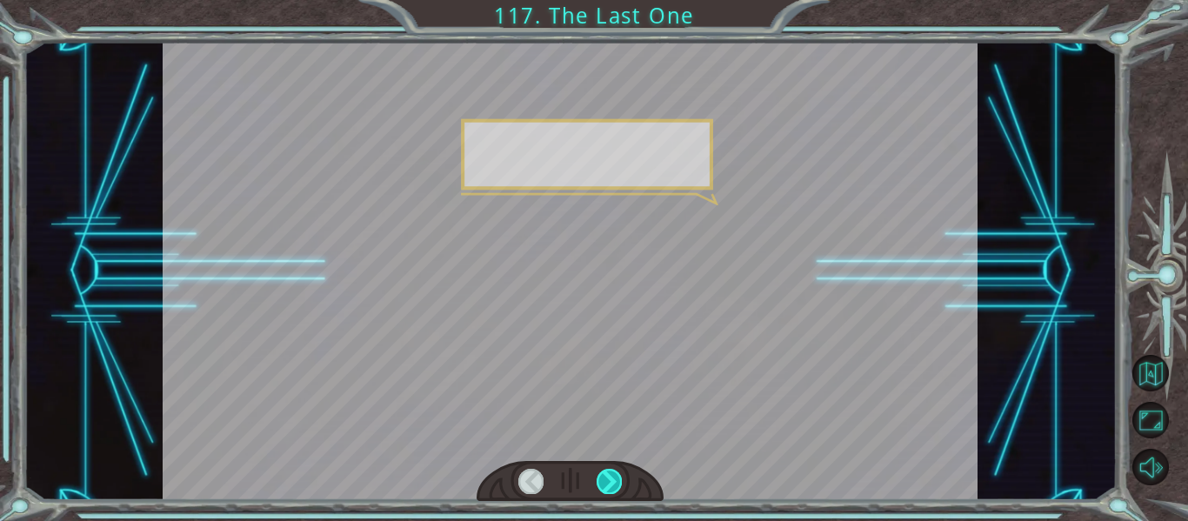
click at [619, 478] on div at bounding box center [608, 481] width 25 height 24
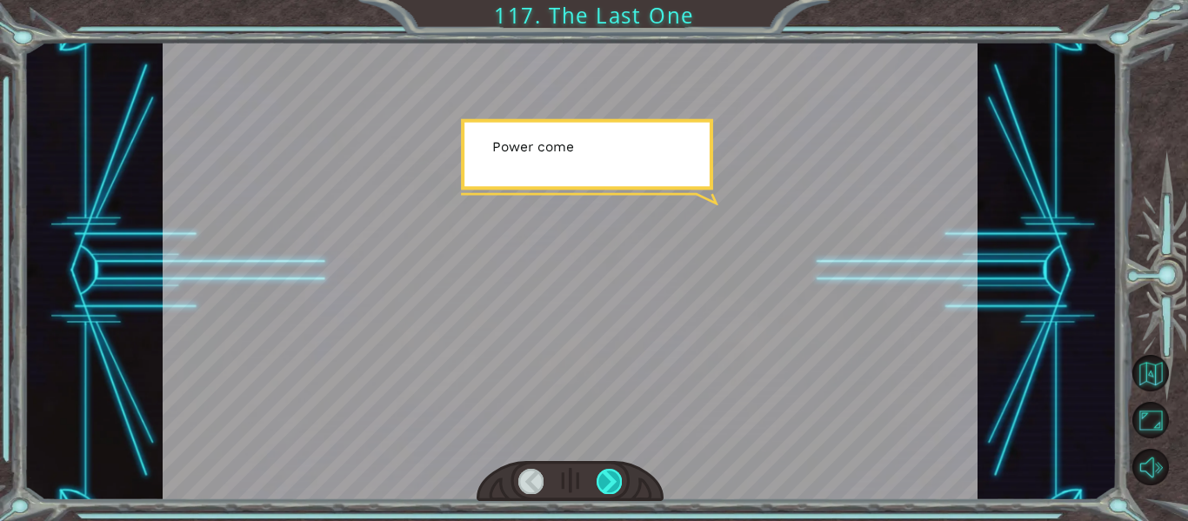
click at [619, 478] on div at bounding box center [608, 481] width 25 height 24
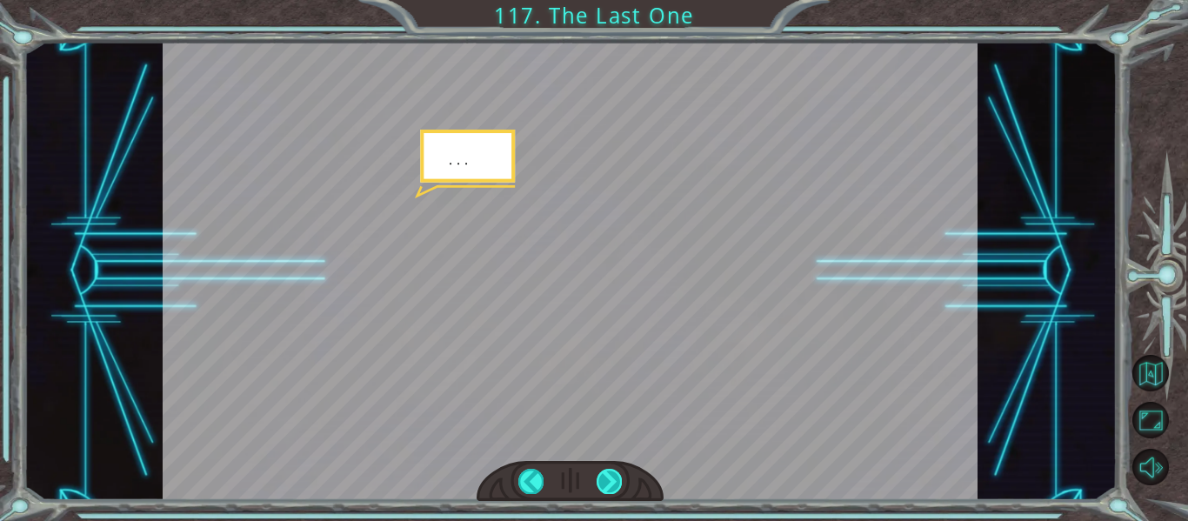
click at [619, 478] on div at bounding box center [608, 481] width 25 height 24
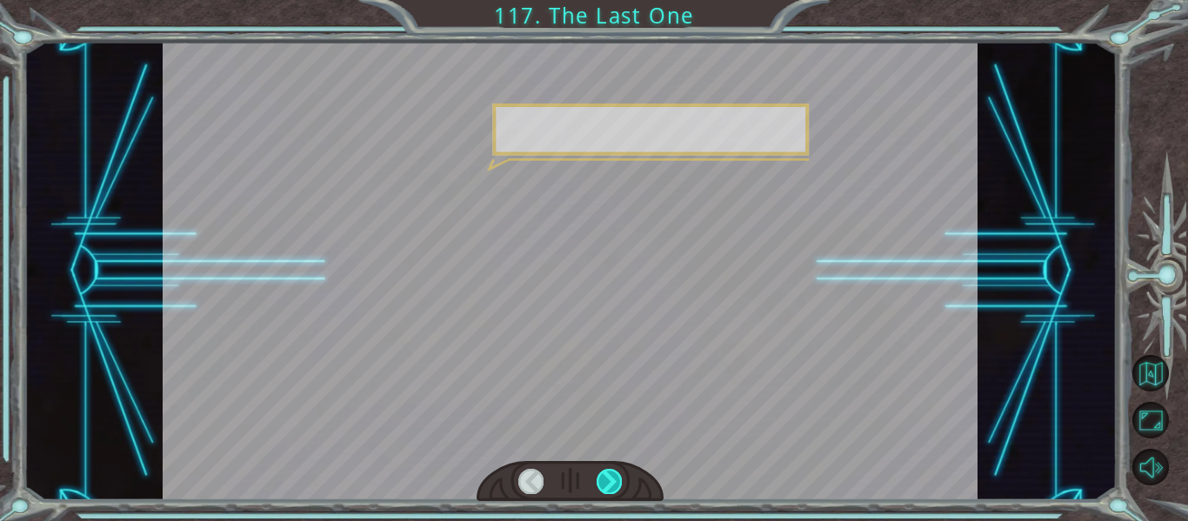
click at [619, 478] on div at bounding box center [608, 481] width 25 height 24
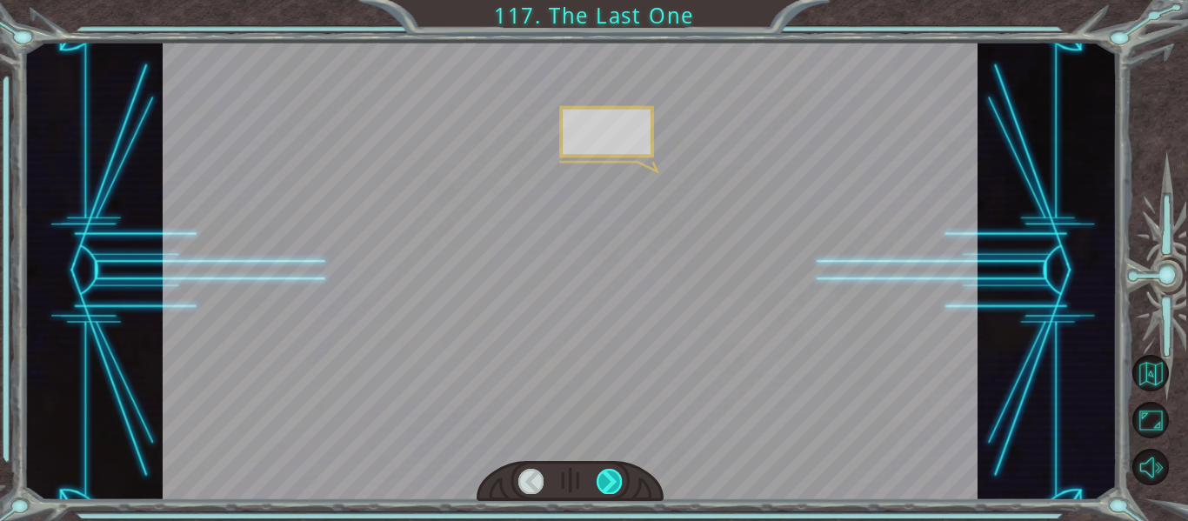
click at [619, 478] on div at bounding box center [608, 481] width 25 height 24
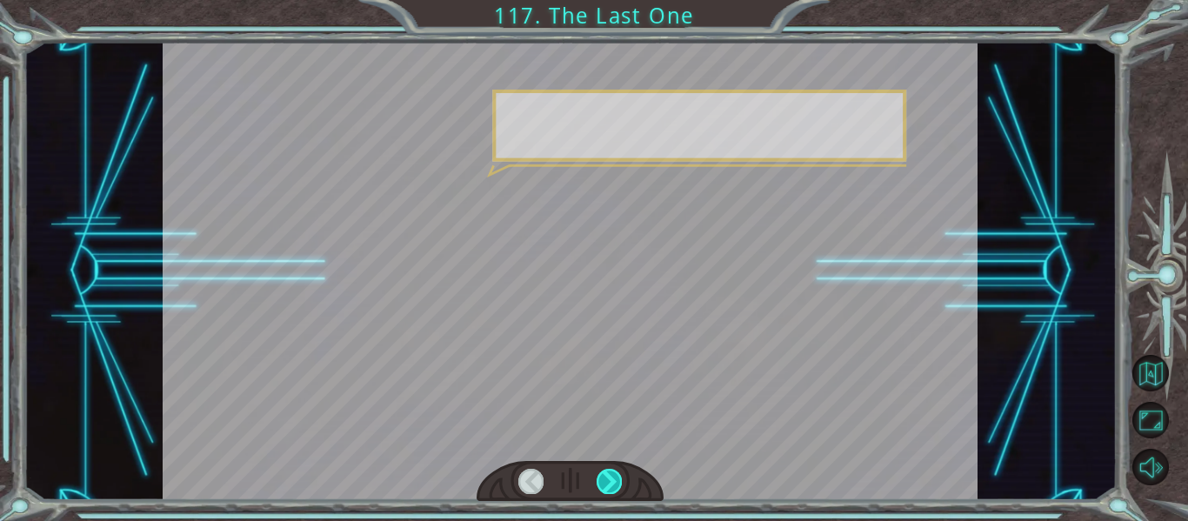
click at [619, 478] on div at bounding box center [608, 481] width 25 height 24
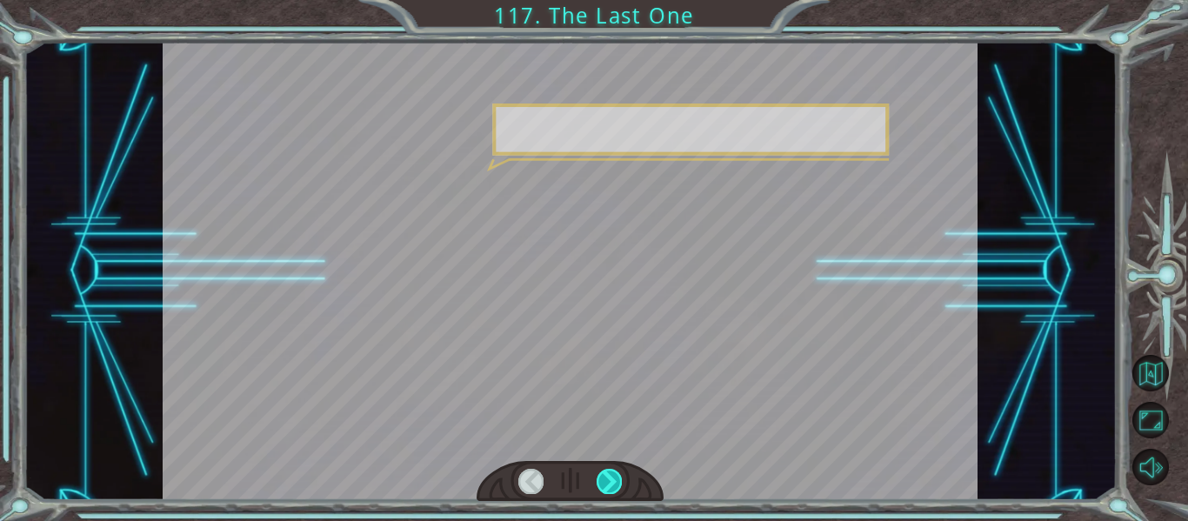
click at [619, 478] on div at bounding box center [608, 481] width 25 height 24
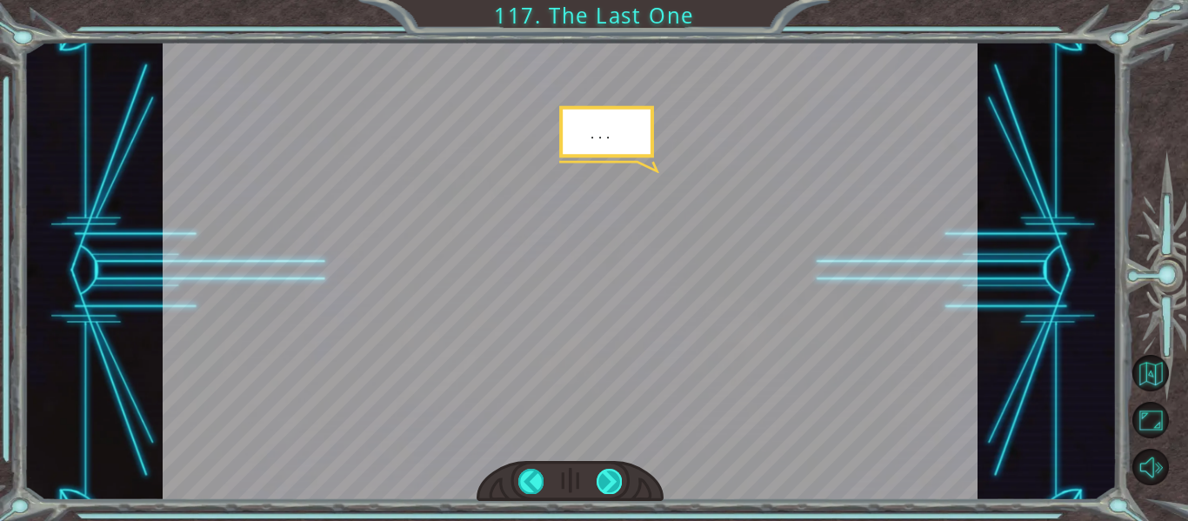
click at [619, 478] on div at bounding box center [608, 481] width 25 height 24
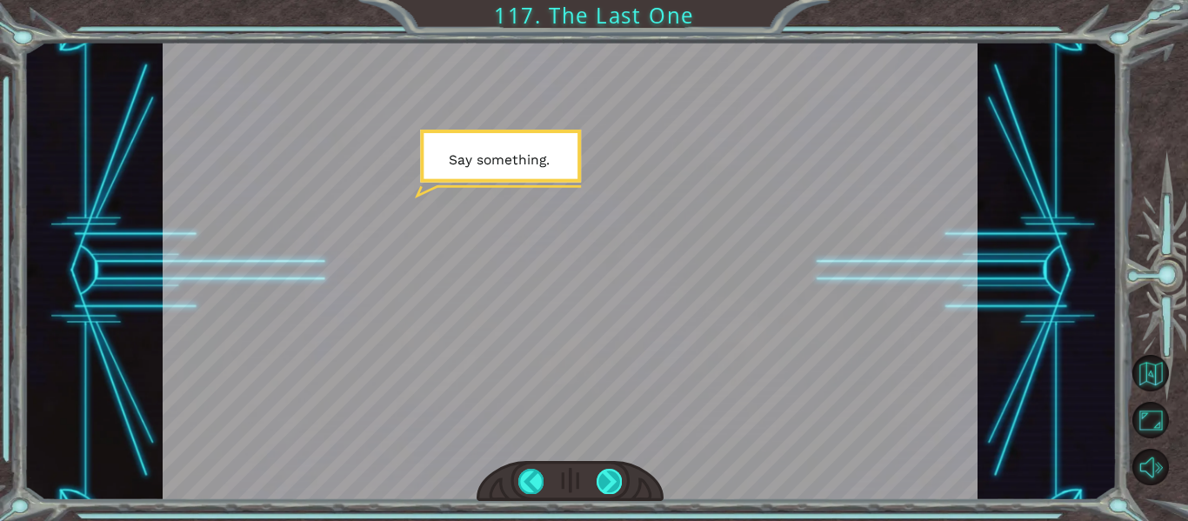
click at [619, 478] on div at bounding box center [608, 481] width 25 height 24
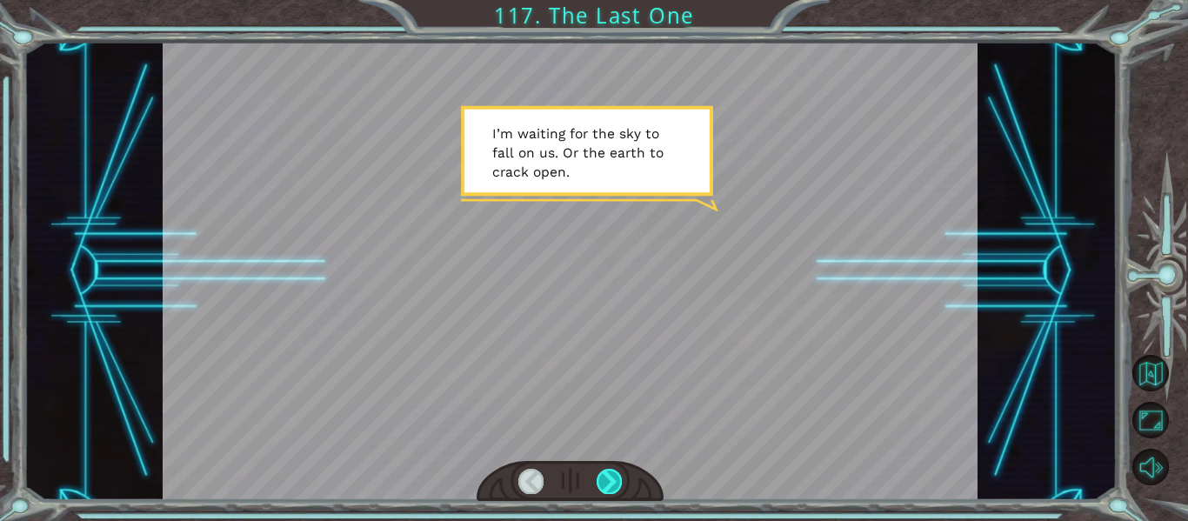
click at [619, 478] on div at bounding box center [608, 481] width 25 height 24
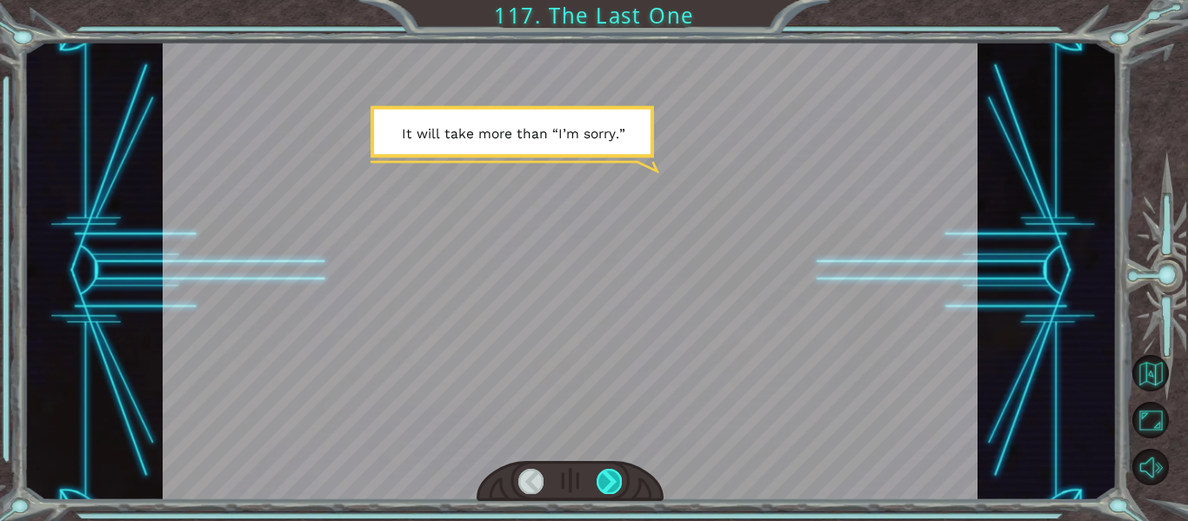
click at [619, 478] on div at bounding box center [608, 481] width 25 height 24
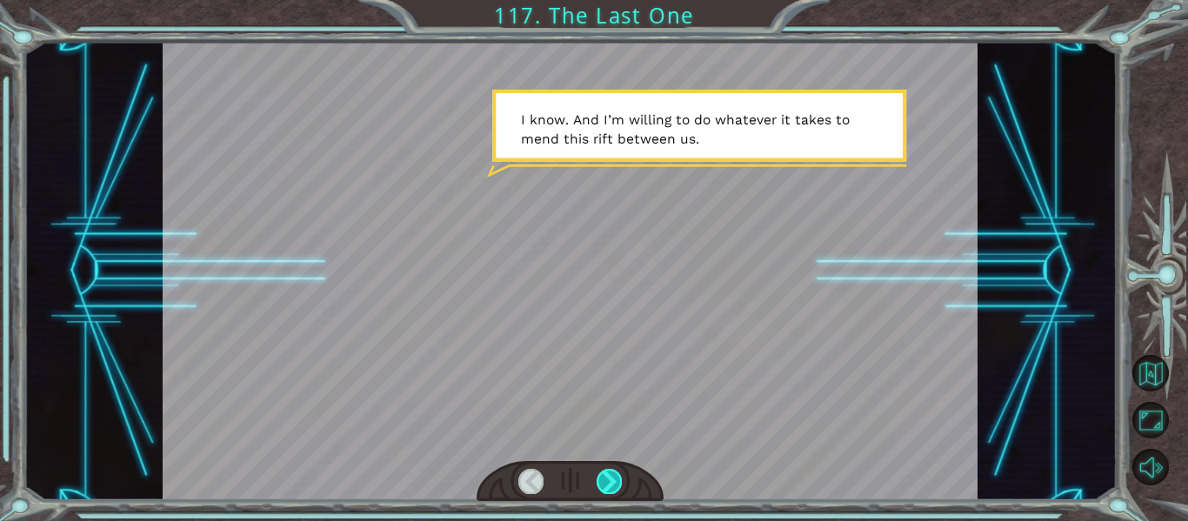
click at [618, 476] on div at bounding box center [608, 481] width 25 height 24
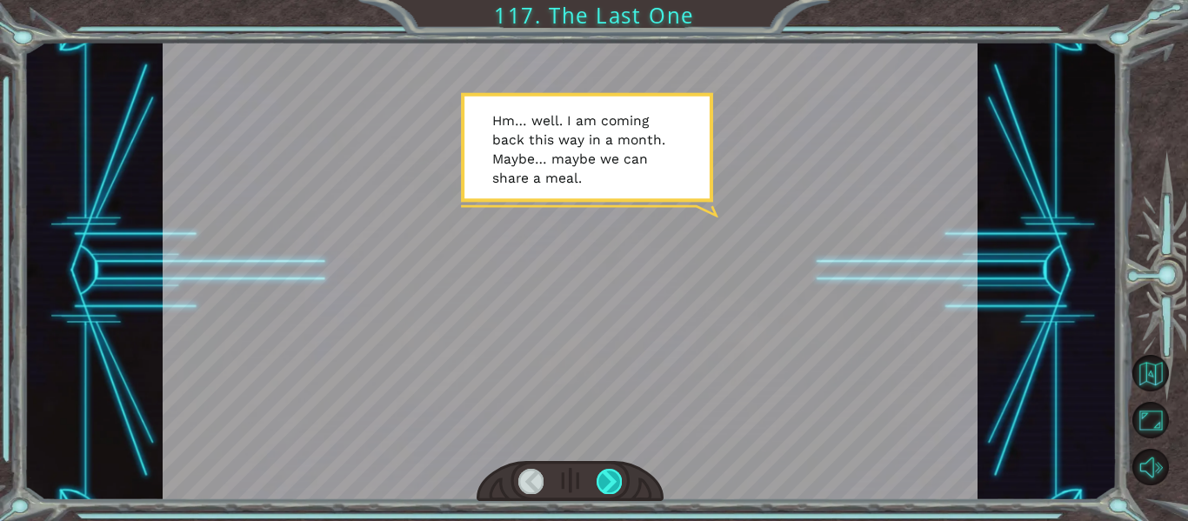
click at [618, 476] on div at bounding box center [608, 481] width 25 height 24
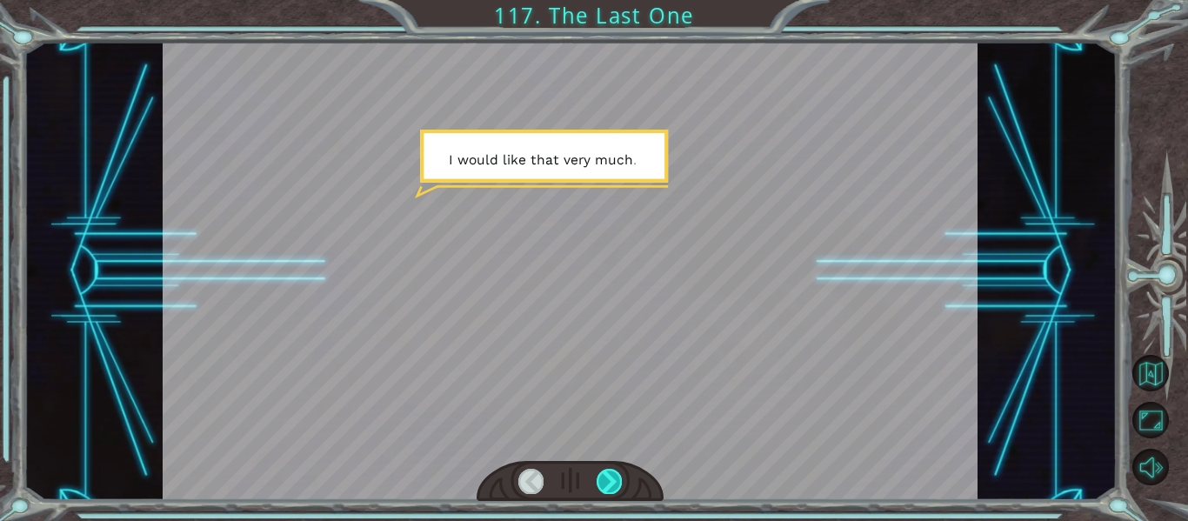
click at [618, 476] on div at bounding box center [608, 481] width 25 height 24
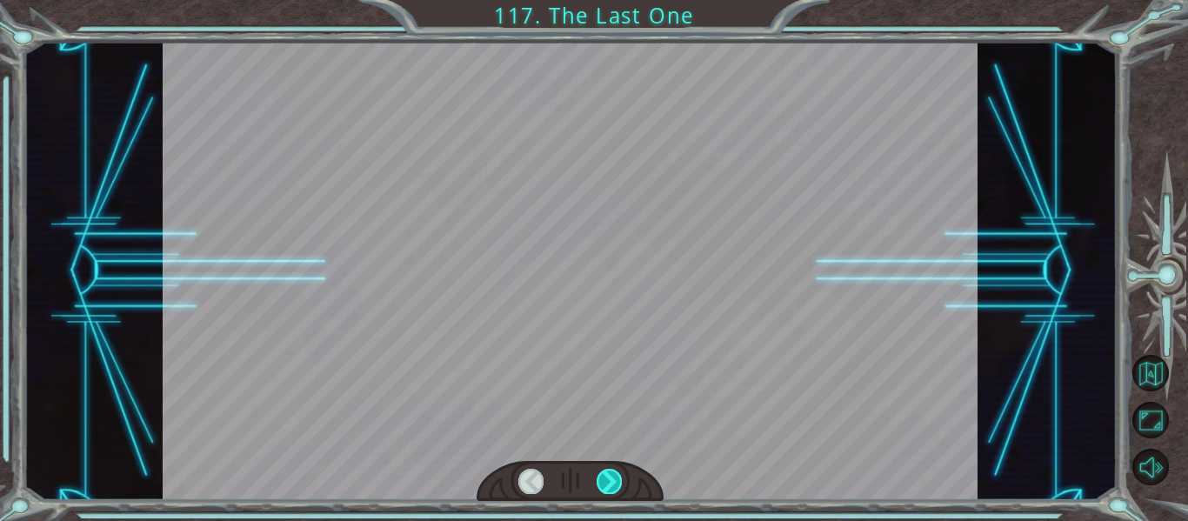
click at [618, 476] on div at bounding box center [608, 481] width 25 height 24
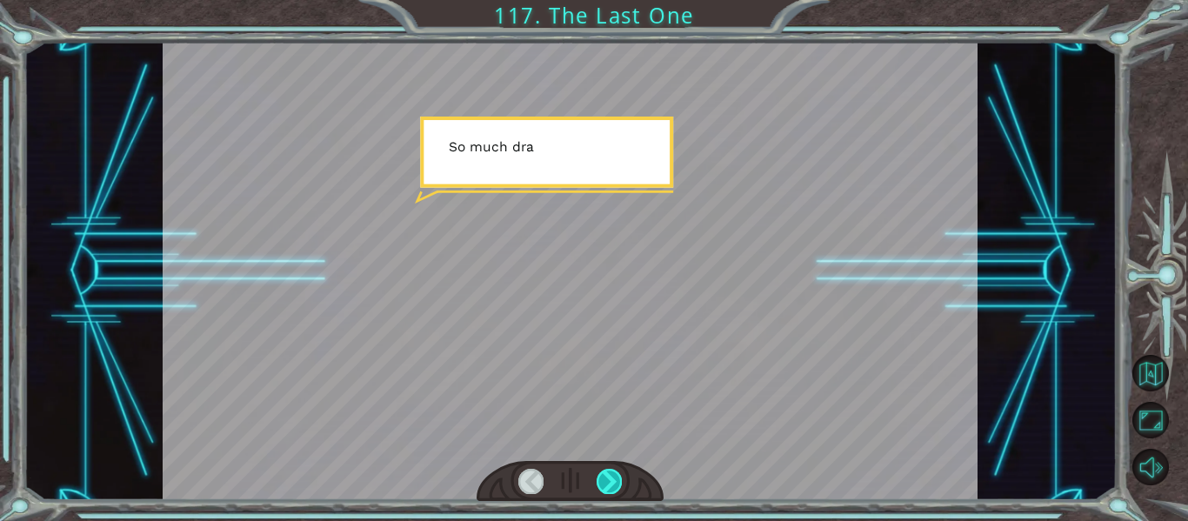
click at [618, 476] on div at bounding box center [608, 481] width 25 height 24
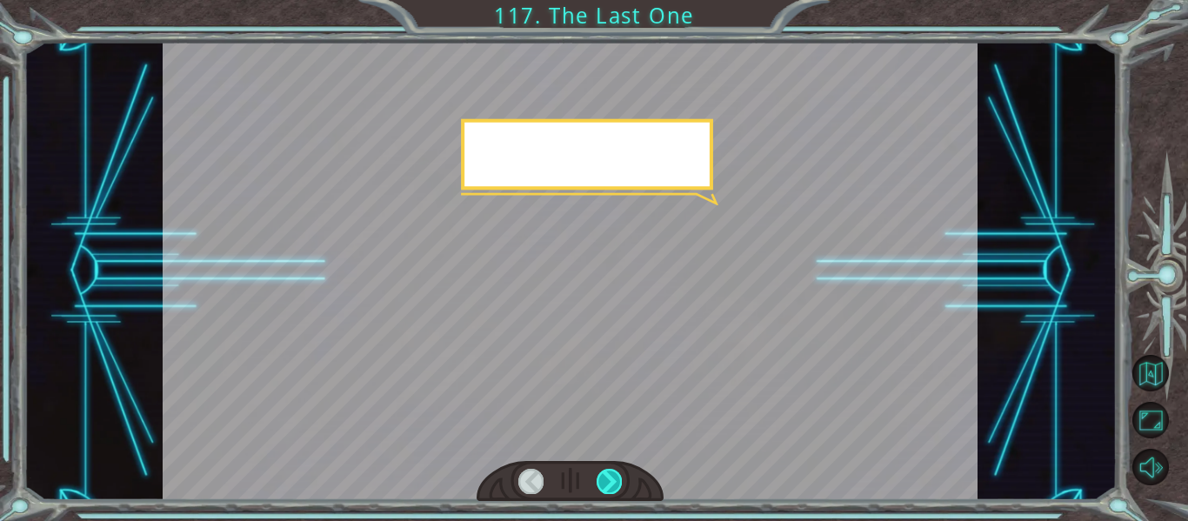
click at [618, 476] on div at bounding box center [608, 481] width 25 height 24
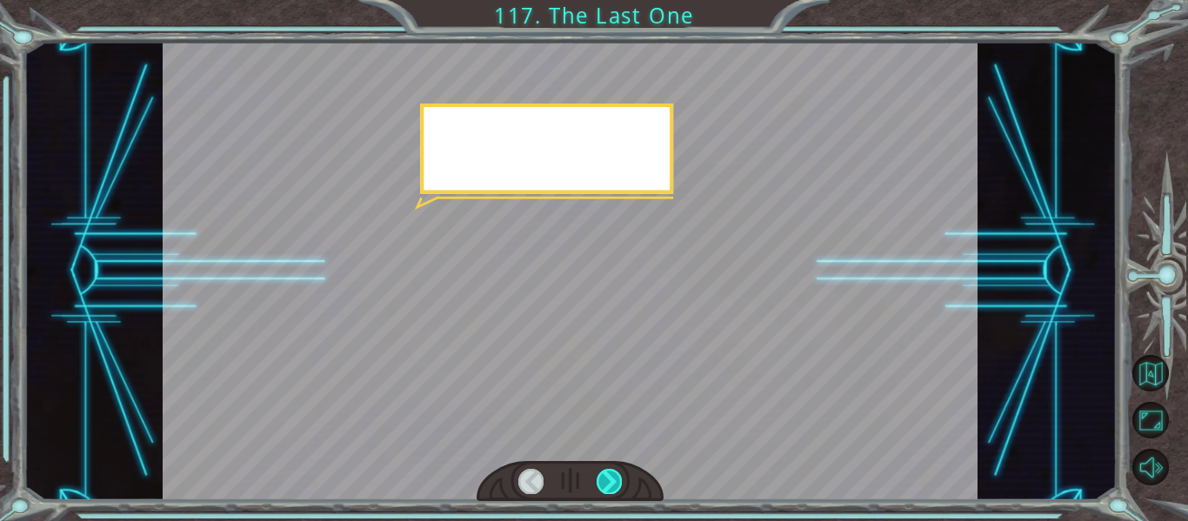
click at [618, 476] on div at bounding box center [608, 481] width 25 height 24
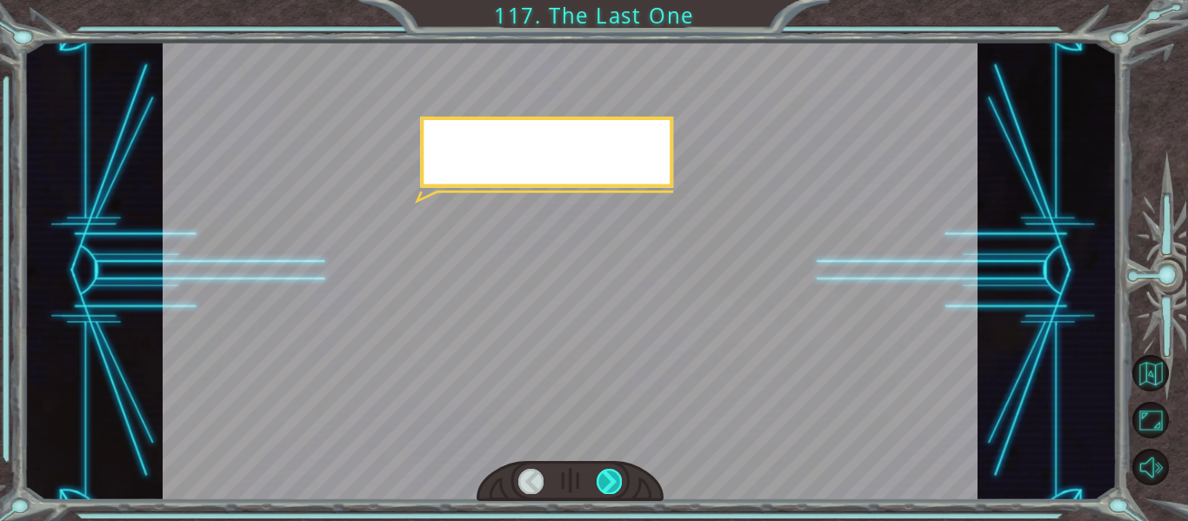
click at [618, 476] on div at bounding box center [608, 481] width 25 height 24
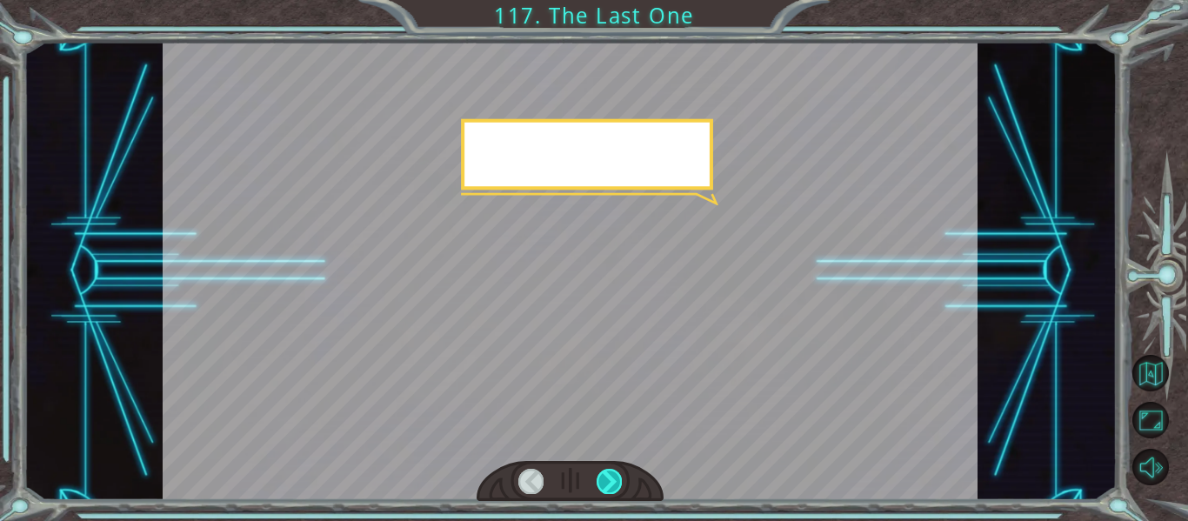
click at [618, 476] on div at bounding box center [608, 481] width 25 height 24
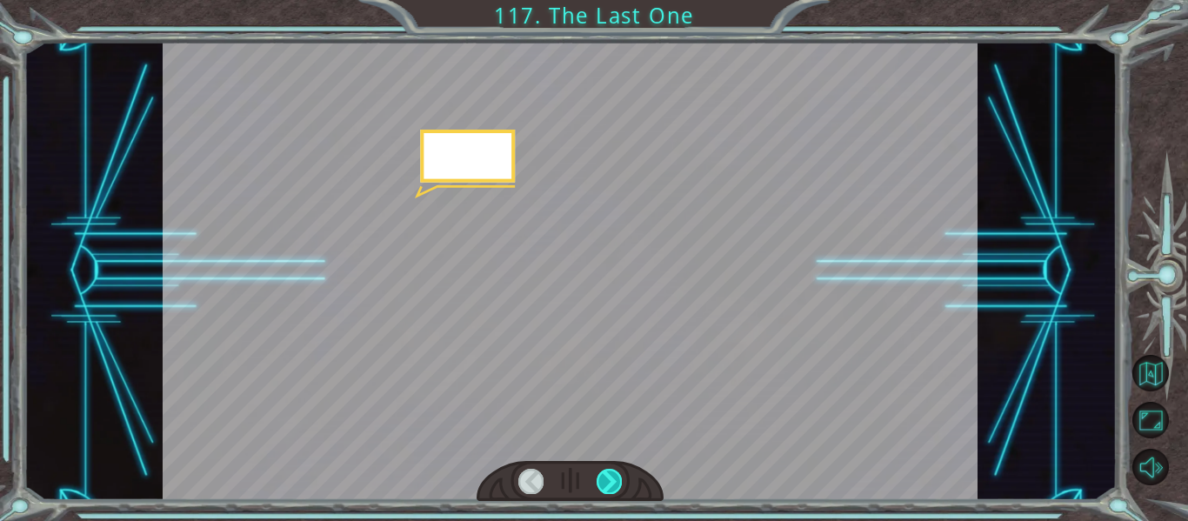
click at [618, 476] on div at bounding box center [608, 481] width 25 height 24
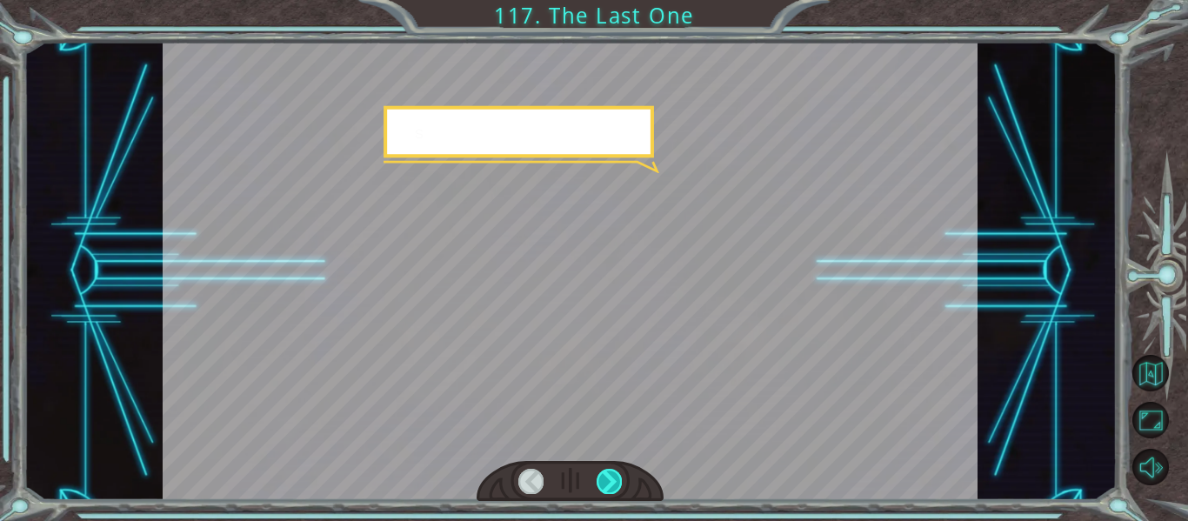
click at [618, 476] on div at bounding box center [608, 481] width 25 height 24
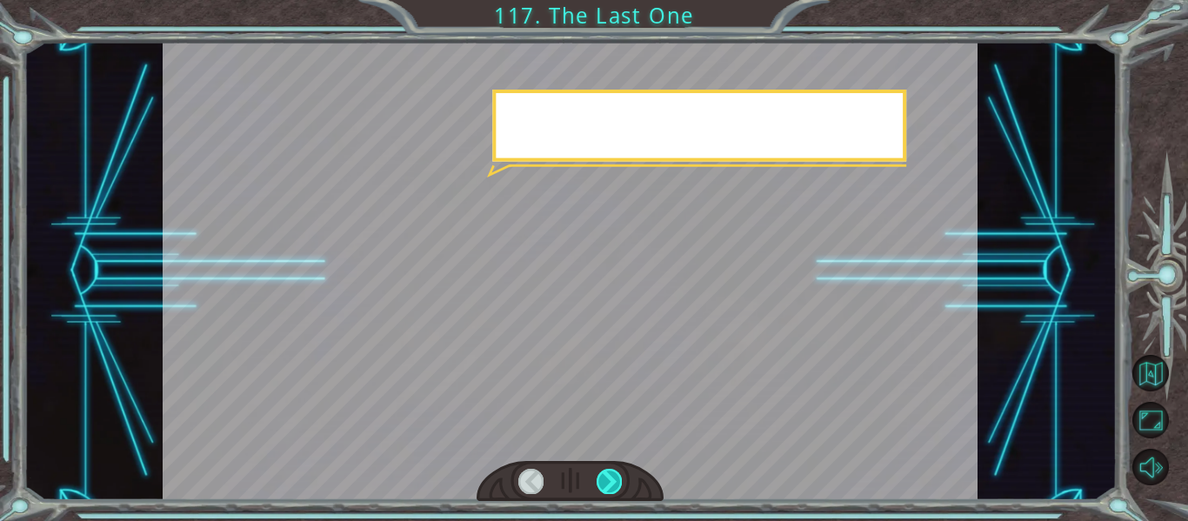
click at [618, 476] on div at bounding box center [608, 481] width 25 height 24
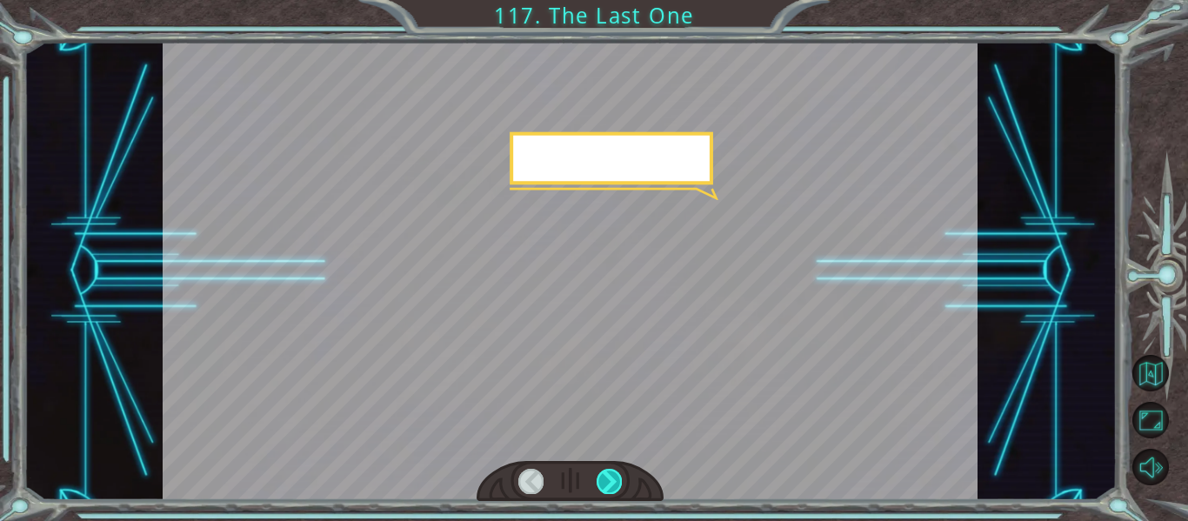
click at [618, 476] on div at bounding box center [608, 481] width 25 height 24
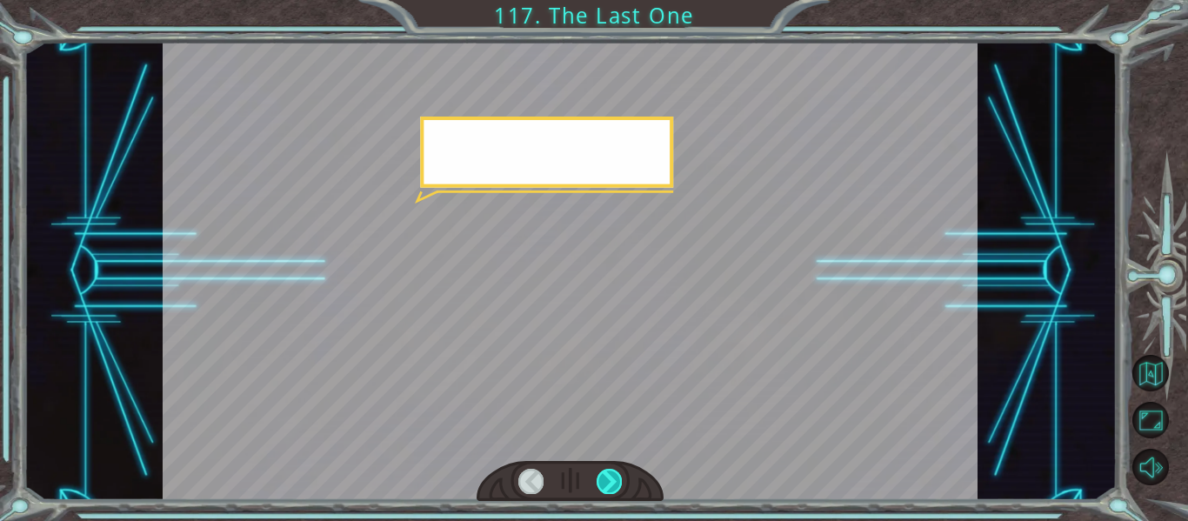
click at [618, 476] on div at bounding box center [608, 481] width 25 height 24
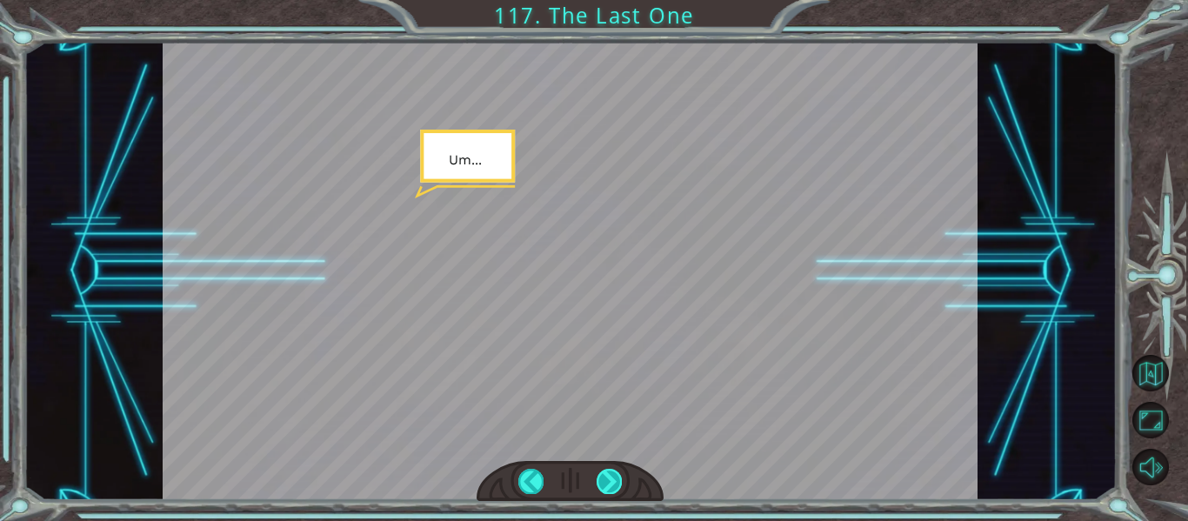
click at [618, 476] on div at bounding box center [608, 481] width 25 height 24
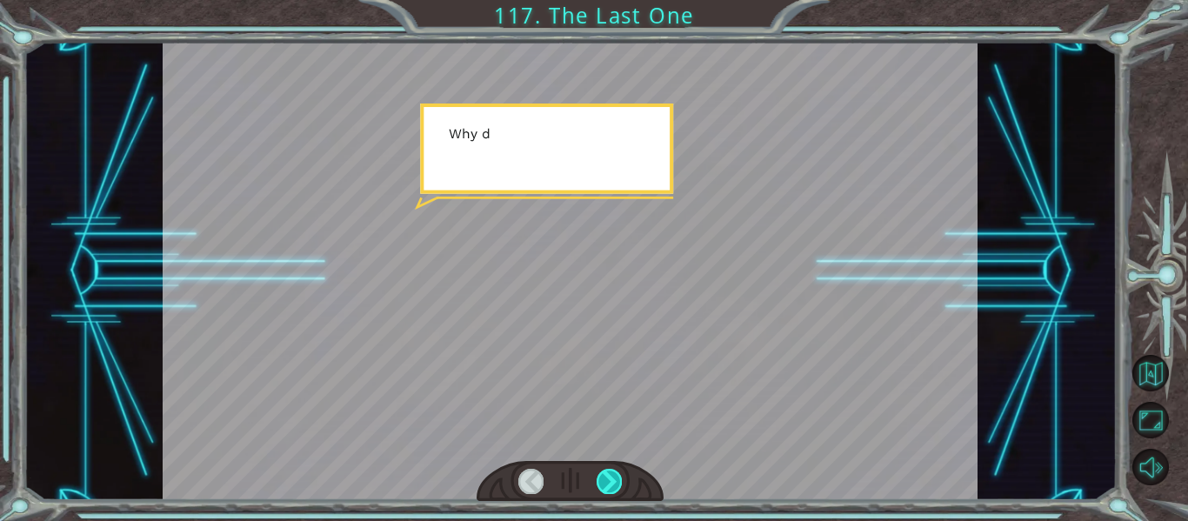
click at [618, 476] on div at bounding box center [608, 481] width 25 height 24
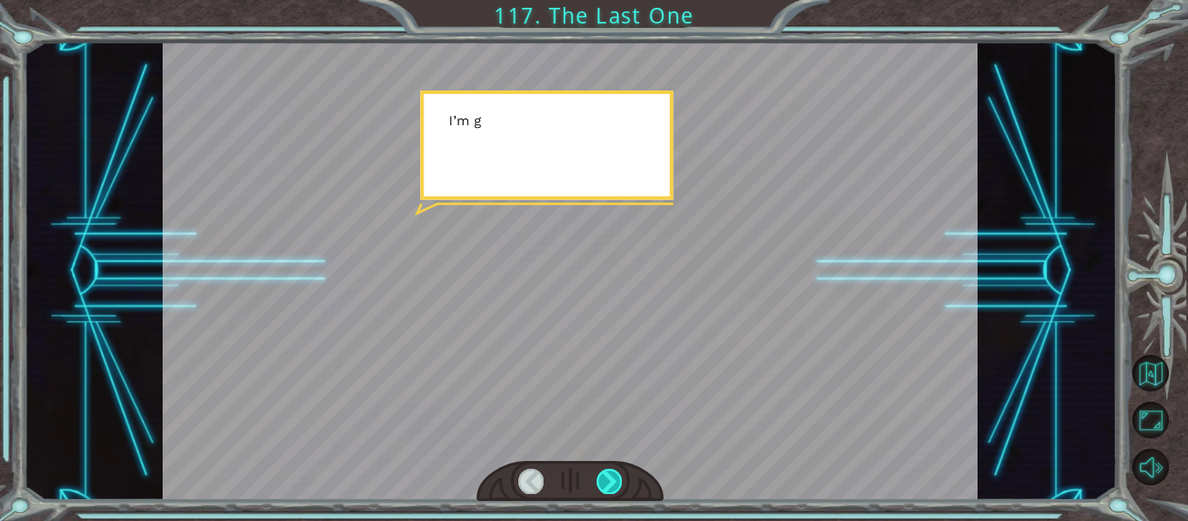
click at [618, 476] on div at bounding box center [608, 481] width 25 height 24
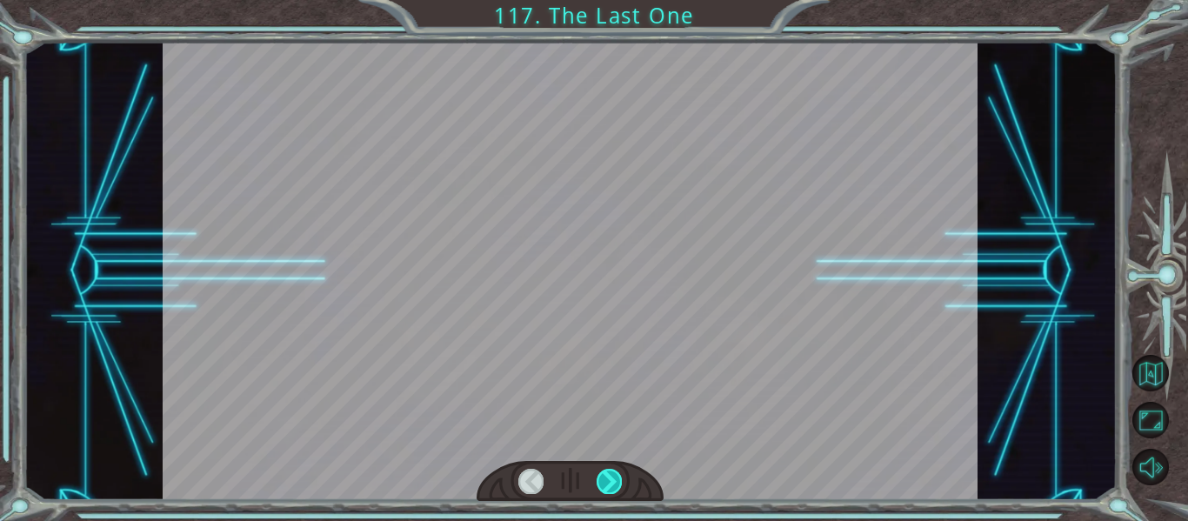
click at [618, 476] on div at bounding box center [608, 481] width 25 height 24
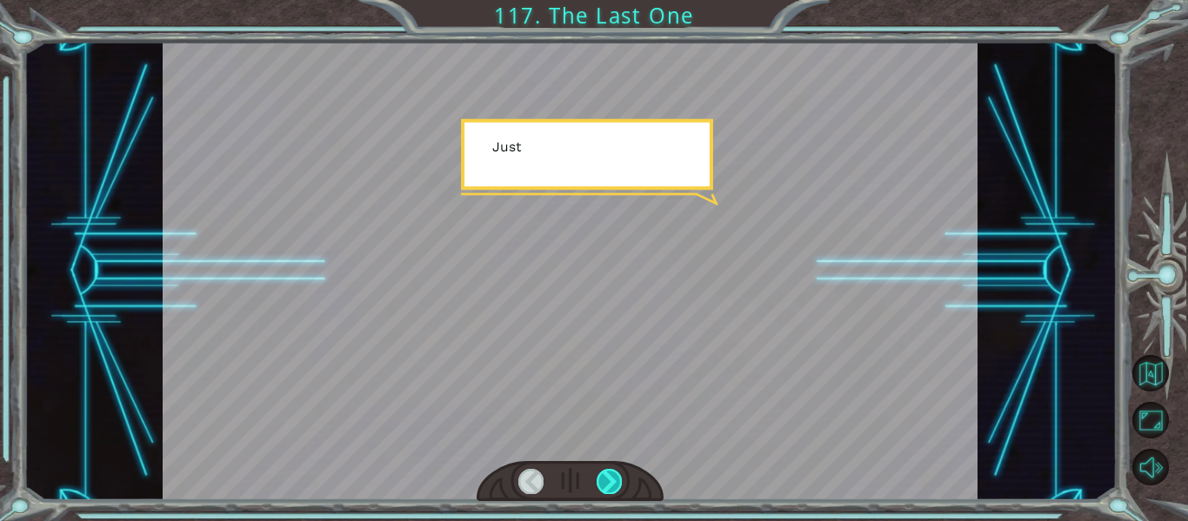
click at [618, 476] on div at bounding box center [608, 481] width 25 height 24
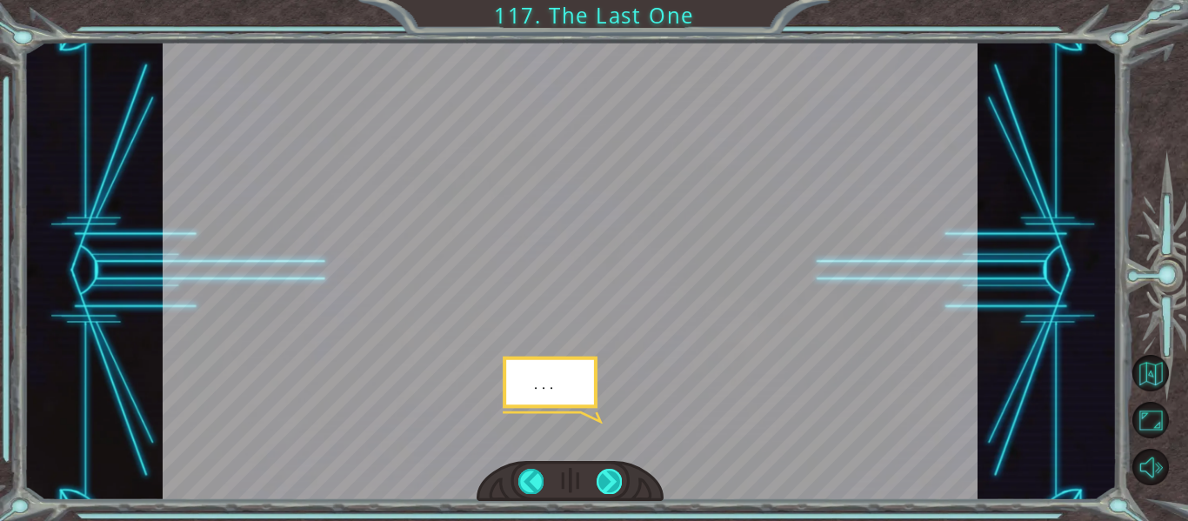
click at [618, 476] on div at bounding box center [608, 481] width 25 height 24
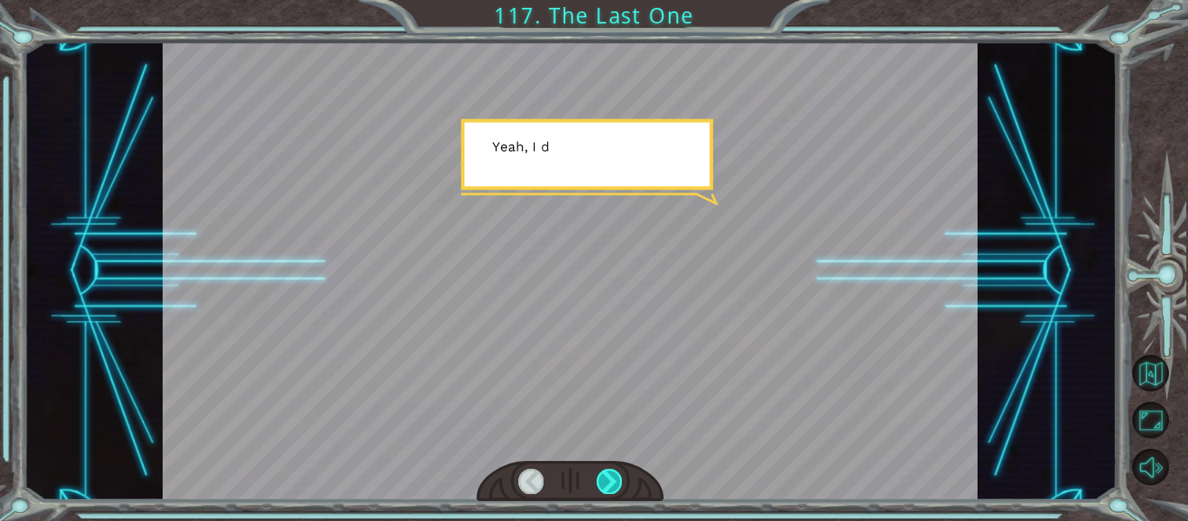
click at [618, 476] on div at bounding box center [608, 481] width 25 height 24
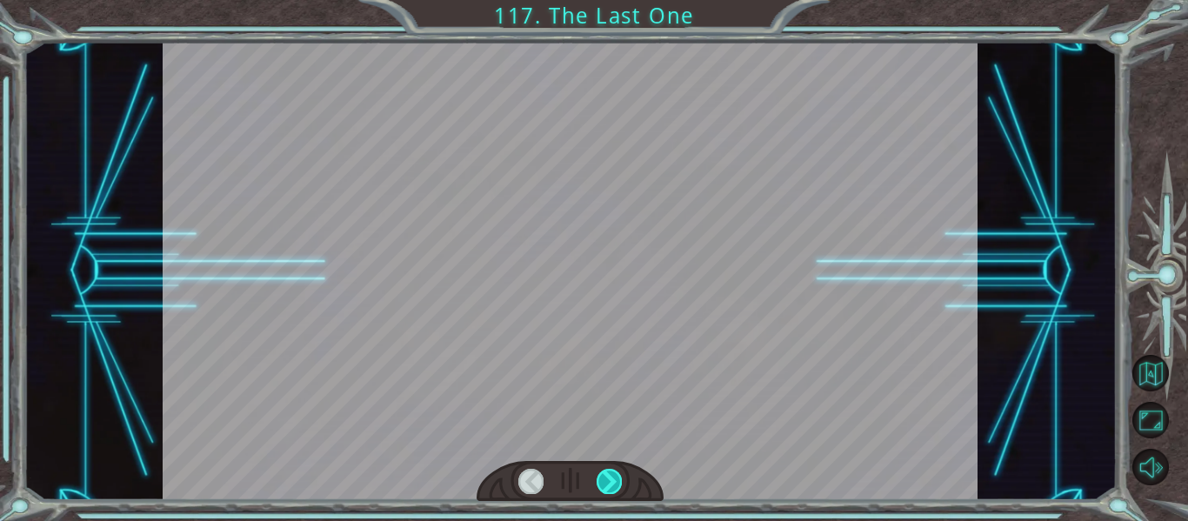
click at [618, 476] on div at bounding box center [608, 481] width 25 height 24
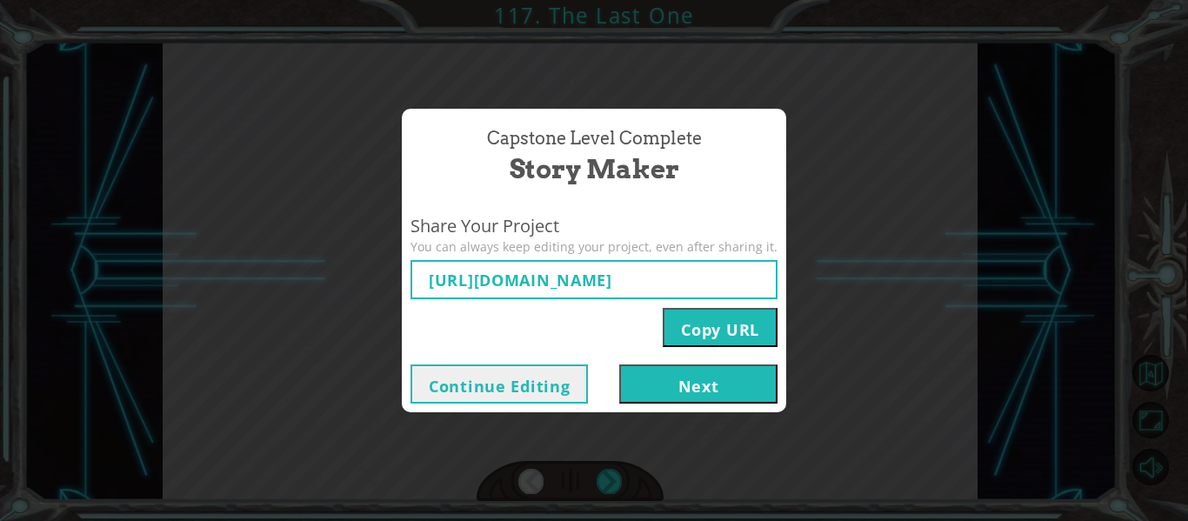
type input "[URL][DOMAIN_NAME]"
click at [632, 375] on button "Next" at bounding box center [698, 383] width 158 height 39
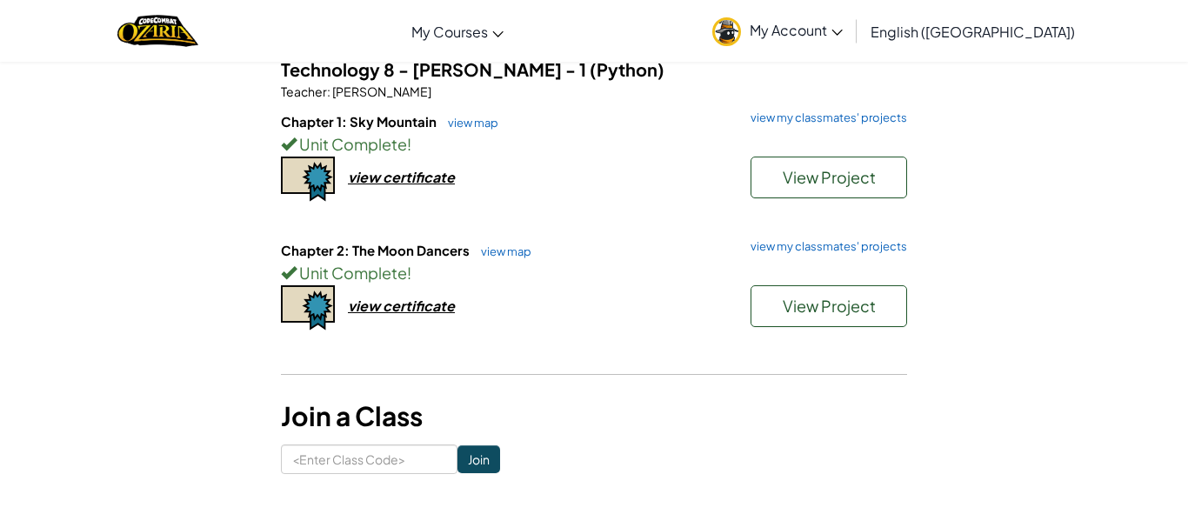
scroll to position [156, 0]
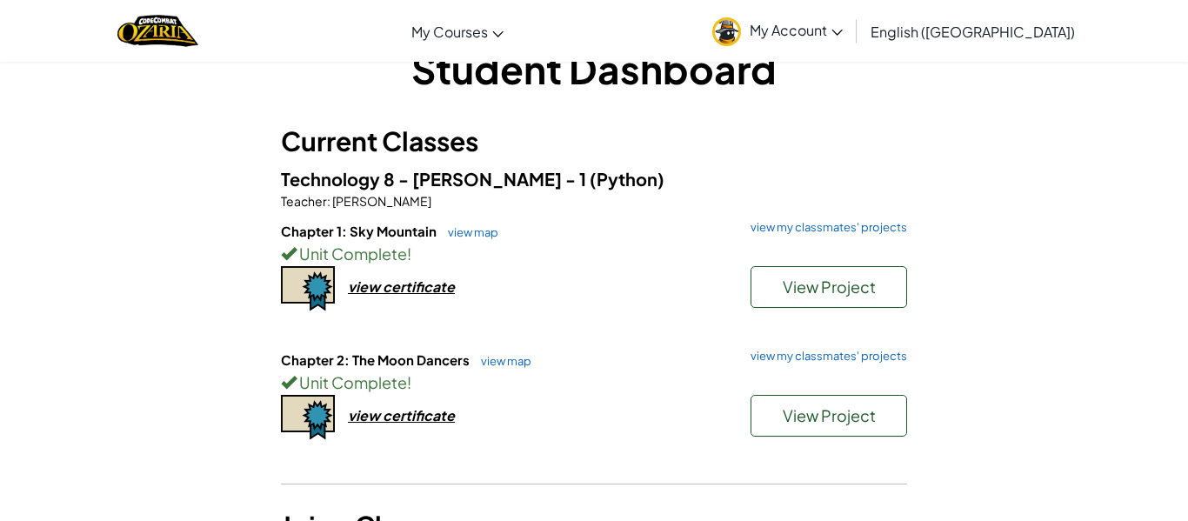
scroll to position [47, 0]
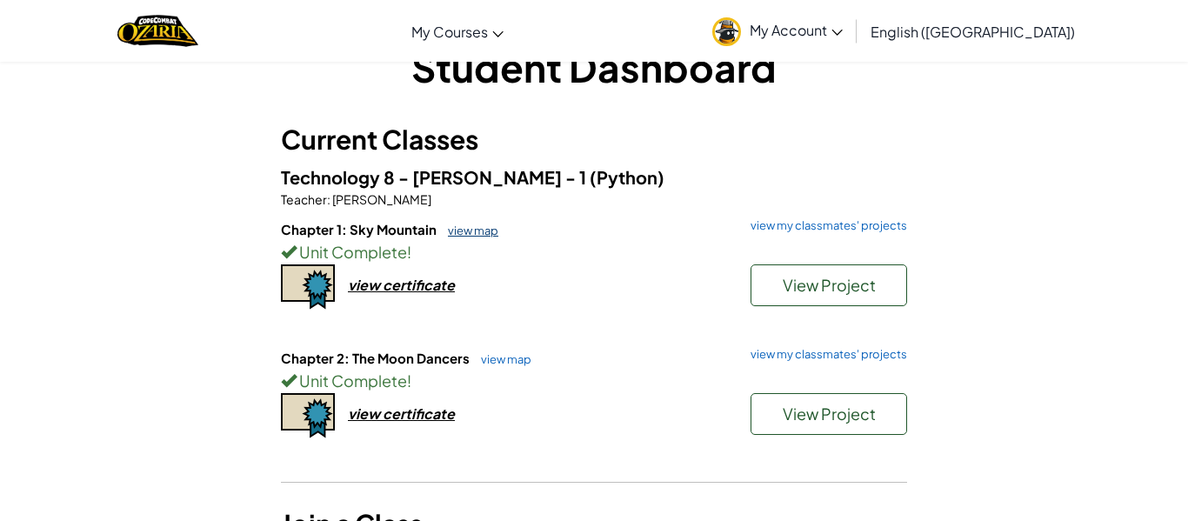
click at [471, 237] on link "view map" at bounding box center [468, 230] width 59 height 14
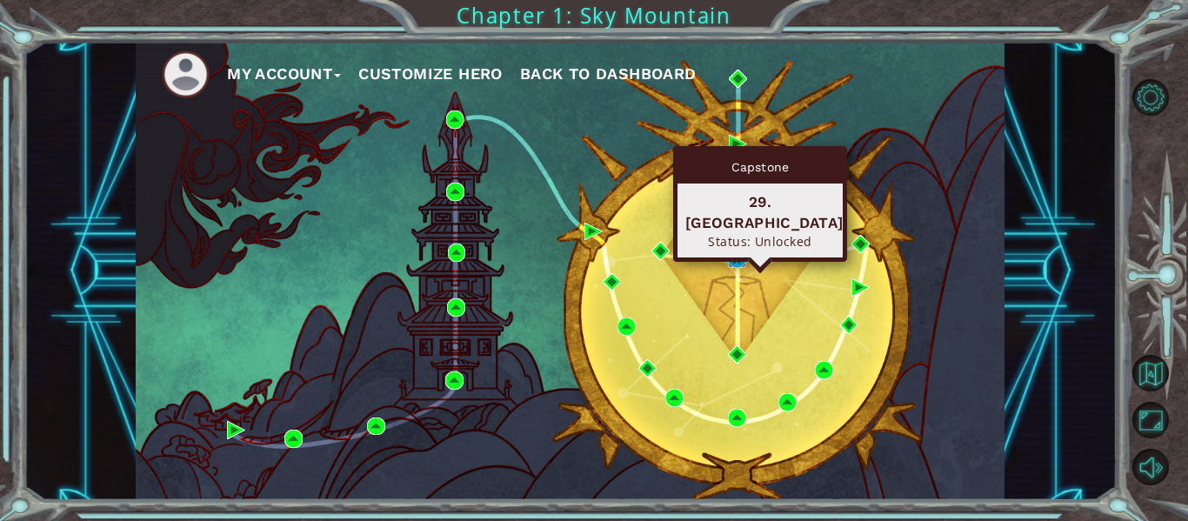
click at [734, 257] on img at bounding box center [737, 259] width 18 height 18
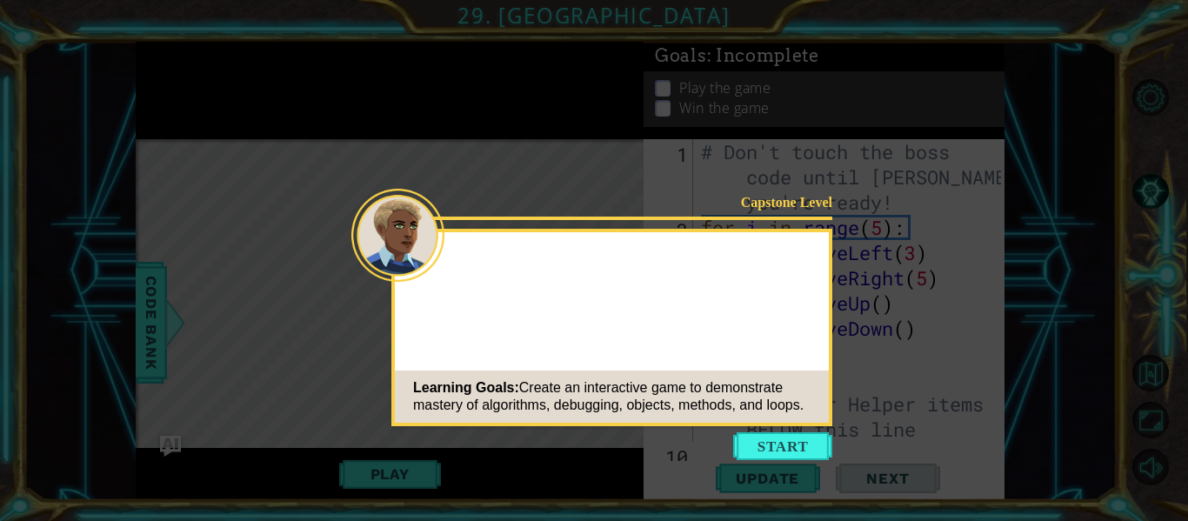
click at [759, 455] on button "Start" at bounding box center [782, 446] width 99 height 28
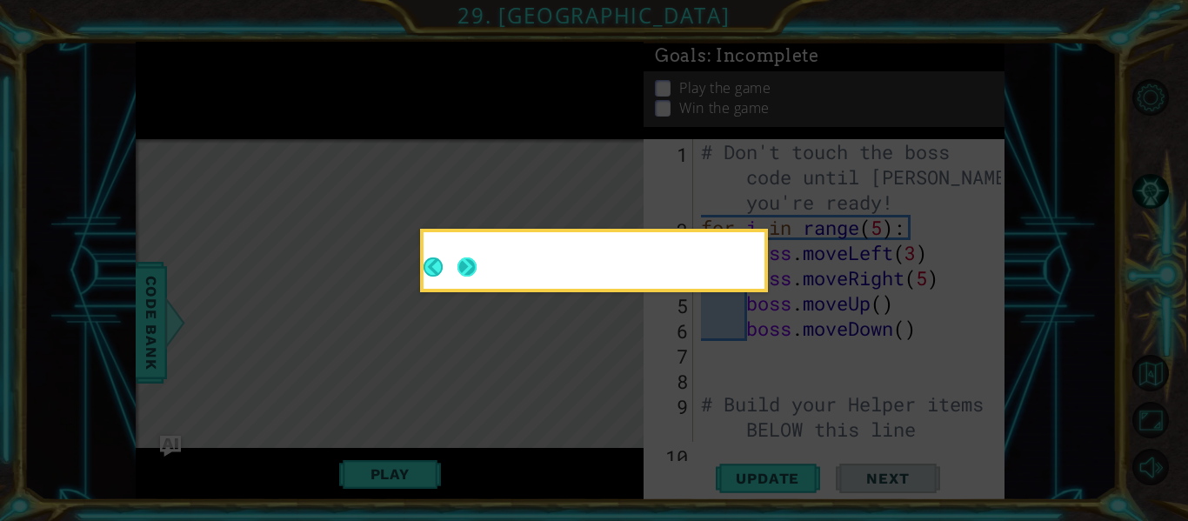
click at [468, 268] on button "Next" at bounding box center [466, 266] width 19 height 19
click at [468, 269] on button "Next" at bounding box center [466, 266] width 19 height 19
click at [467, 269] on icon at bounding box center [594, 260] width 1188 height 521
click at [463, 269] on icon at bounding box center [594, 260] width 1188 height 521
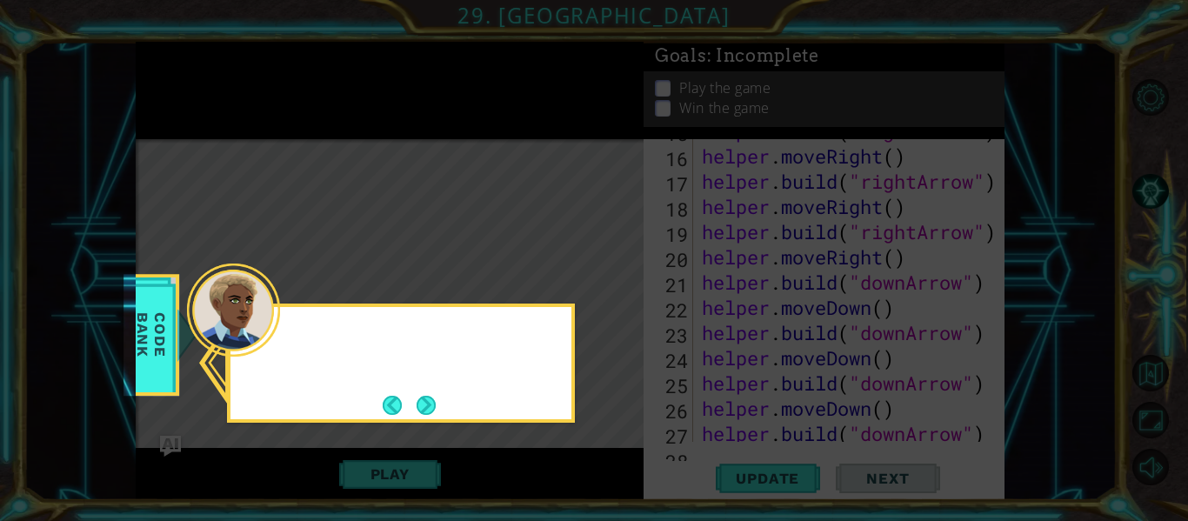
click at [428, 396] on button "Next" at bounding box center [425, 405] width 19 height 19
click at [424, 400] on icon at bounding box center [594, 260] width 1188 height 521
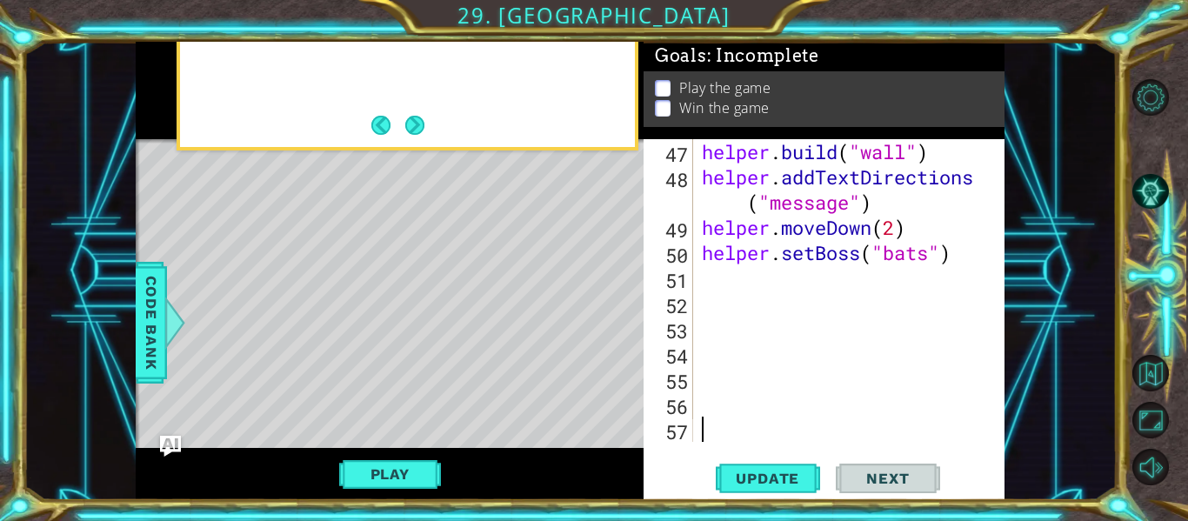
scroll to position [1236, 0]
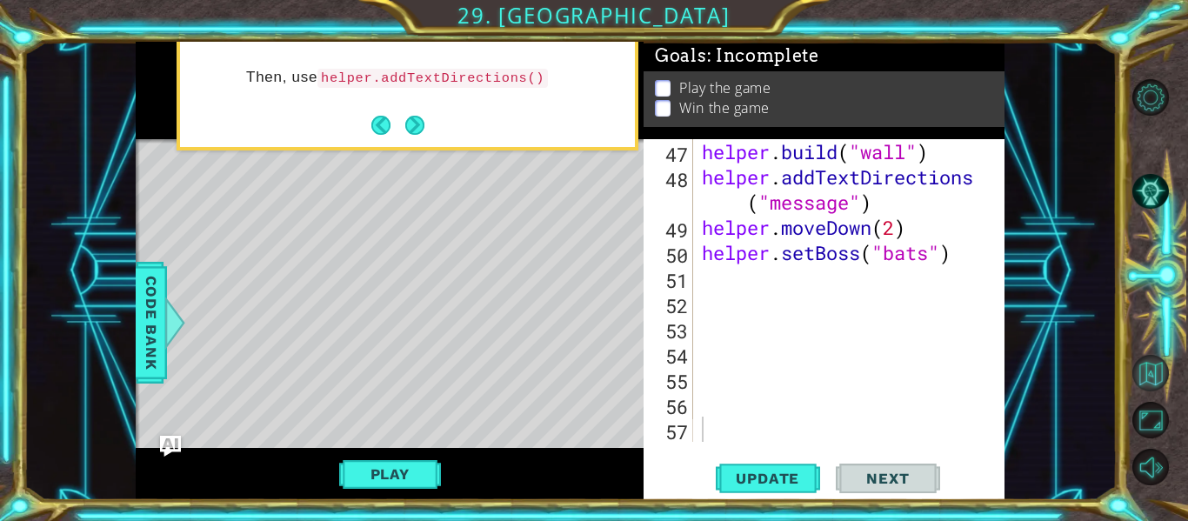
click at [1158, 378] on button "Back to Map" at bounding box center [1150, 373] width 37 height 37
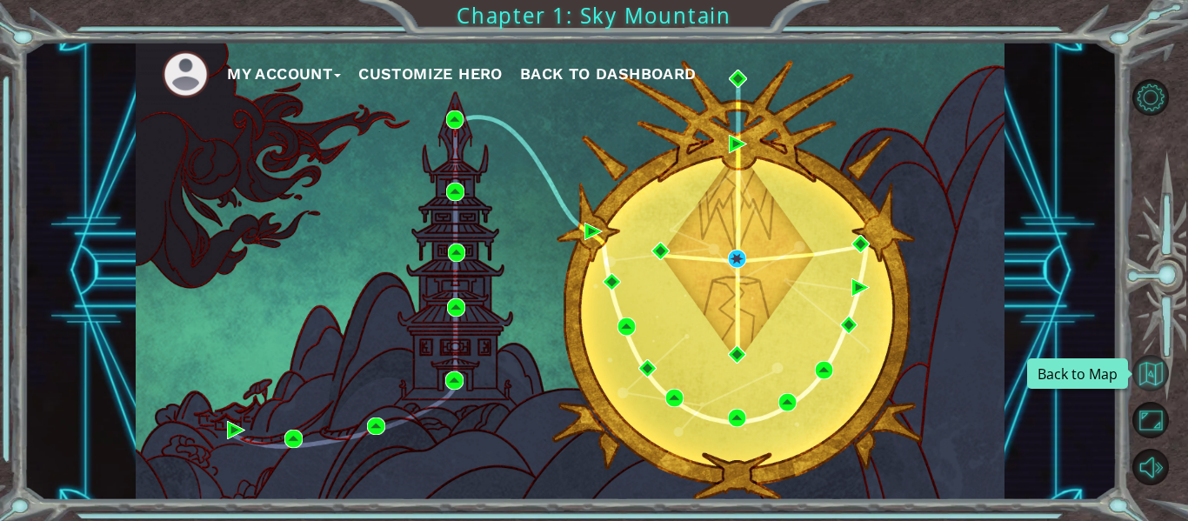
click at [1156, 383] on button "Back to Map" at bounding box center [1150, 373] width 37 height 37
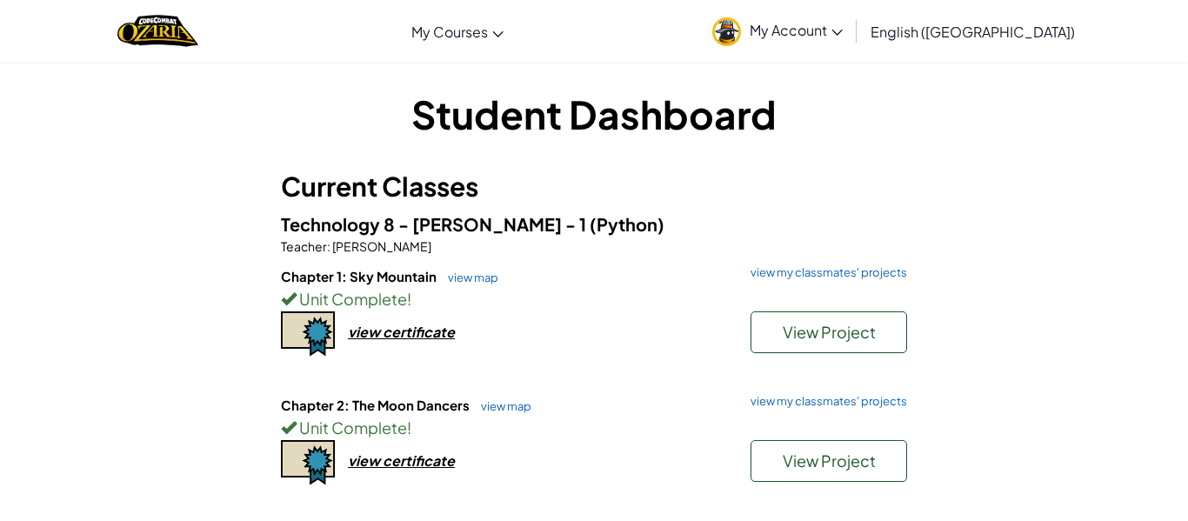
click at [477, 203] on h3 "Current Classes" at bounding box center [594, 186] width 626 height 39
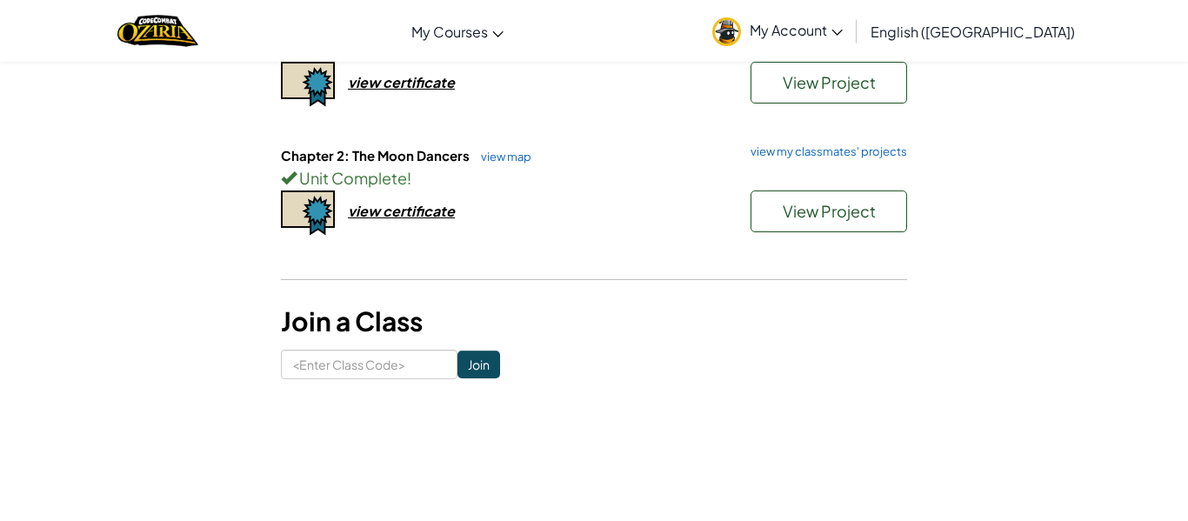
click at [477, 203] on div "Chapter 2: The Moon Dancers view map view my classmates' projects Unit Complete…" at bounding box center [594, 210] width 626 height 129
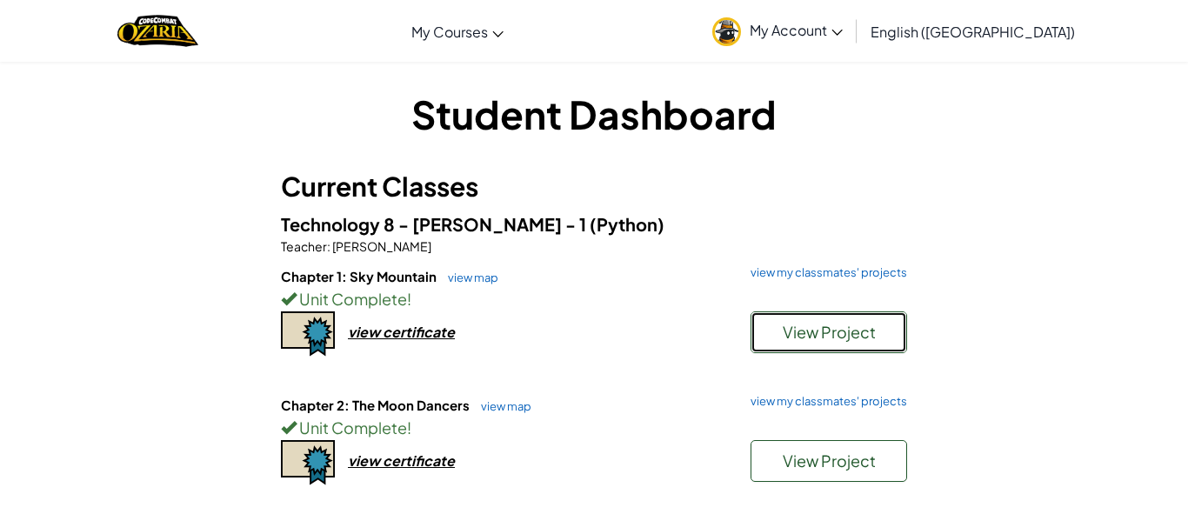
click at [771, 321] on button "View Project" at bounding box center [828, 332] width 157 height 42
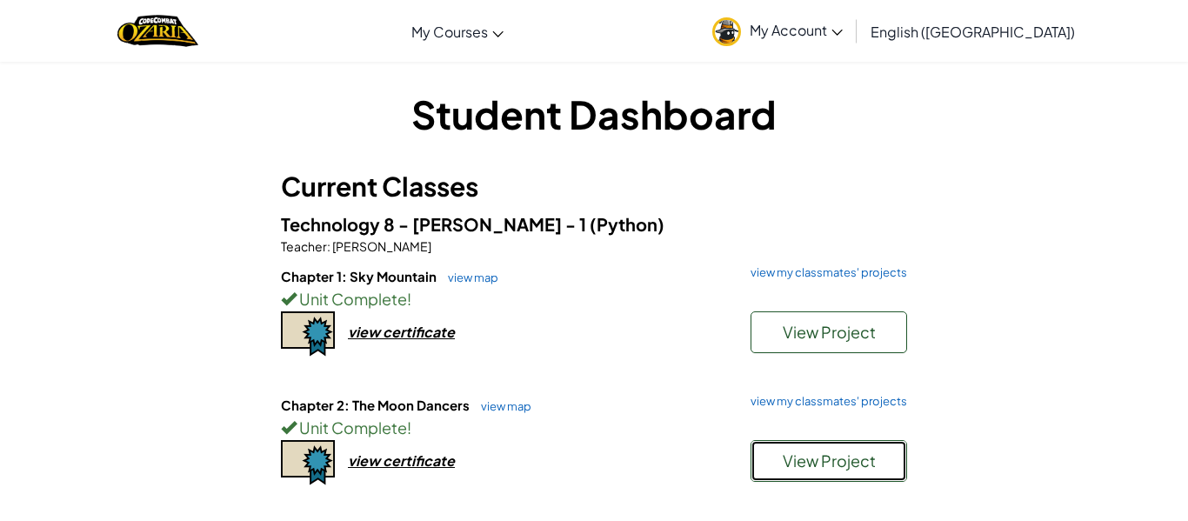
click at [874, 448] on button "View Project" at bounding box center [828, 461] width 157 height 42
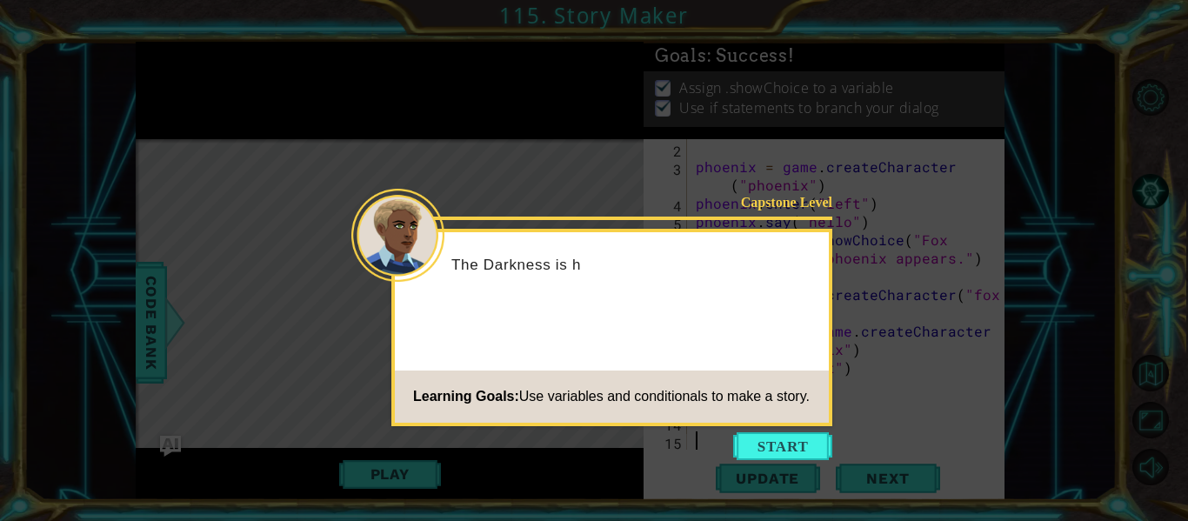
scroll to position [18, 0]
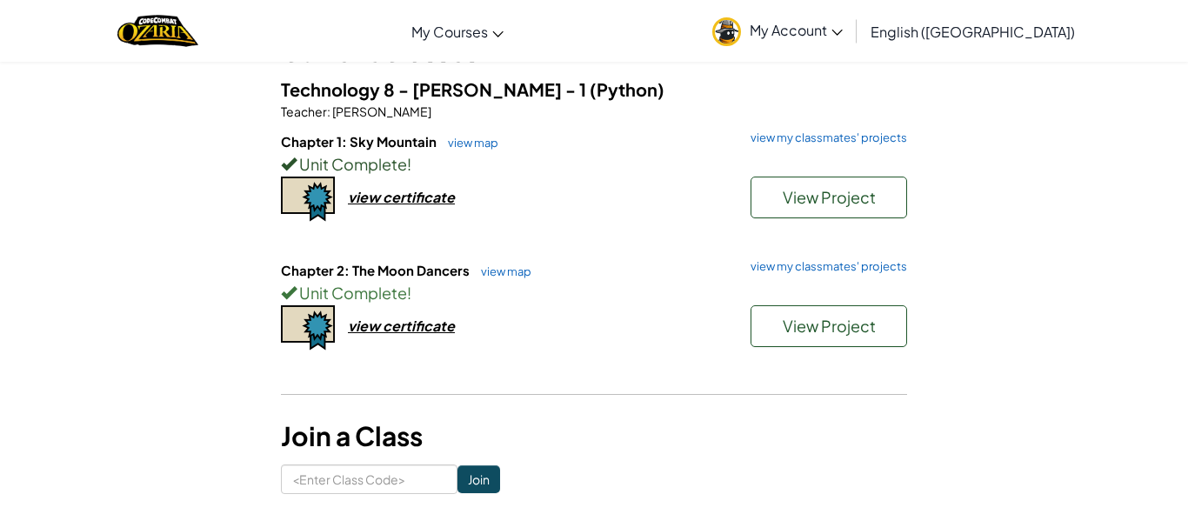
scroll to position [127, 0]
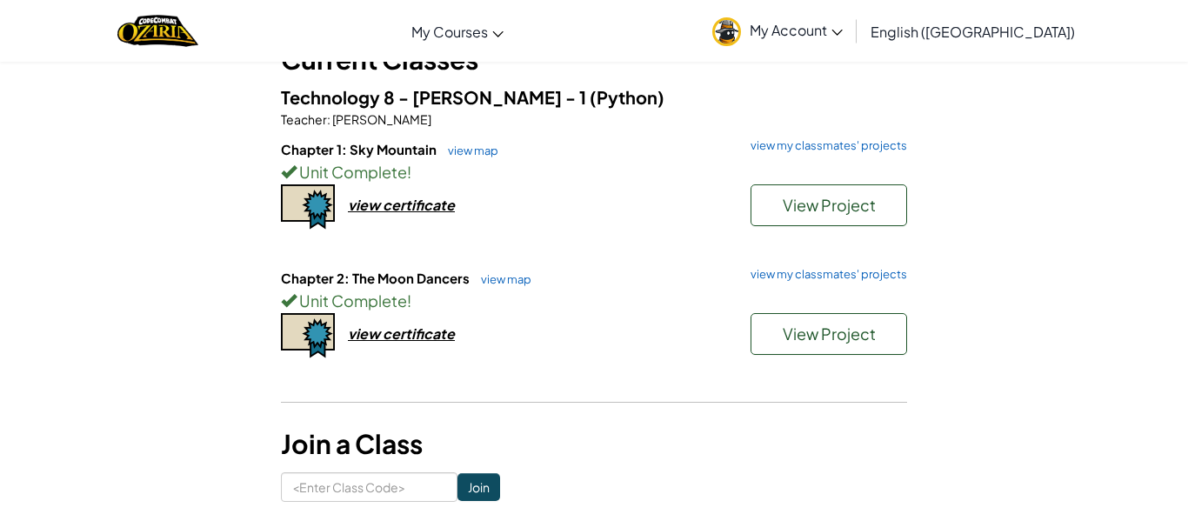
click at [542, 482] on form "Join" at bounding box center [594, 487] width 626 height 30
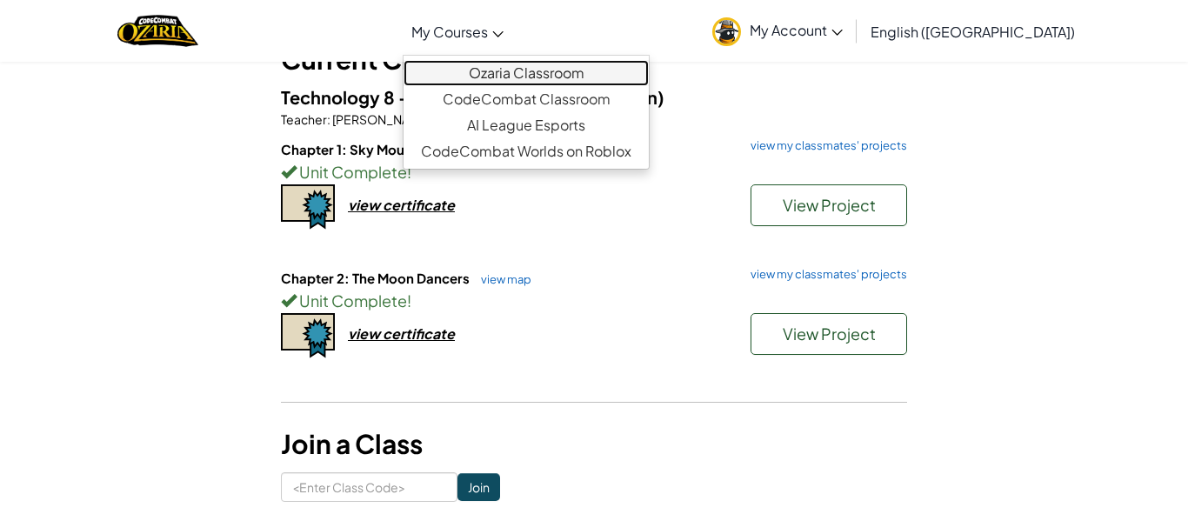
click at [484, 83] on link "Ozaria Classroom" at bounding box center [525, 73] width 245 height 26
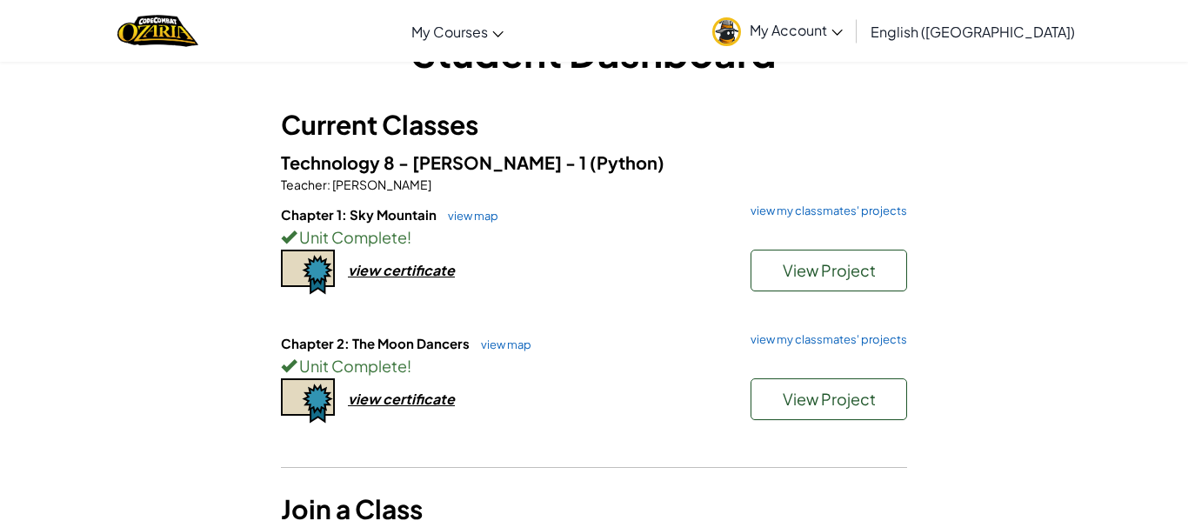
scroll to position [56, 0]
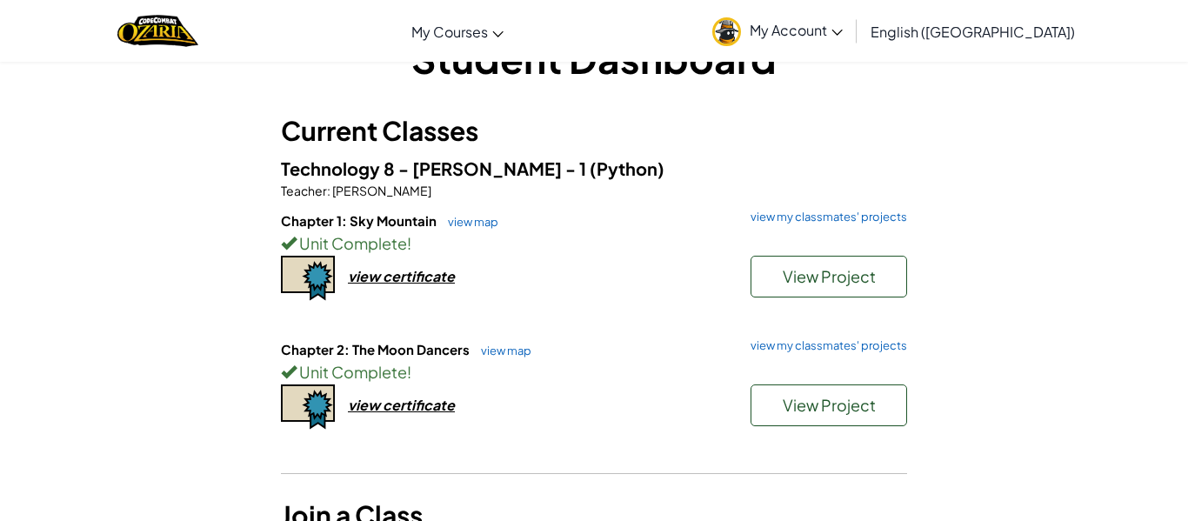
click at [615, 365] on div "Chapter 2: The Moon Dancers view map view my classmates' projects Unit Complete…" at bounding box center [594, 404] width 626 height 129
click at [706, 340] on h6 "Chapter 2: The Moon Dancers view map view my classmates' projects" at bounding box center [594, 349] width 626 height 19
click at [440, 284] on div "view certificate" at bounding box center [401, 276] width 107 height 18
click at [501, 345] on link "view map" at bounding box center [501, 350] width 59 height 14
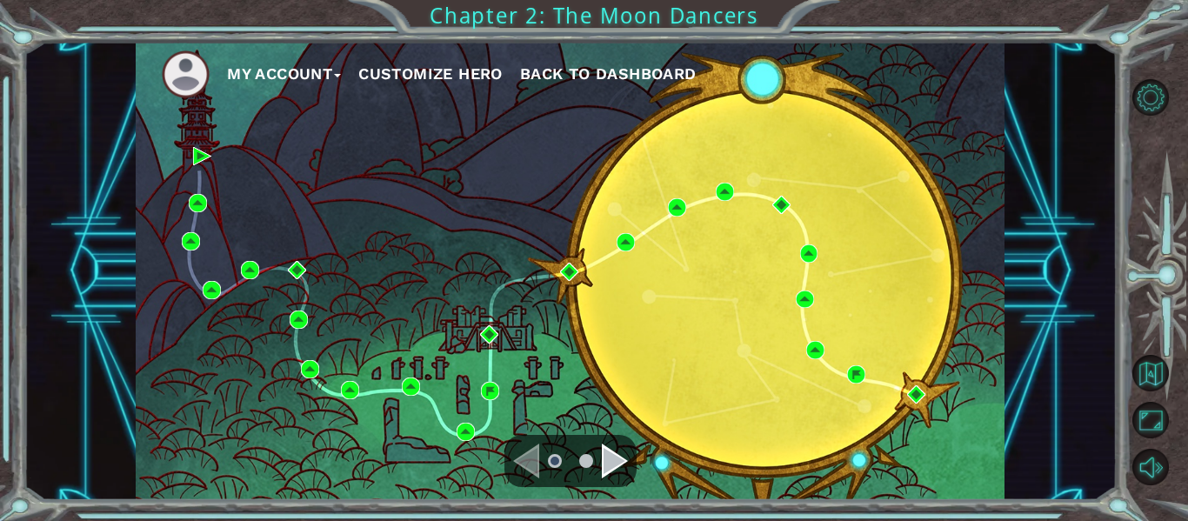
click at [612, 456] on div "Navigate to the next page" at bounding box center [615, 460] width 26 height 35
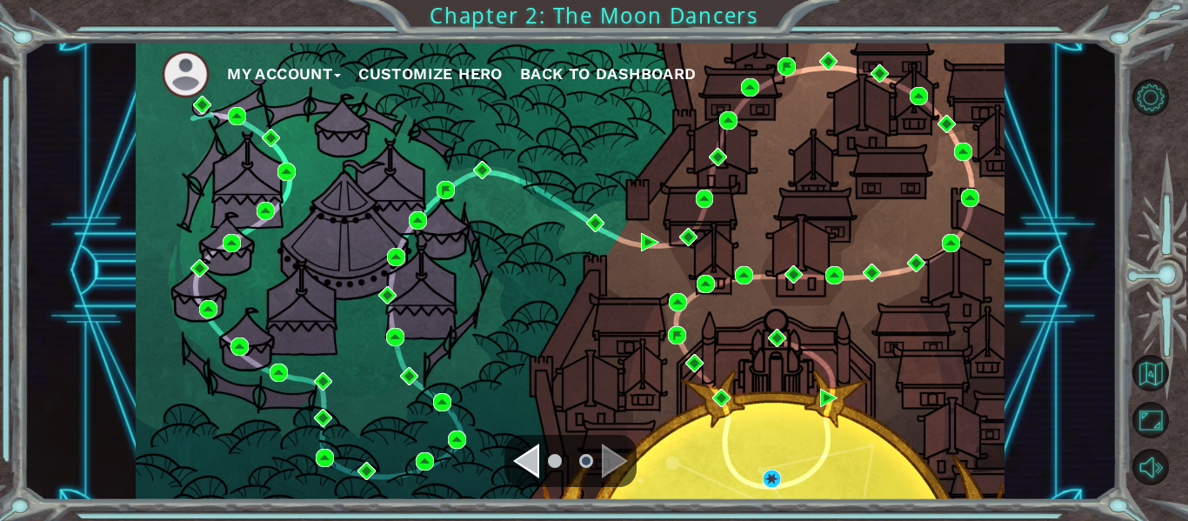
click at [538, 453] on div "Navigate to the previous page" at bounding box center [526, 460] width 26 height 35
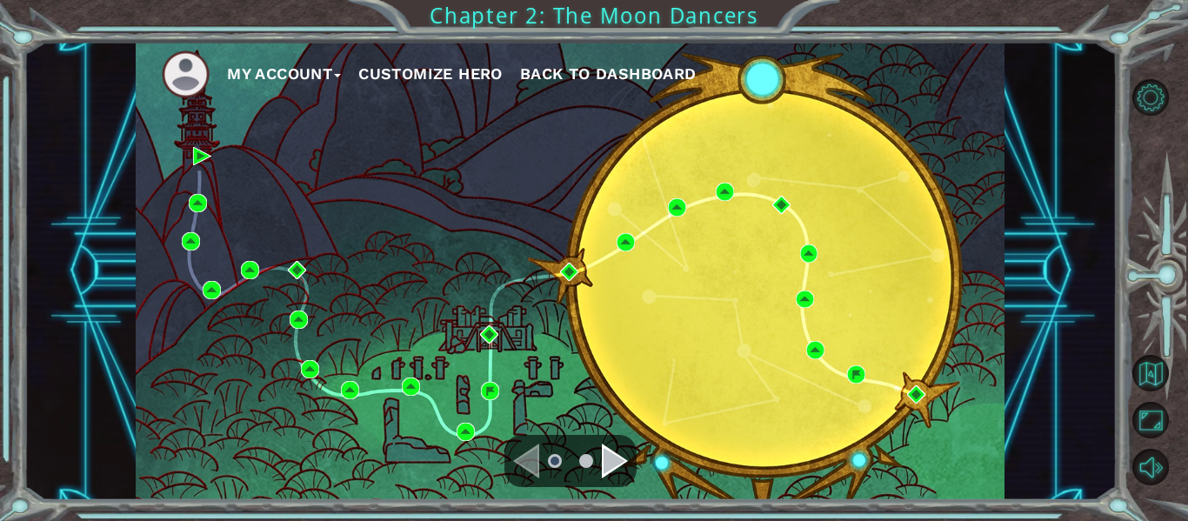
click at [602, 472] on div "Navigate to the next page" at bounding box center [615, 460] width 26 height 35
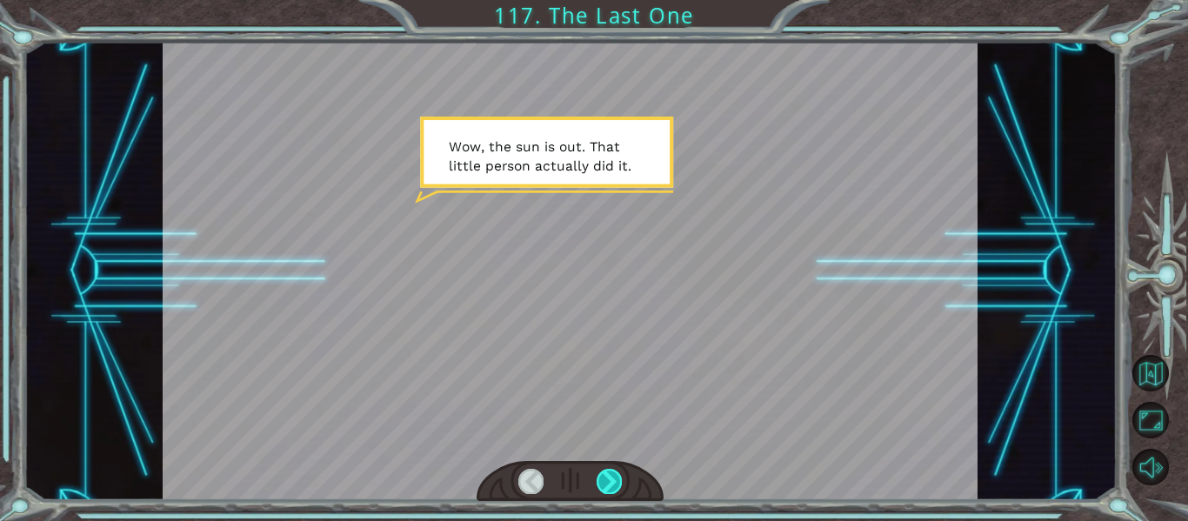
click at [620, 482] on div at bounding box center [608, 481] width 25 height 24
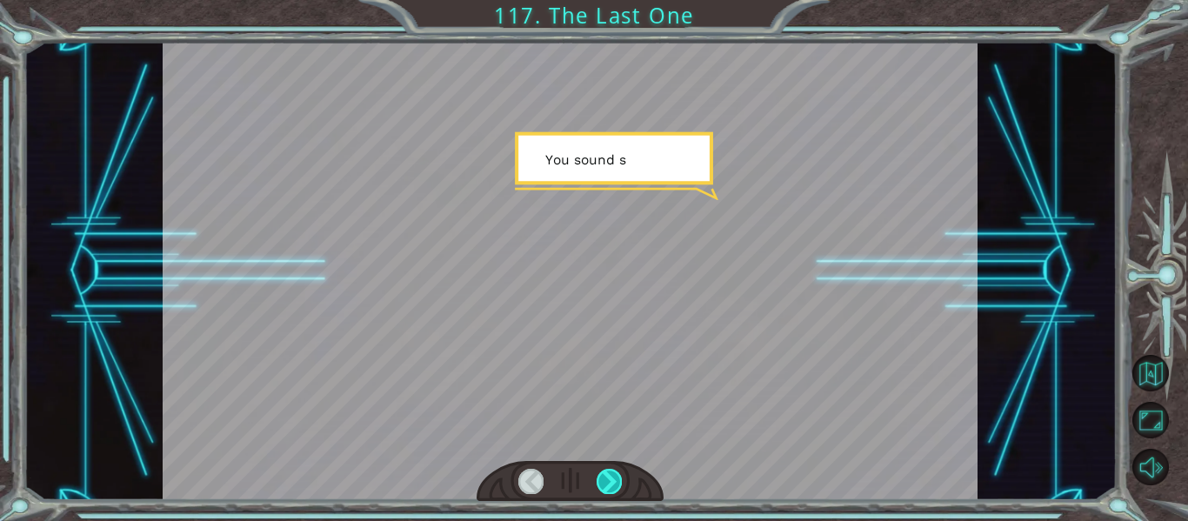
click at [620, 482] on div at bounding box center [608, 481] width 25 height 24
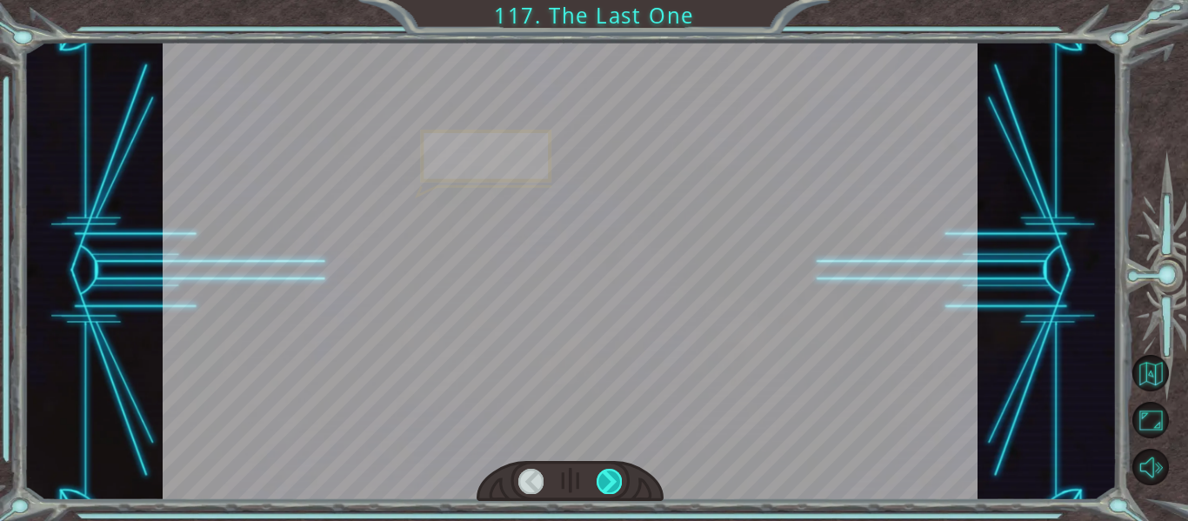
click at [620, 482] on div at bounding box center [608, 481] width 25 height 24
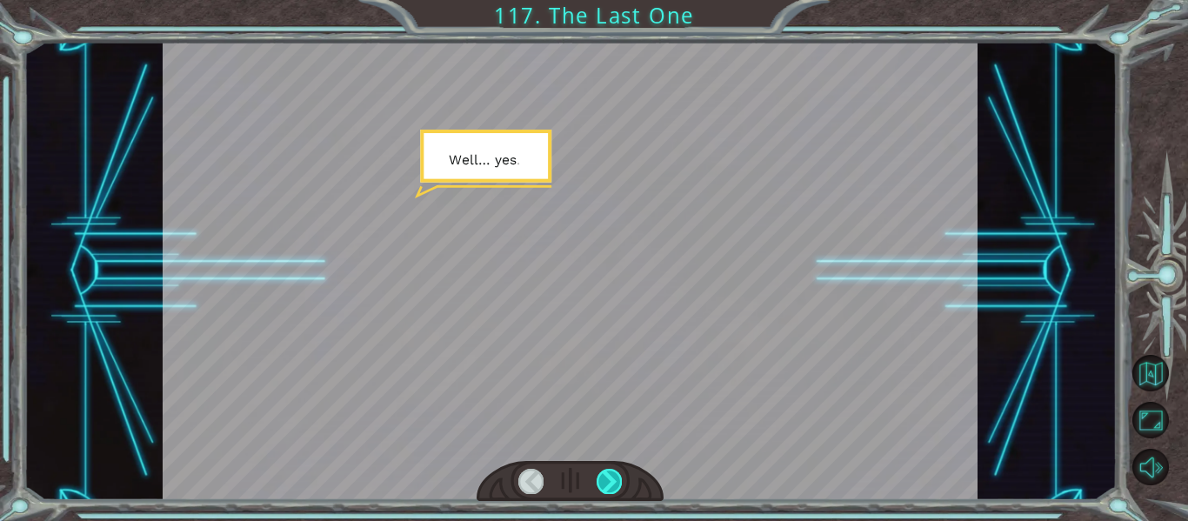
click at [620, 483] on div at bounding box center [608, 481] width 25 height 24
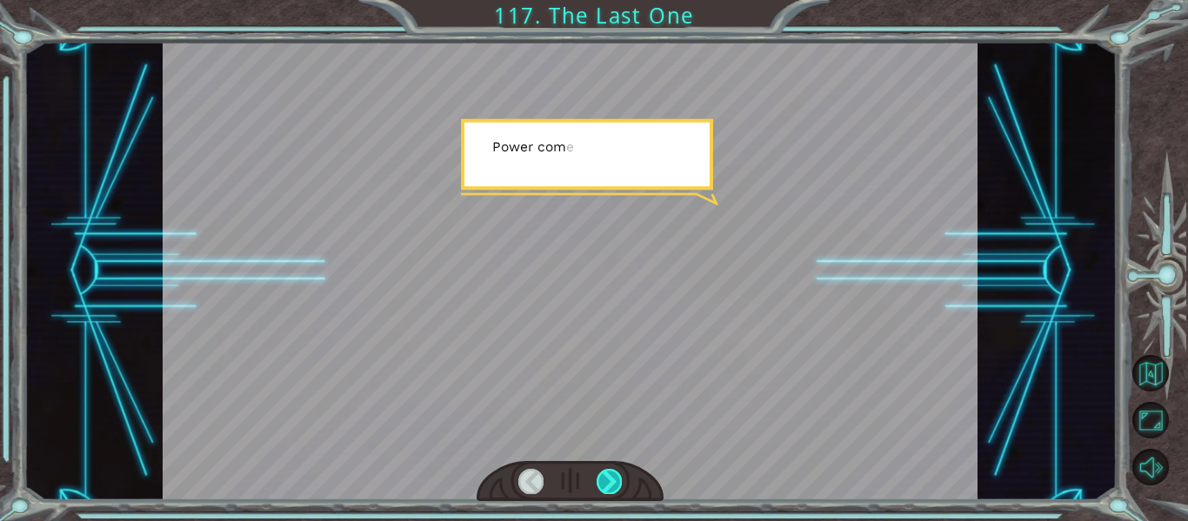
click at [620, 483] on div at bounding box center [608, 481] width 25 height 24
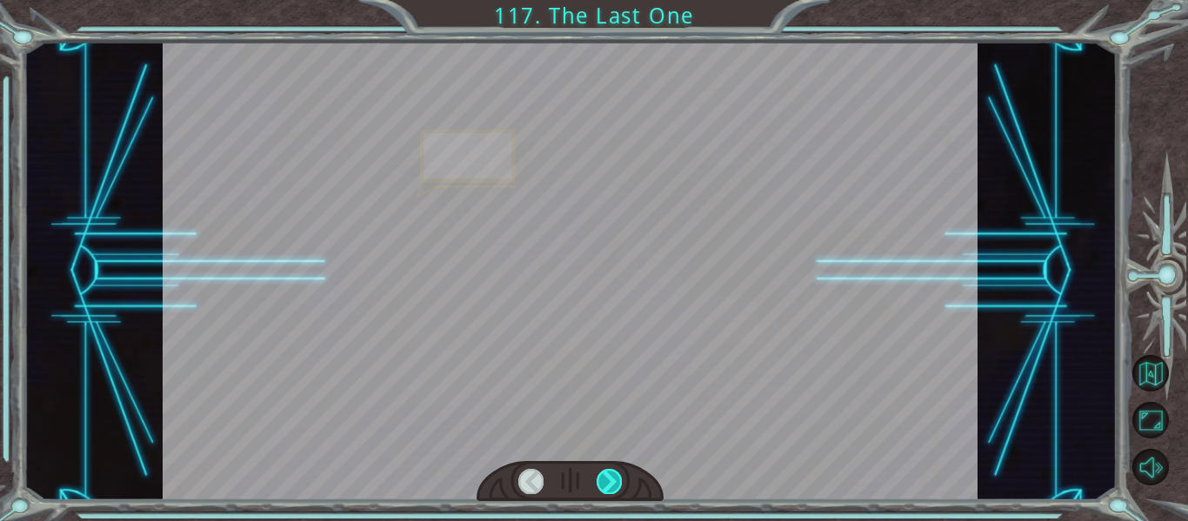
click at [620, 483] on div at bounding box center [608, 481] width 25 height 24
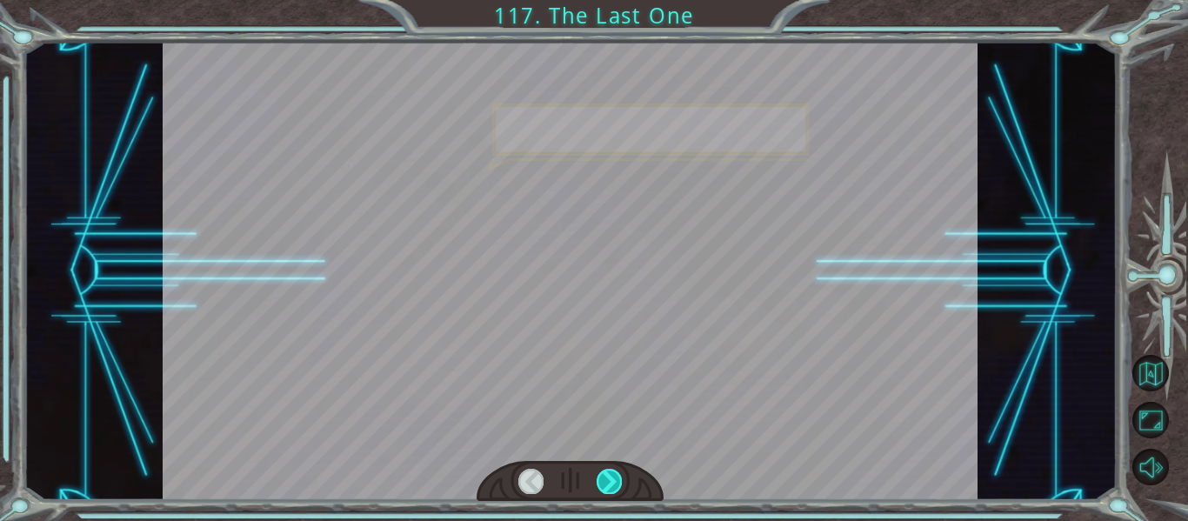
click at [620, 483] on div at bounding box center [608, 481] width 25 height 24
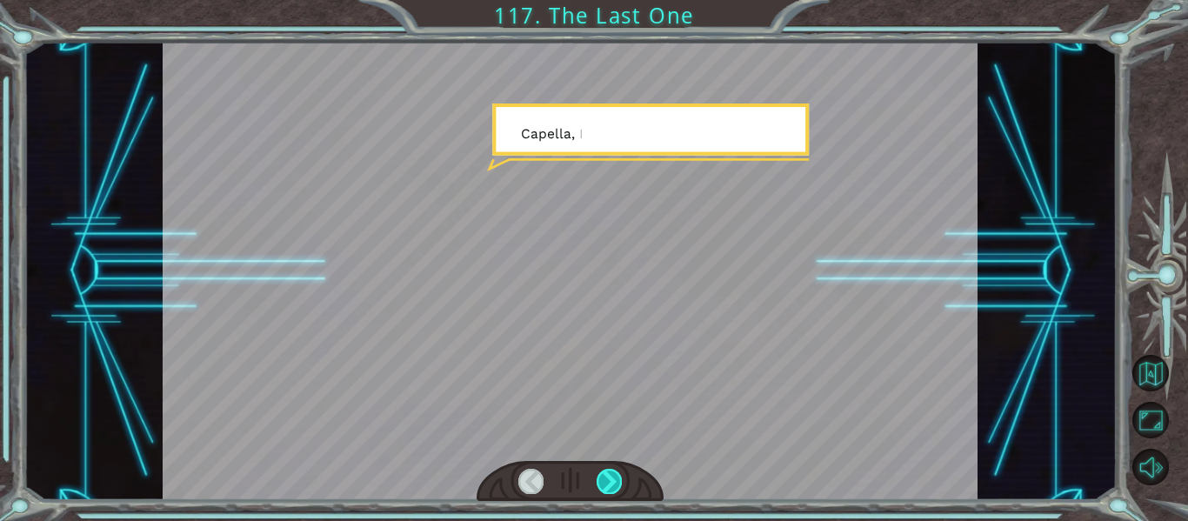
click at [620, 483] on div at bounding box center [608, 481] width 25 height 24
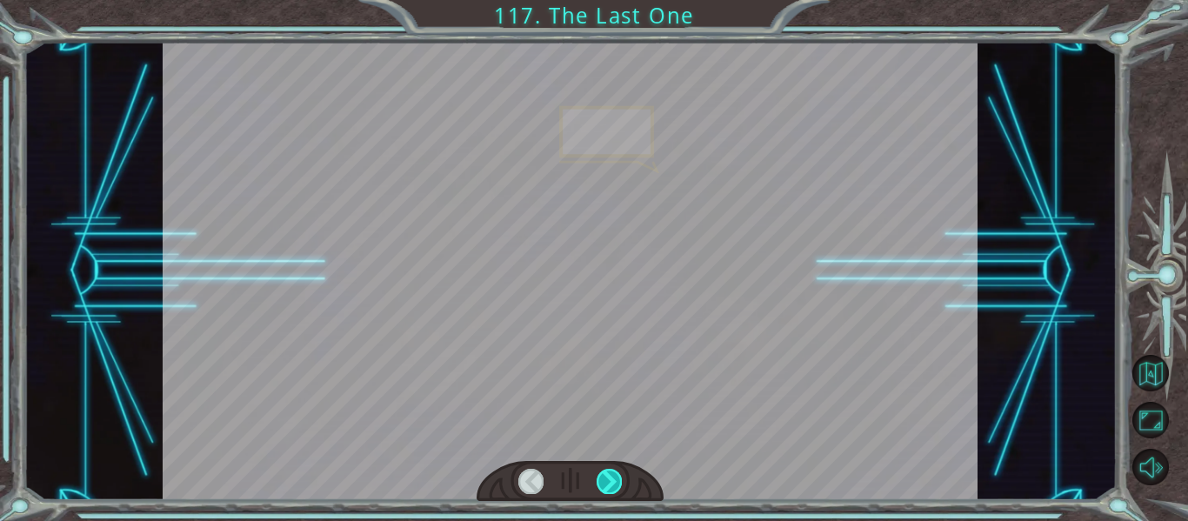
click at [620, 483] on div at bounding box center [608, 481] width 25 height 24
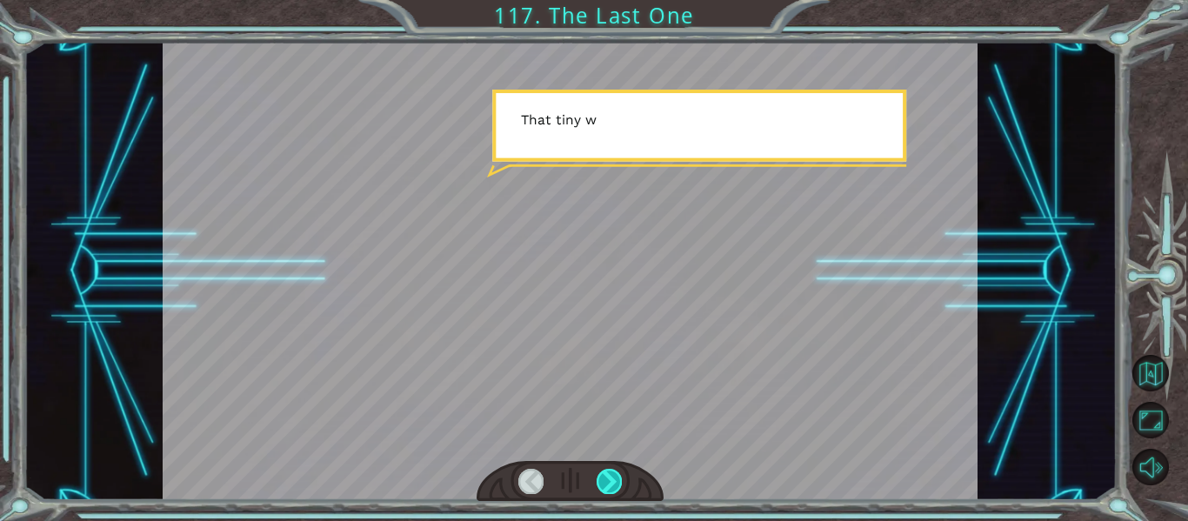
click at [620, 483] on div at bounding box center [608, 481] width 25 height 24
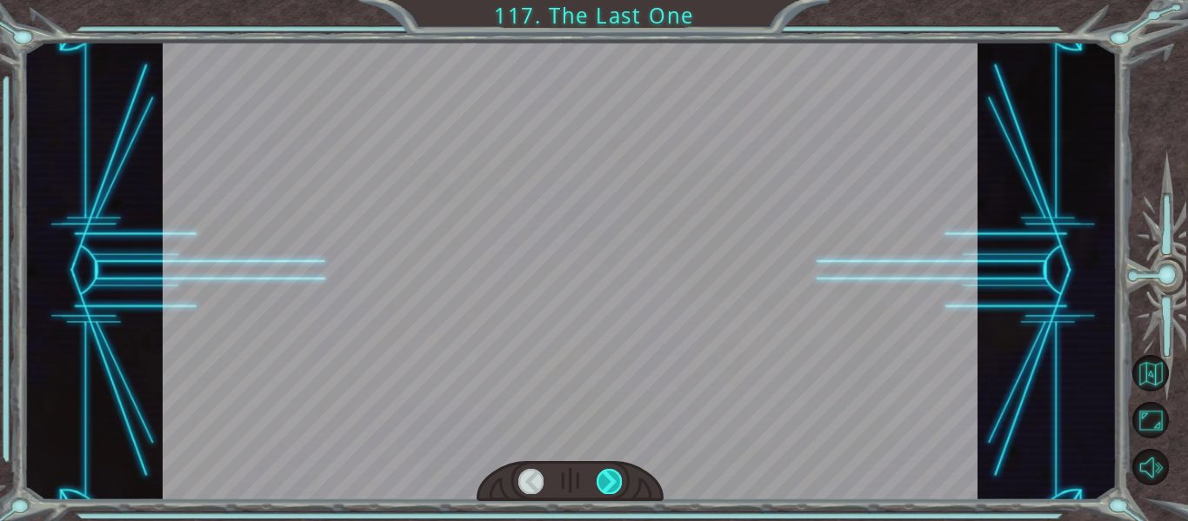
click at [620, 483] on div at bounding box center [608, 481] width 25 height 24
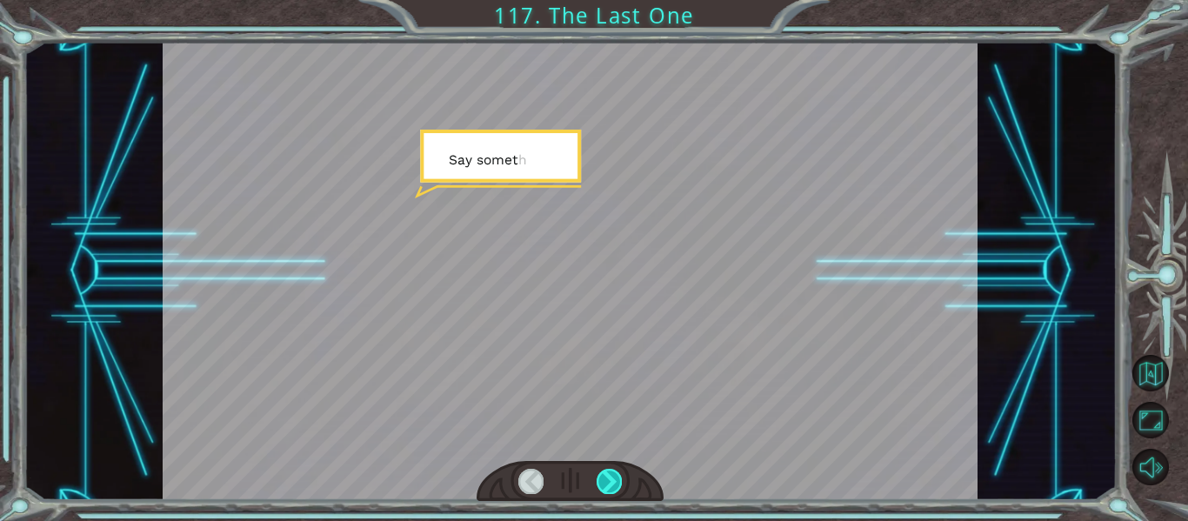
click at [620, 483] on div at bounding box center [608, 481] width 25 height 24
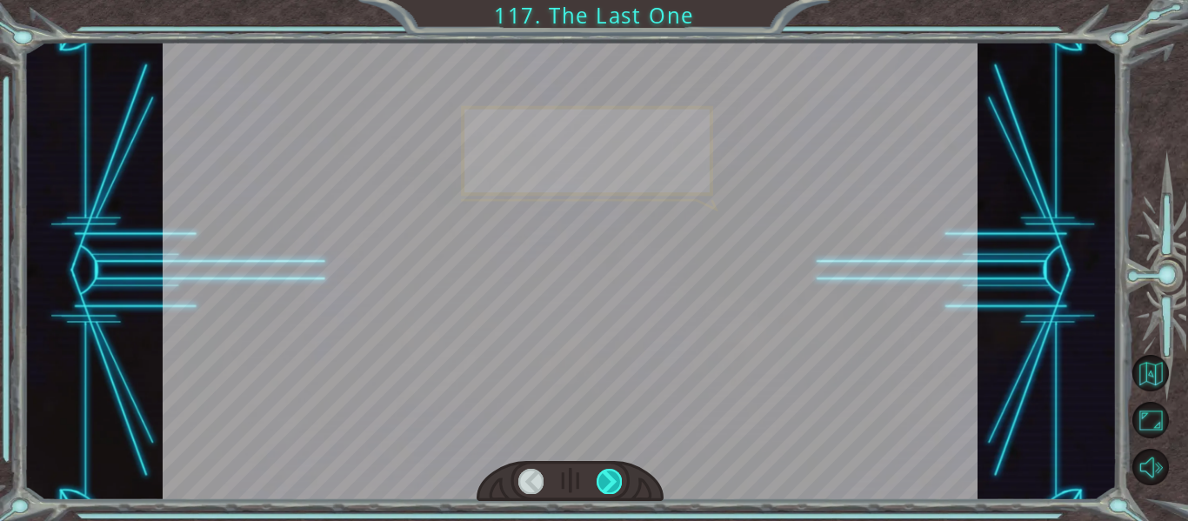
click at [620, 483] on div at bounding box center [608, 481] width 25 height 24
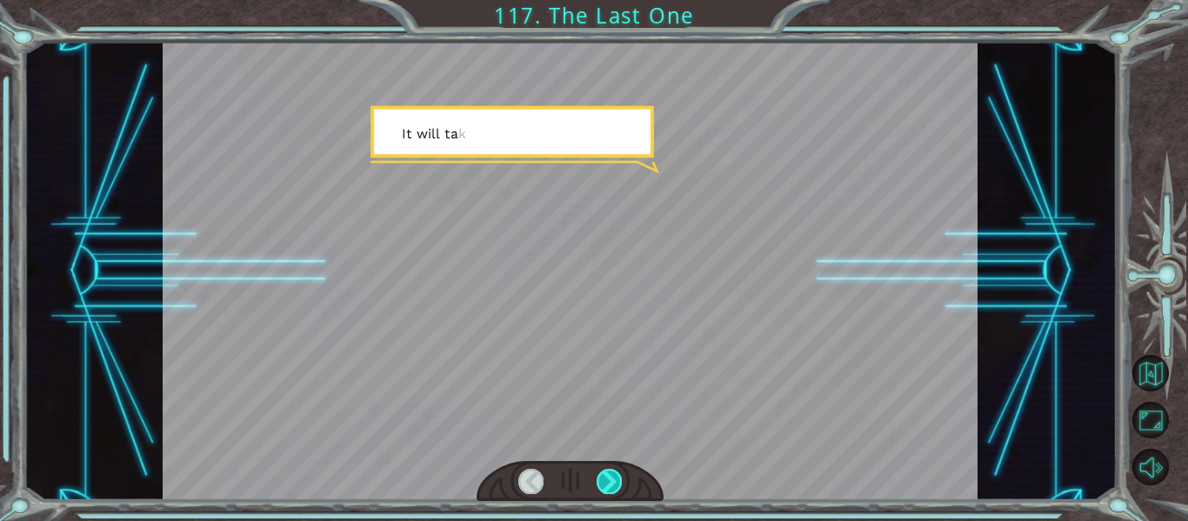
click at [620, 483] on div at bounding box center [608, 481] width 25 height 24
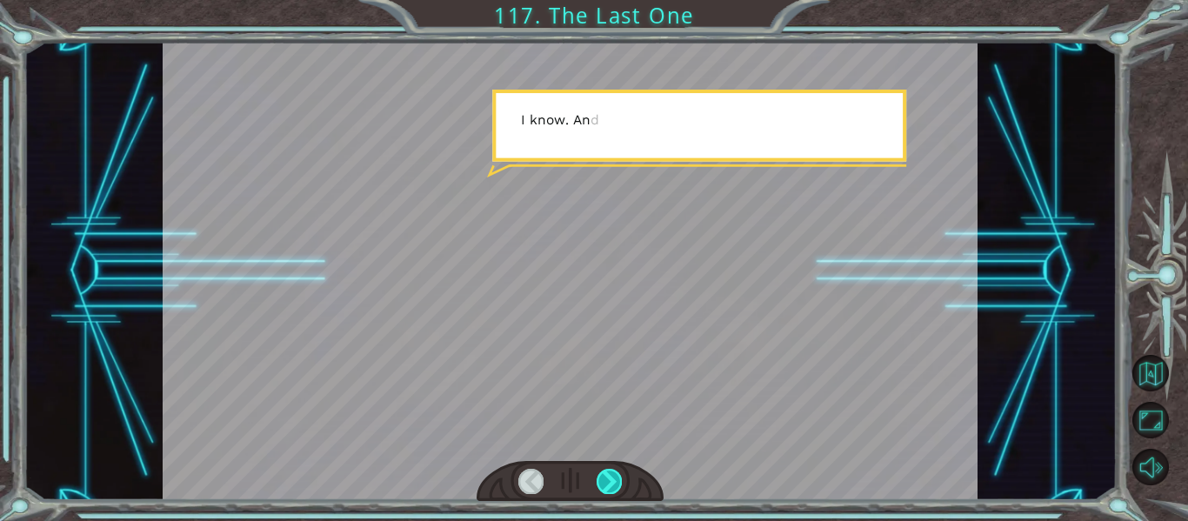
click at [620, 483] on div at bounding box center [608, 481] width 25 height 24
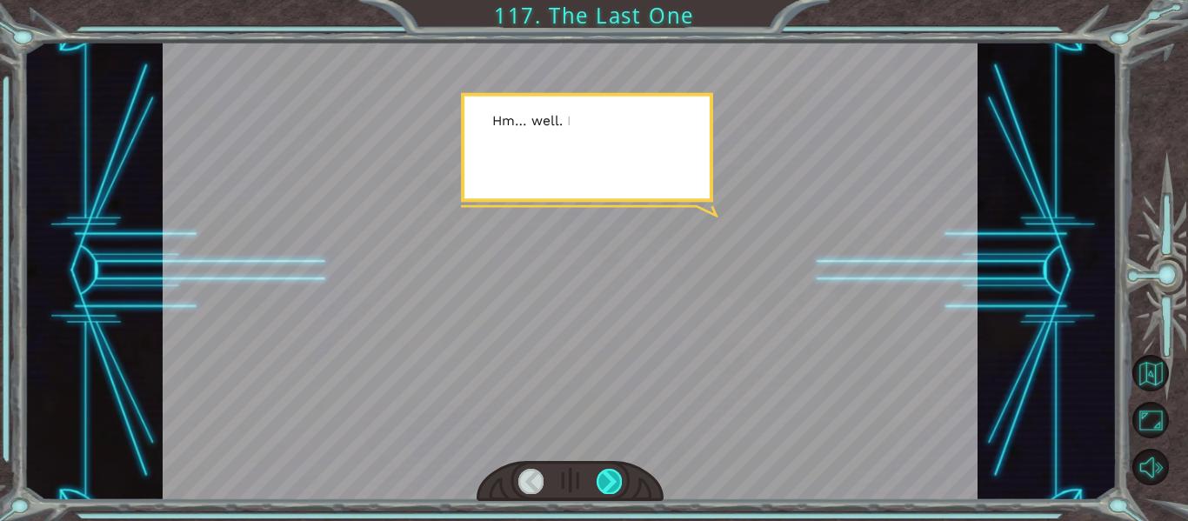
click at [620, 483] on div at bounding box center [608, 481] width 25 height 24
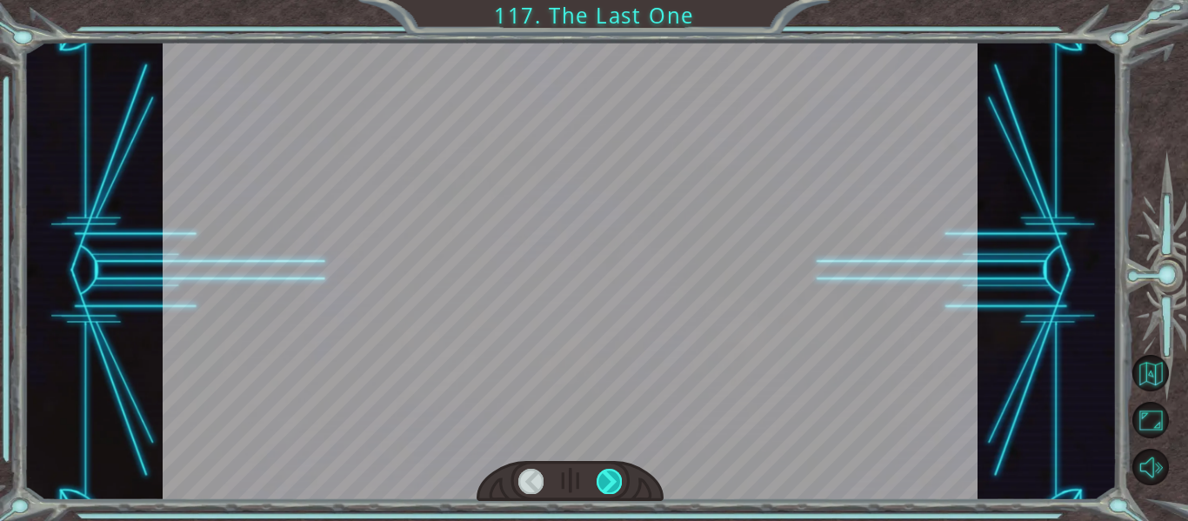
click at [620, 483] on div at bounding box center [608, 481] width 25 height 24
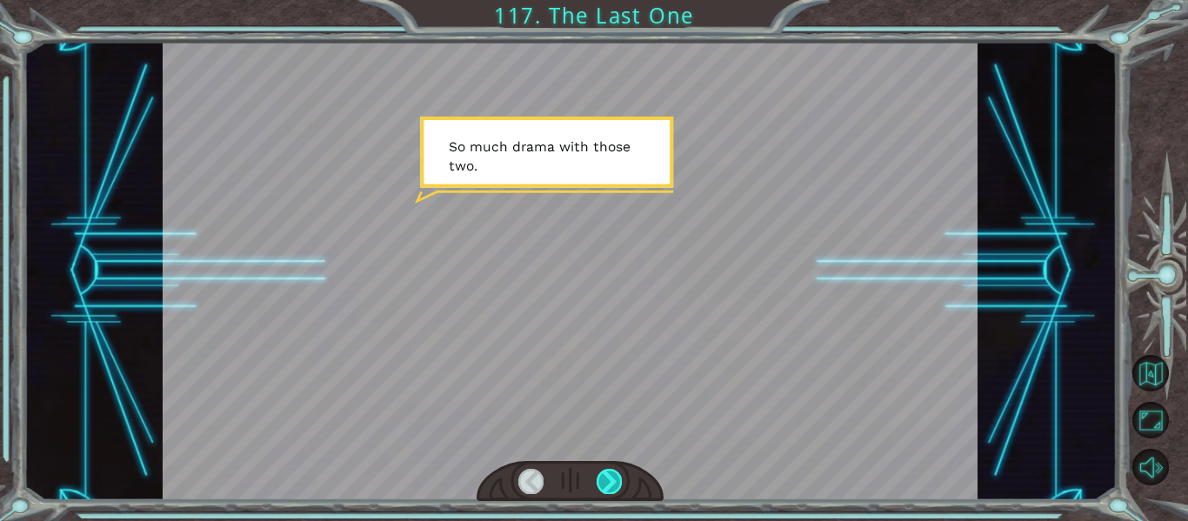
click at [618, 482] on div at bounding box center [608, 481] width 25 height 24
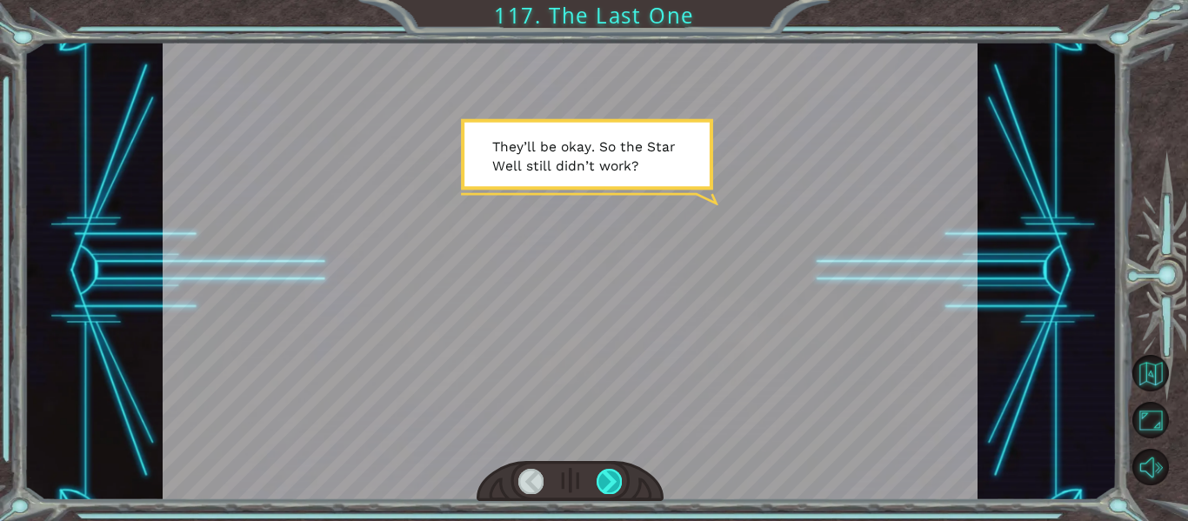
click at [618, 482] on div at bounding box center [608, 481] width 25 height 24
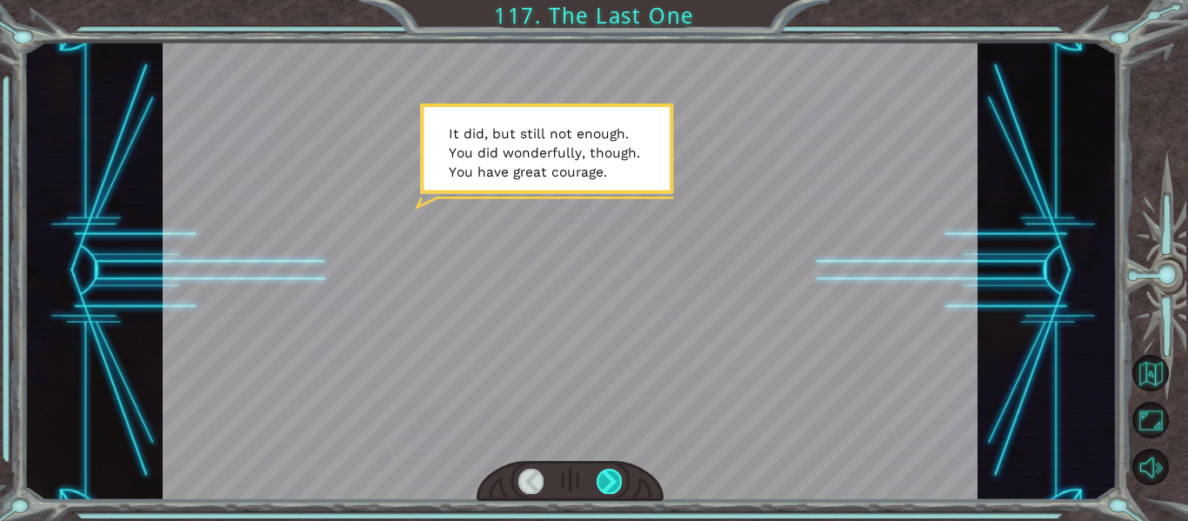
click at [618, 482] on div at bounding box center [608, 481] width 25 height 24
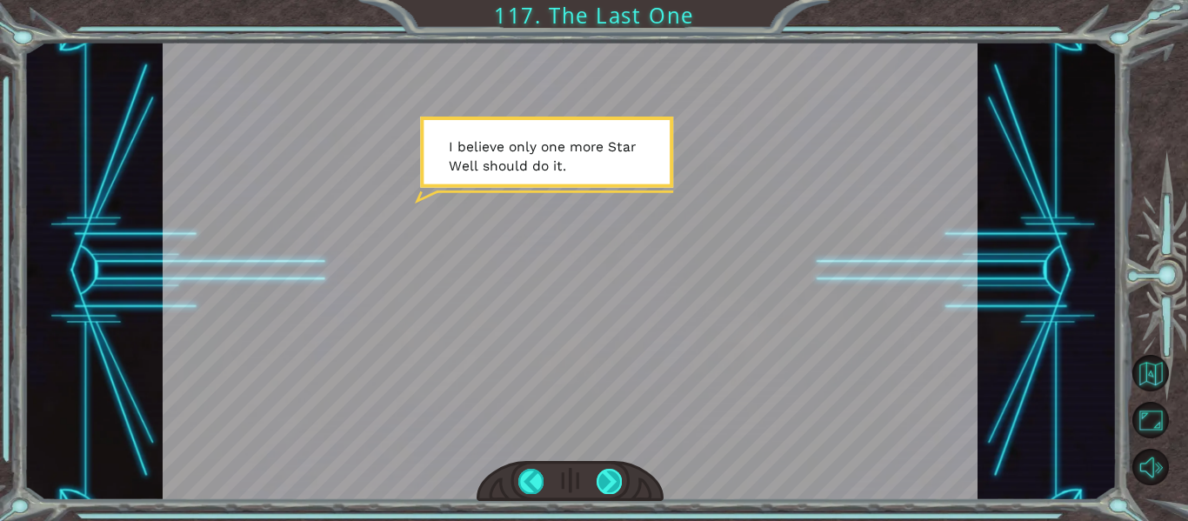
click at [618, 482] on div at bounding box center [608, 481] width 25 height 24
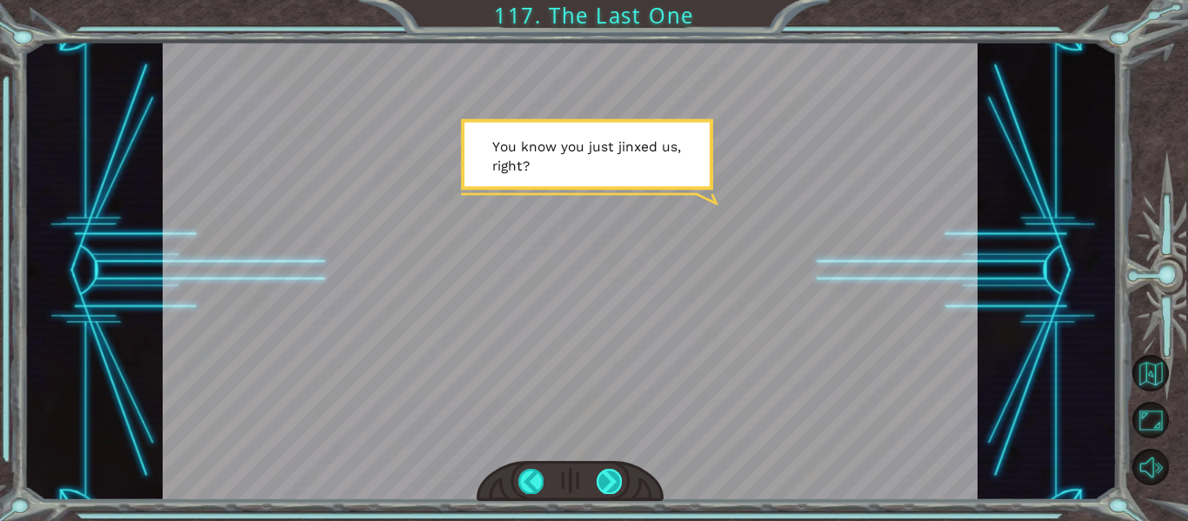
click at [618, 482] on div at bounding box center [608, 481] width 25 height 24
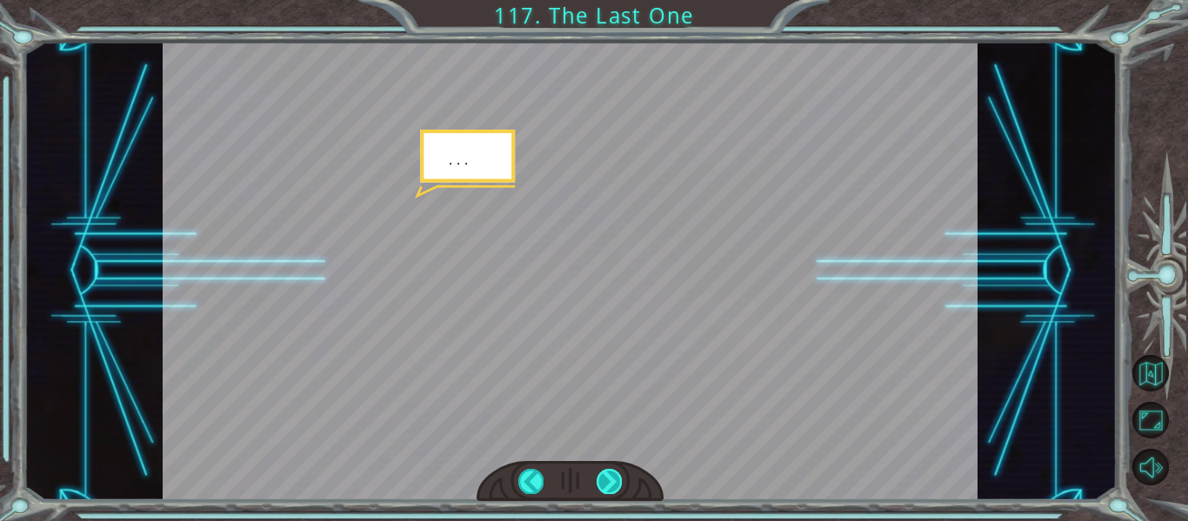
click at [618, 482] on div at bounding box center [608, 481] width 25 height 24
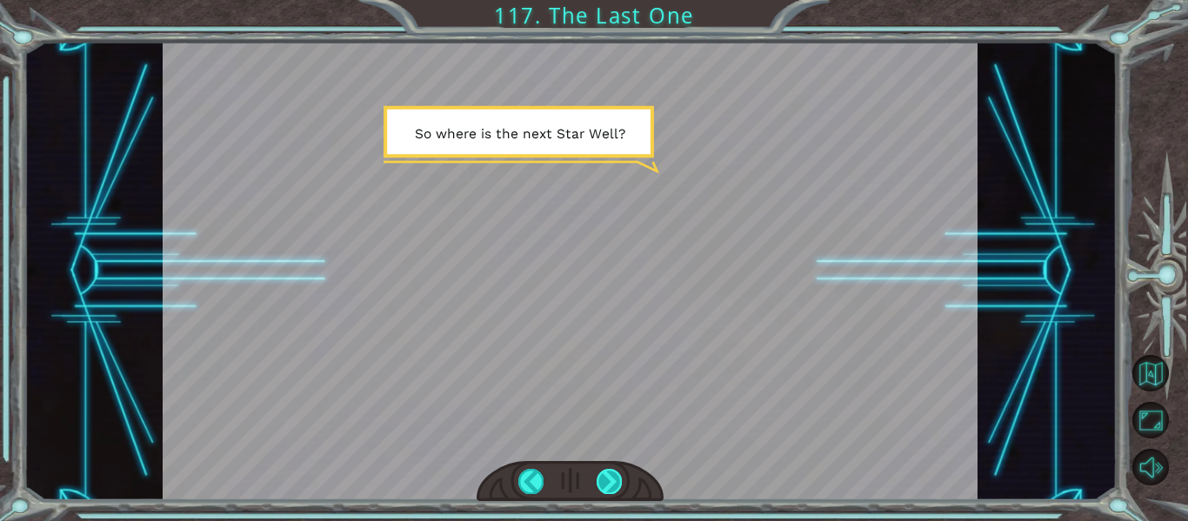
click at [618, 482] on div at bounding box center [608, 481] width 25 height 24
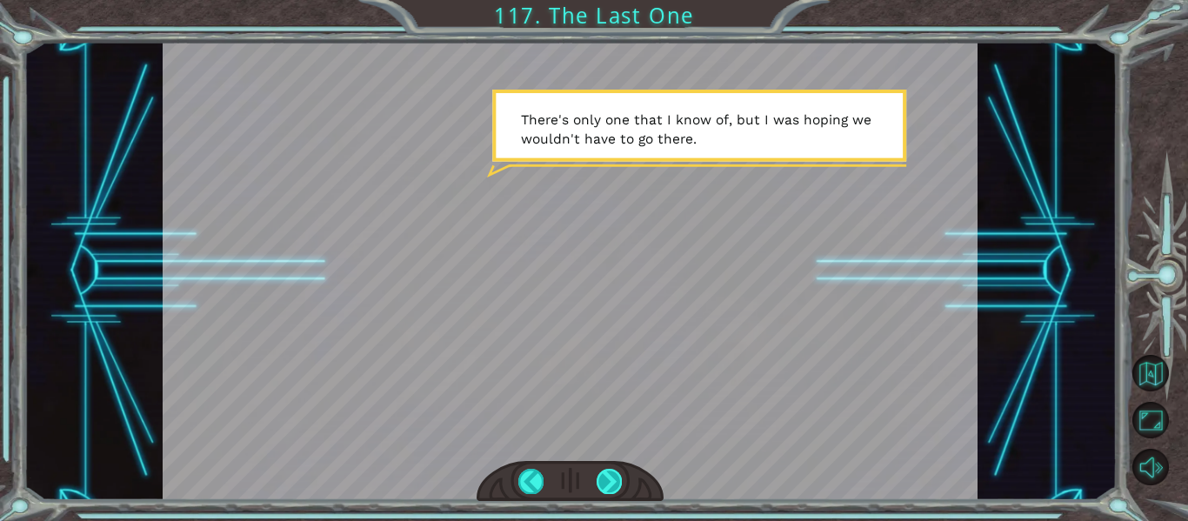
click at [618, 482] on div at bounding box center [608, 481] width 25 height 24
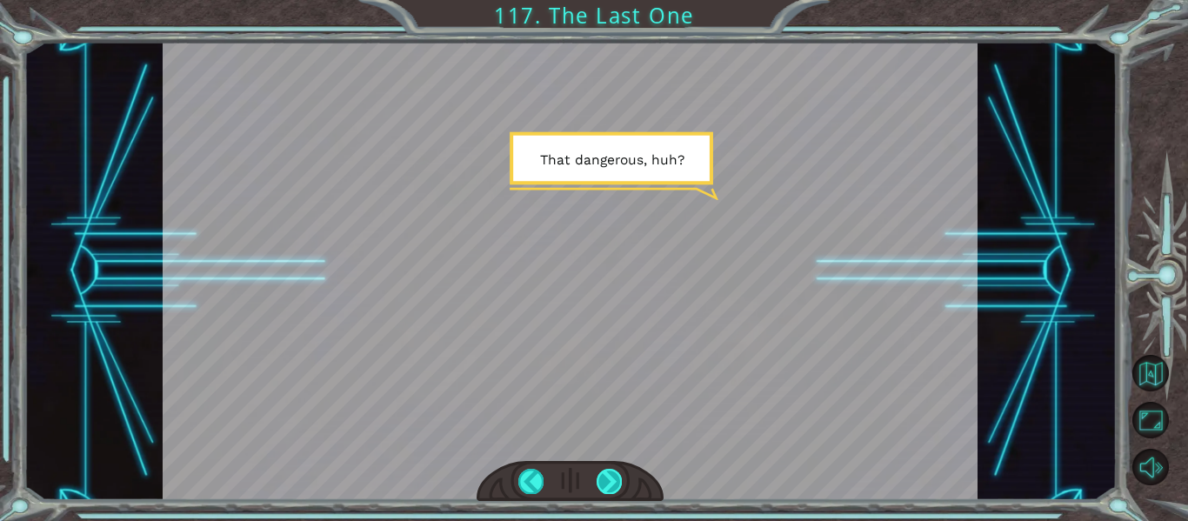
click at [618, 482] on div at bounding box center [608, 481] width 25 height 24
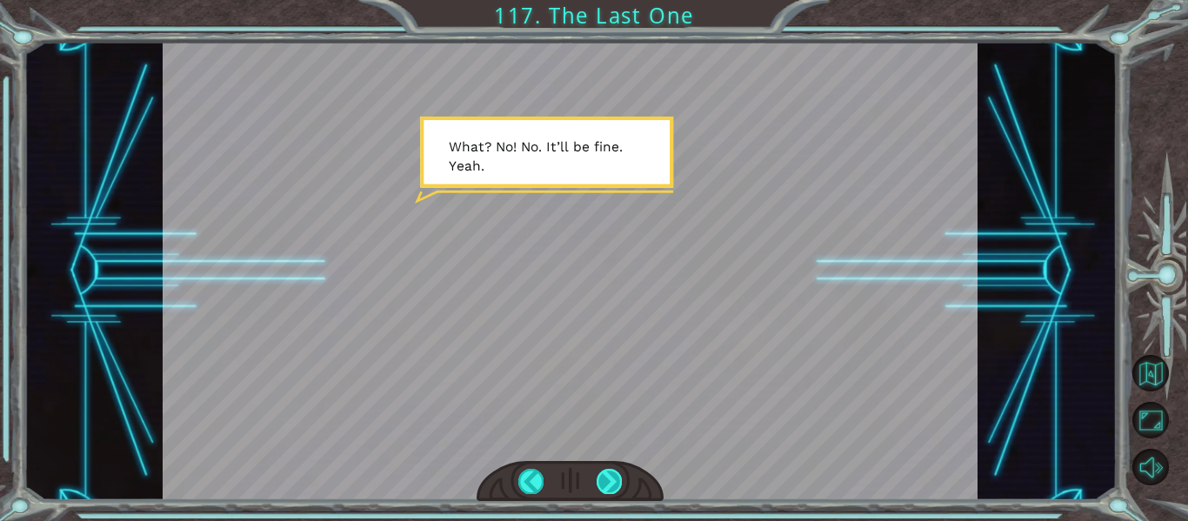
click at [618, 482] on div at bounding box center [608, 481] width 25 height 24
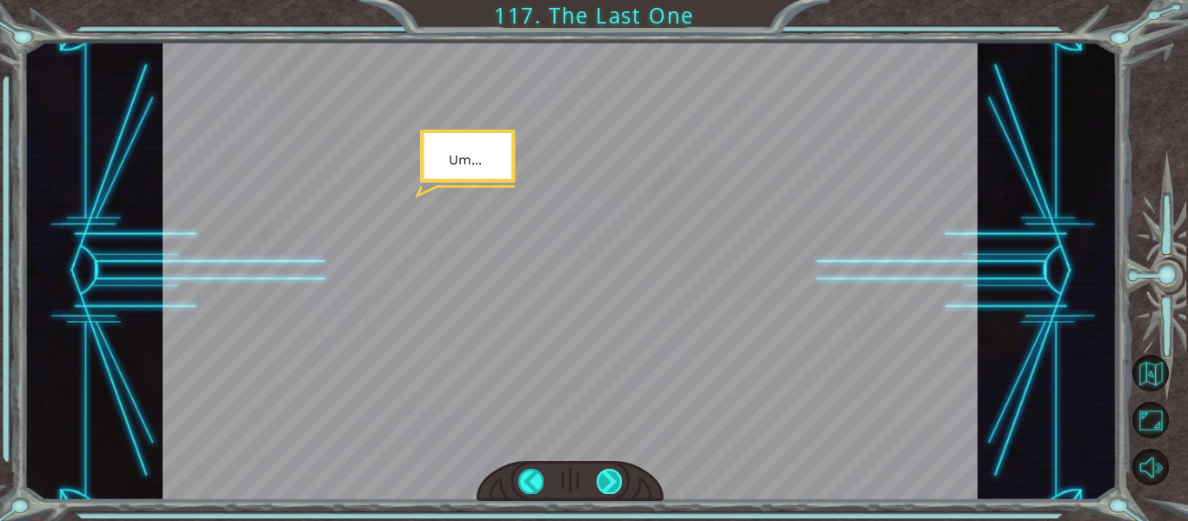
click at [618, 482] on div at bounding box center [608, 481] width 25 height 24
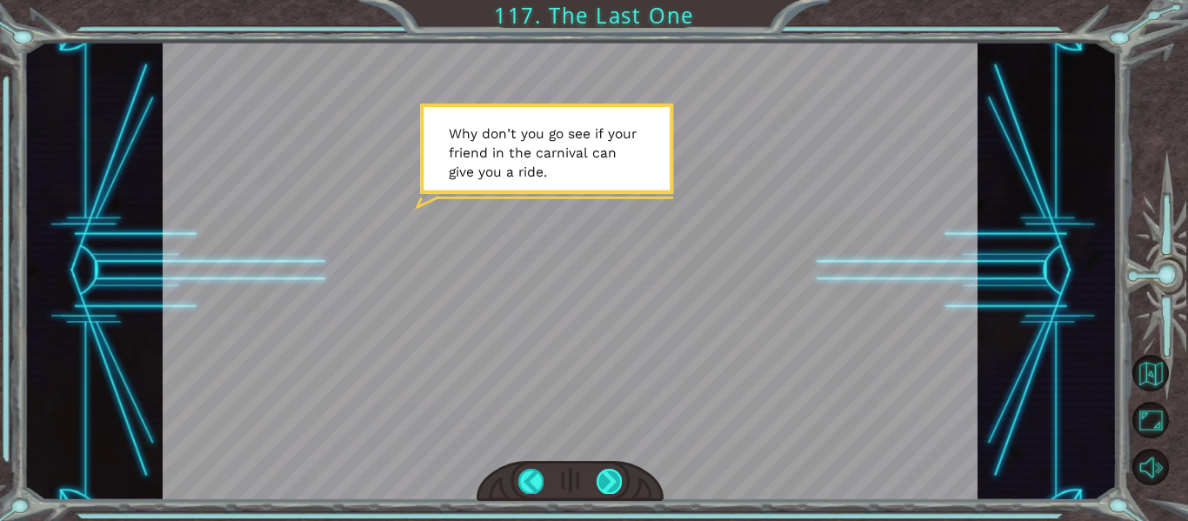
click at [618, 482] on div at bounding box center [608, 481] width 25 height 24
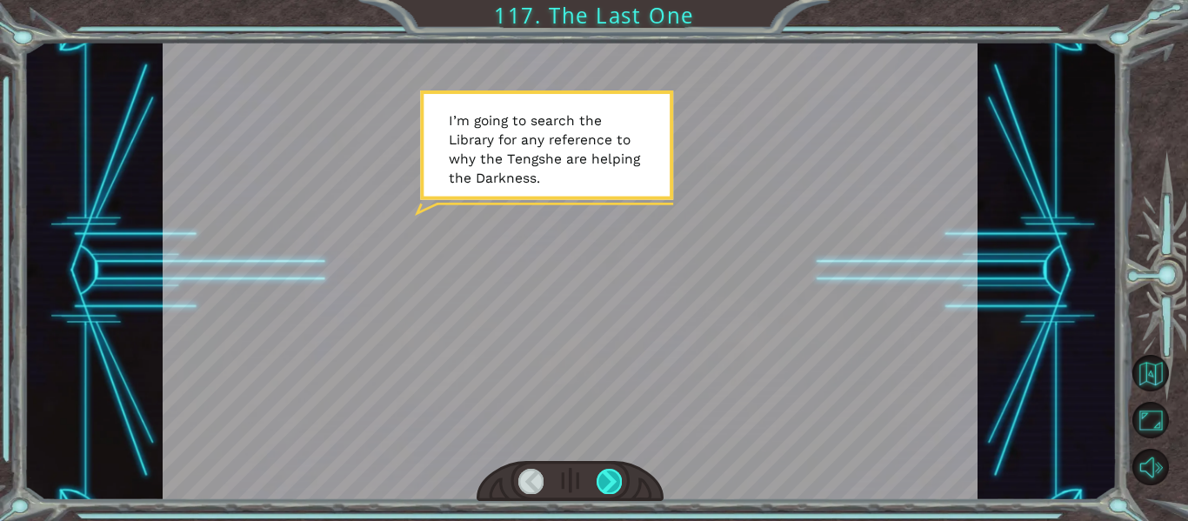
click at [618, 482] on div at bounding box center [608, 481] width 25 height 24
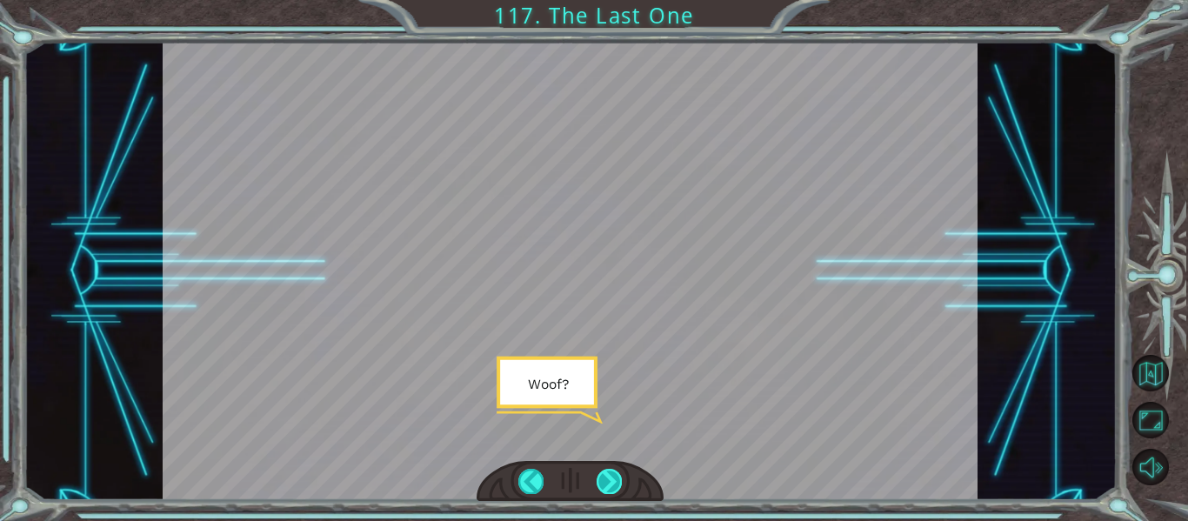
click at [618, 482] on div at bounding box center [608, 481] width 25 height 24
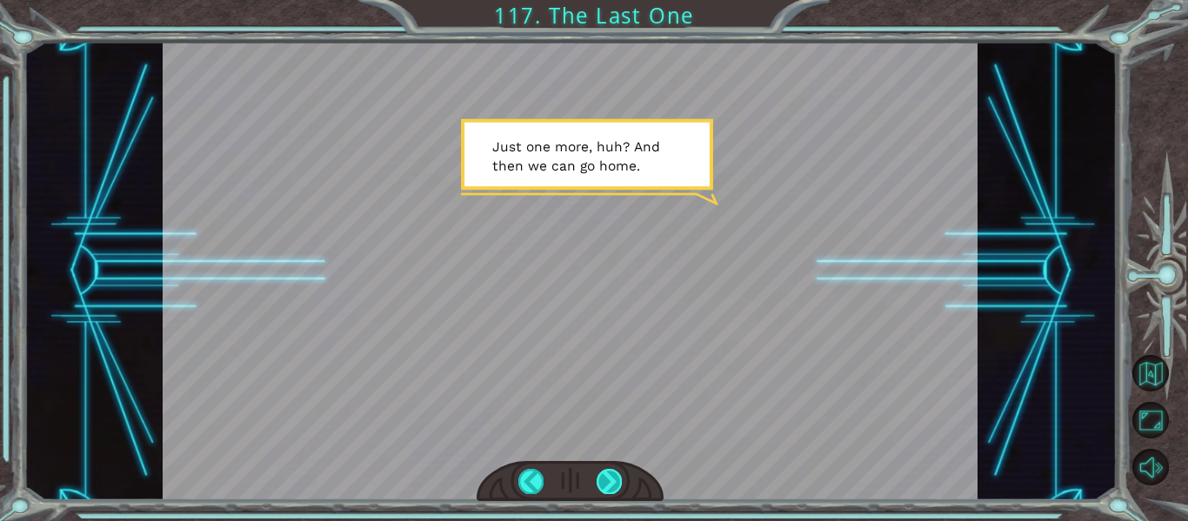
click at [618, 482] on div at bounding box center [608, 481] width 25 height 24
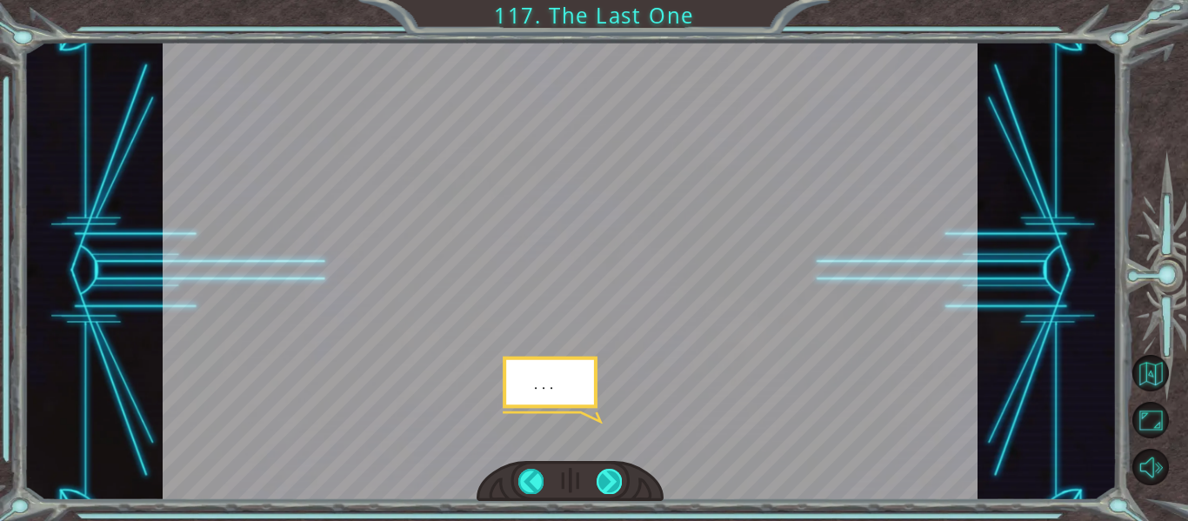
click at [618, 482] on div at bounding box center [608, 481] width 25 height 24
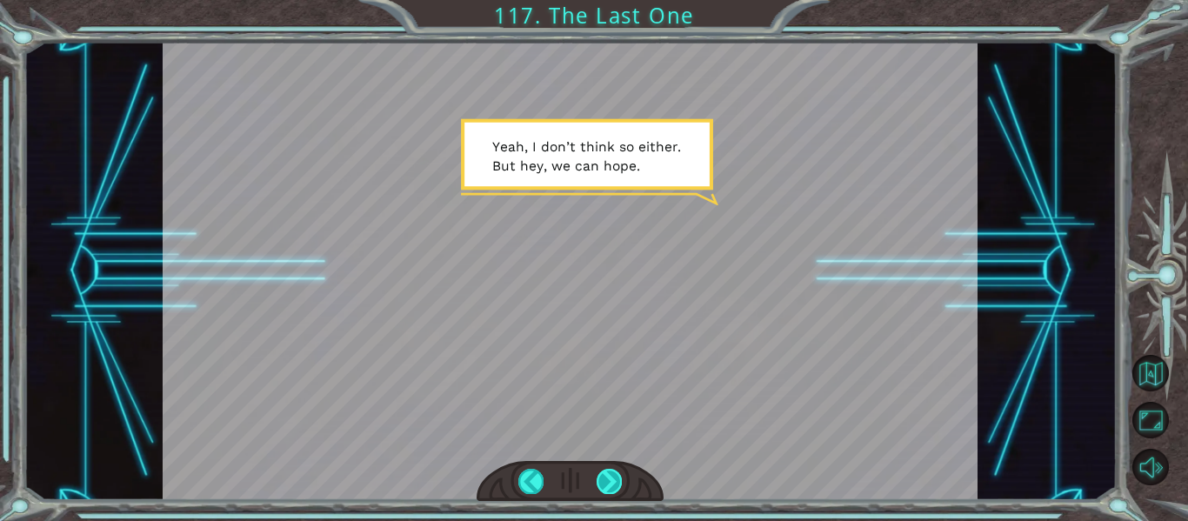
click at [618, 482] on div at bounding box center [608, 481] width 25 height 24
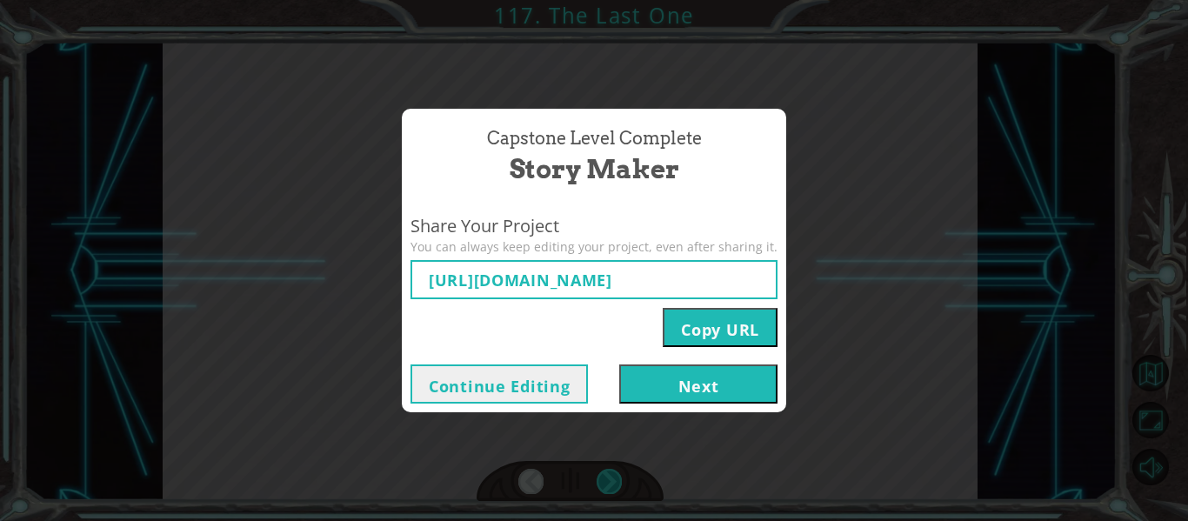
type input "[URL][DOMAIN_NAME]"
click at [655, 395] on button "Next" at bounding box center [698, 383] width 158 height 39
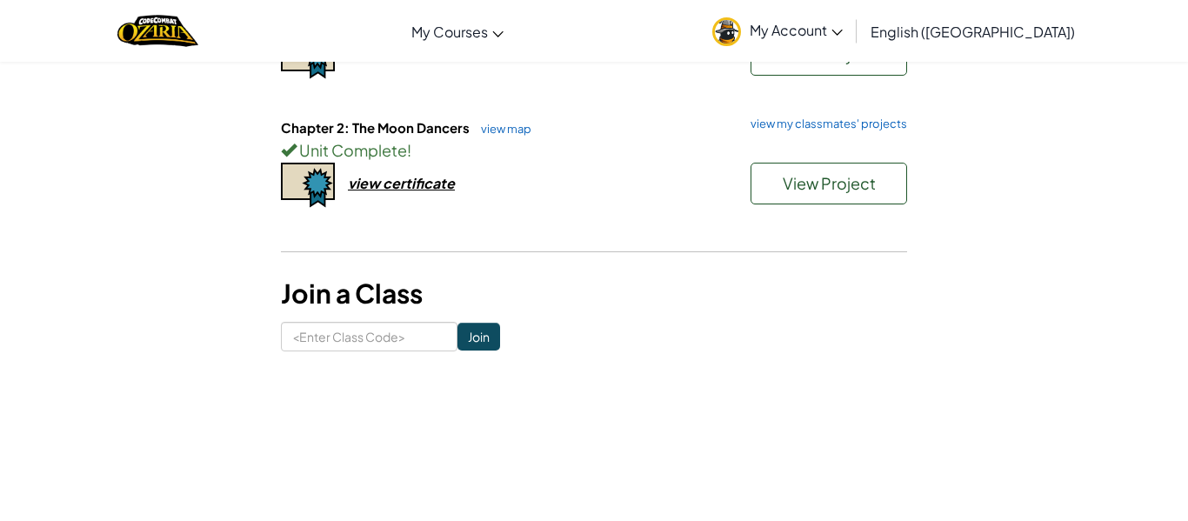
scroll to position [283, 0]
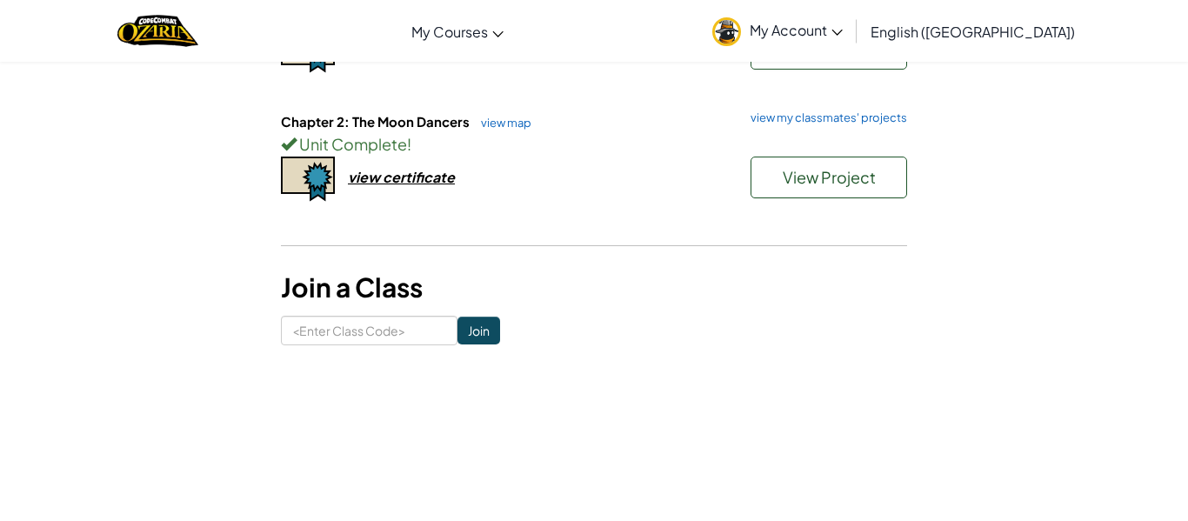
click at [620, 324] on form "Join" at bounding box center [594, 331] width 626 height 30
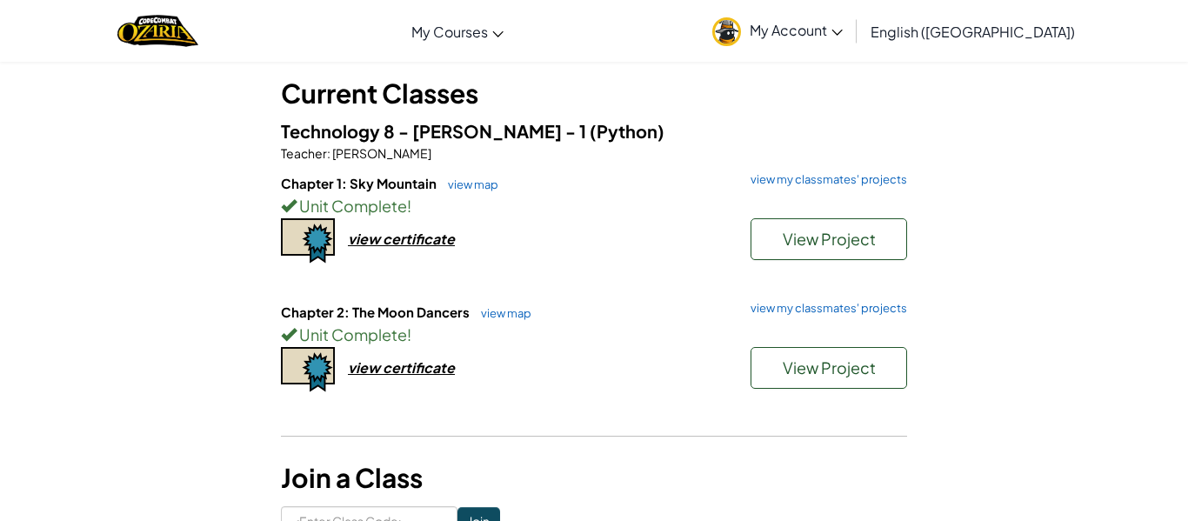
scroll to position [104, 0]
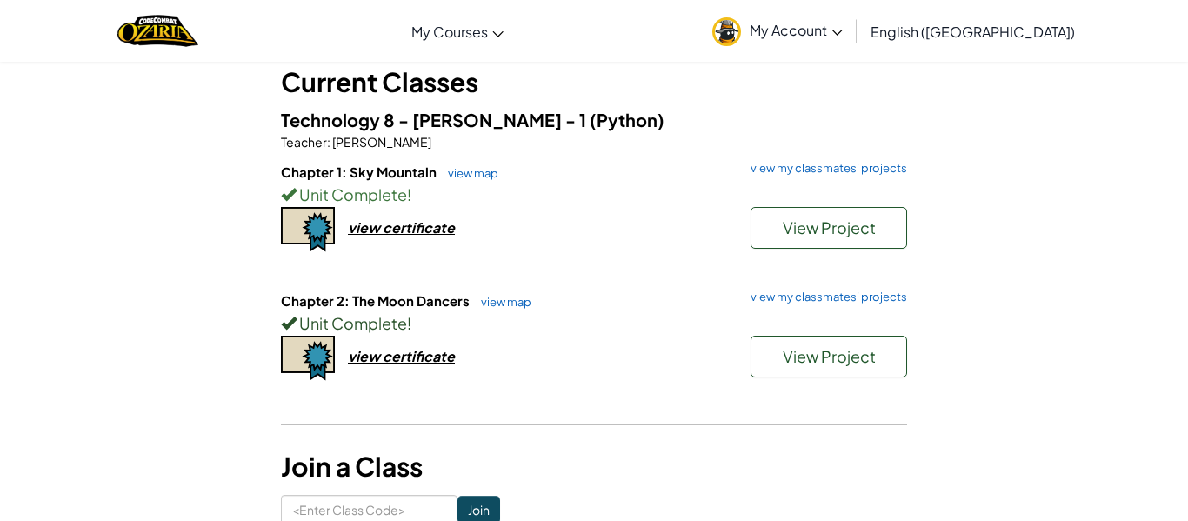
click at [486, 311] on div "Unit Complete !" at bounding box center [594, 322] width 626 height 25
click at [961, 408] on div "Student Dashboard Current Classes Technology 8 - Leon - 1 (Python) Teacher : Be…" at bounding box center [593, 254] width 1017 height 542
click at [903, 426] on hr at bounding box center [594, 433] width 626 height 18
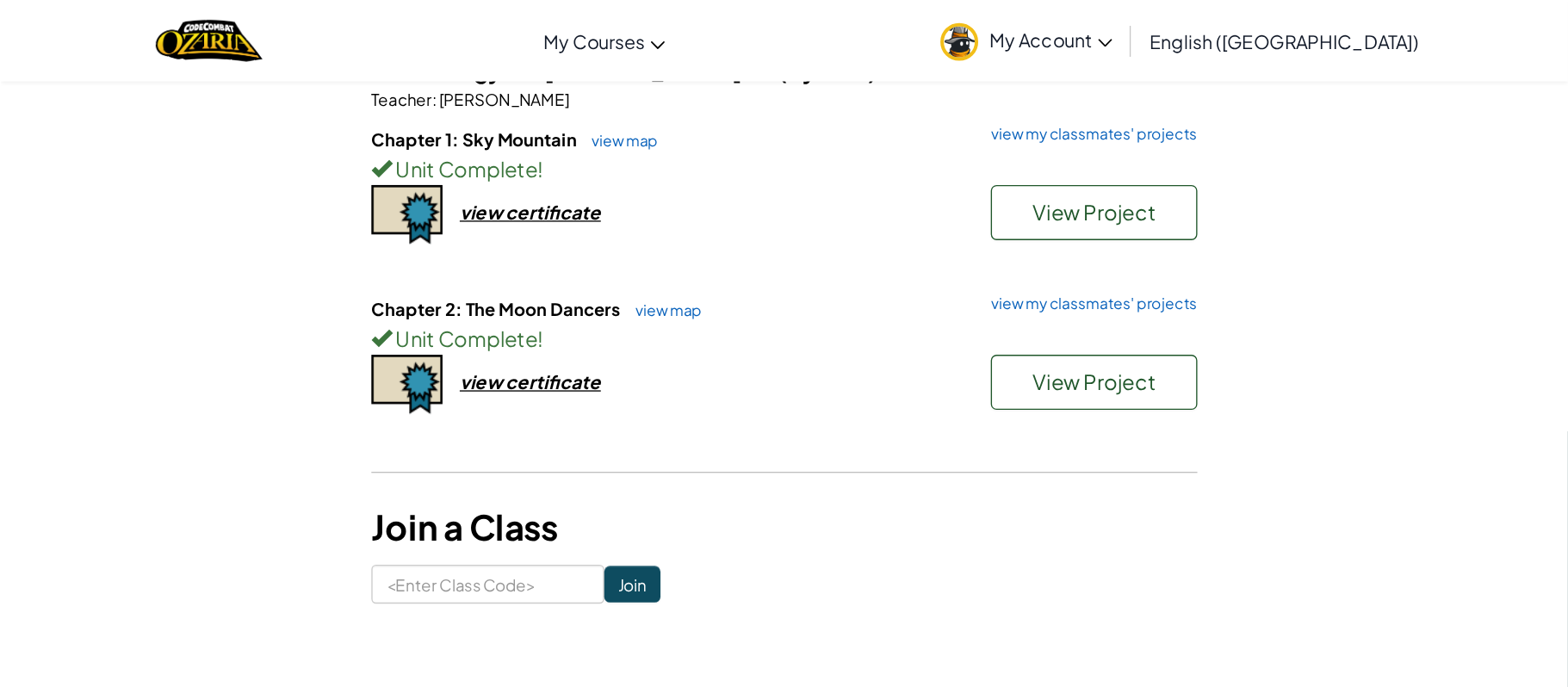
scroll to position [172, 0]
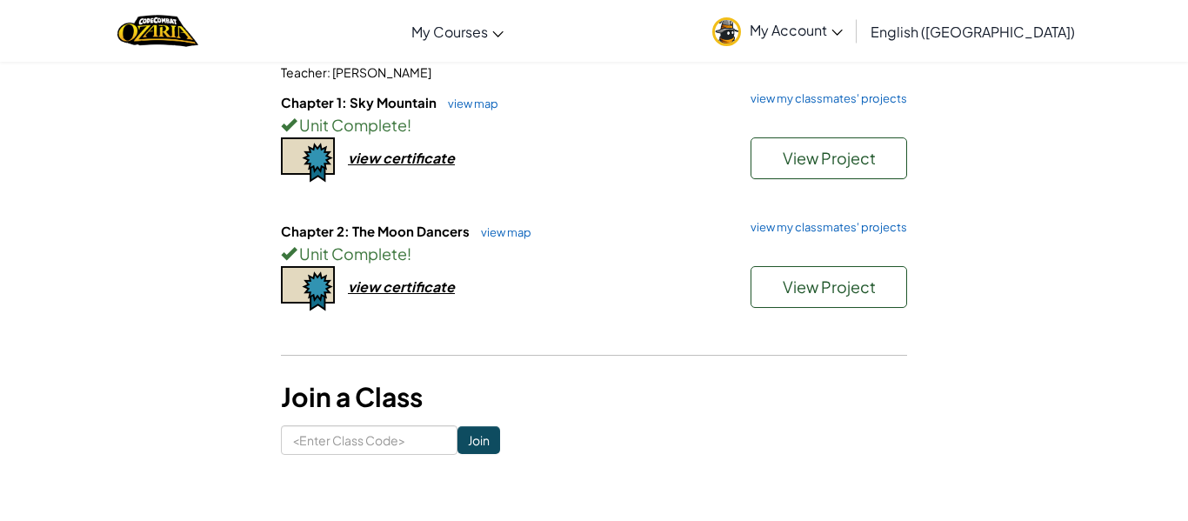
click at [955, 119] on div "Student Dashboard Current Classes Technology 8 - Leon - 1 (Python) Teacher : Be…" at bounding box center [593, 184] width 1017 height 542
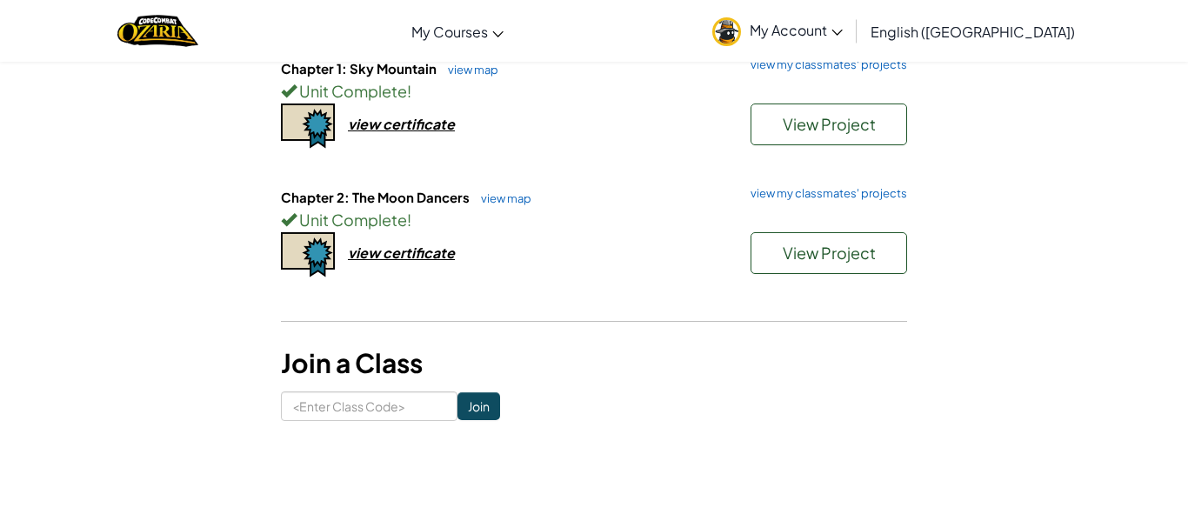
scroll to position [214, 0]
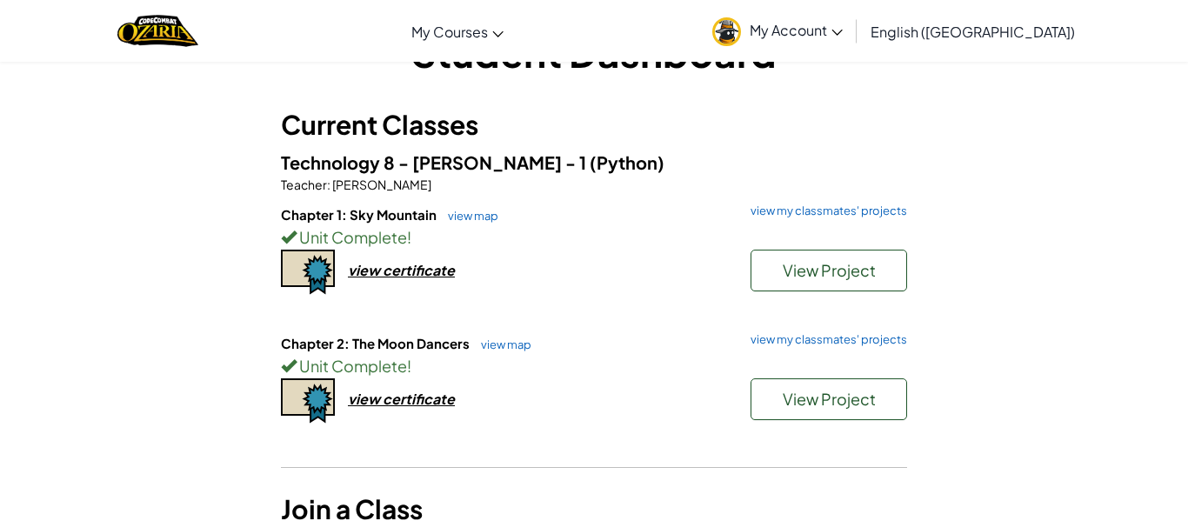
scroll to position [65, 0]
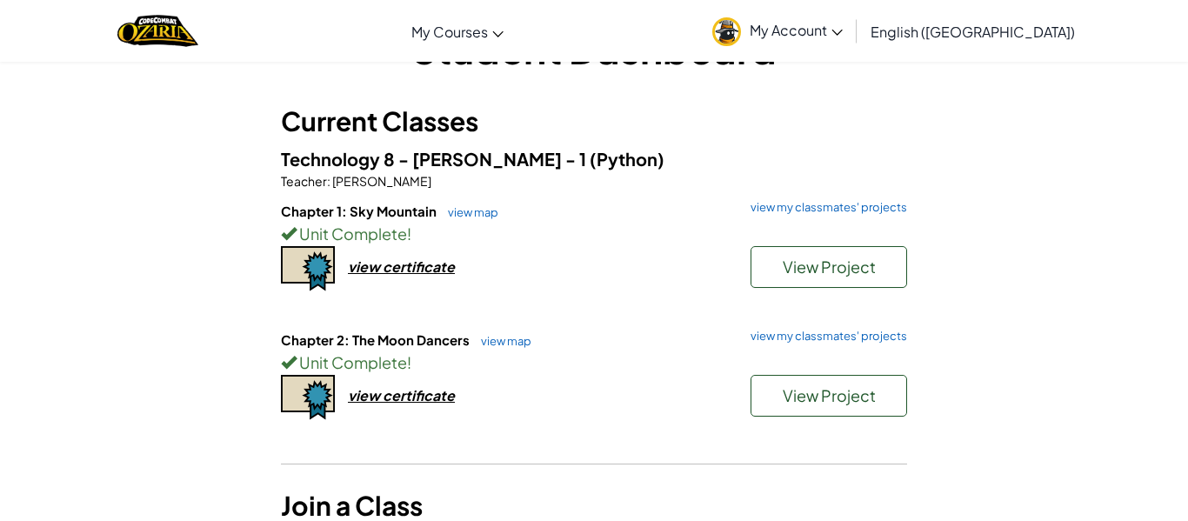
click at [589, 440] on div "Chapter 2: The Moon Dancers view map view my classmates' projects Unit Complete…" at bounding box center [594, 394] width 626 height 129
click at [847, 38] on link "My Account" at bounding box center [777, 30] width 148 height 55
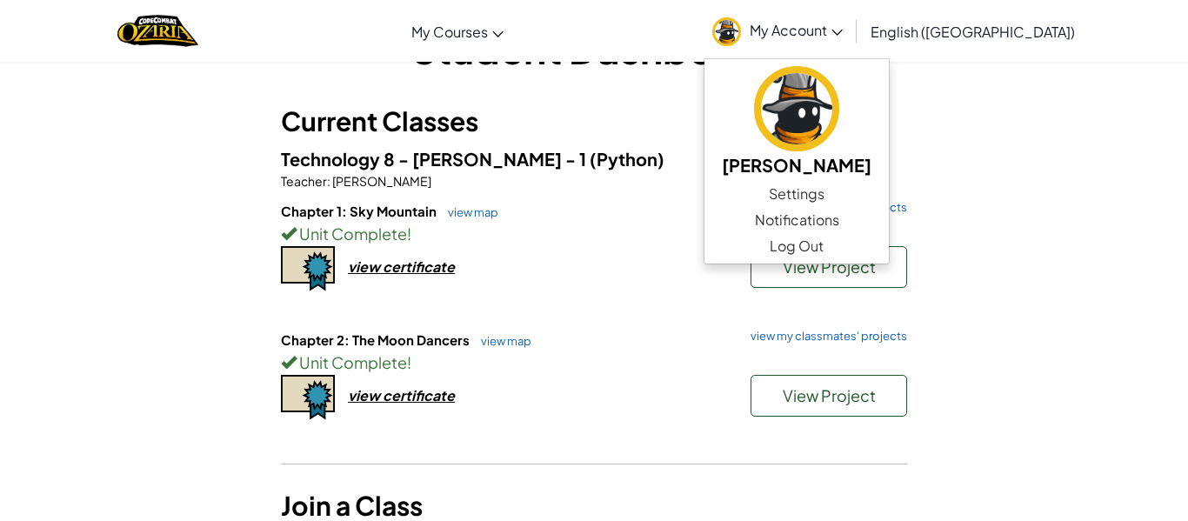
click at [759, 154] on h5 "Technology 8 - Leon - 1 (Python)" at bounding box center [594, 158] width 626 height 27
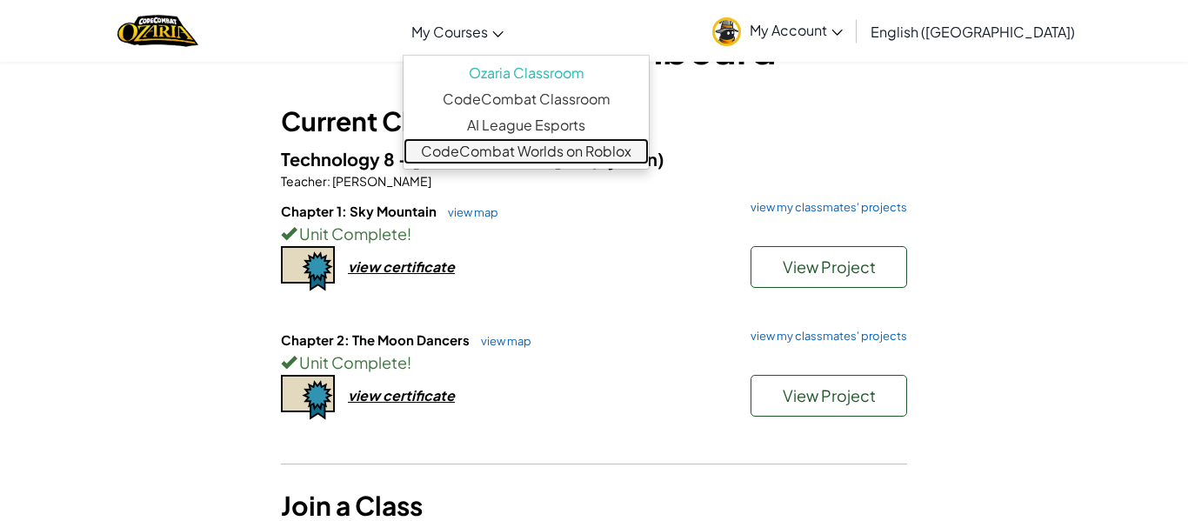
click at [592, 150] on link "CodeCombat Worlds on Roblox" at bounding box center [525, 151] width 245 height 26
